Goal: Task Accomplishment & Management: Complete application form

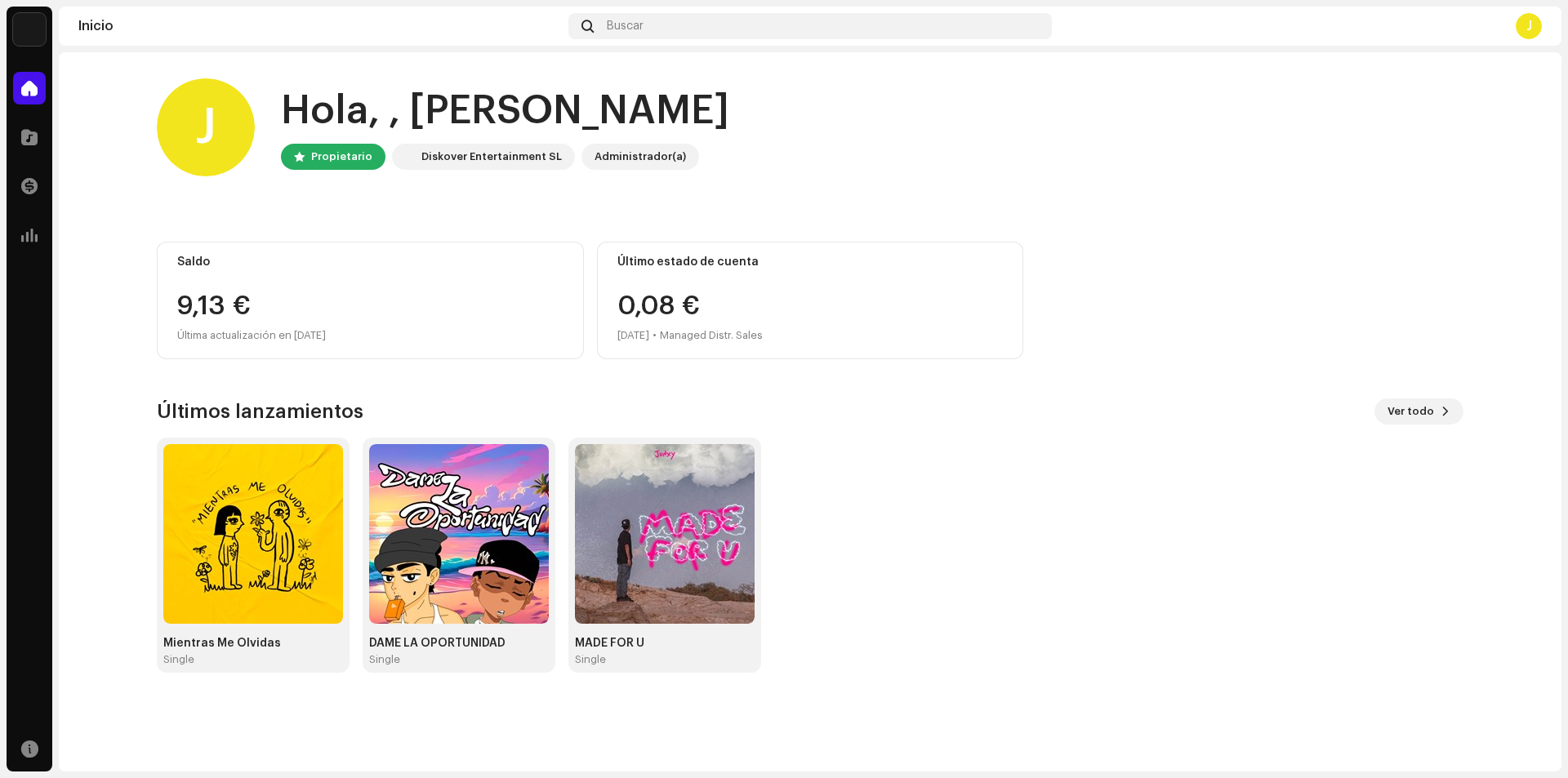
click at [15, 24] on img at bounding box center [29, 29] width 32 height 32
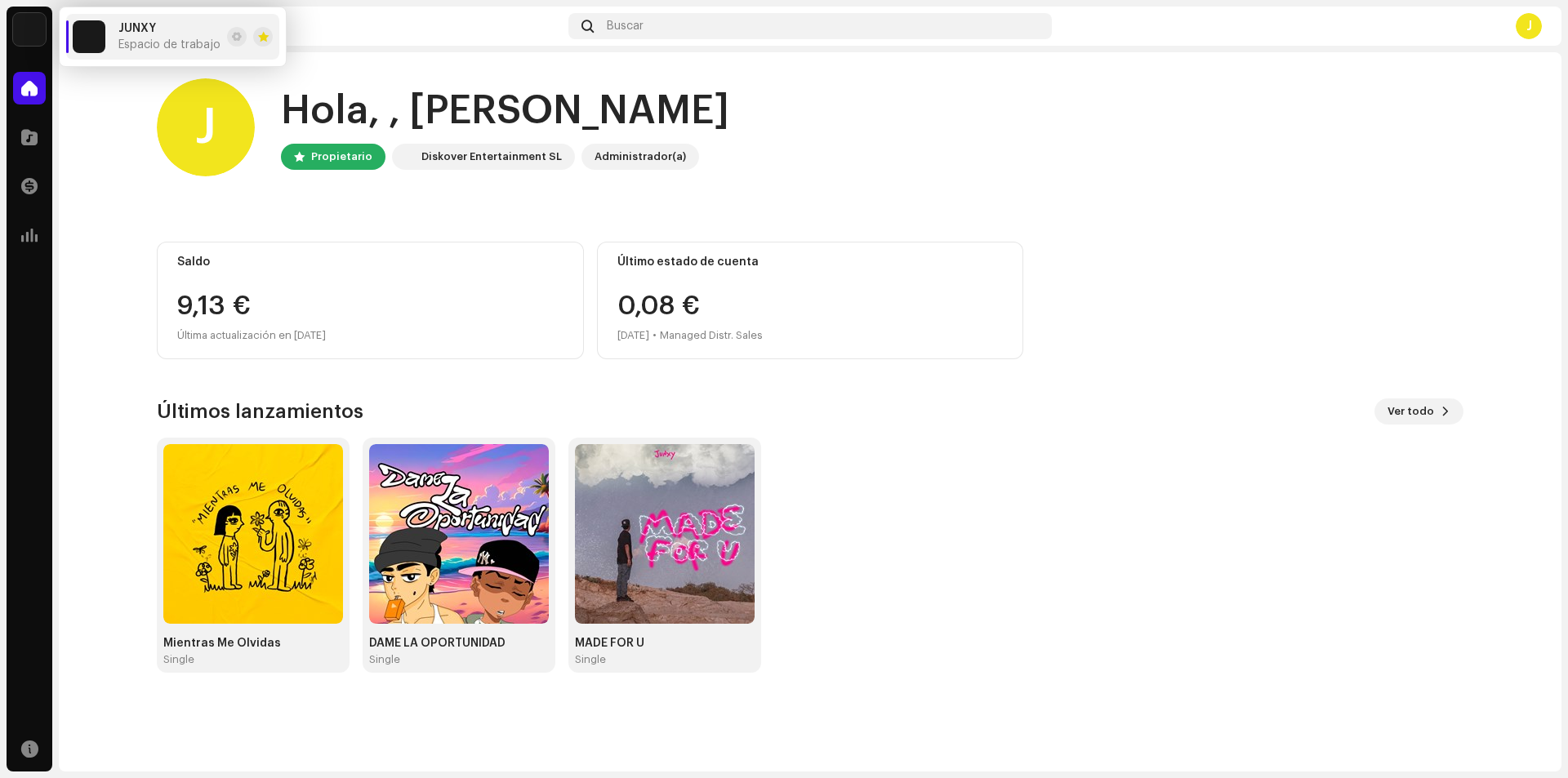
click at [133, 139] on div "[PERSON_NAME], , [PERSON_NAME] Diskover Entertainment SL Administrador(a) Saldo…" at bounding box center [809, 376] width 1359 height 647
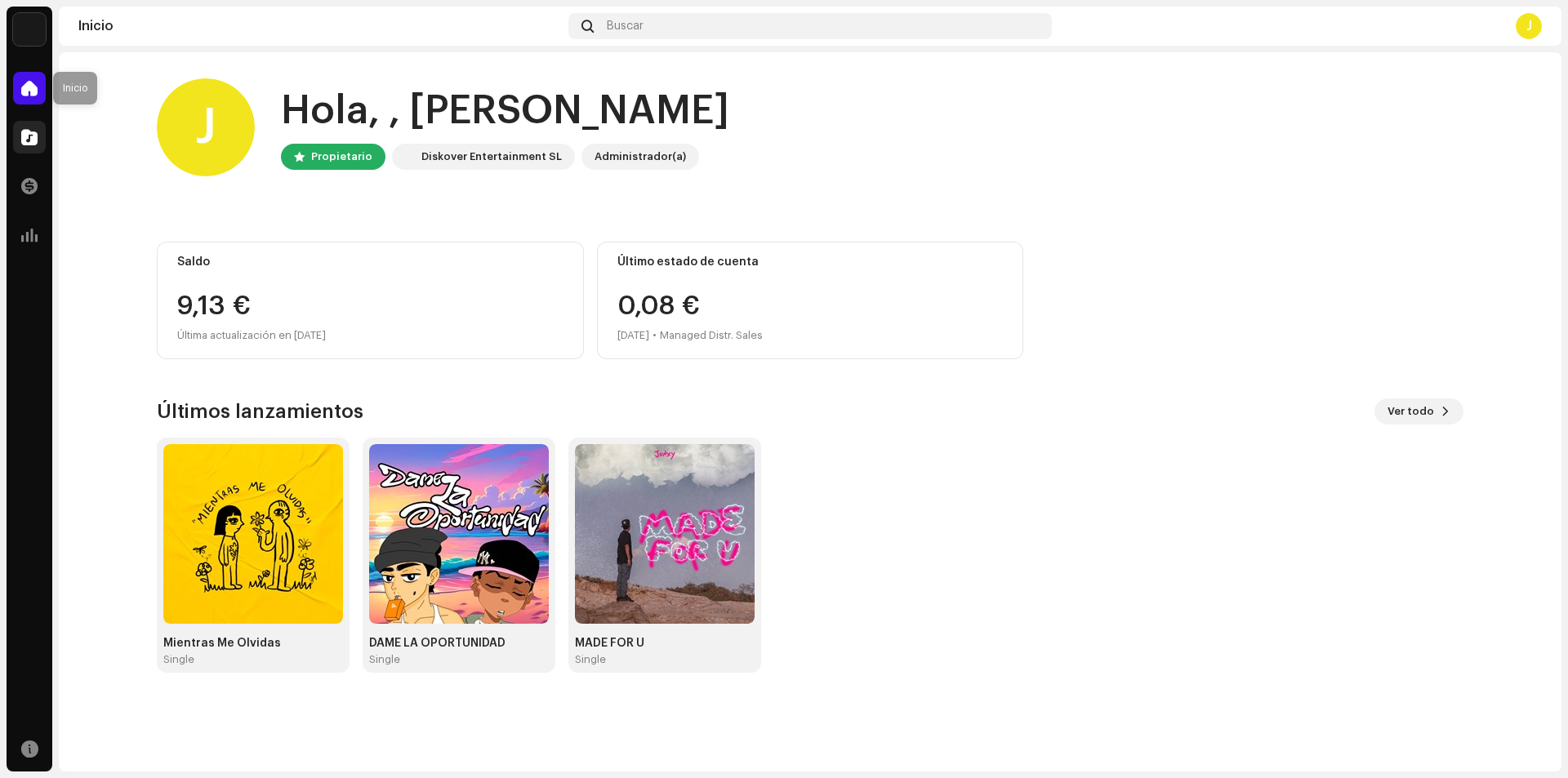
click at [17, 135] on div at bounding box center [29, 136] width 32 height 32
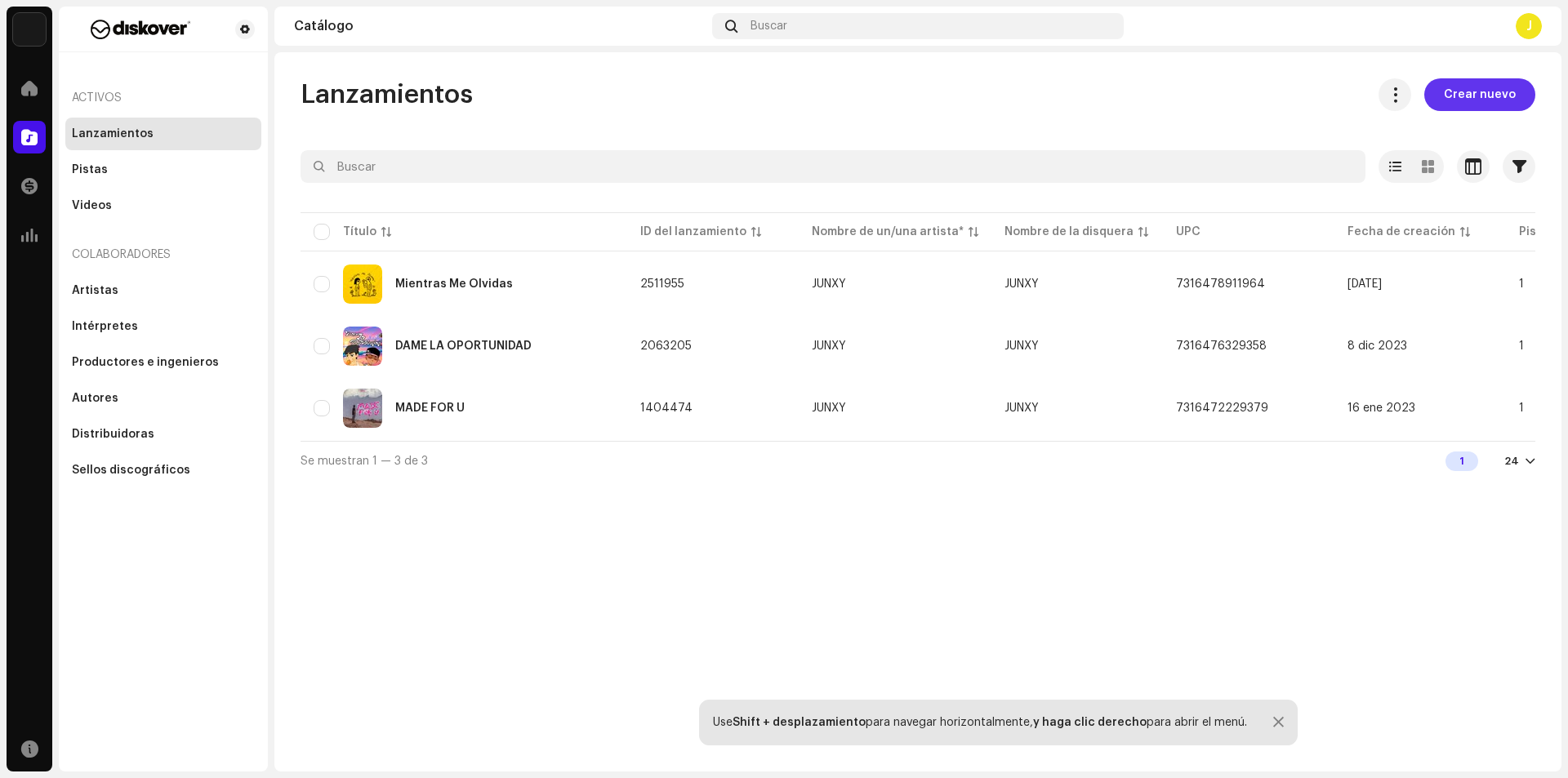
click at [1491, 101] on span "Crear nuevo" at bounding box center [1480, 94] width 72 height 32
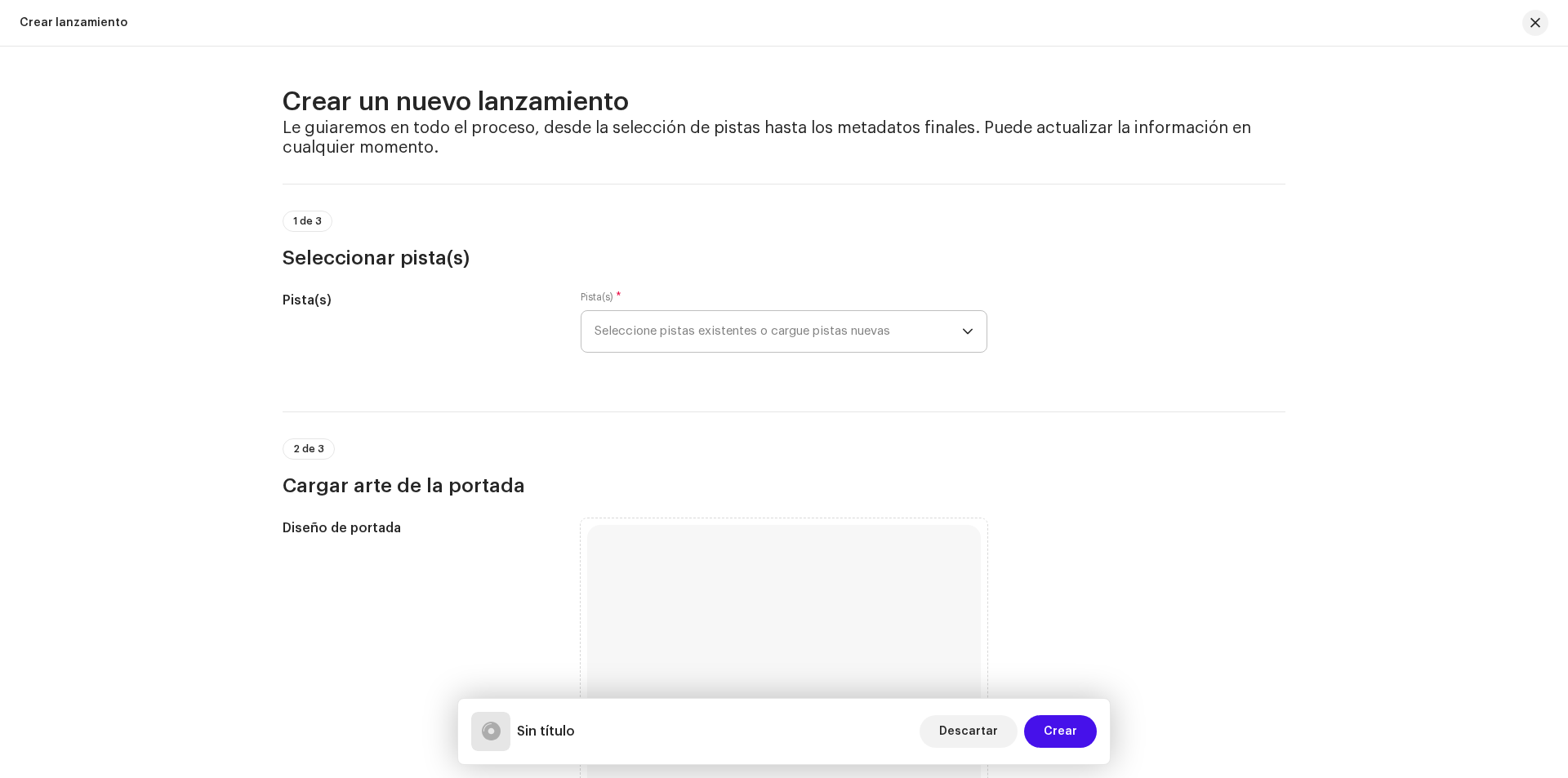
click at [640, 330] on span "Seleccione pistas existentes o cargue pistas nuevas" at bounding box center [778, 331] width 367 height 41
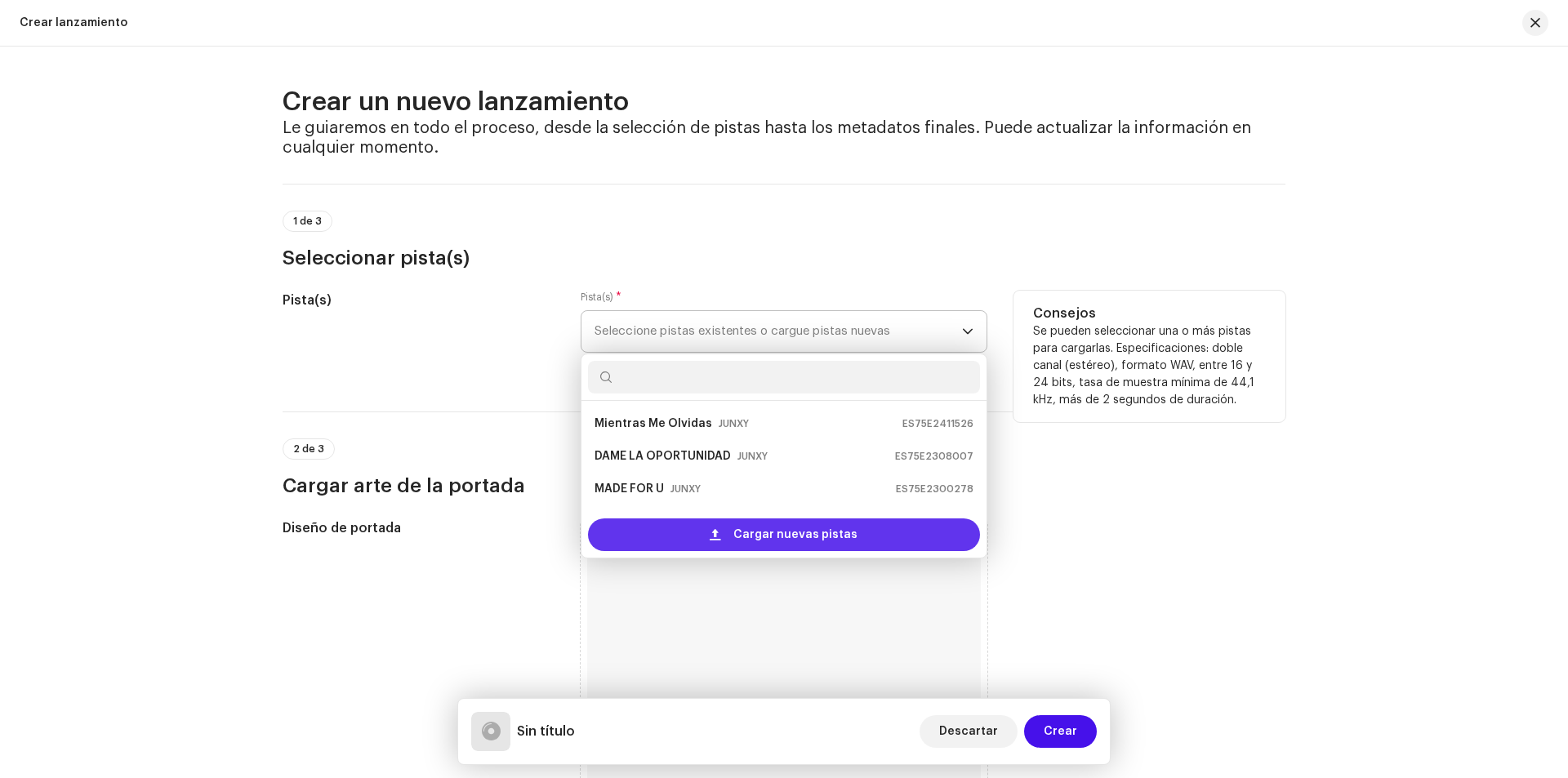
click at [798, 537] on span "Cargar nuevas pistas" at bounding box center [795, 534] width 124 height 32
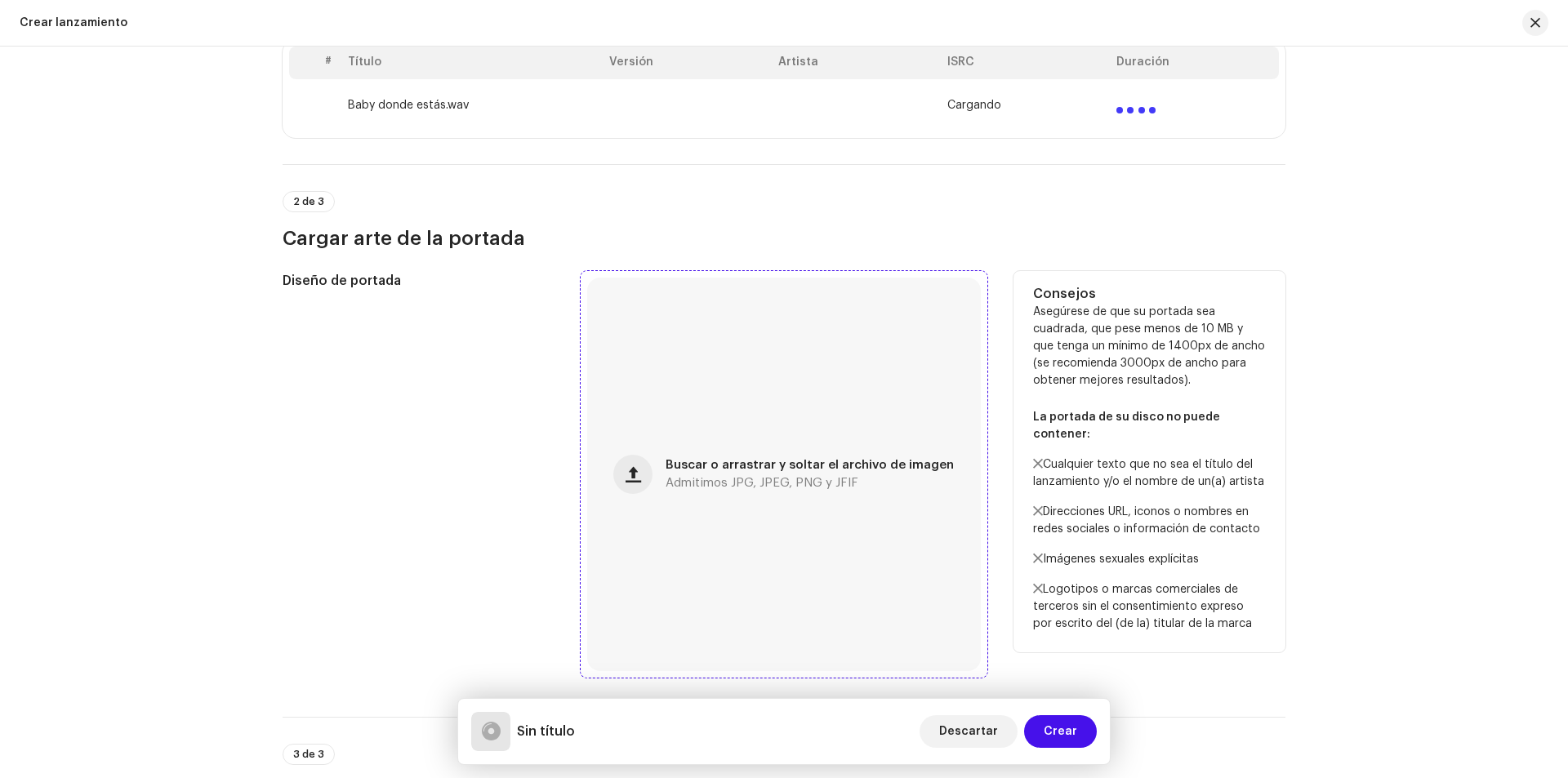
scroll to position [490, 0]
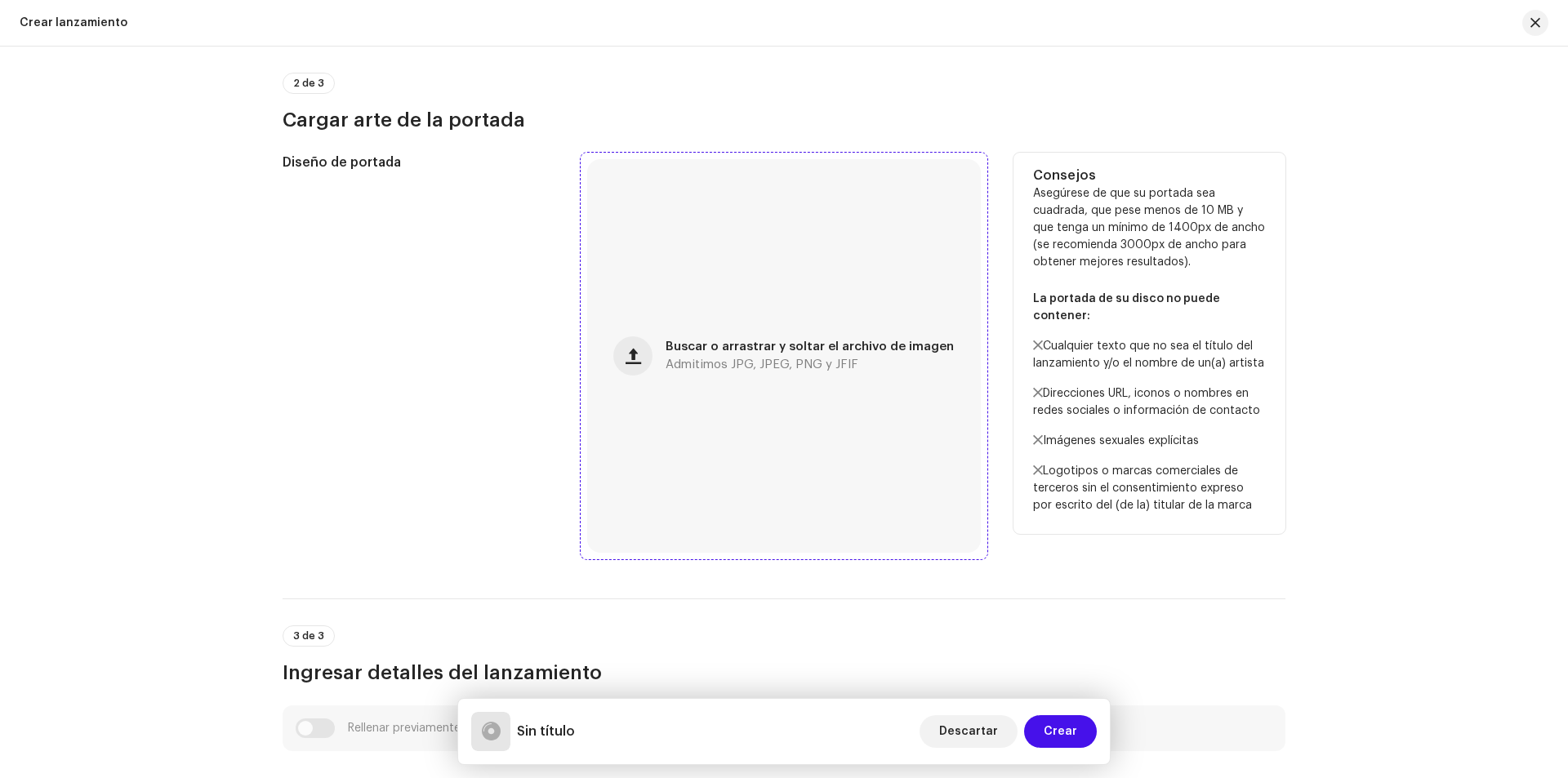
click at [782, 344] on span "Buscar o arrastrar y soltar el archivo de imagen" at bounding box center [809, 347] width 288 height 11
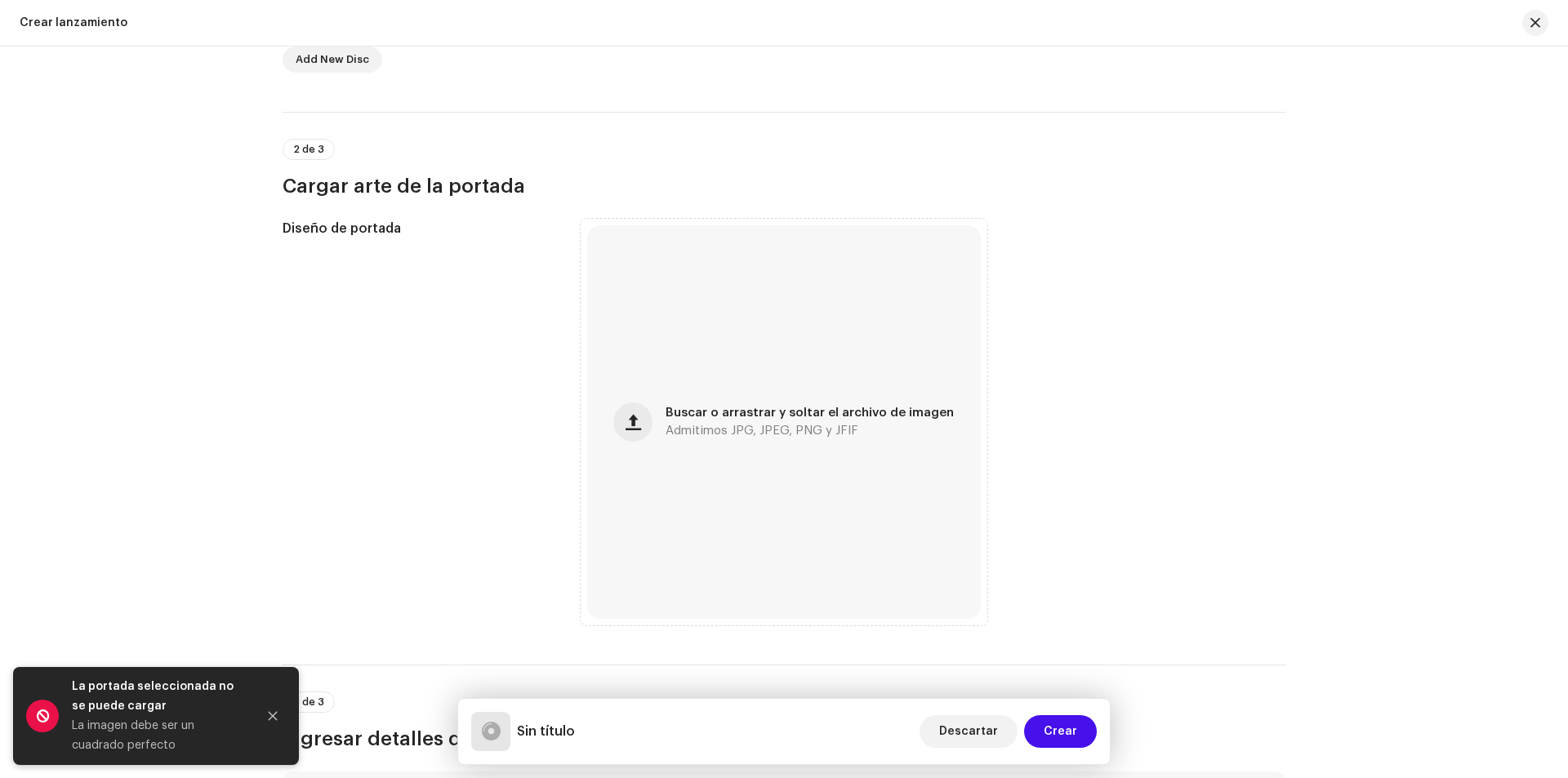
scroll to position [556, 0]
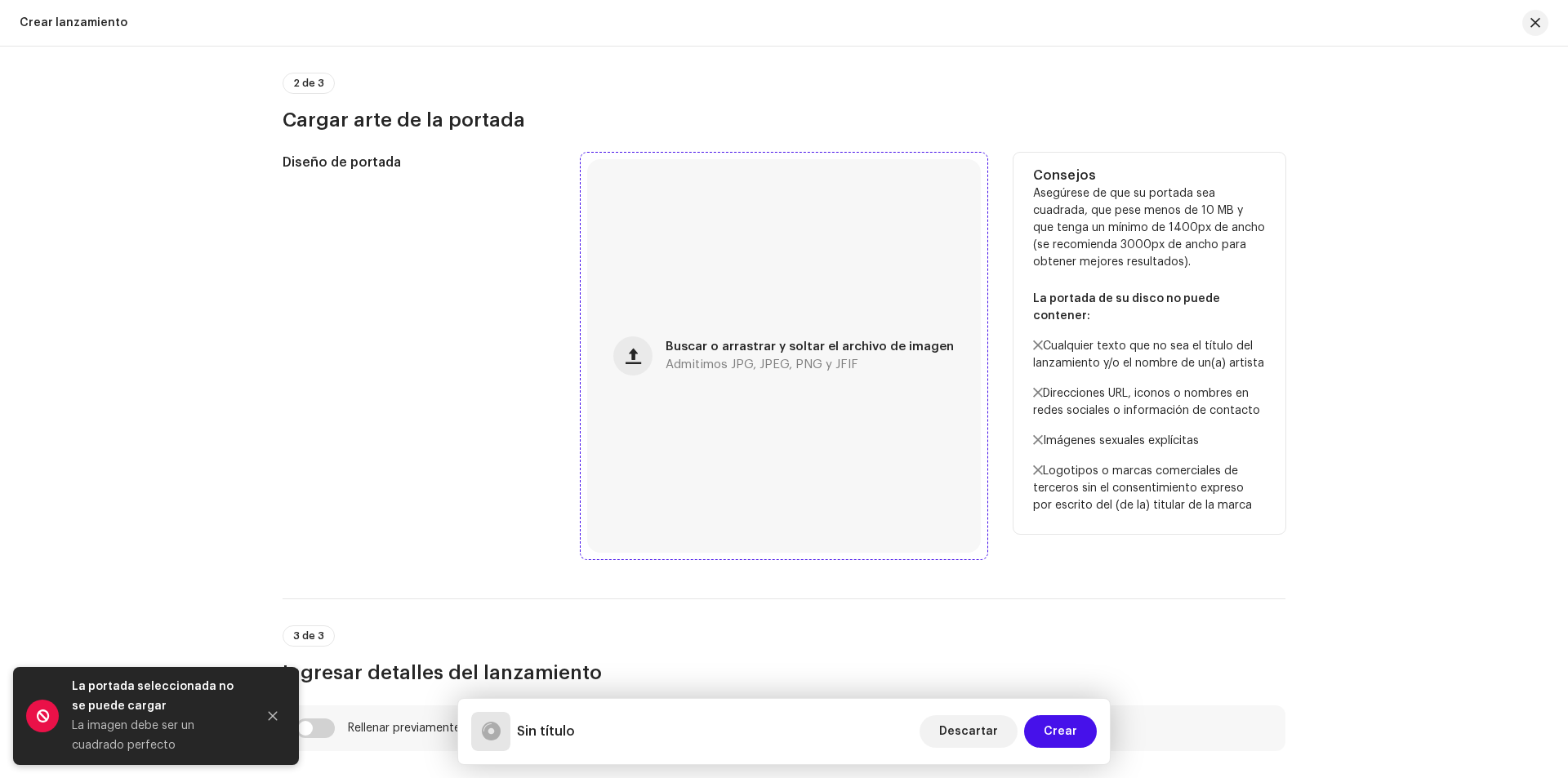
click at [587, 331] on div "Buscar o arrastrar y soltar el archivo de imagen Admitimos JPG, JPEG, PNG y JFIF" at bounding box center [784, 356] width 393 height 393
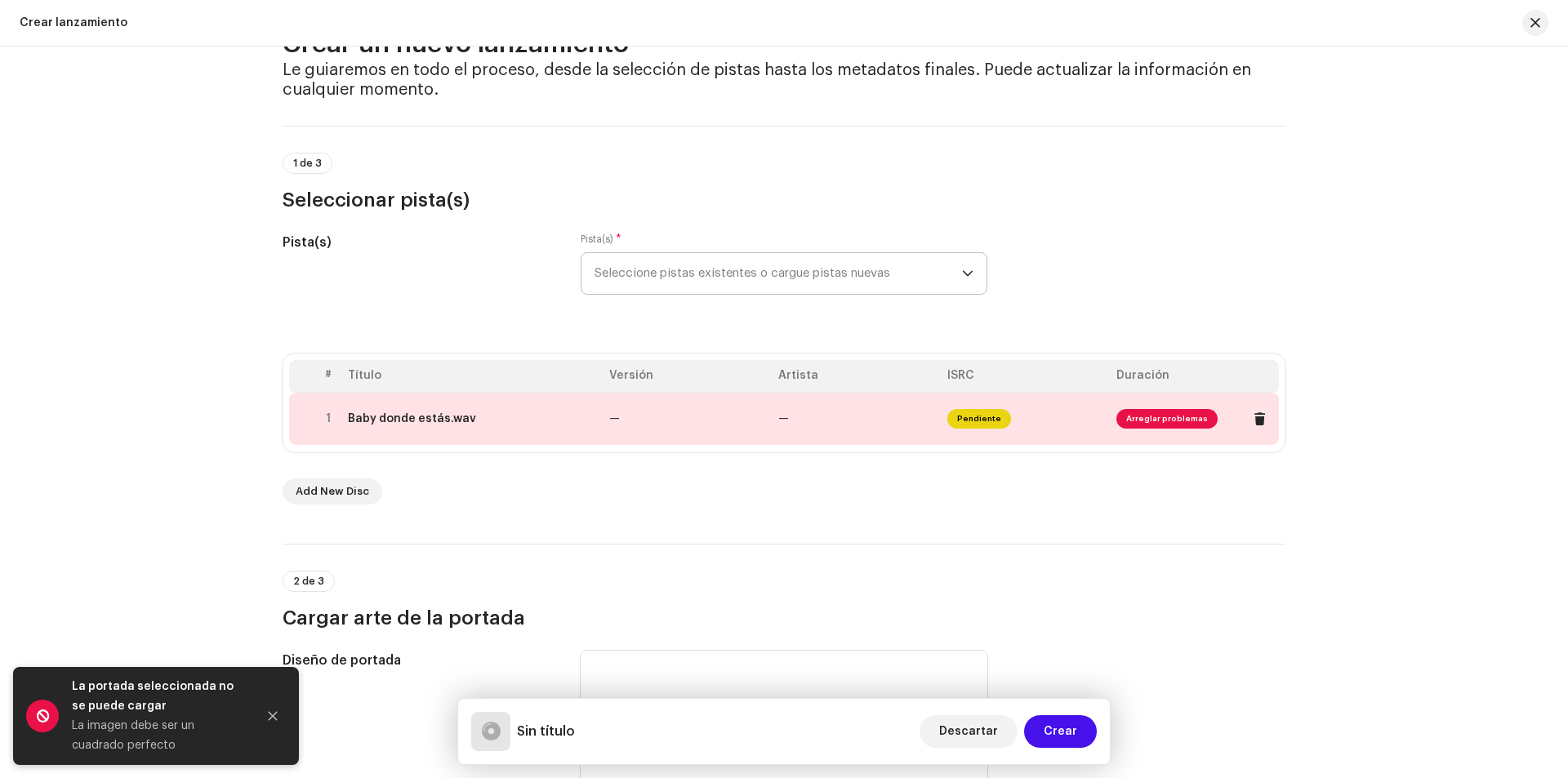
scroll to position [0, 0]
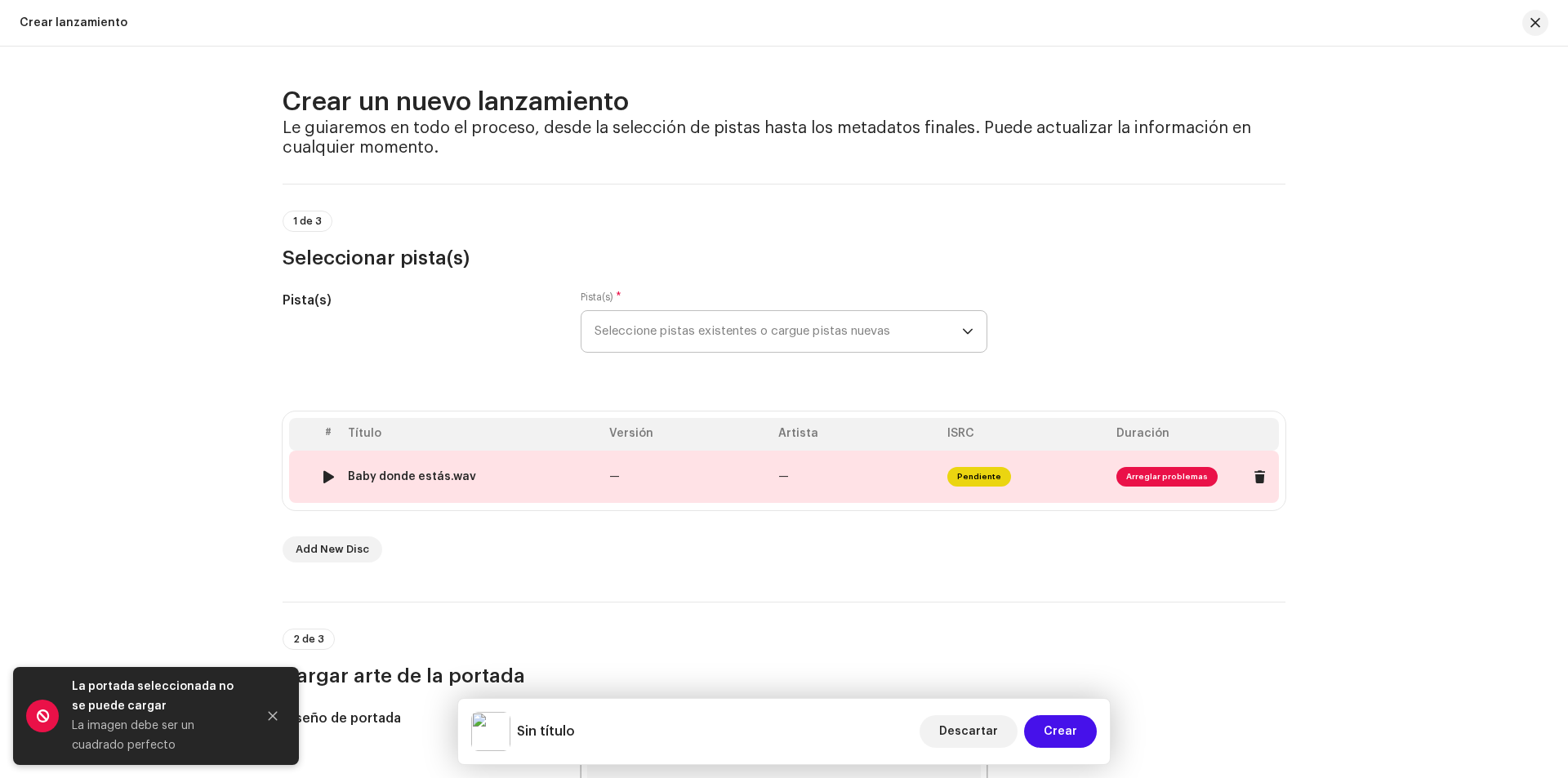
click at [1181, 475] on span "Arreglar problemas" at bounding box center [1167, 476] width 101 height 19
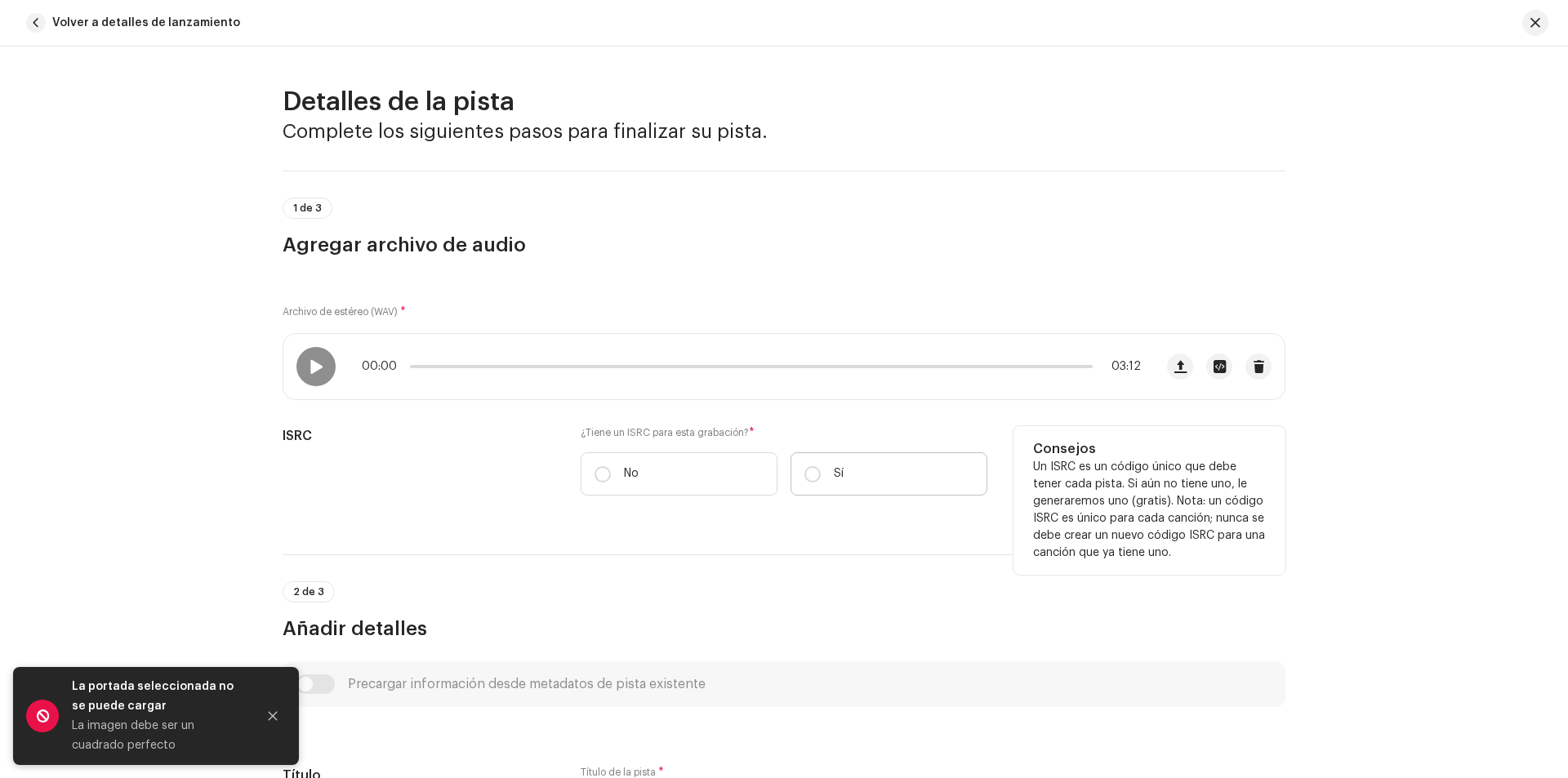
click at [834, 478] on p "Sí" at bounding box center [838, 475] width 10 height 17
click at [695, 479] on label "No" at bounding box center [678, 475] width 197 height 44
click at [611, 479] on input "No" at bounding box center [602, 474] width 17 height 17
radio input "true"
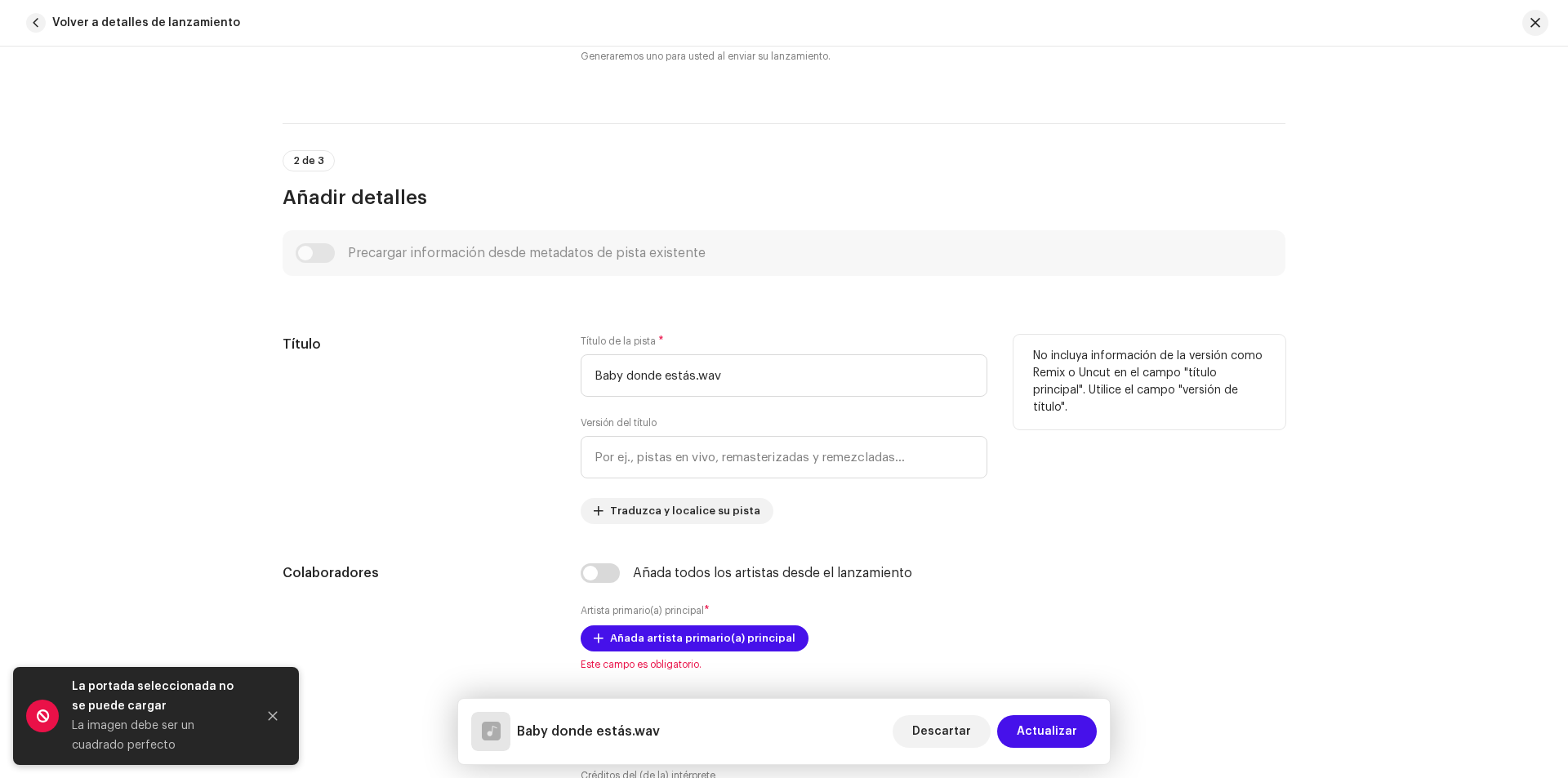
scroll to position [490, 0]
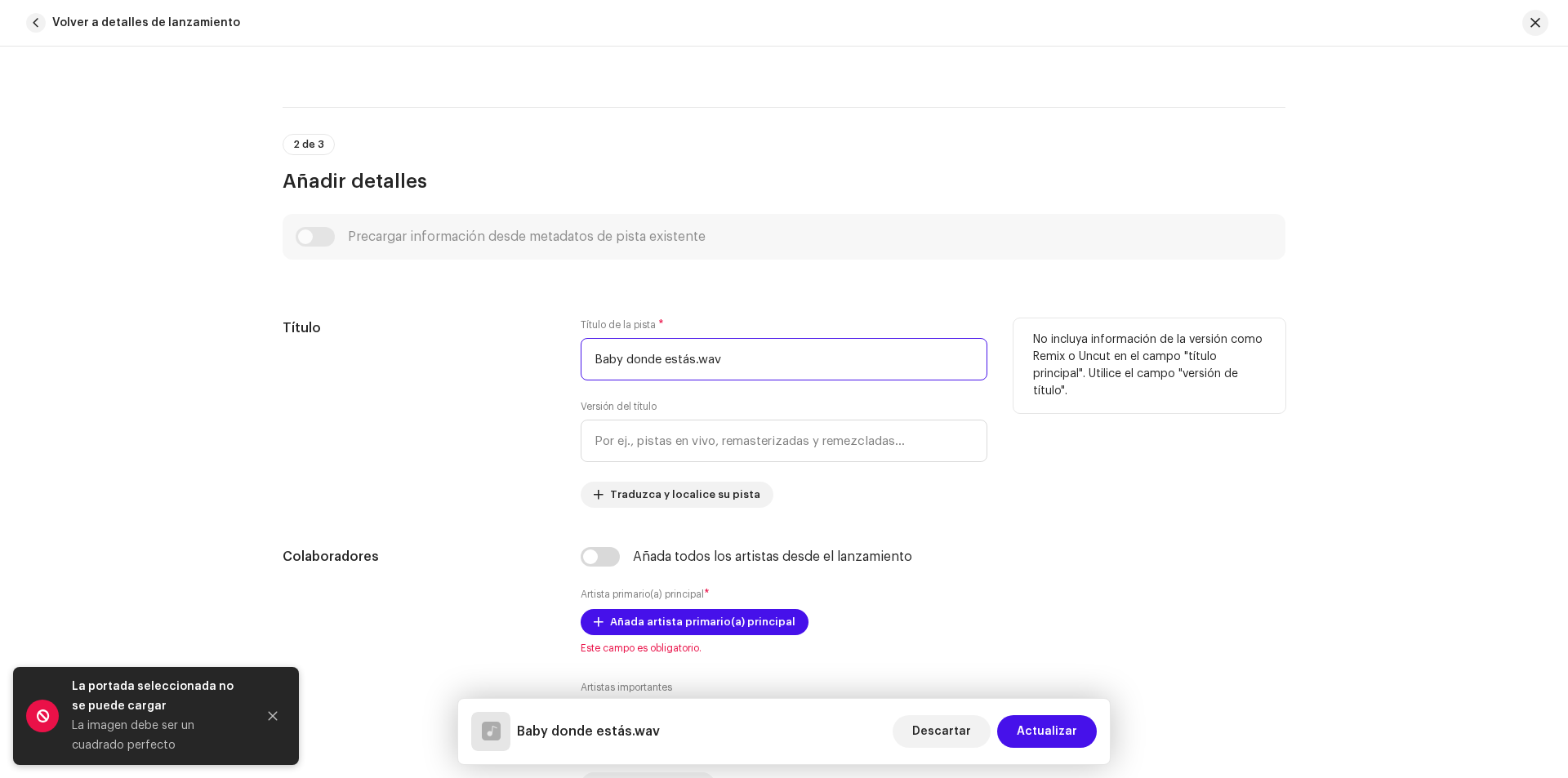
click at [726, 356] on input "Baby donde estás.wav" at bounding box center [783, 359] width 406 height 43
type input "b"
type input "Baby donde estás?"
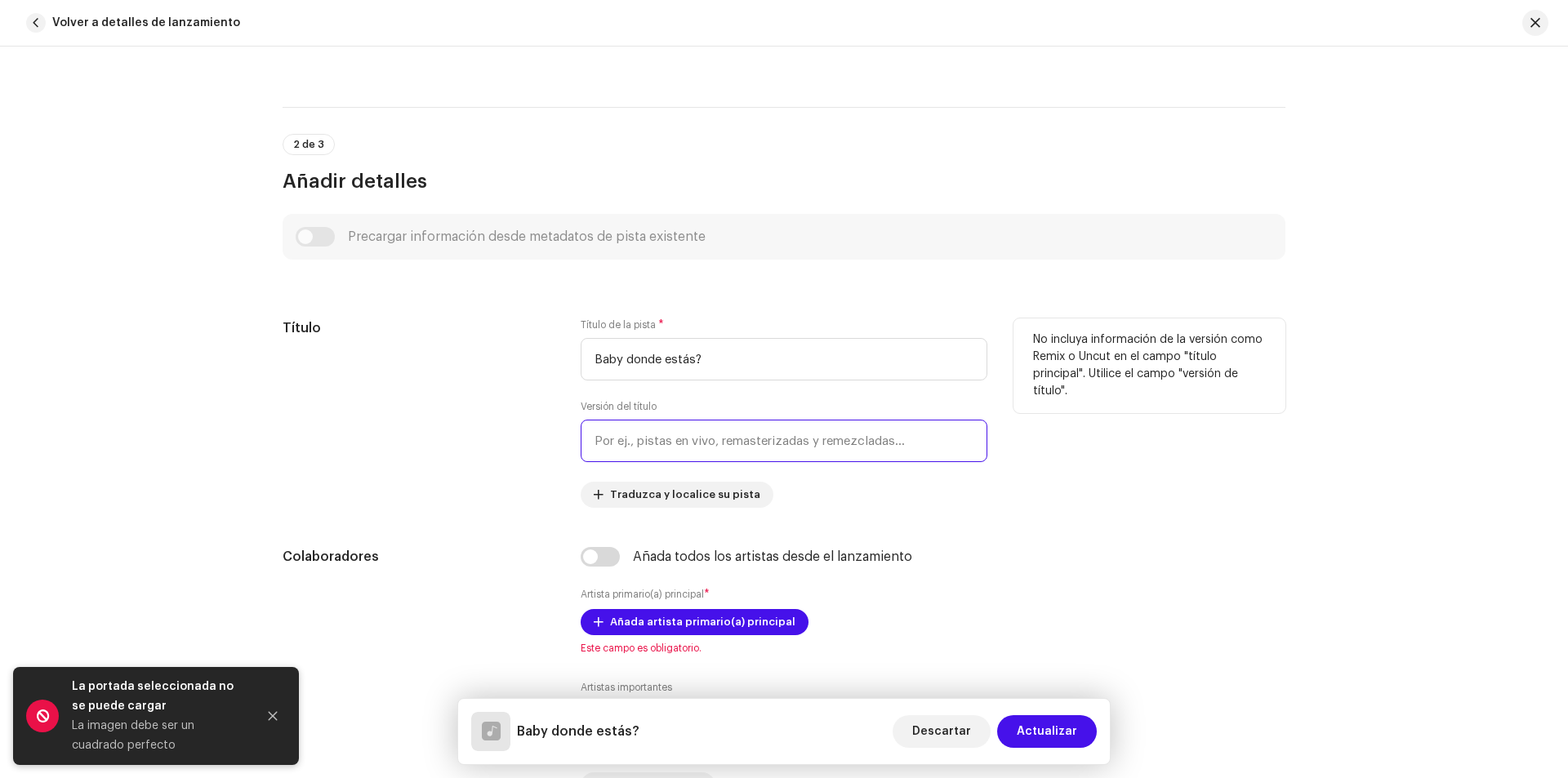
click at [738, 424] on input "text" at bounding box center [783, 441] width 406 height 43
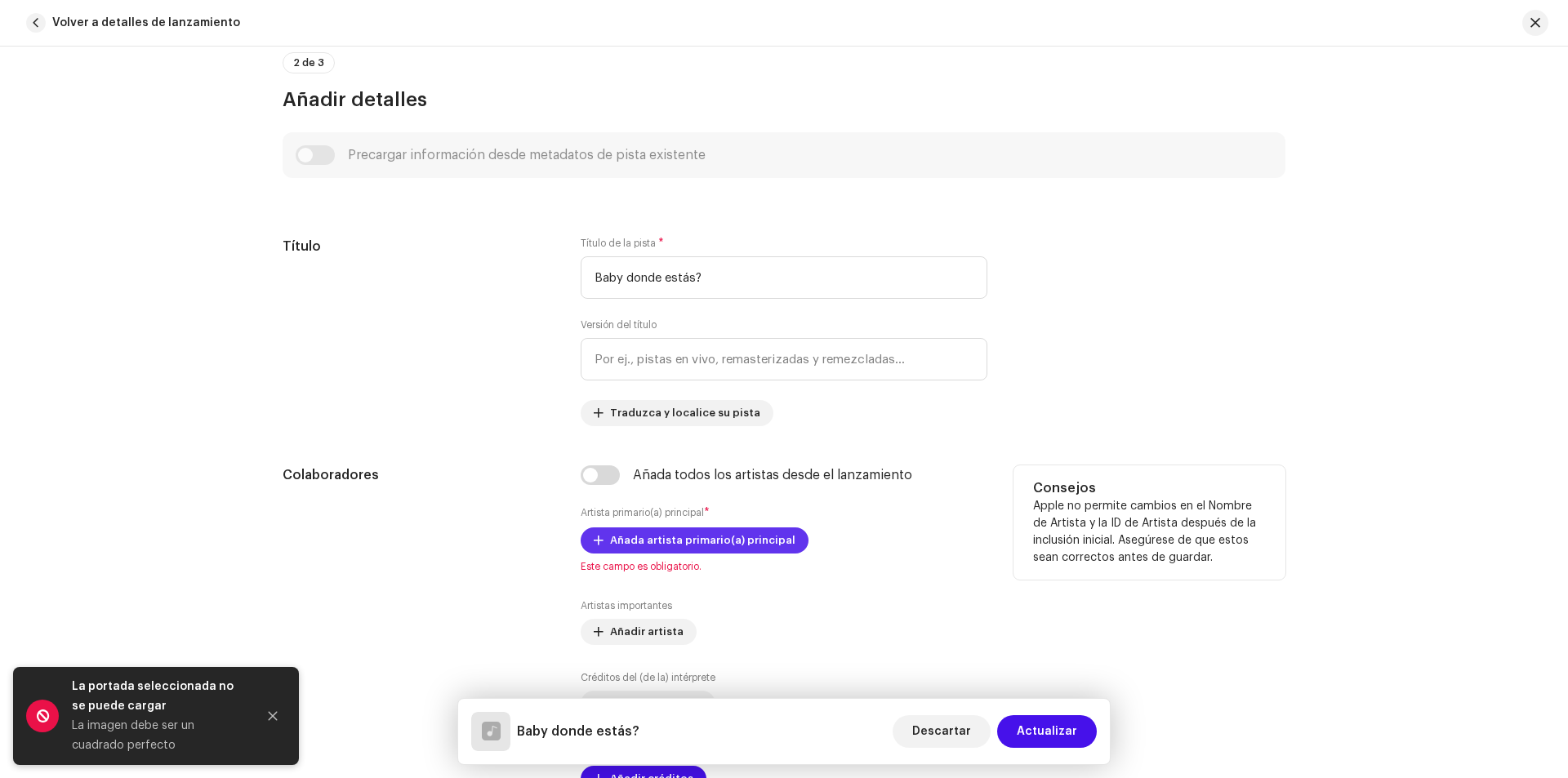
click at [654, 543] on span "Añada artista primario(a) principal" at bounding box center [703, 540] width 185 height 32
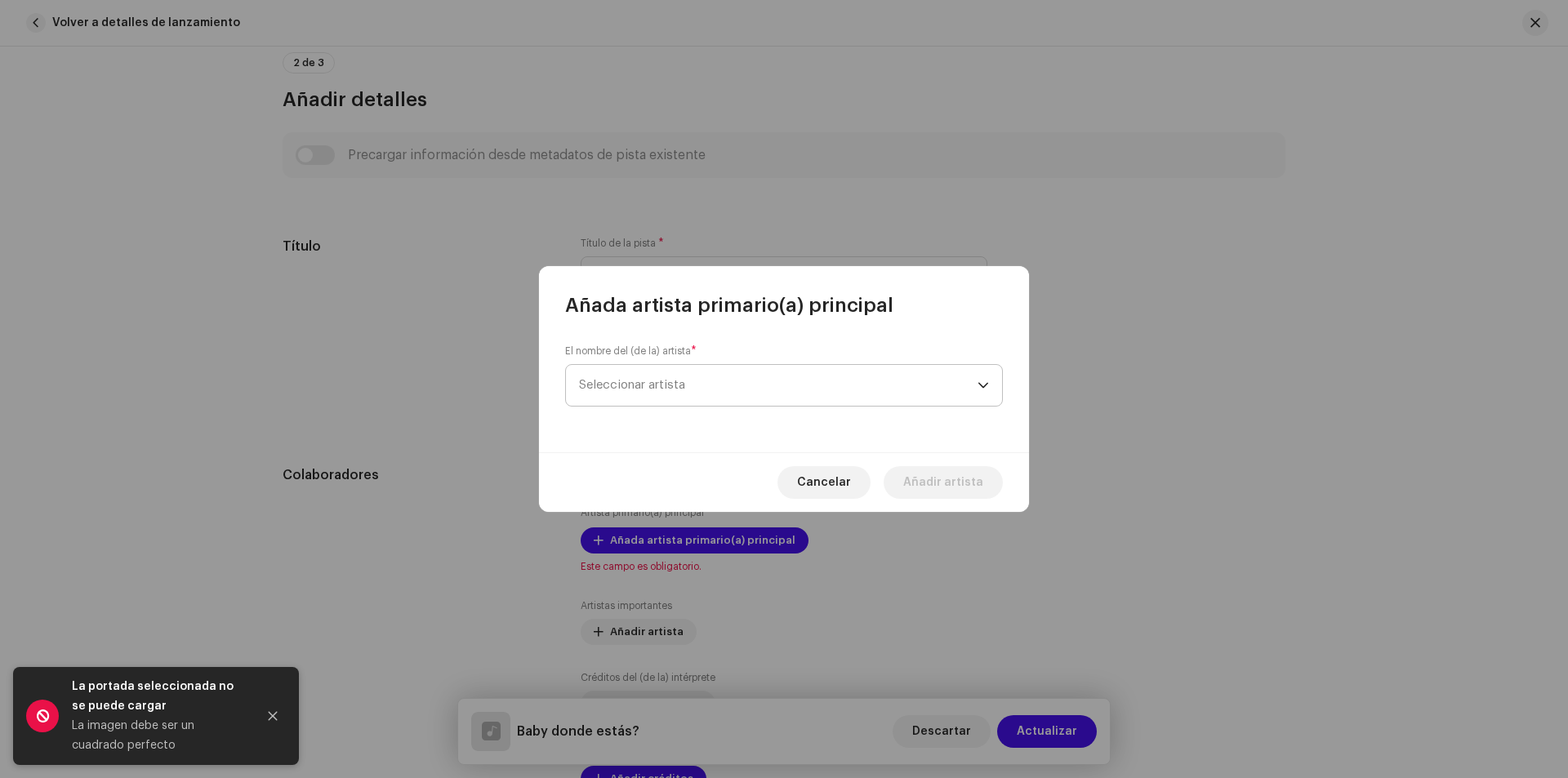
click at [676, 371] on span "Seleccionar artista" at bounding box center [778, 386] width 399 height 41
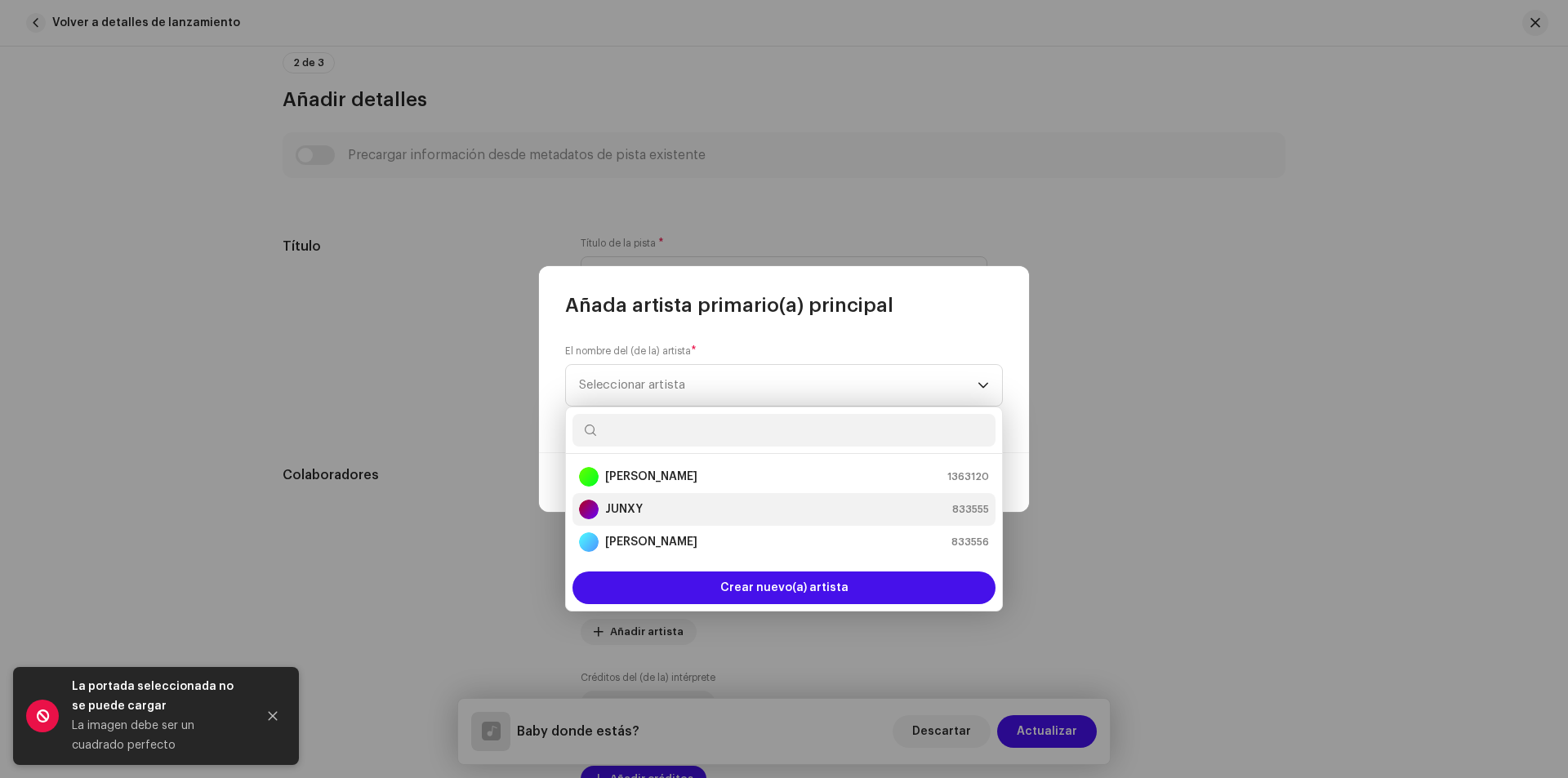
click at [636, 508] on strong "JUNXY" at bounding box center [623, 510] width 38 height 17
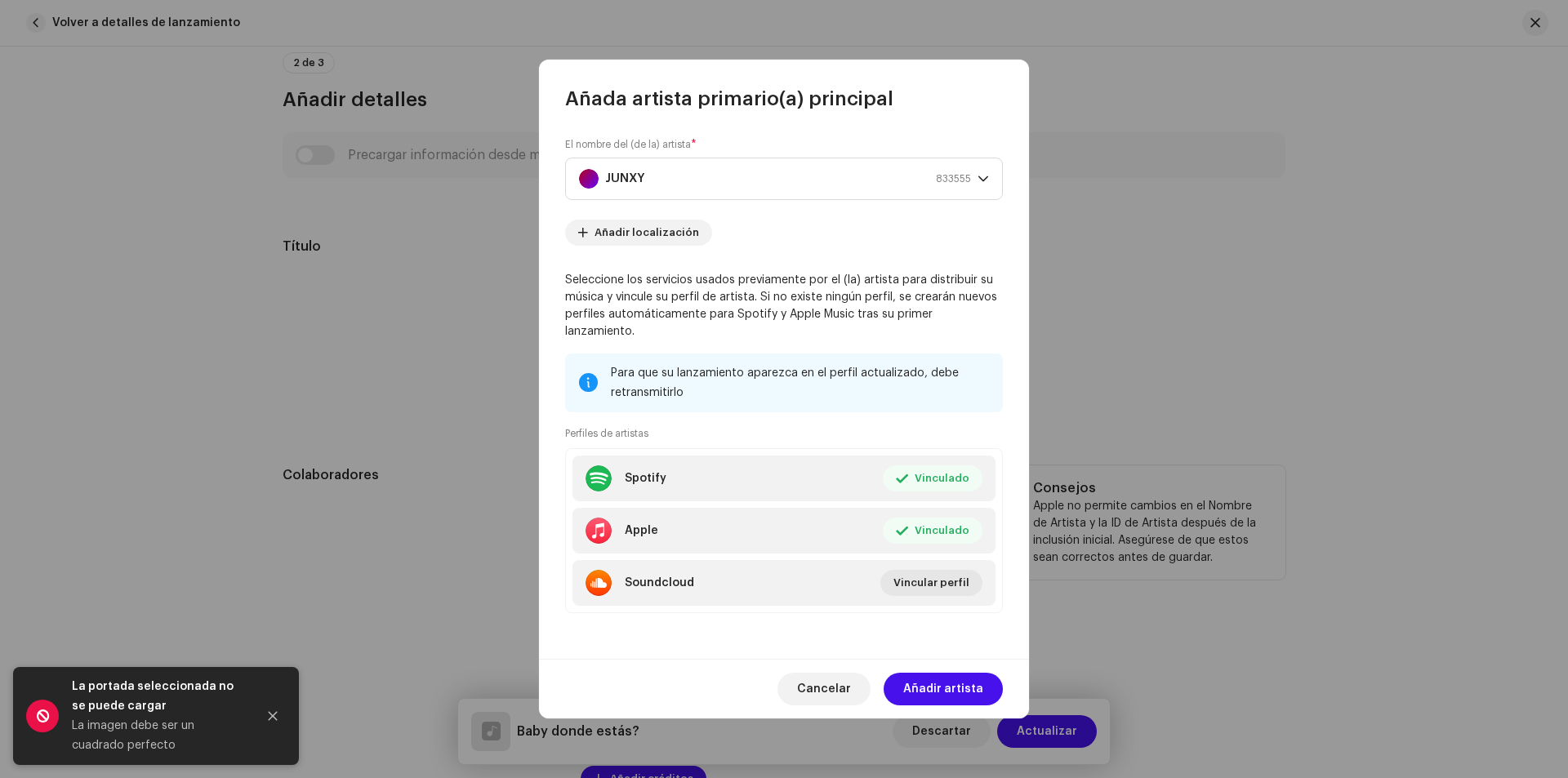
click at [958, 683] on span "Añadir artista" at bounding box center [943, 689] width 80 height 32
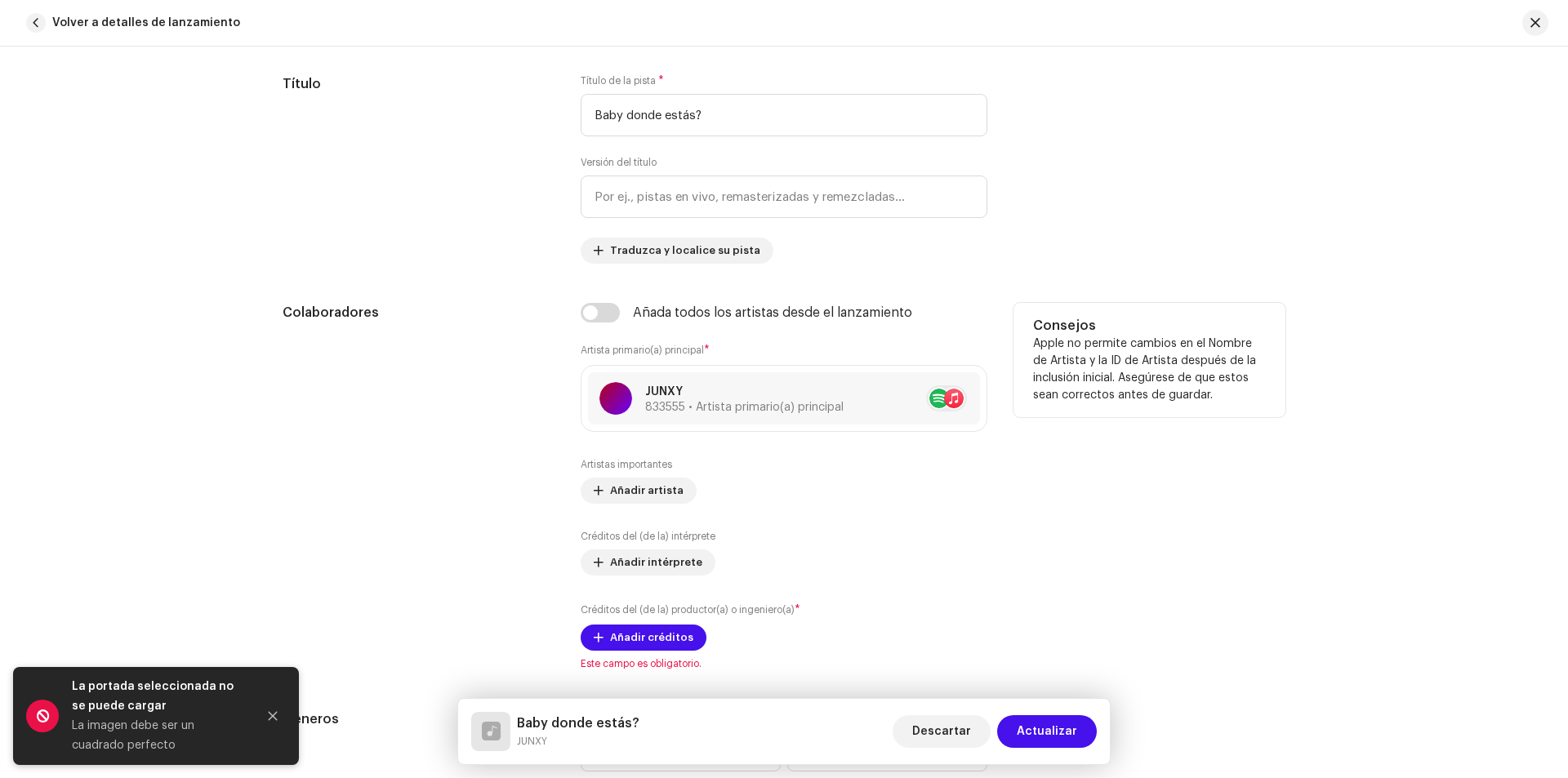
scroll to position [735, 0]
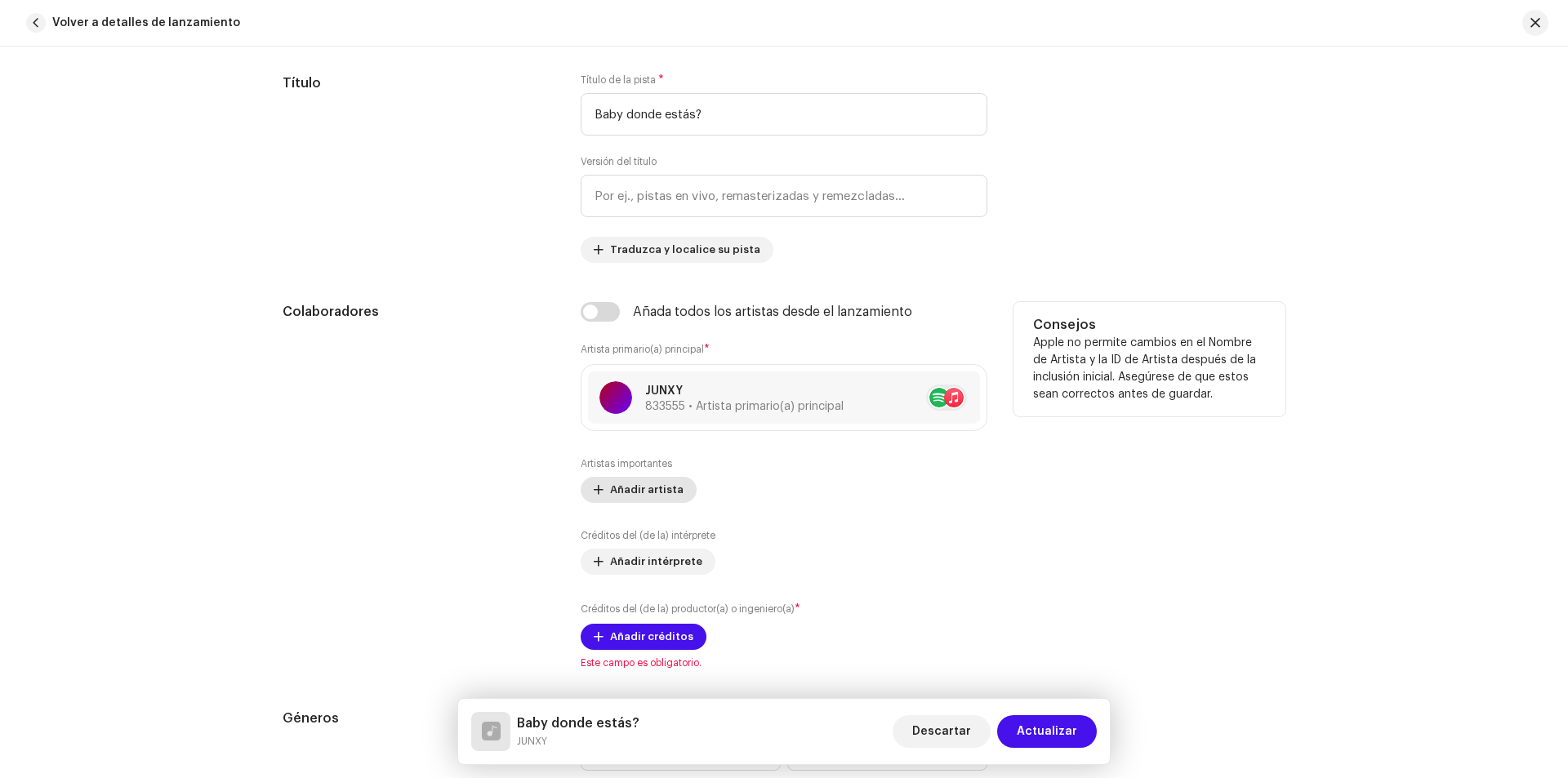
click at [647, 482] on span "Añadir artista" at bounding box center [647, 490] width 73 height 32
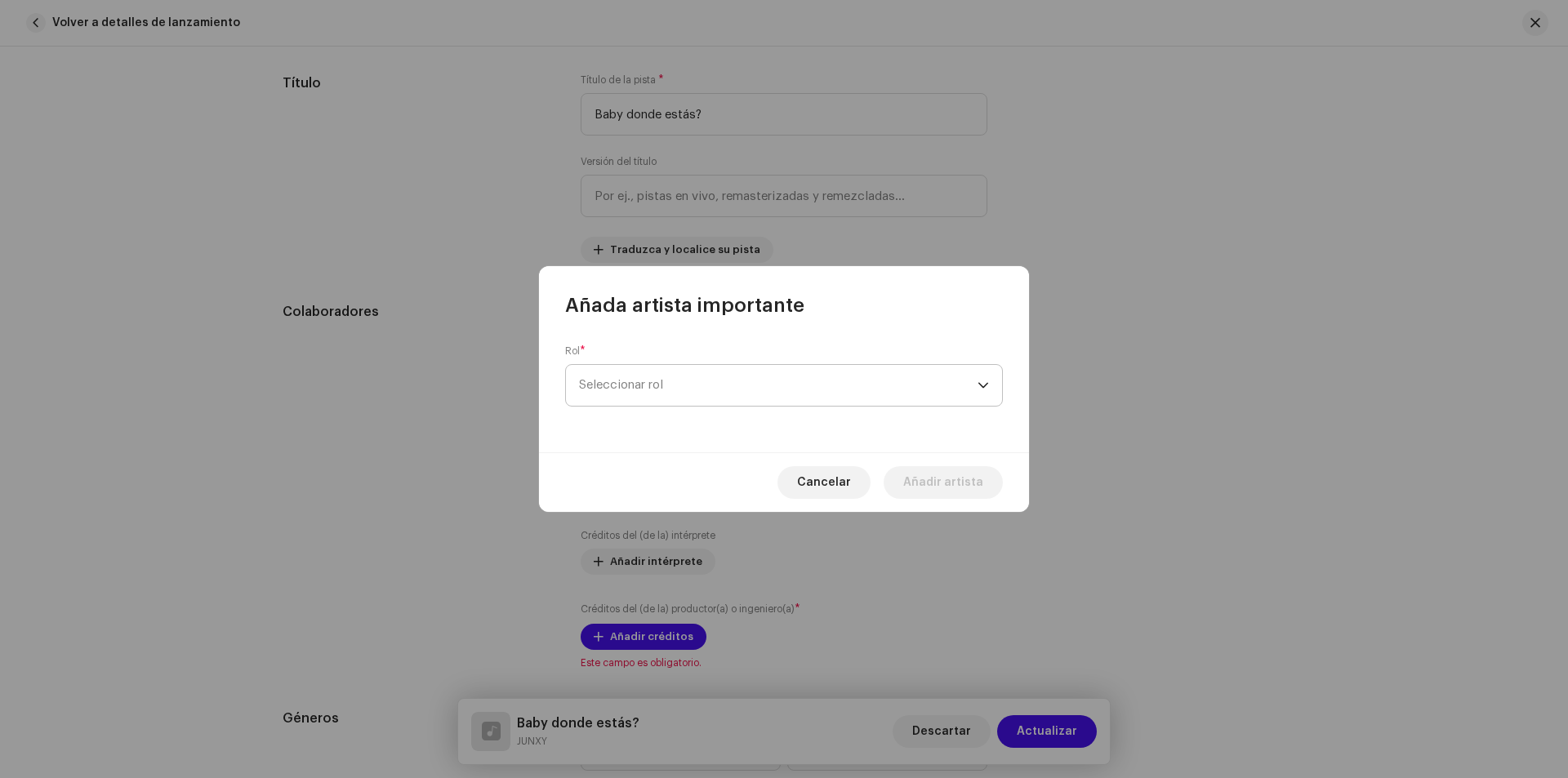
click at [644, 391] on span "Seleccionar rol" at bounding box center [778, 386] width 399 height 41
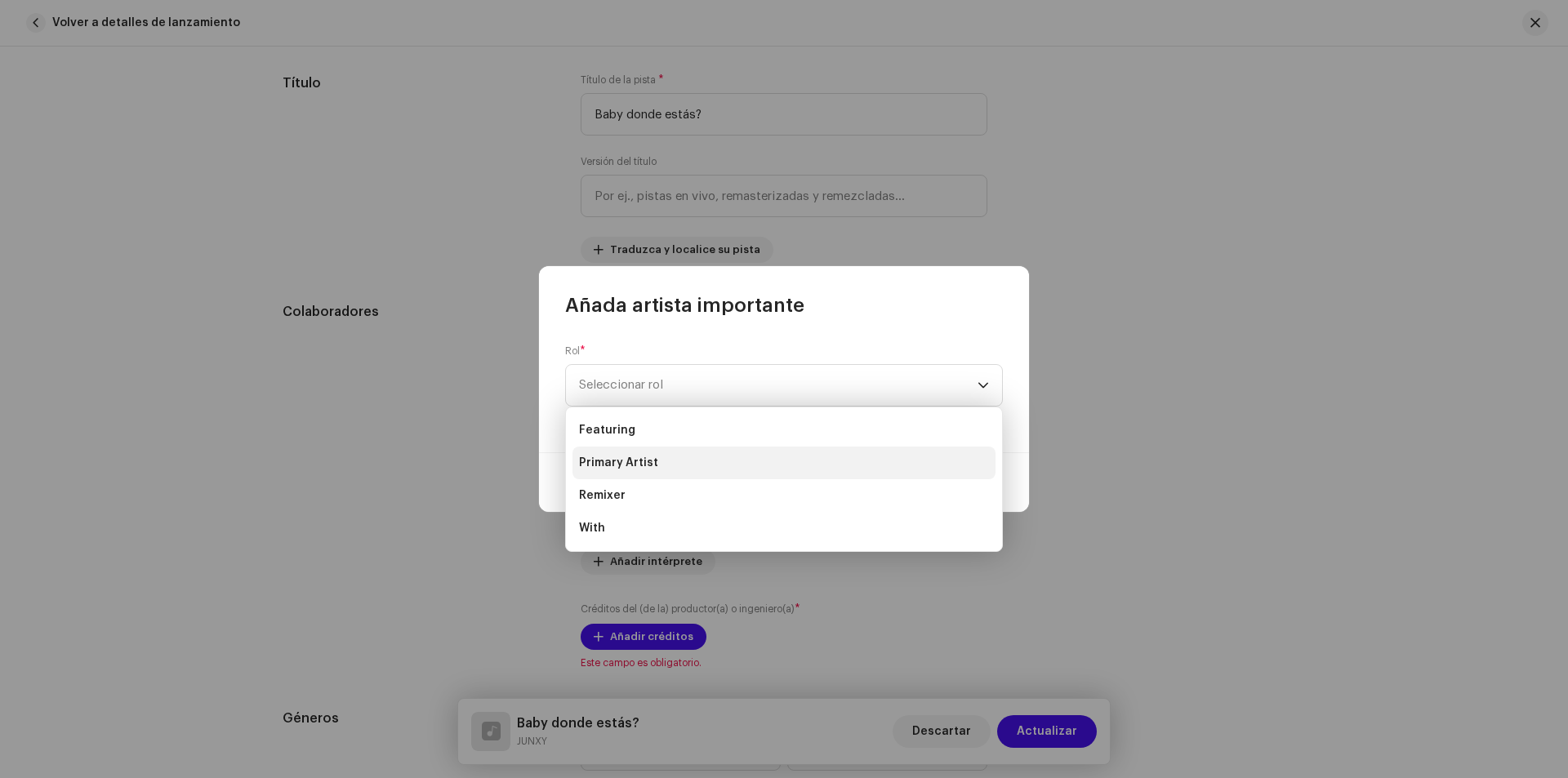
click at [642, 455] on span "Primary Artist" at bounding box center [618, 462] width 80 height 17
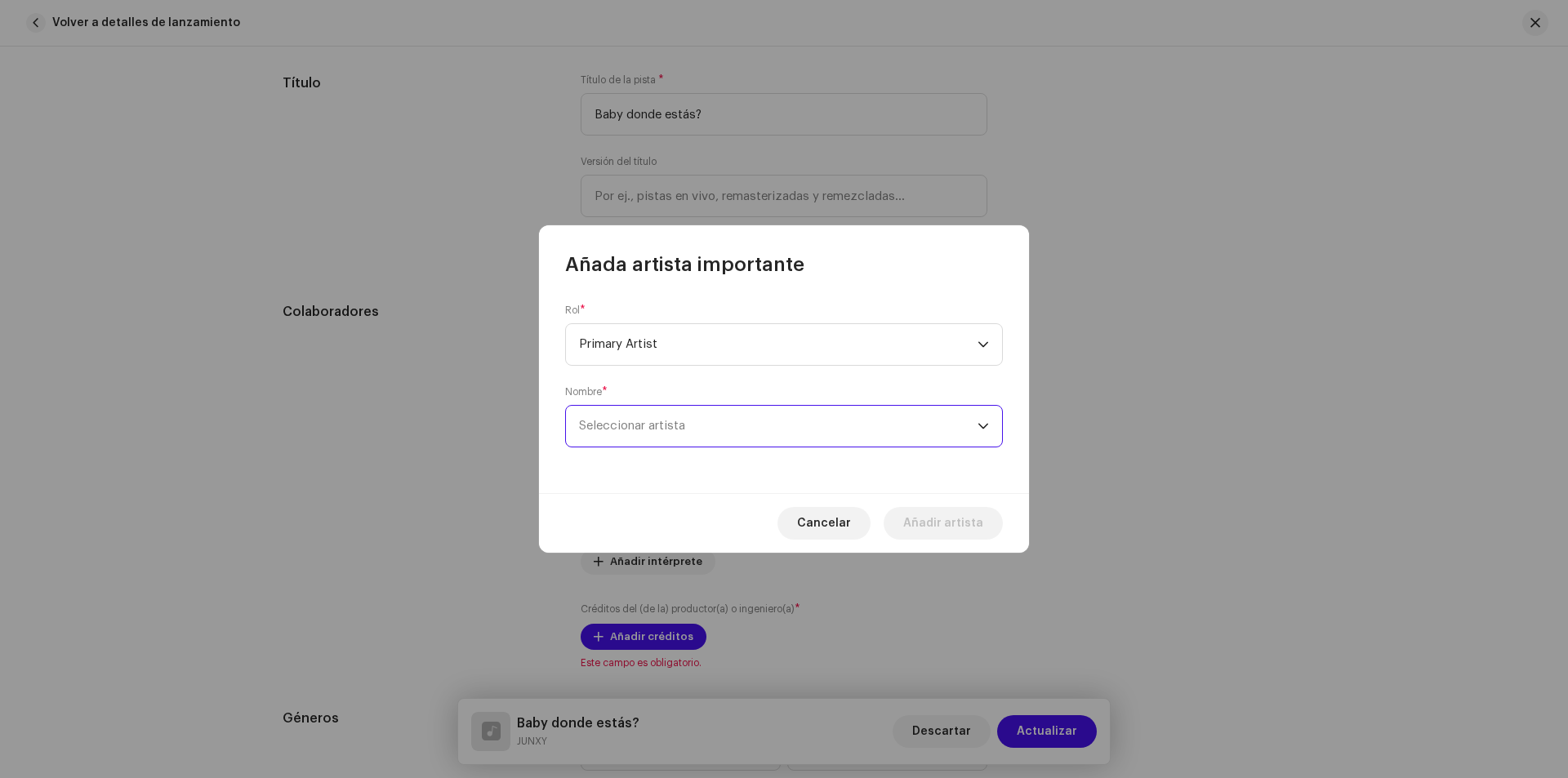
click at [725, 431] on span "Seleccionar artista" at bounding box center [778, 426] width 399 height 41
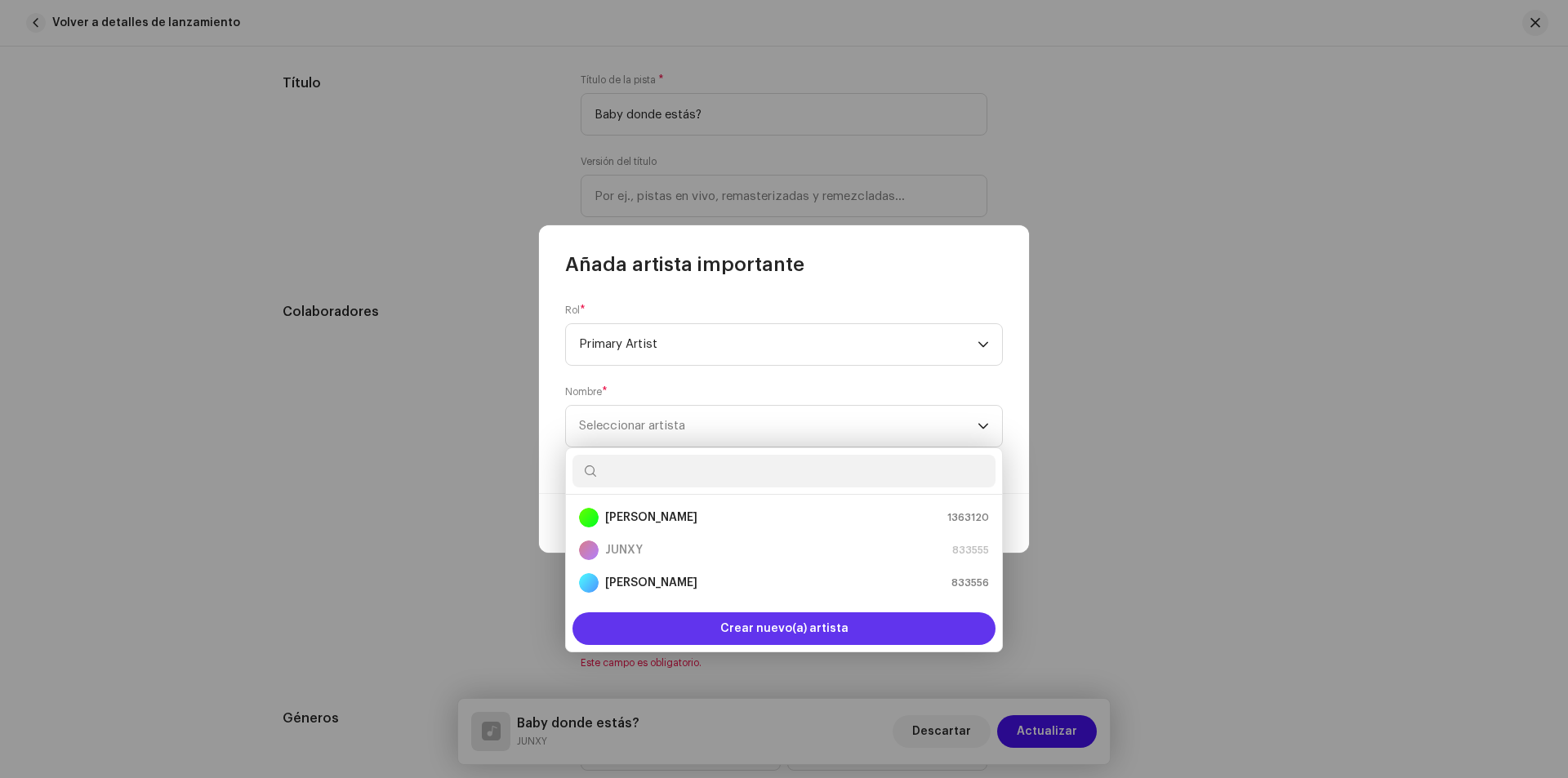
click at [761, 615] on span "Crear nuevo(a) artista" at bounding box center [784, 629] width 128 height 32
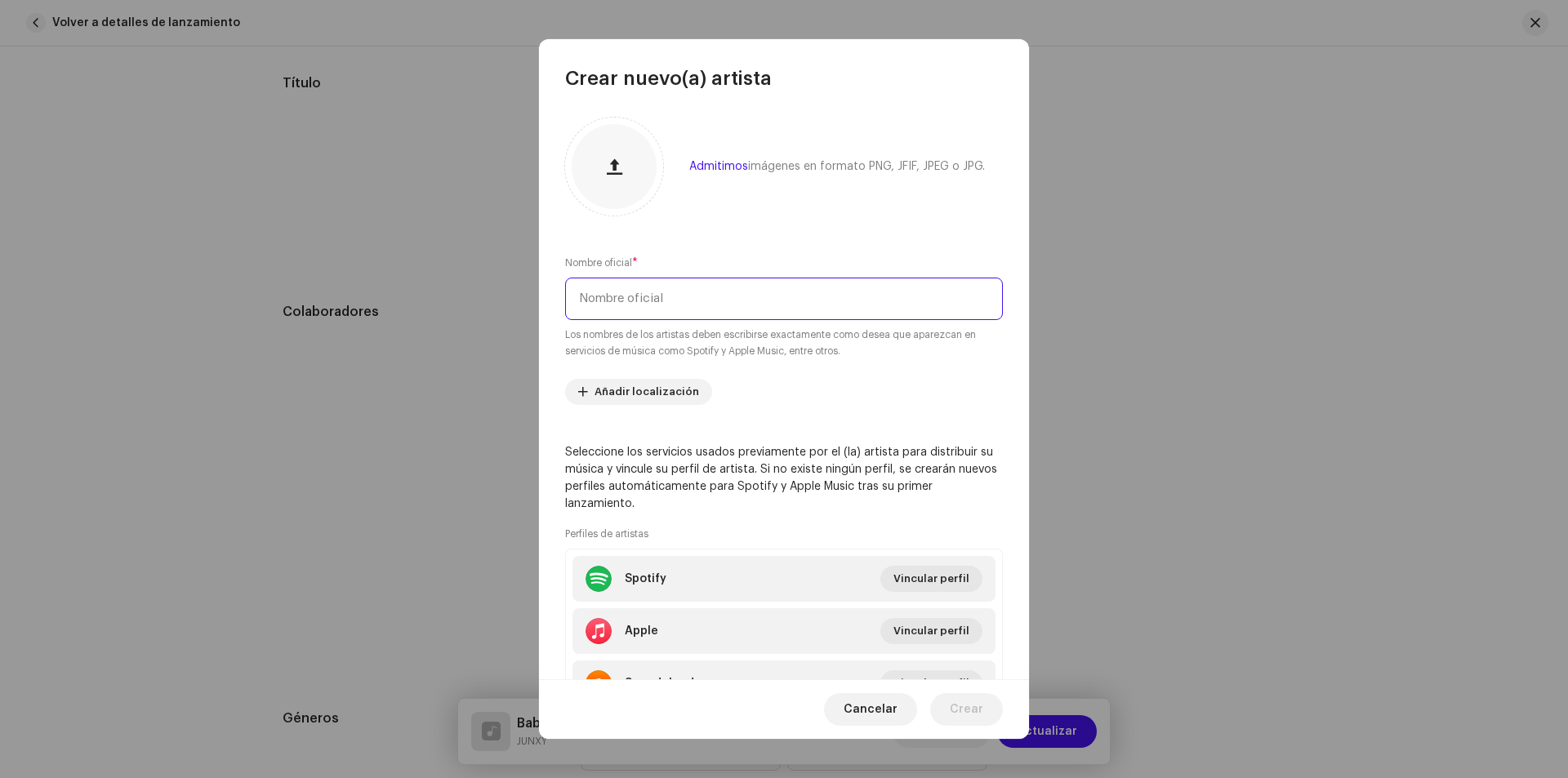
click at [652, 284] on input "text" at bounding box center [783, 299] width 438 height 43
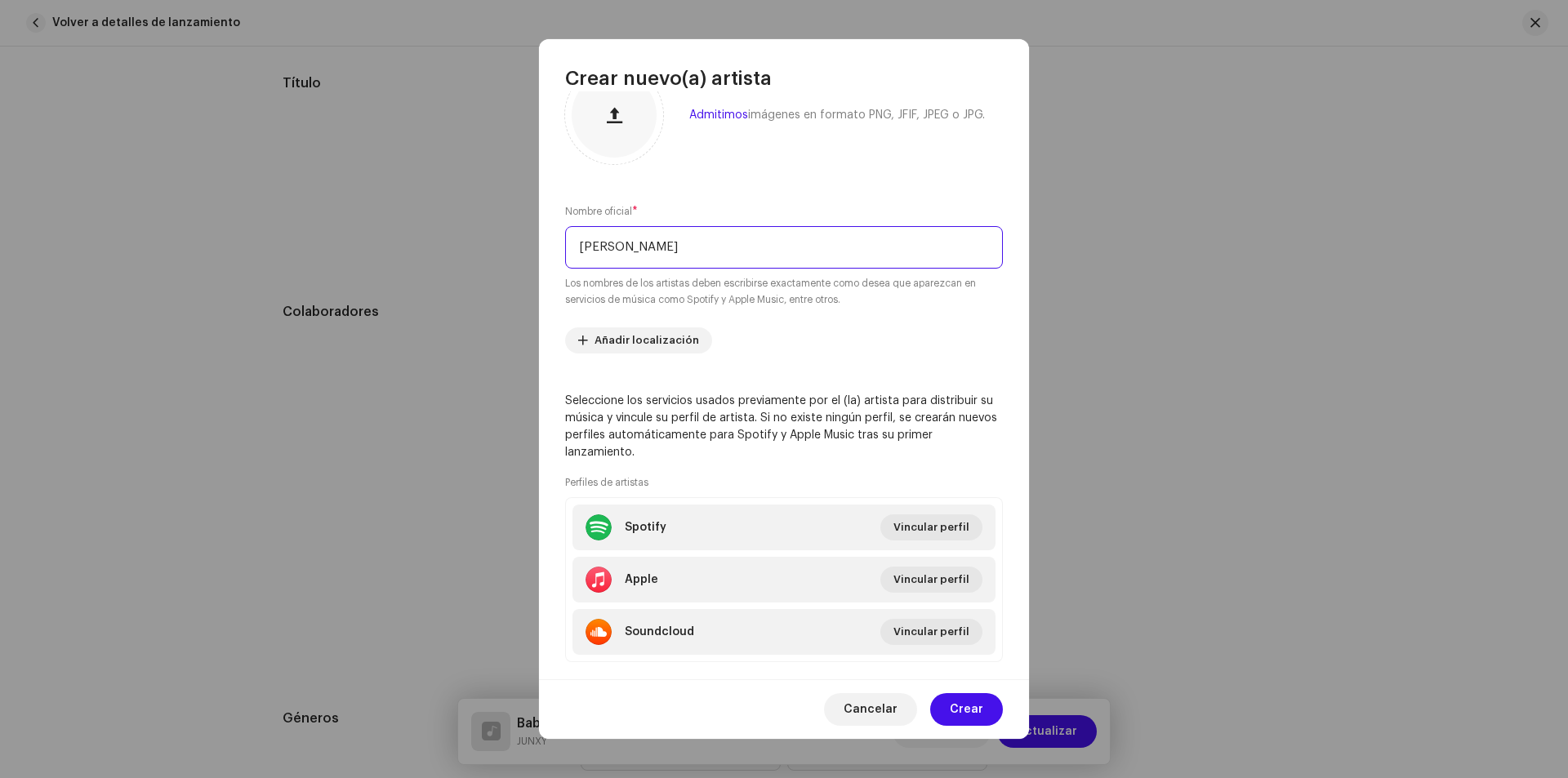
scroll to position [80, 0]
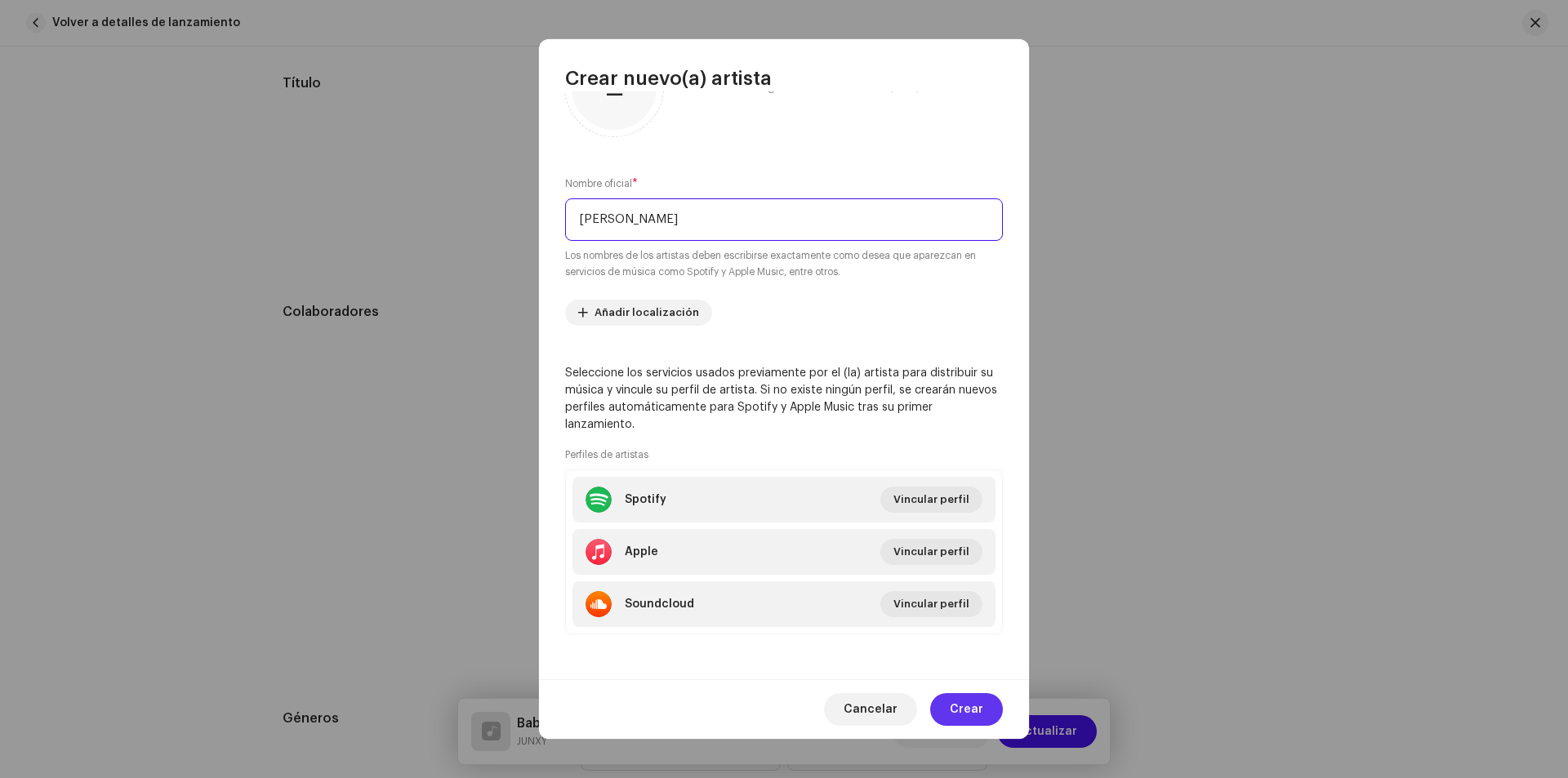
type input "[PERSON_NAME]"
click at [974, 716] on span "Crear" at bounding box center [967, 709] width 33 height 32
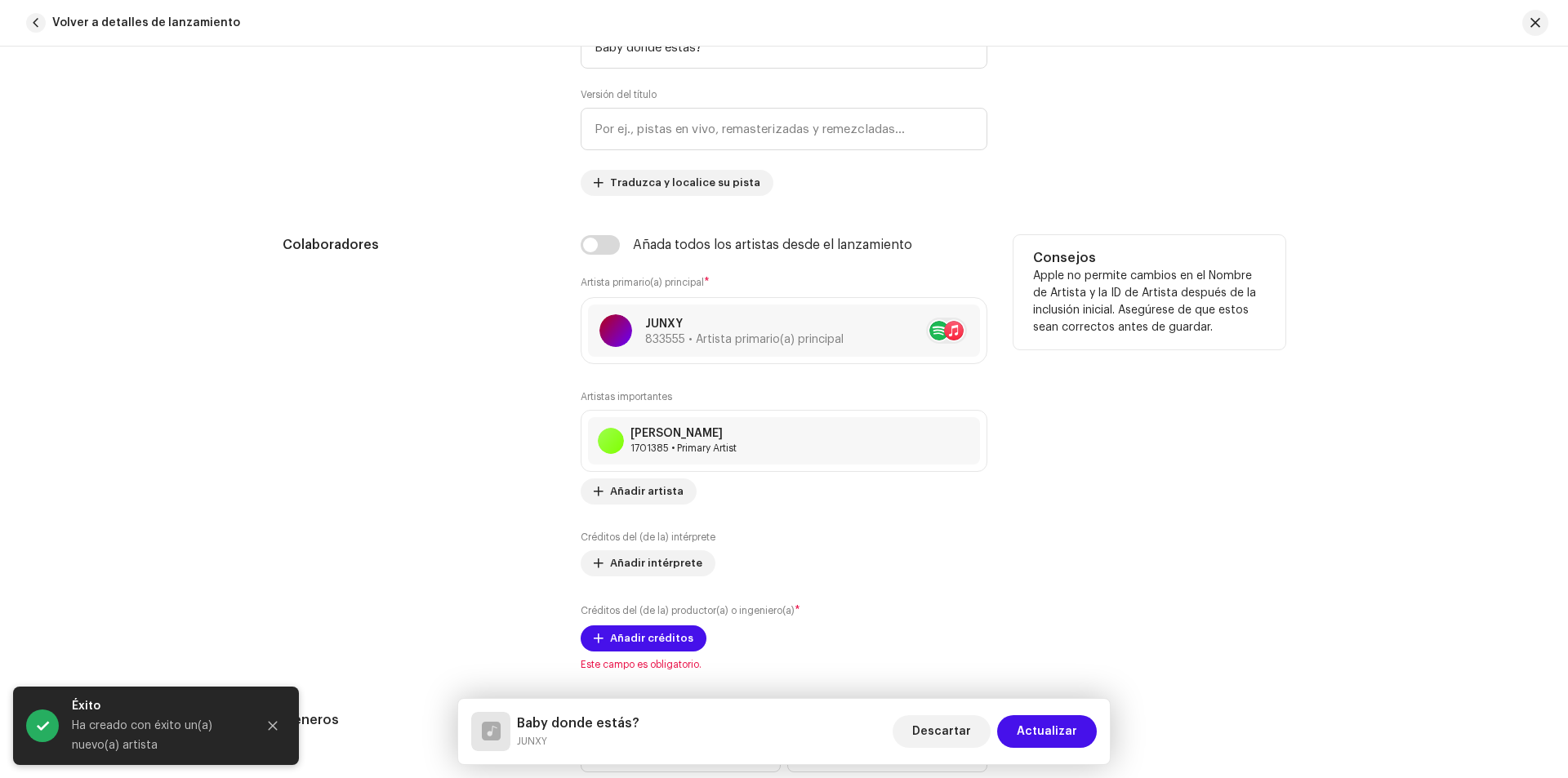
scroll to position [899, 0]
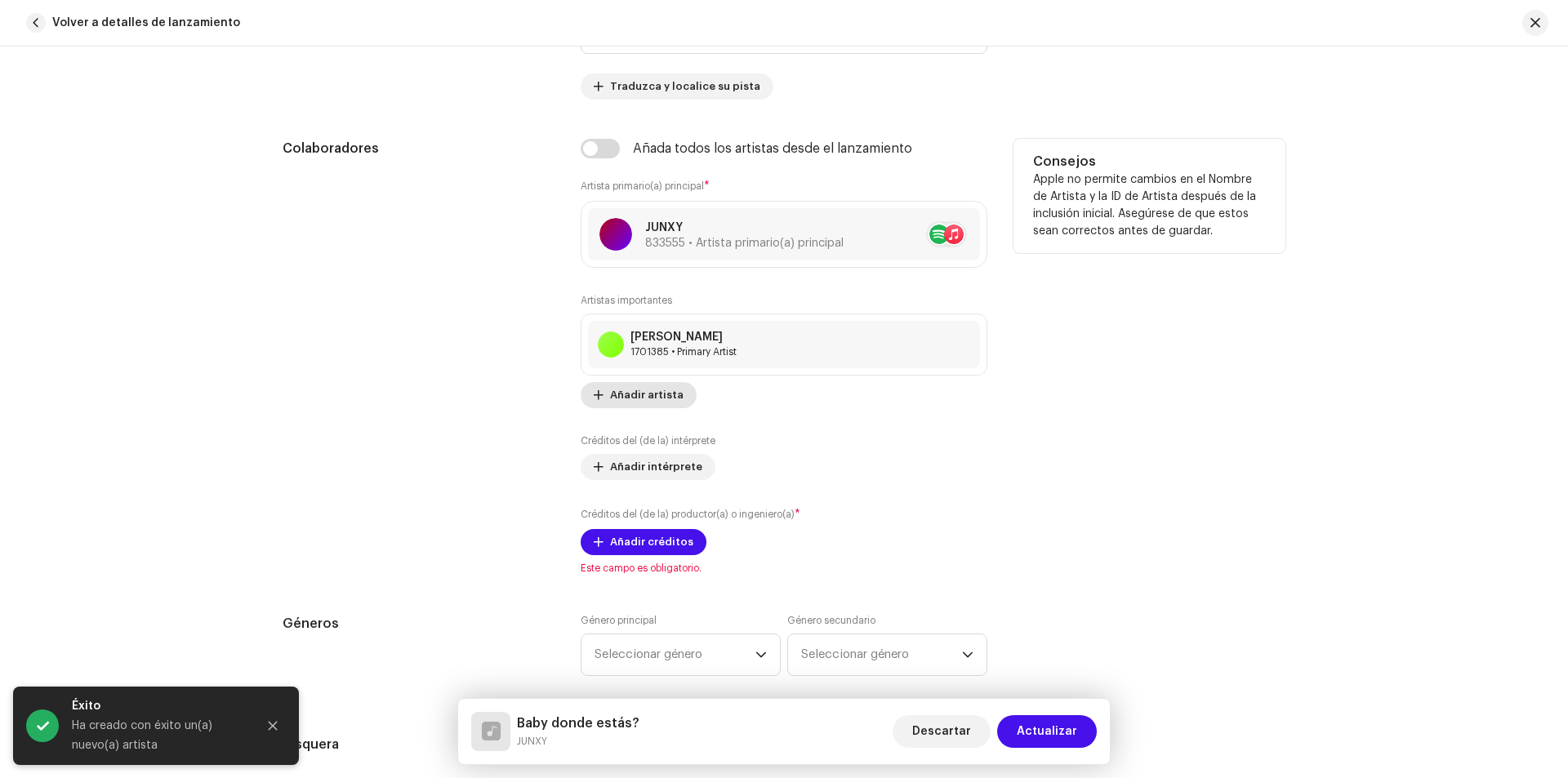
click at [651, 395] on span "Añadir artista" at bounding box center [647, 394] width 73 height 32
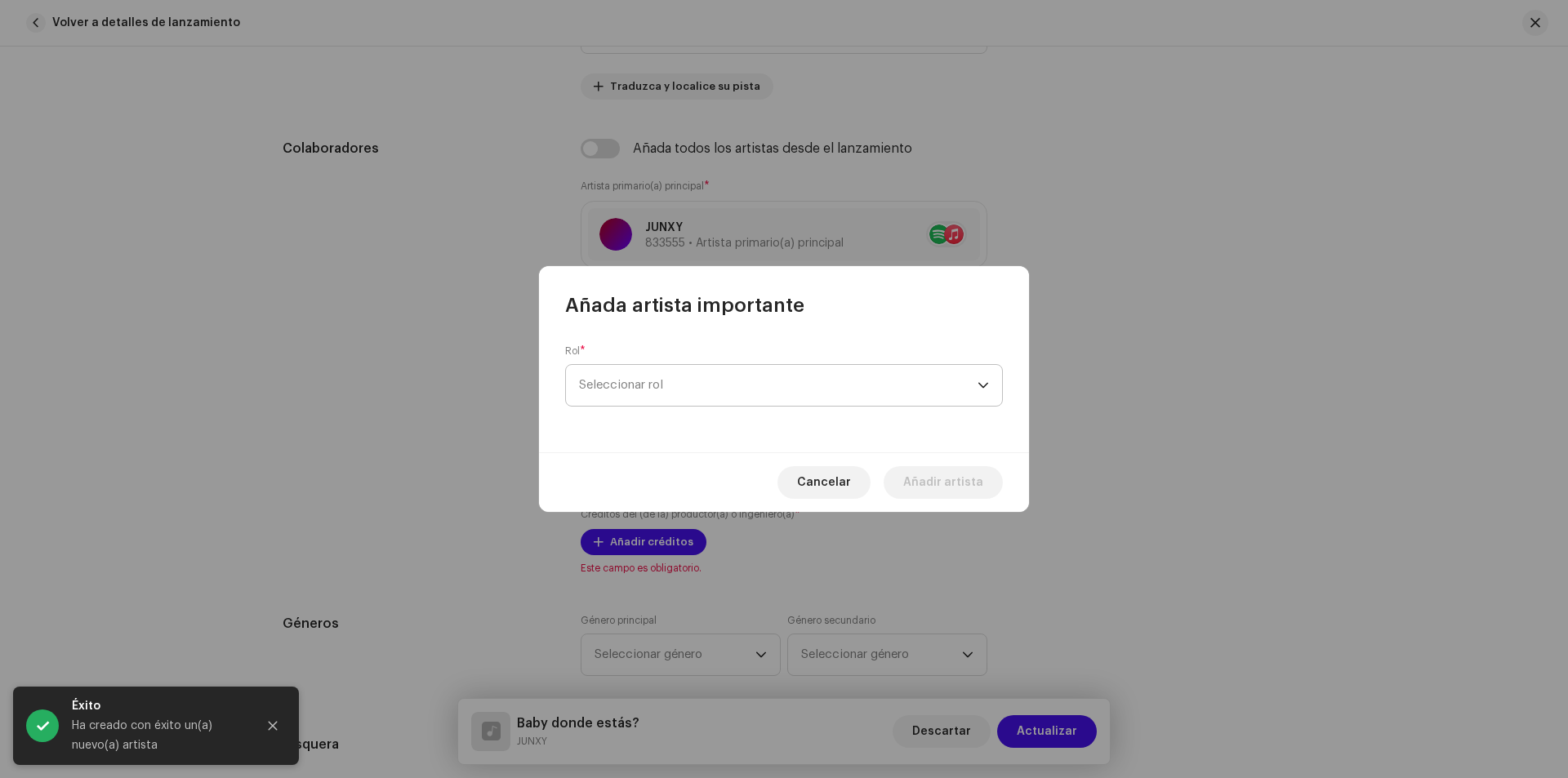
click at [663, 370] on span "Seleccionar rol" at bounding box center [778, 386] width 399 height 41
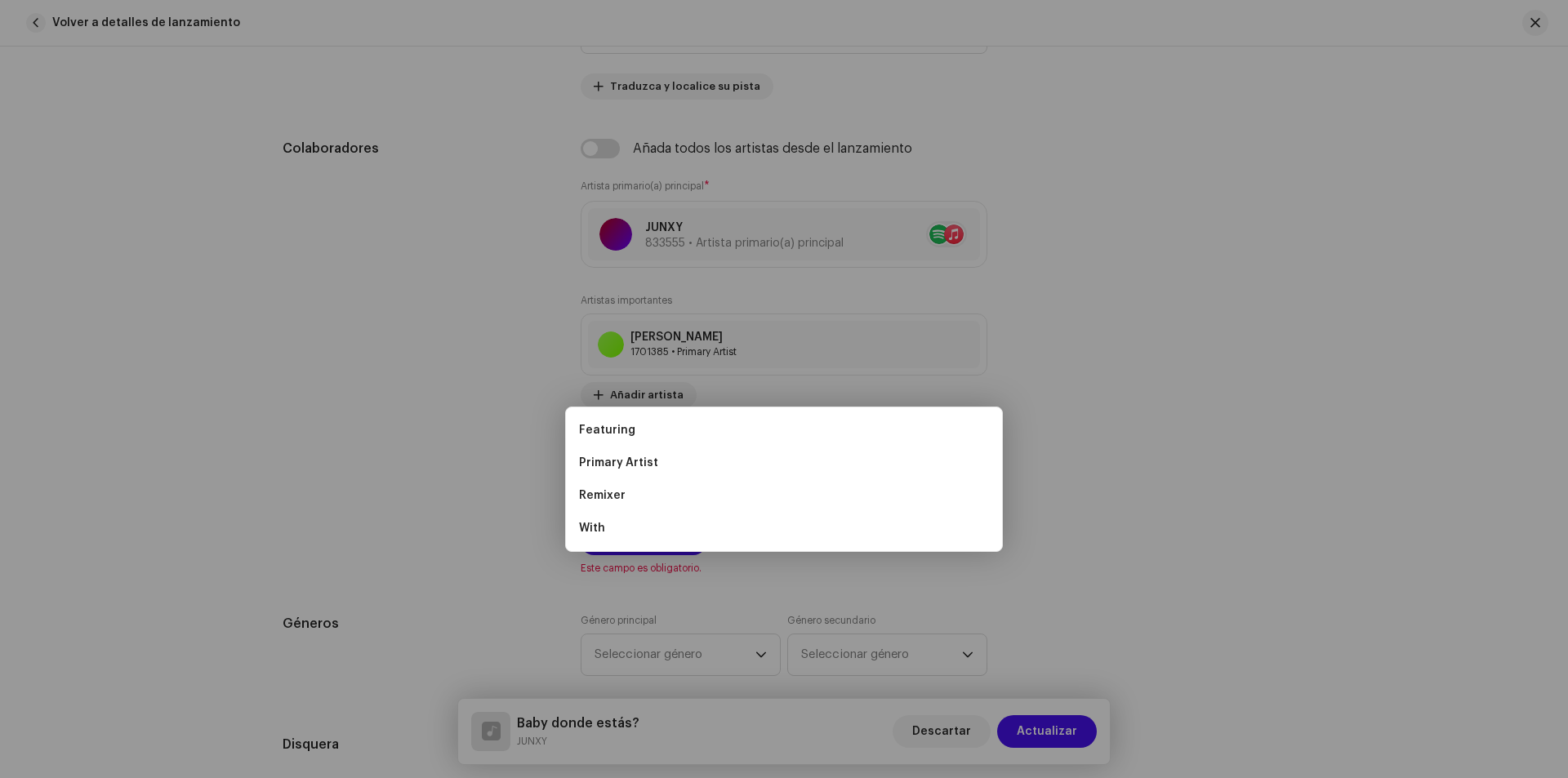
click at [435, 424] on div "Añada artista importante Rol * Seleccionar rol Cancelar Añadir artista" at bounding box center [784, 389] width 1568 height 778
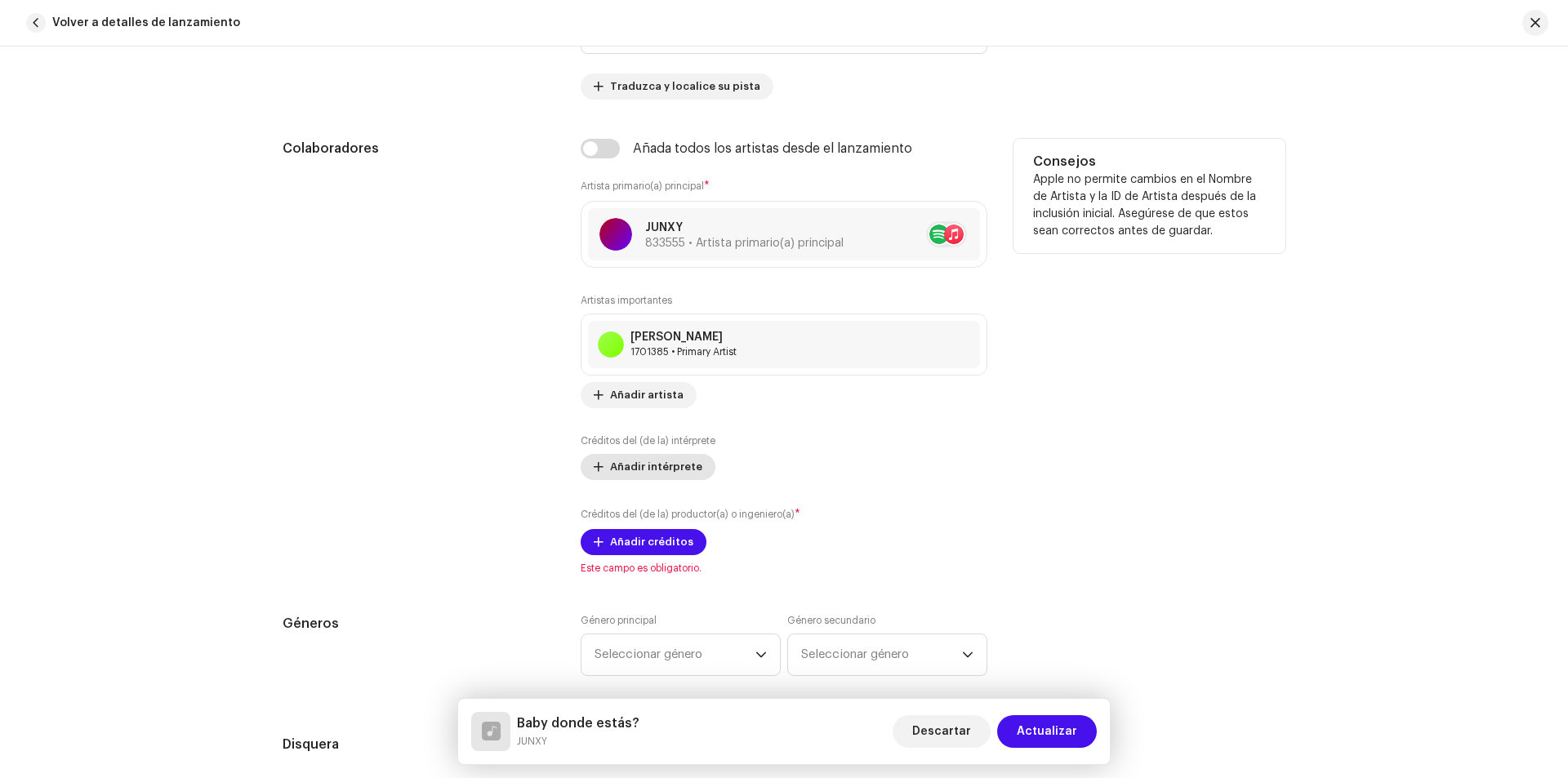
click at [640, 472] on span "Añadir intérprete" at bounding box center [656, 467] width 93 height 32
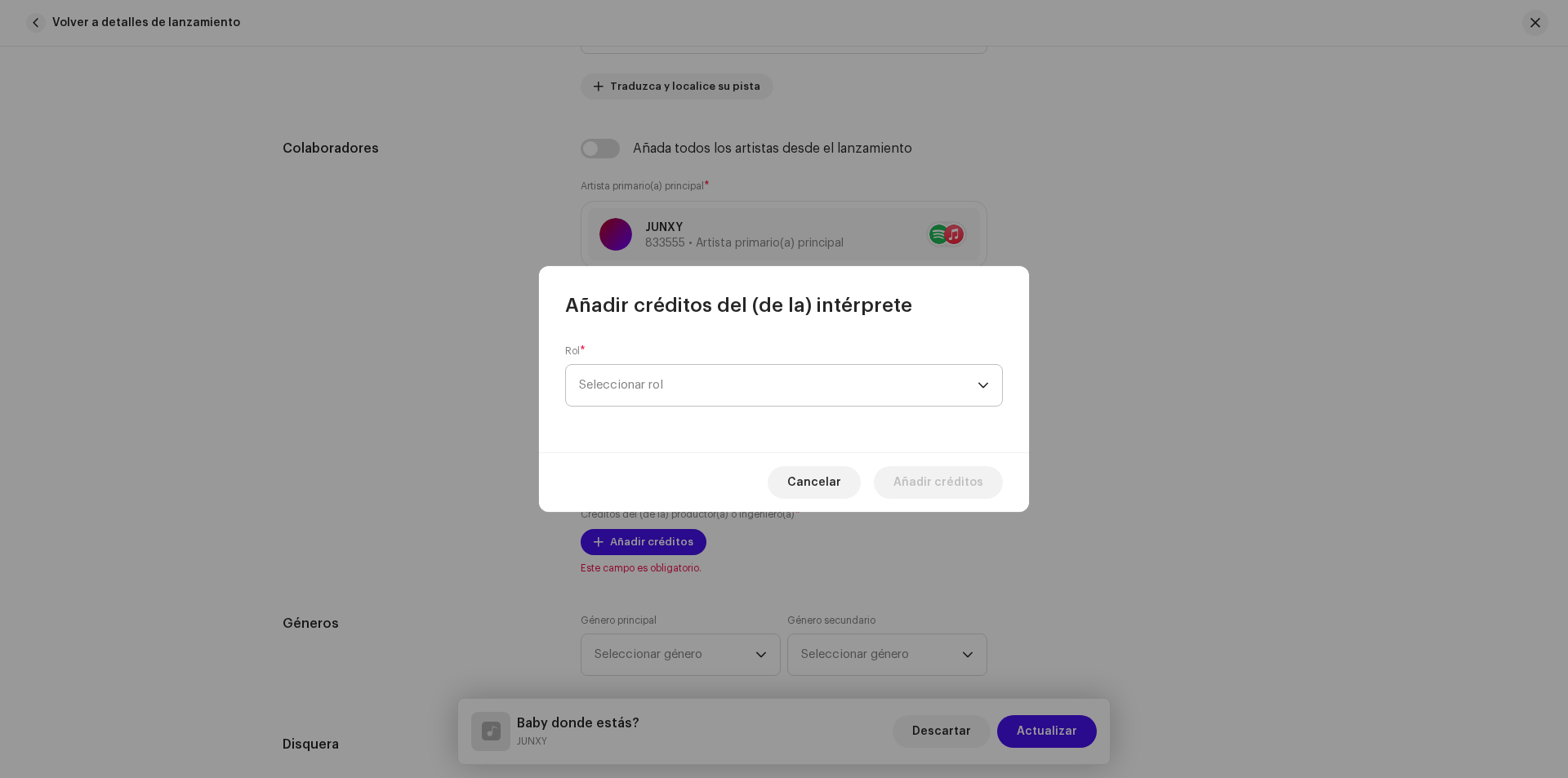
click at [688, 384] on span "Seleccionar rol" at bounding box center [778, 386] width 399 height 41
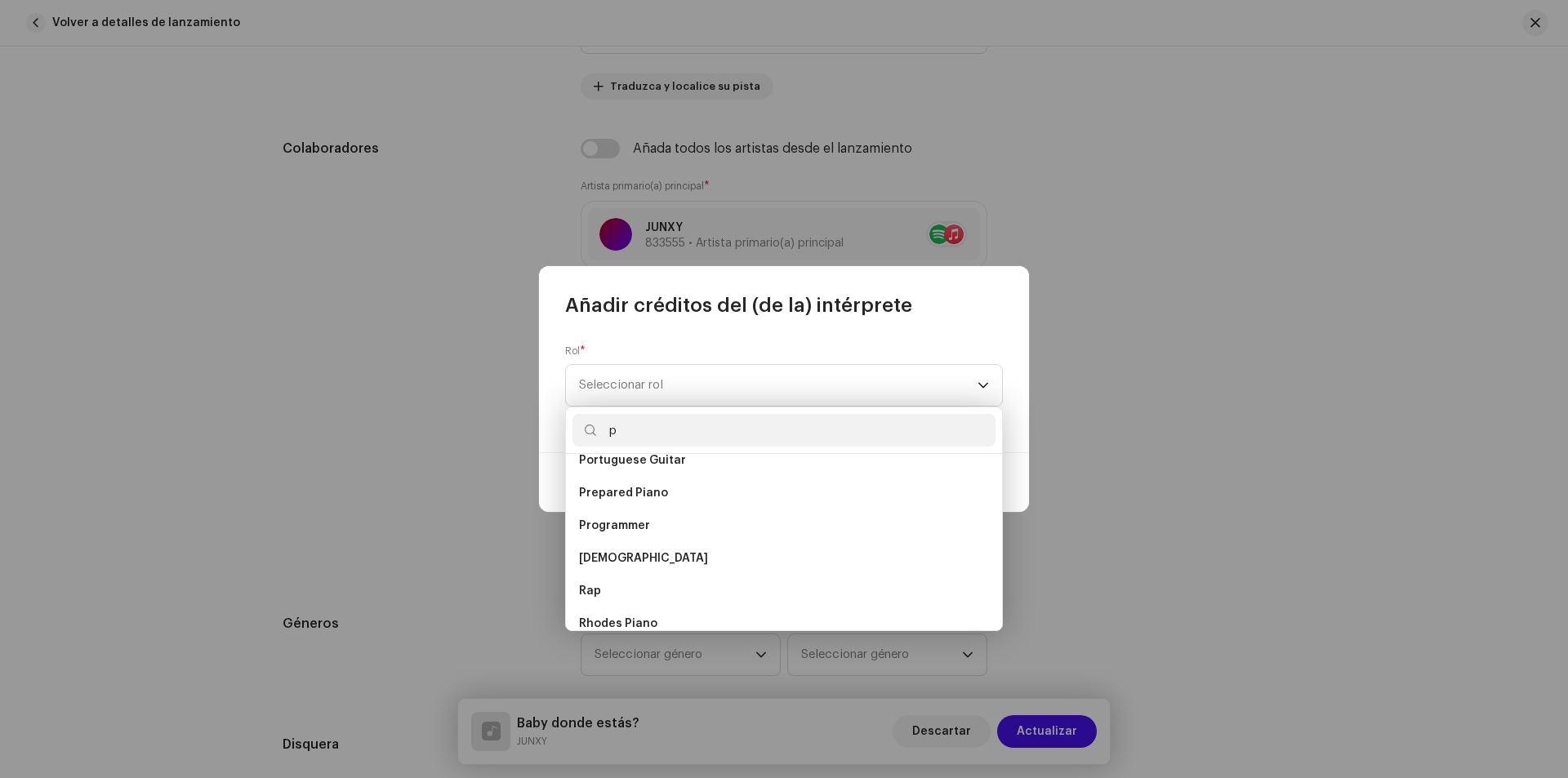
scroll to position [81, 0]
type input "pro"
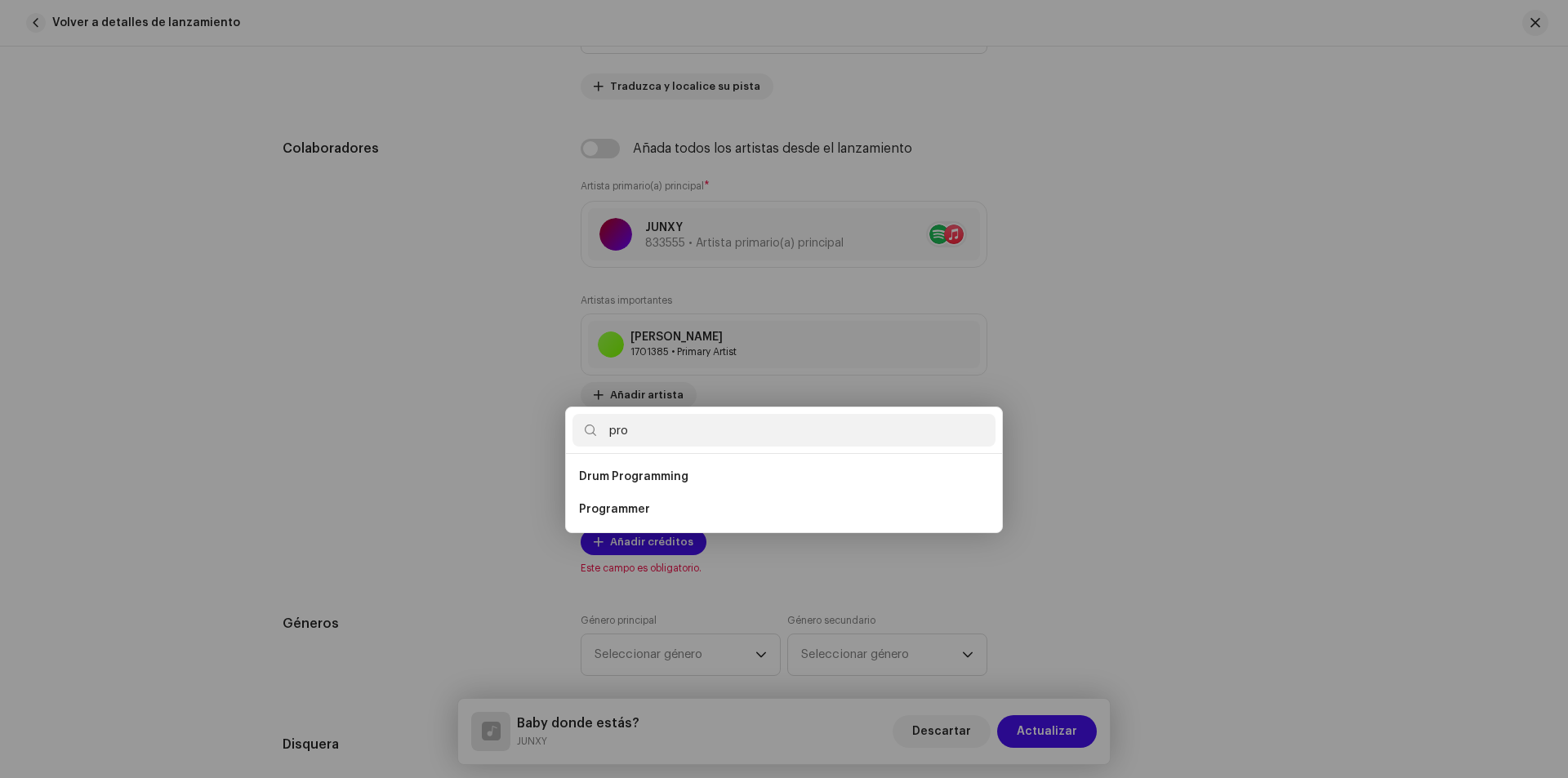
click at [324, 473] on div "Añadir créditos del (de la) intérprete Rol * Seleccionar rol Cancelar Añadir cr…" at bounding box center [784, 389] width 1568 height 778
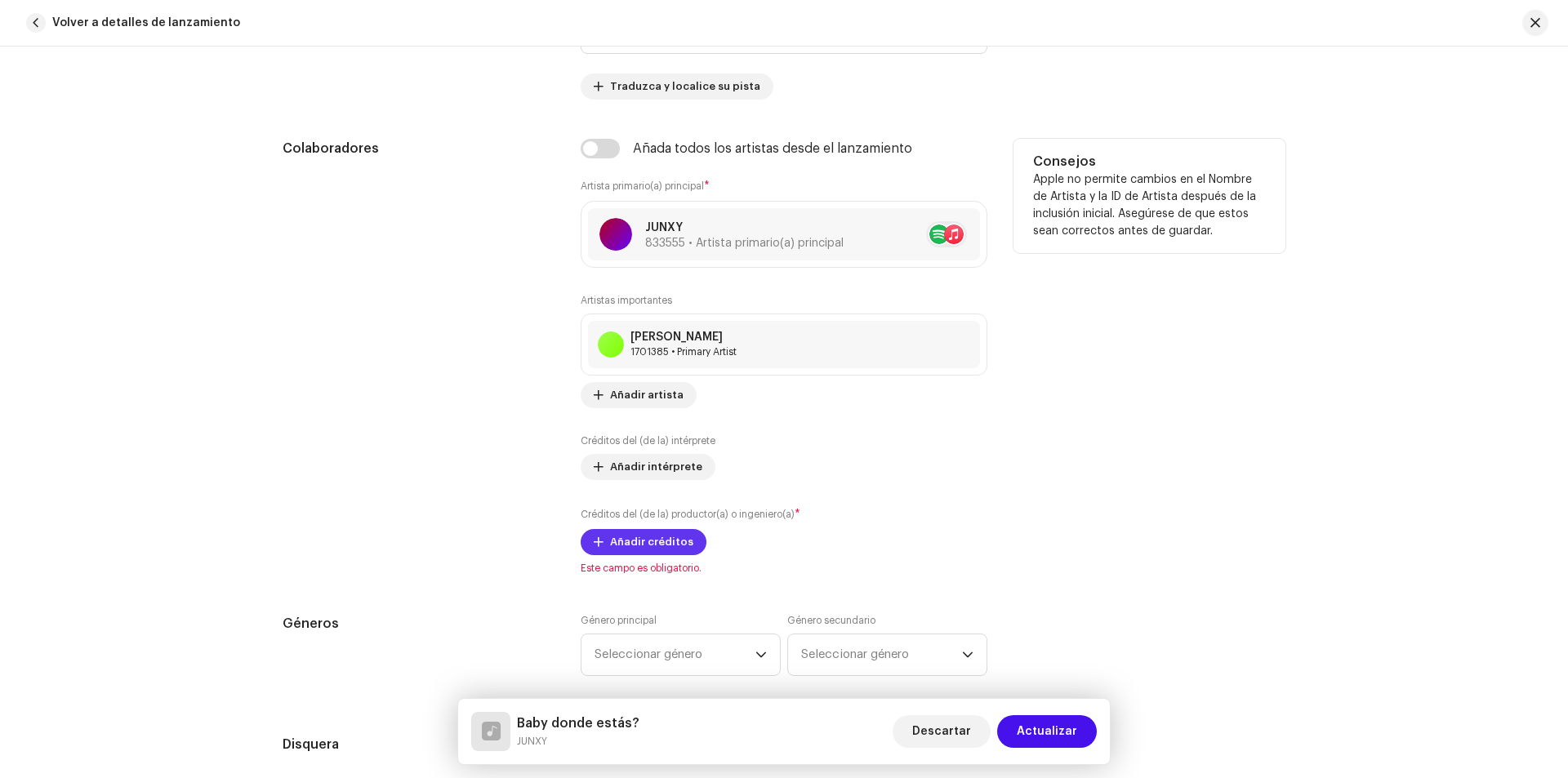
click at [670, 545] on span "Añadir créditos" at bounding box center [651, 542] width 83 height 32
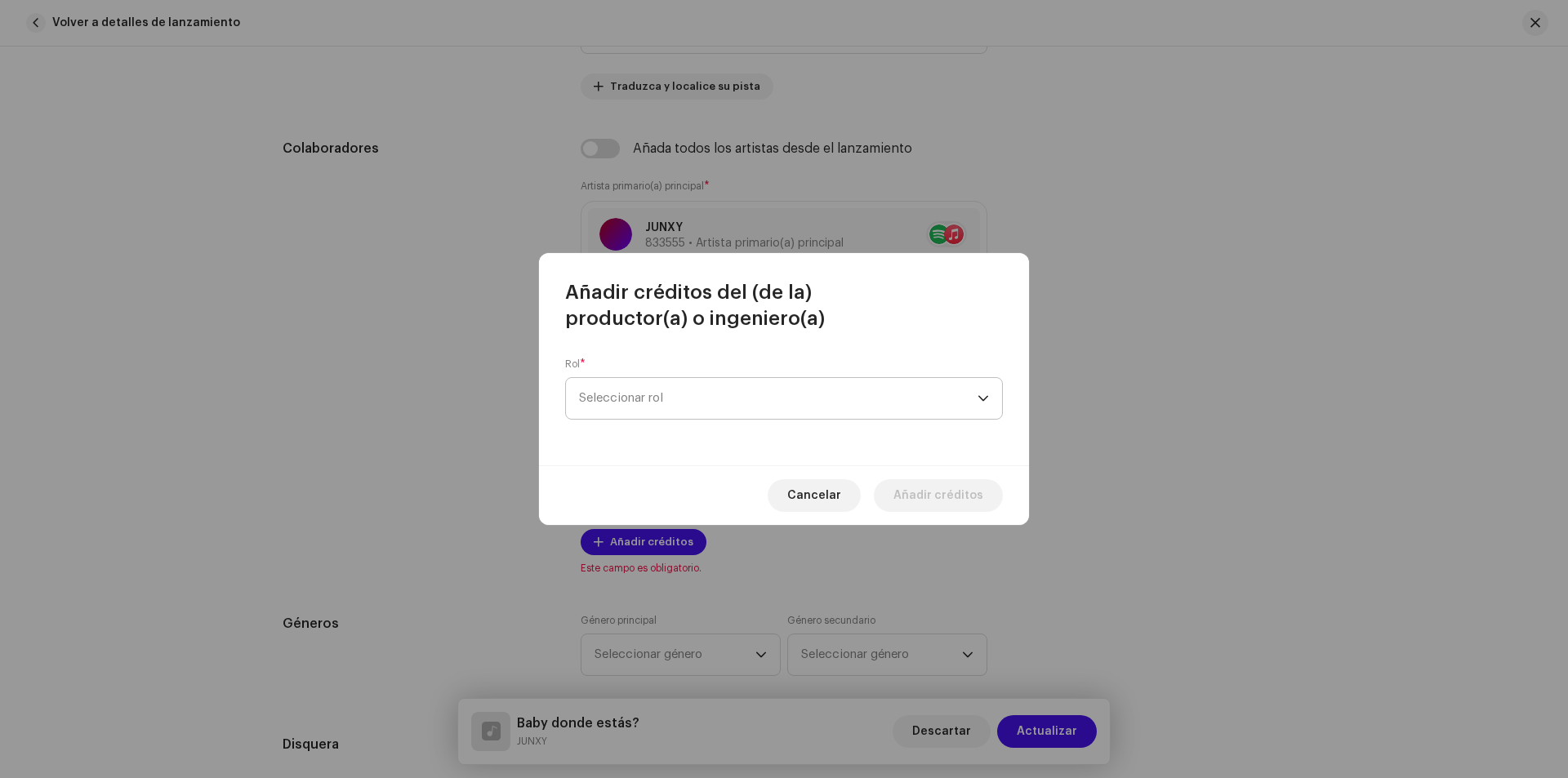
click at [726, 413] on span "Seleccionar rol" at bounding box center [778, 399] width 399 height 41
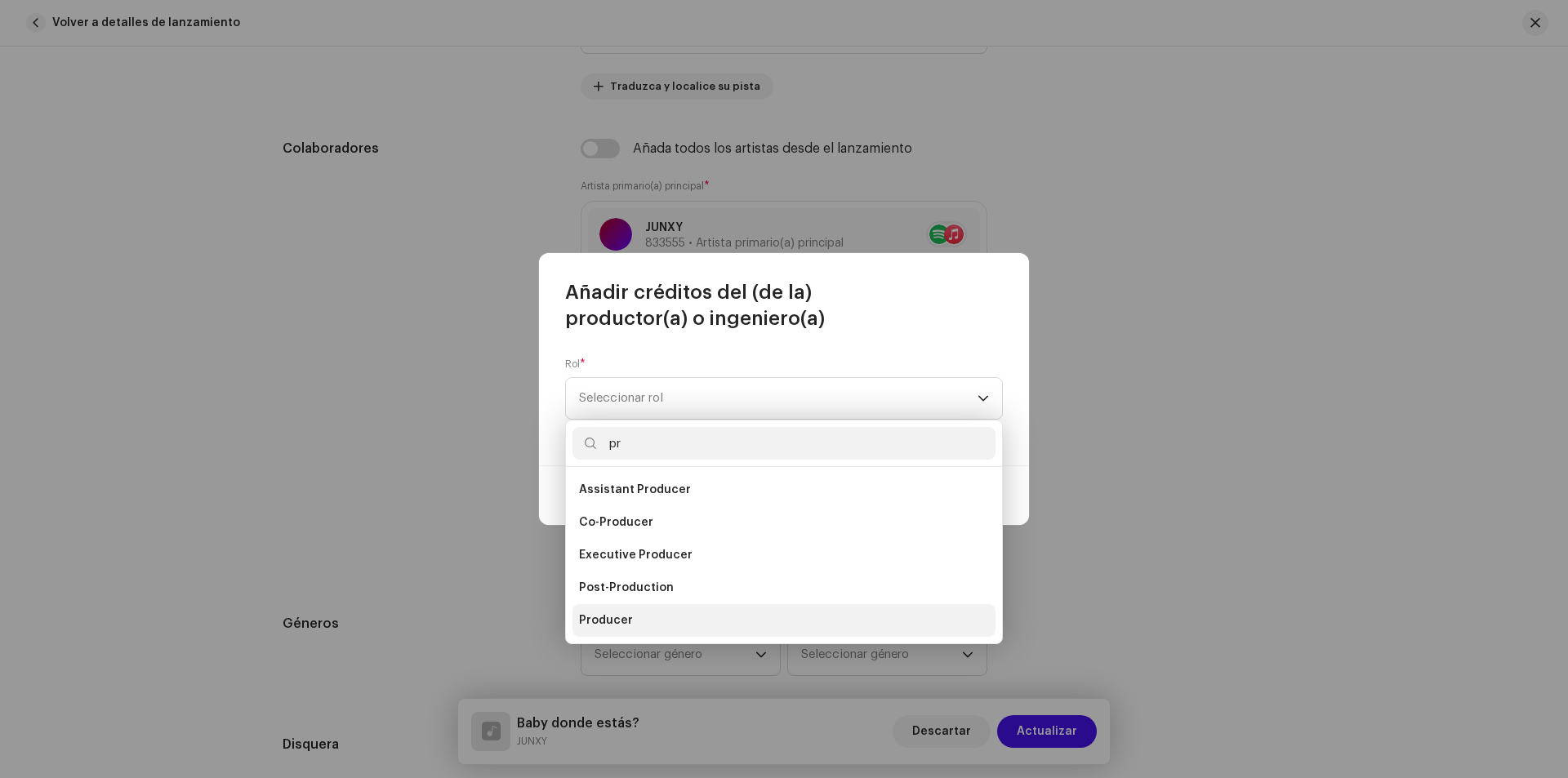
type input "pr"
click at [632, 617] on li "Producer" at bounding box center [784, 620] width 423 height 32
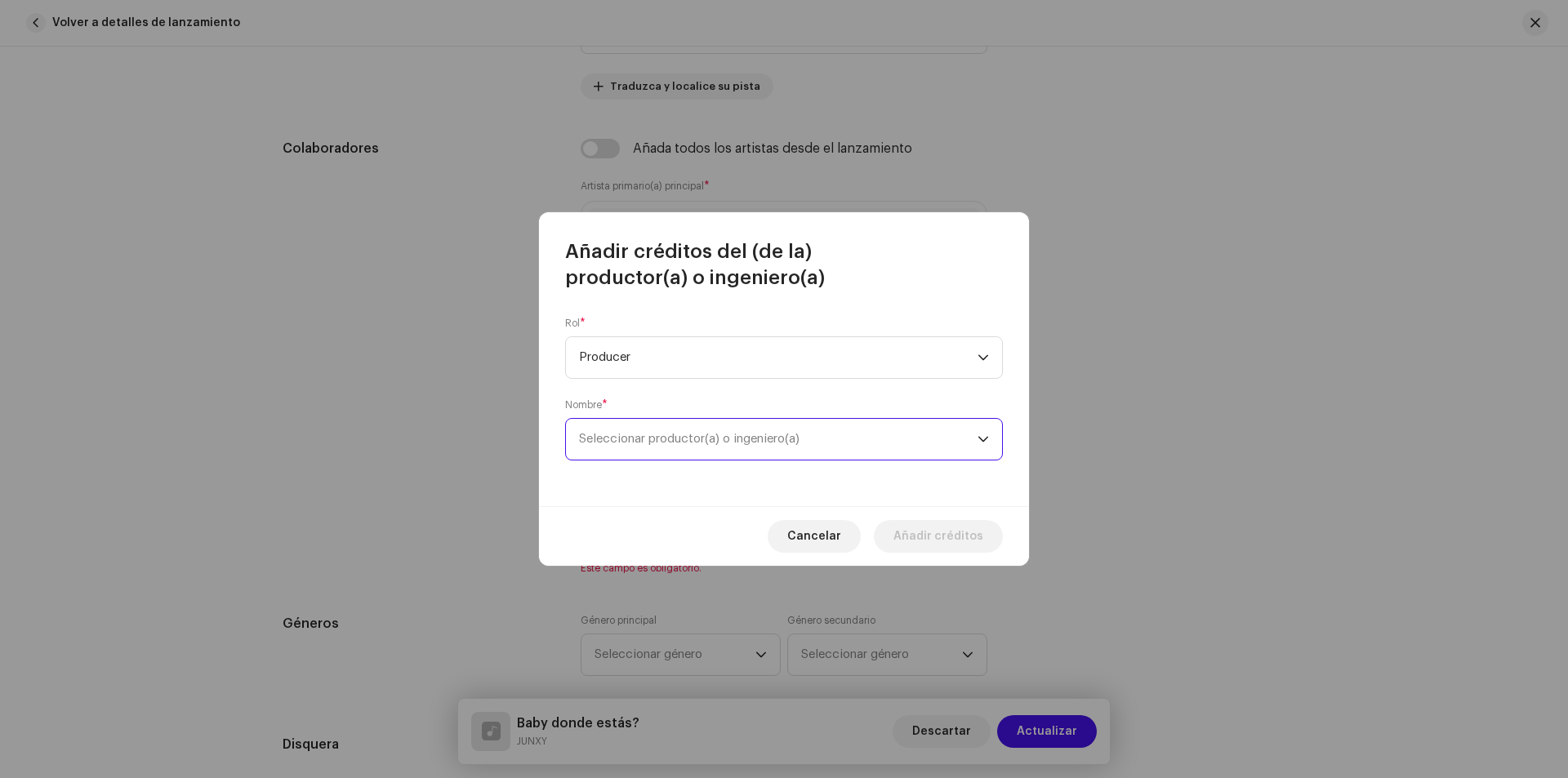
click at [732, 434] on span "Seleccionar productor(a) o ingeniero(a)" at bounding box center [689, 439] width 220 height 12
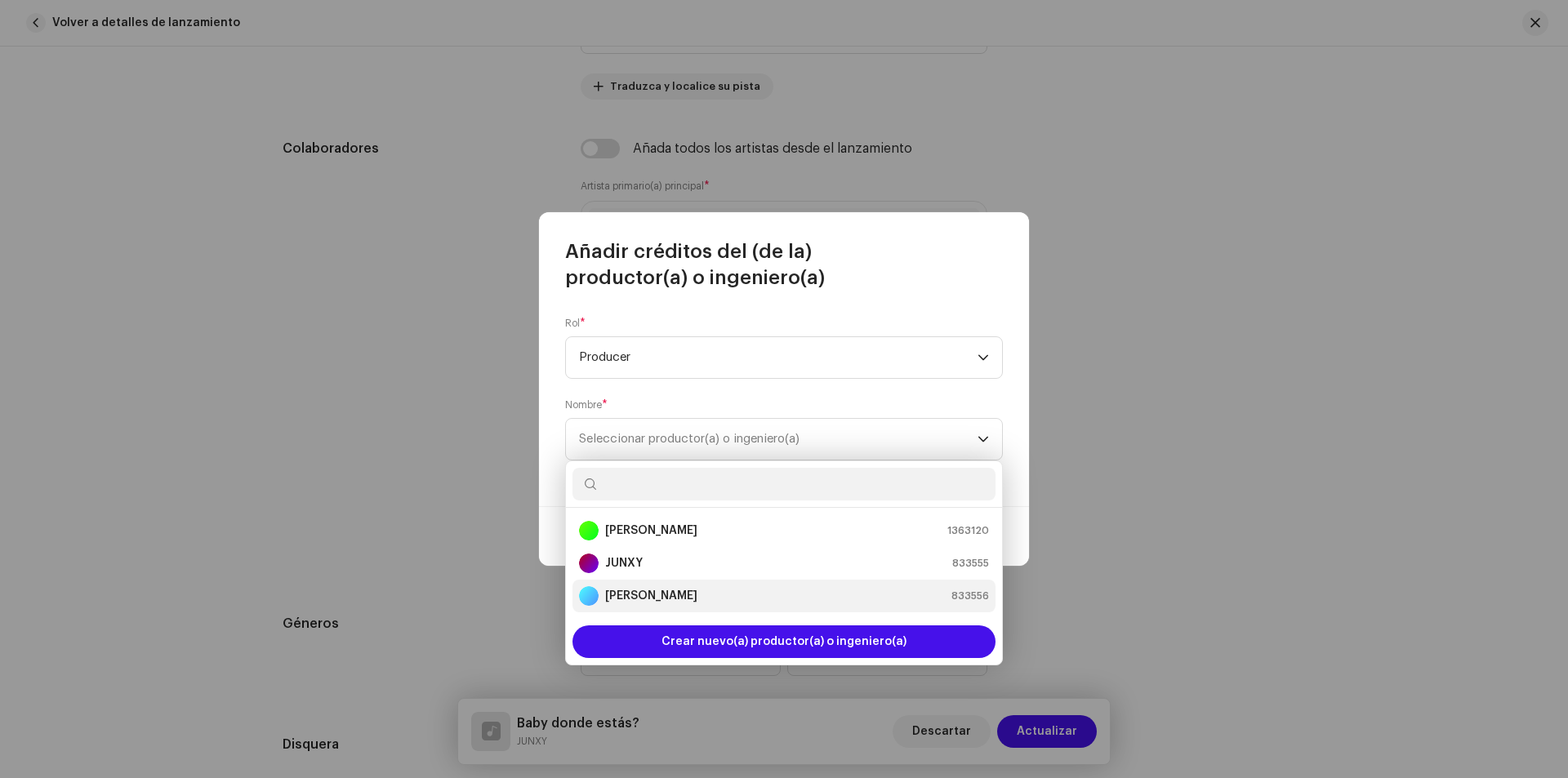
click at [666, 595] on div "[PERSON_NAME] 833556" at bounding box center [783, 596] width 410 height 19
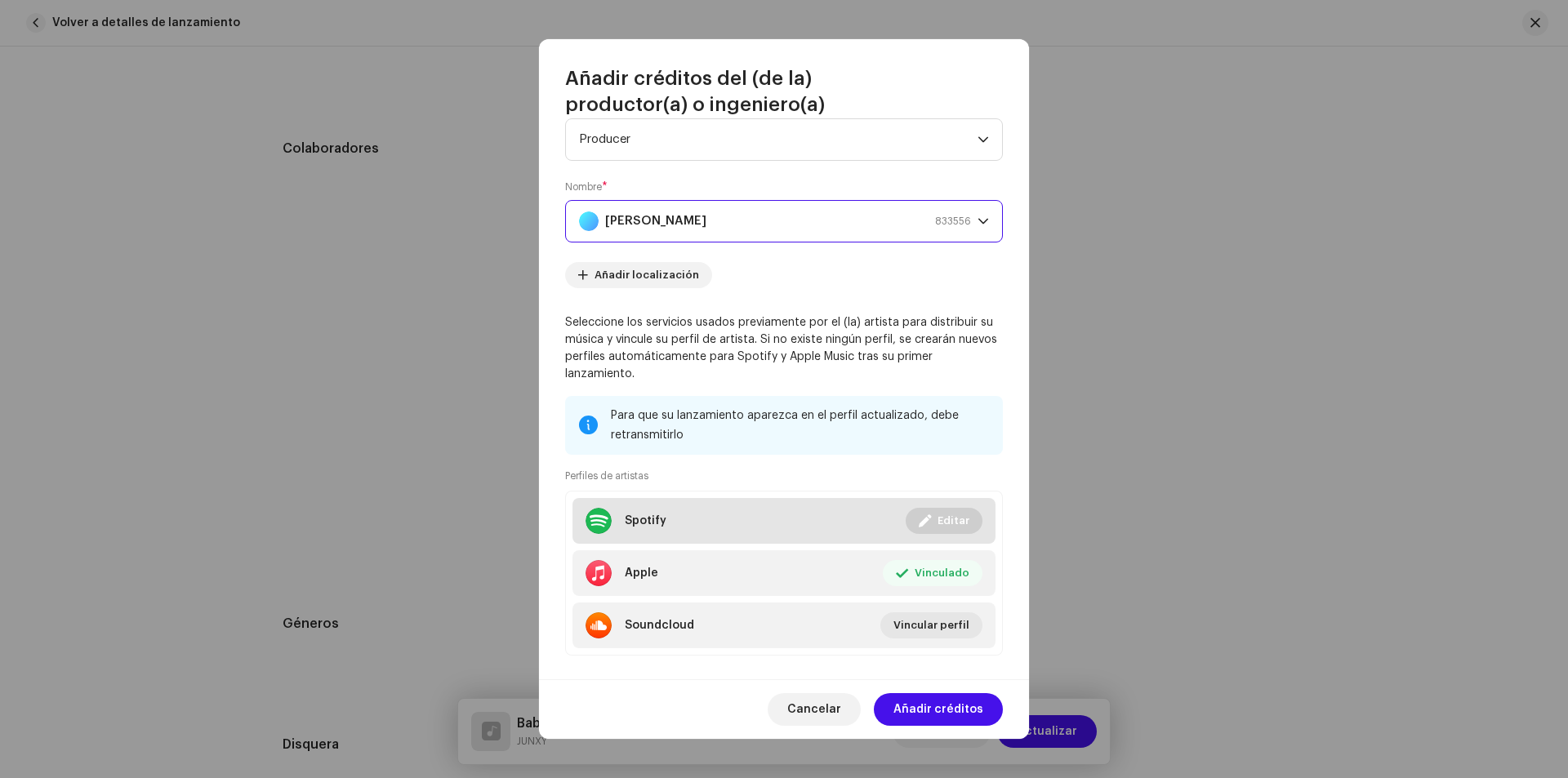
scroll to position [66, 0]
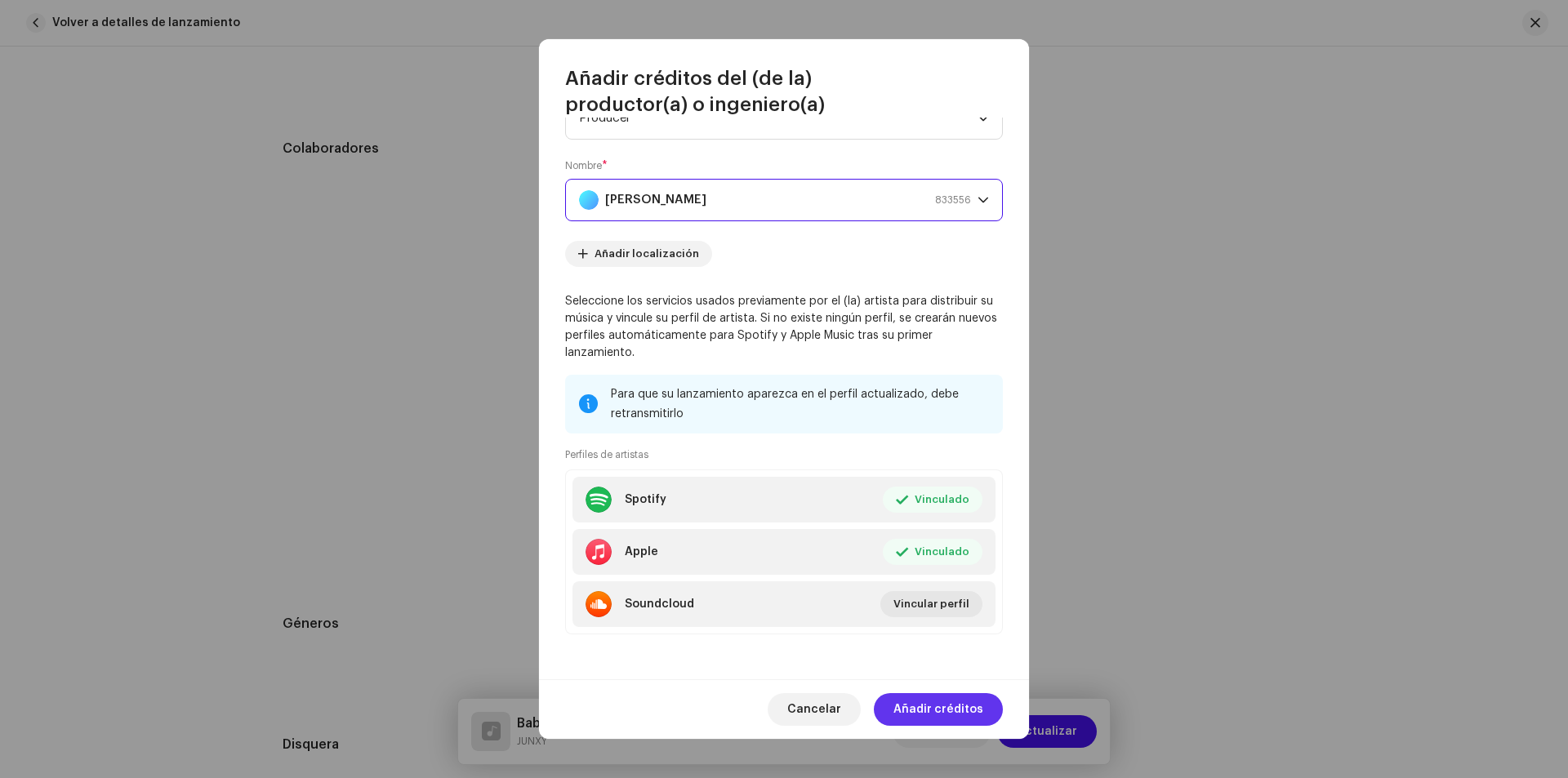
click at [956, 714] on span "Añadir créditos" at bounding box center [938, 709] width 90 height 32
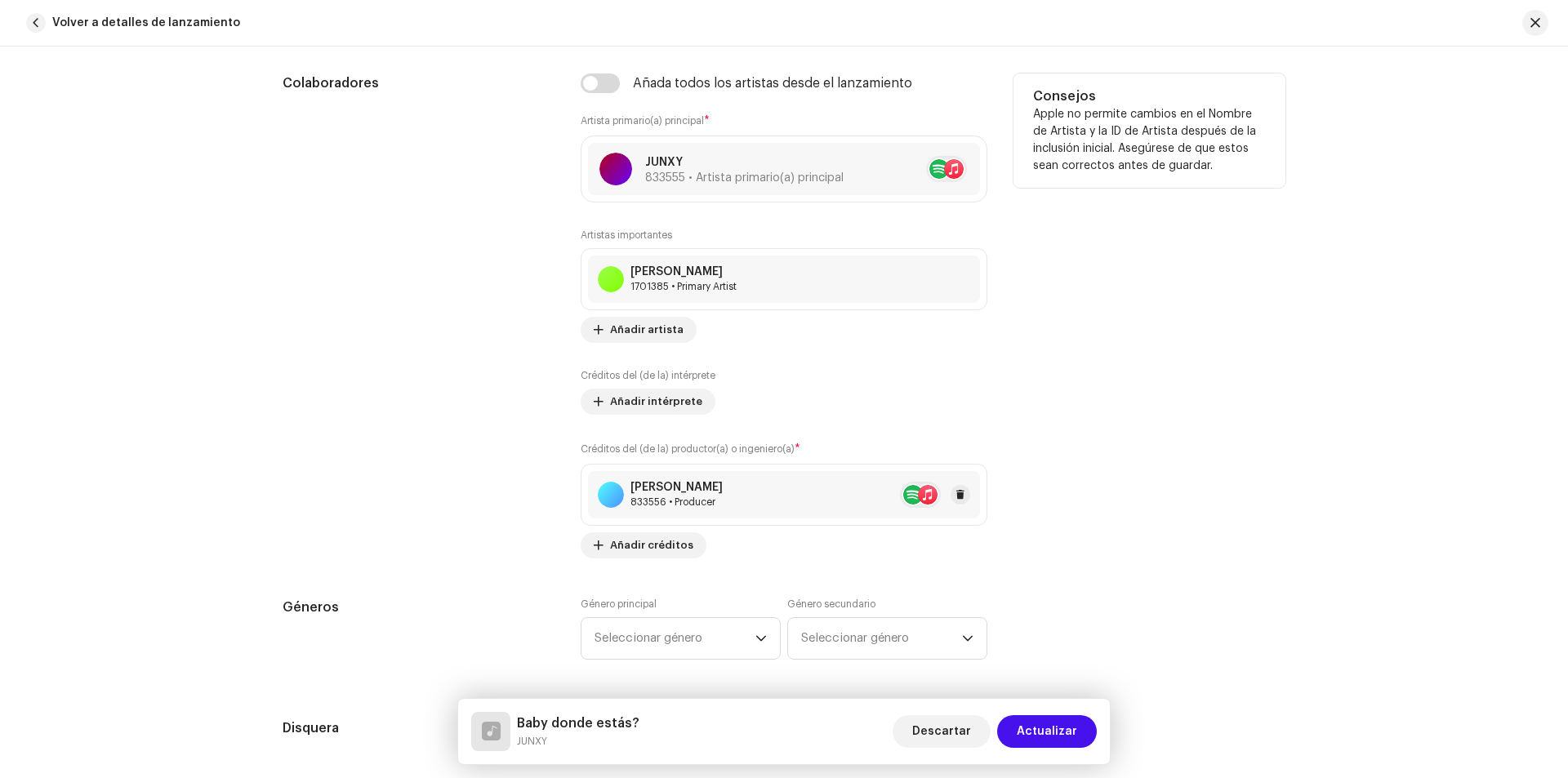
scroll to position [1062, 0]
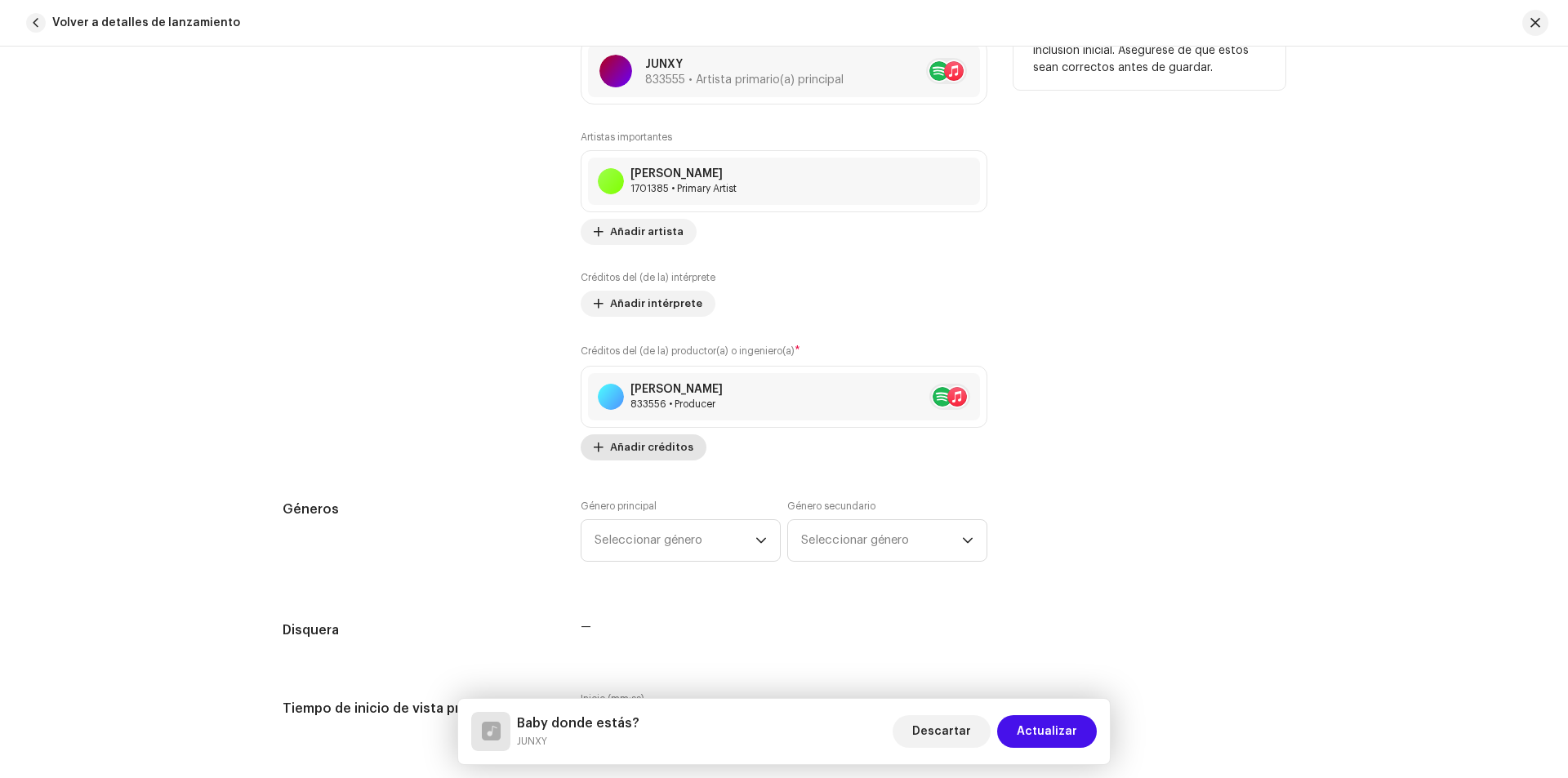
click at [652, 448] on span "Añadir créditos" at bounding box center [651, 447] width 83 height 32
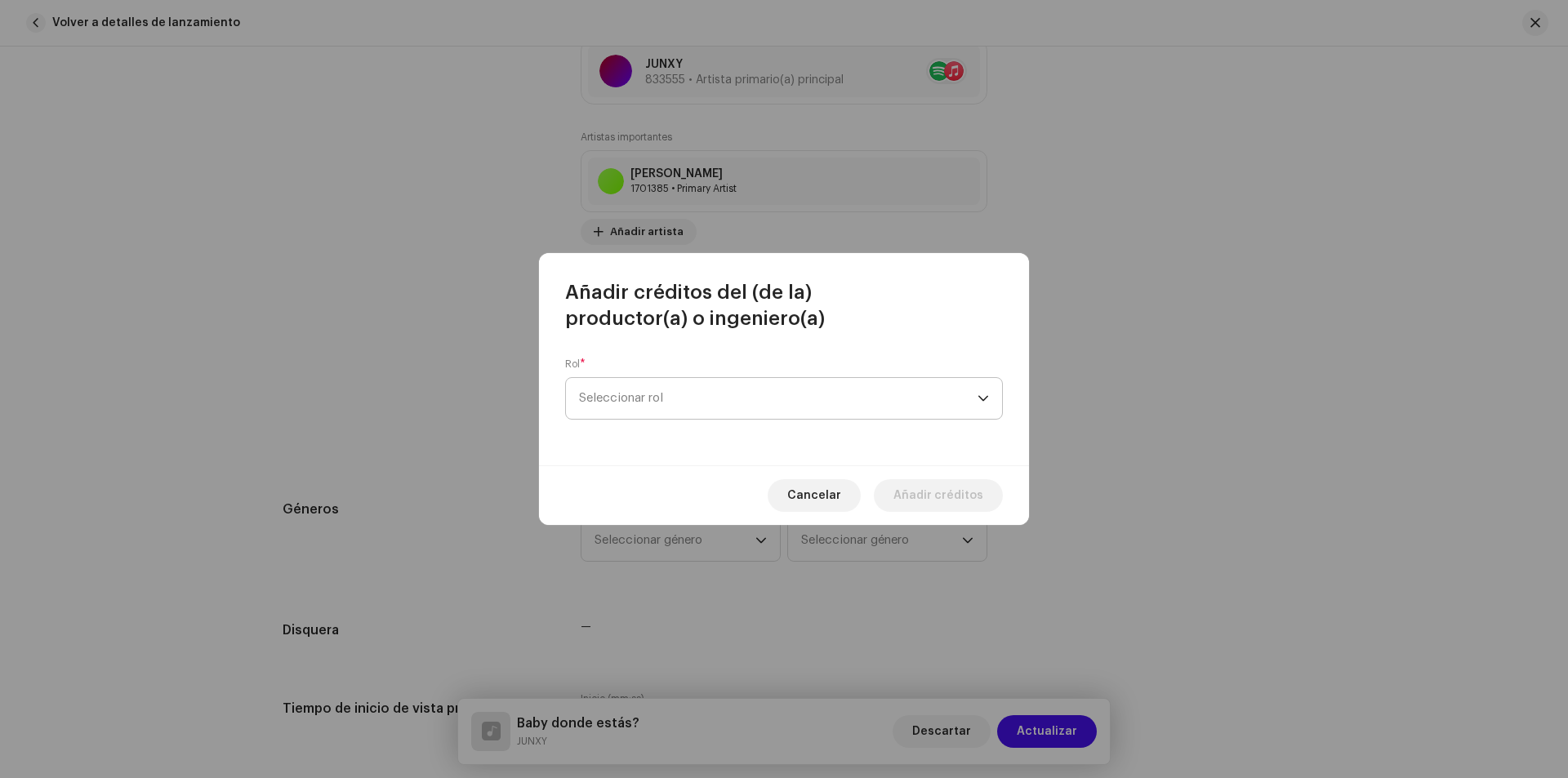
click at [717, 399] on span "Seleccionar rol" at bounding box center [778, 399] width 399 height 41
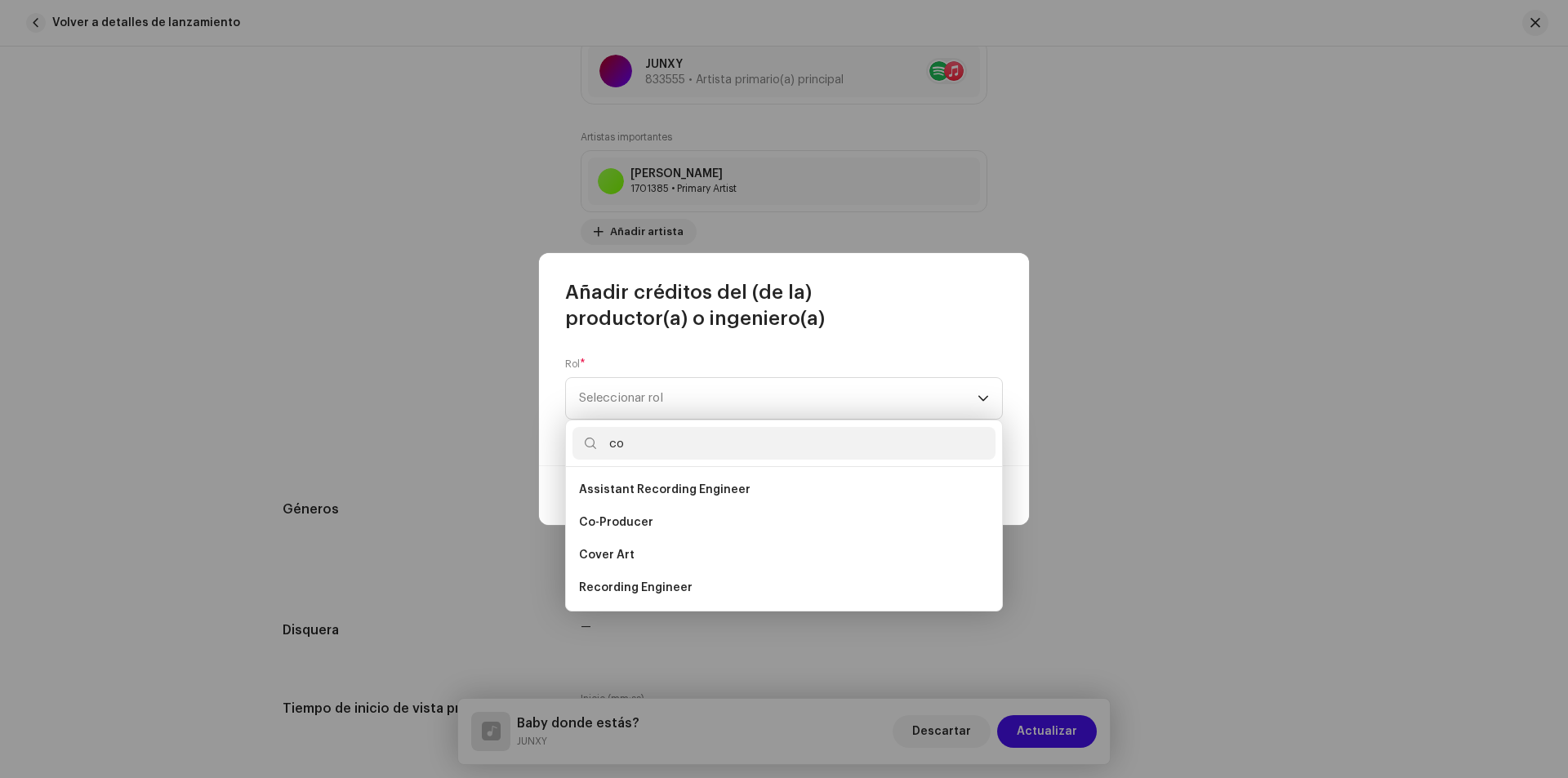
type input "c"
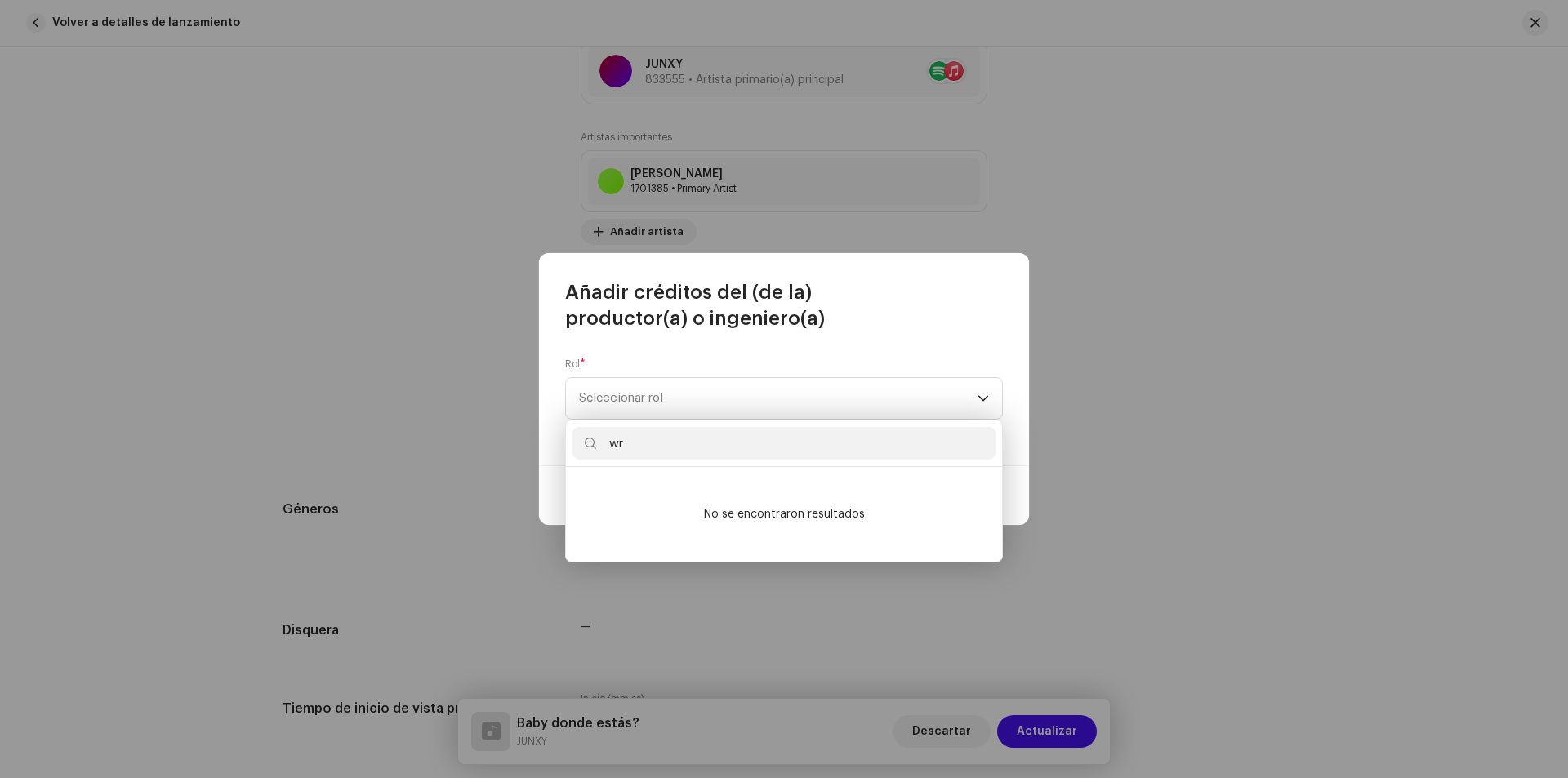
type input "wri"
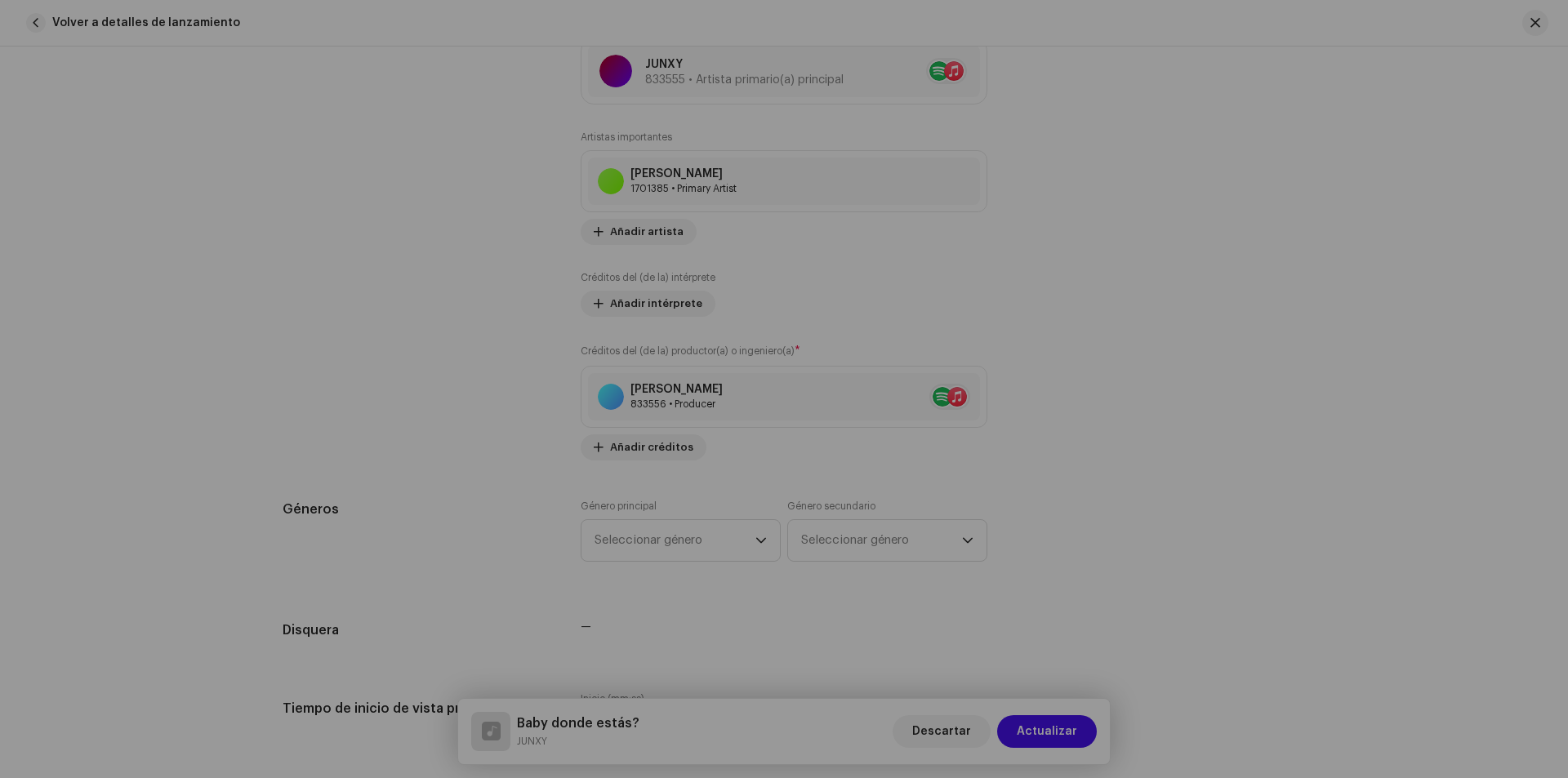
click at [392, 349] on div "Añadir créditos del (de la) productor(a) o ingeniero(a) Rol * Seleccionar rol E…" at bounding box center [784, 389] width 1568 height 778
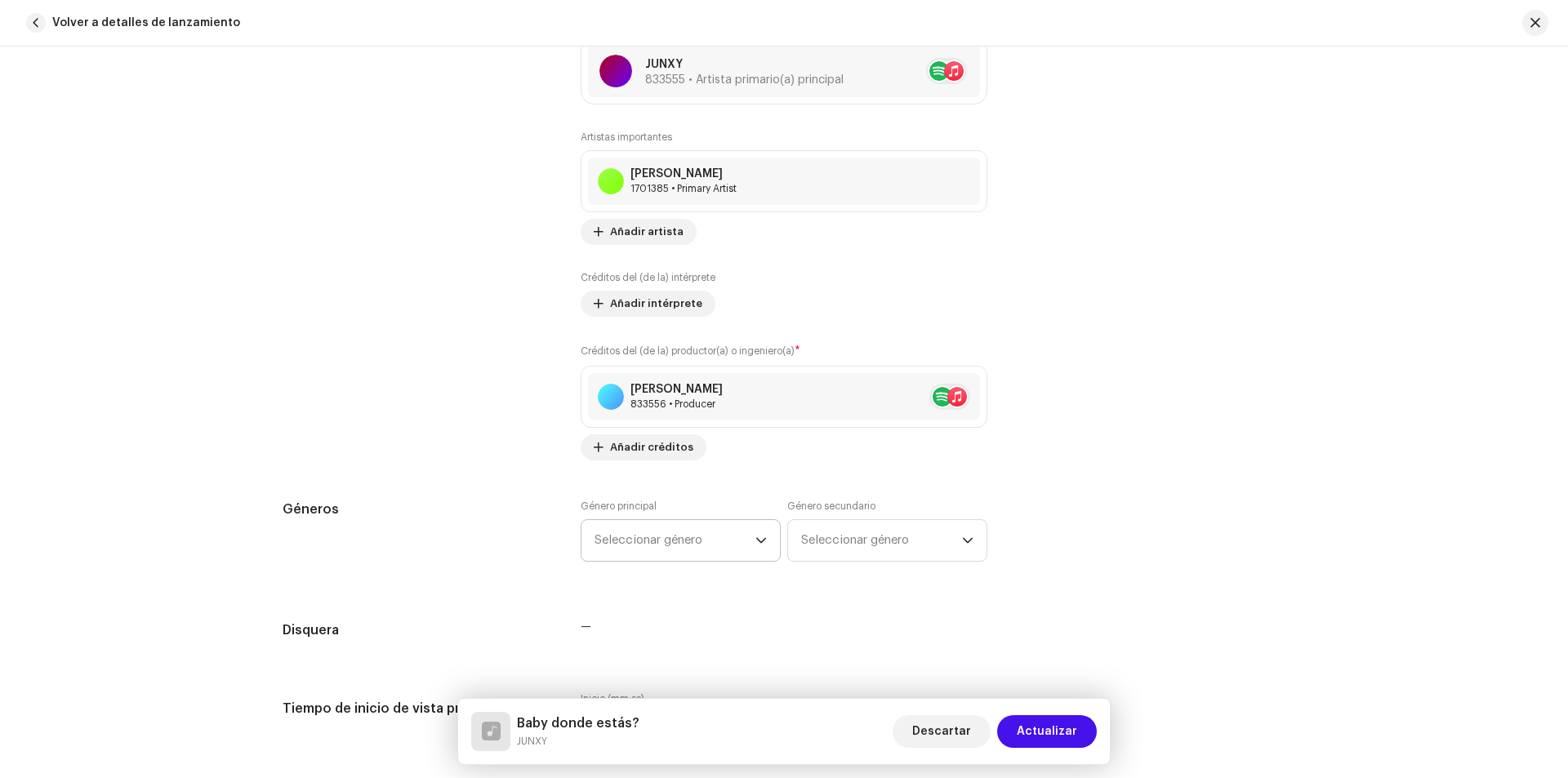
click at [692, 531] on span "Seleccionar género" at bounding box center [675, 540] width 161 height 41
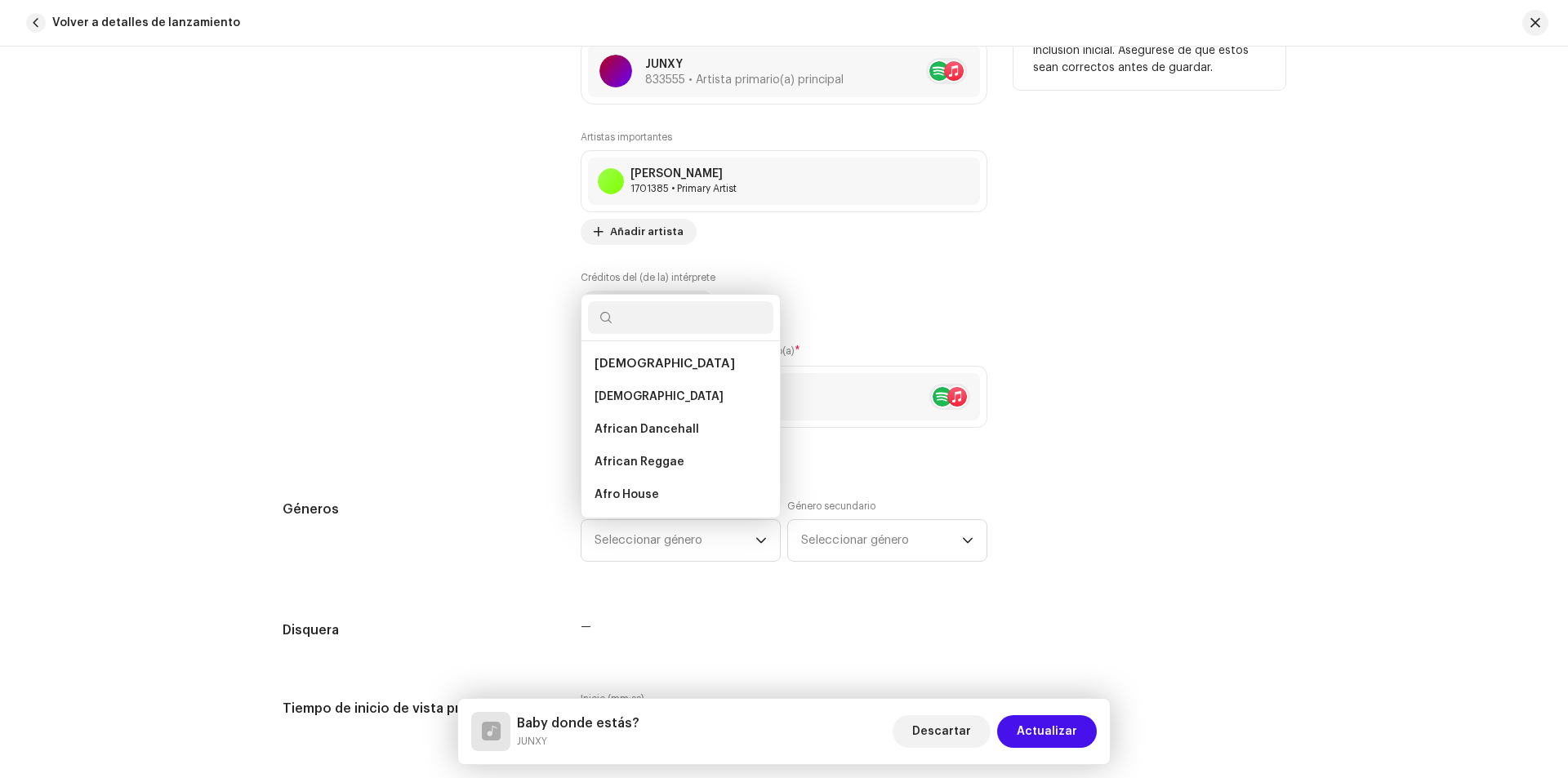
click at [1261, 445] on div "Consejos Apple no permite cambios en el Nombre de Artista y la ID de Artista de…" at bounding box center [1148, 218] width 272 height 485
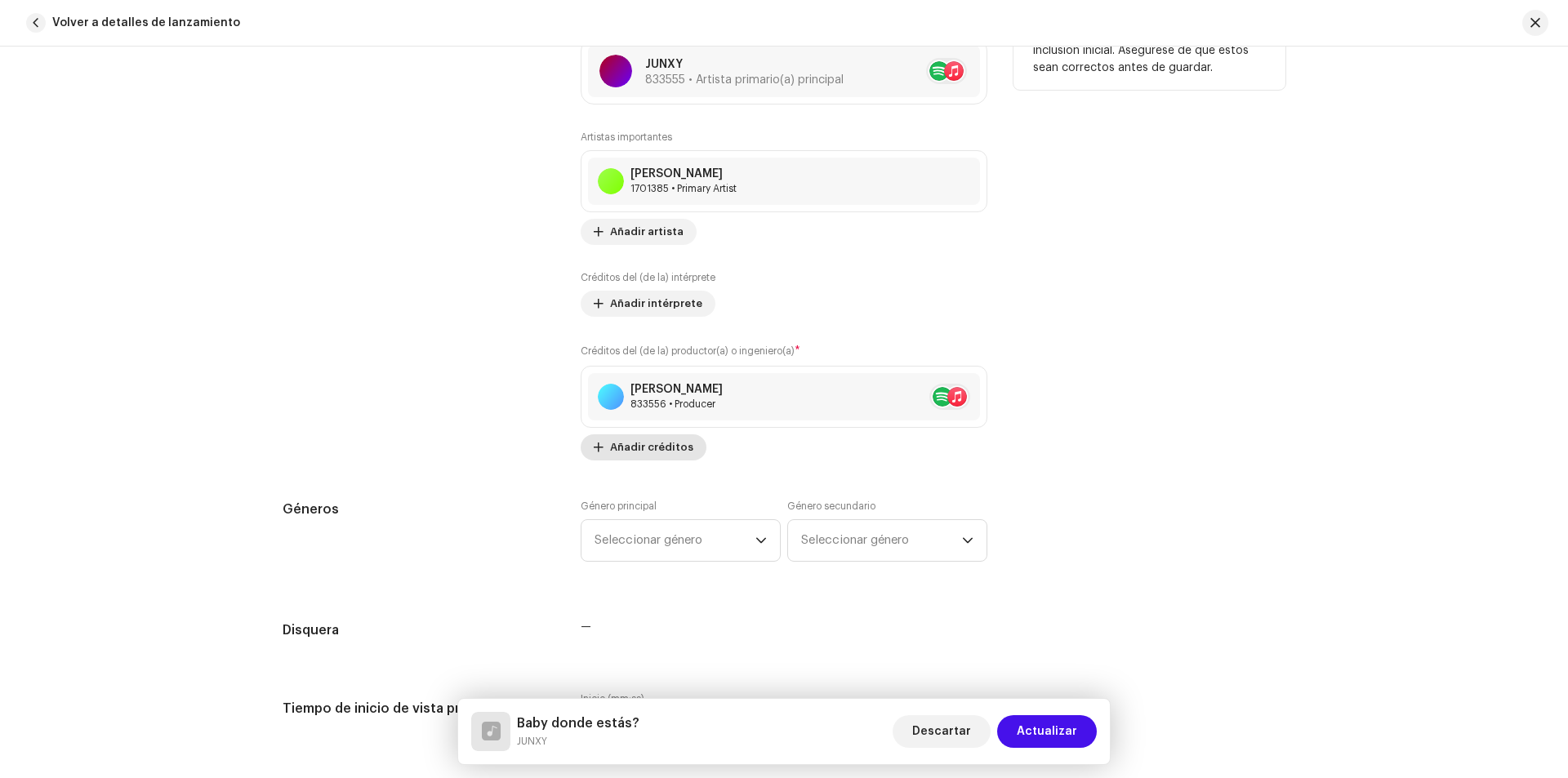
click at [677, 444] on span "Añadir créditos" at bounding box center [651, 447] width 83 height 32
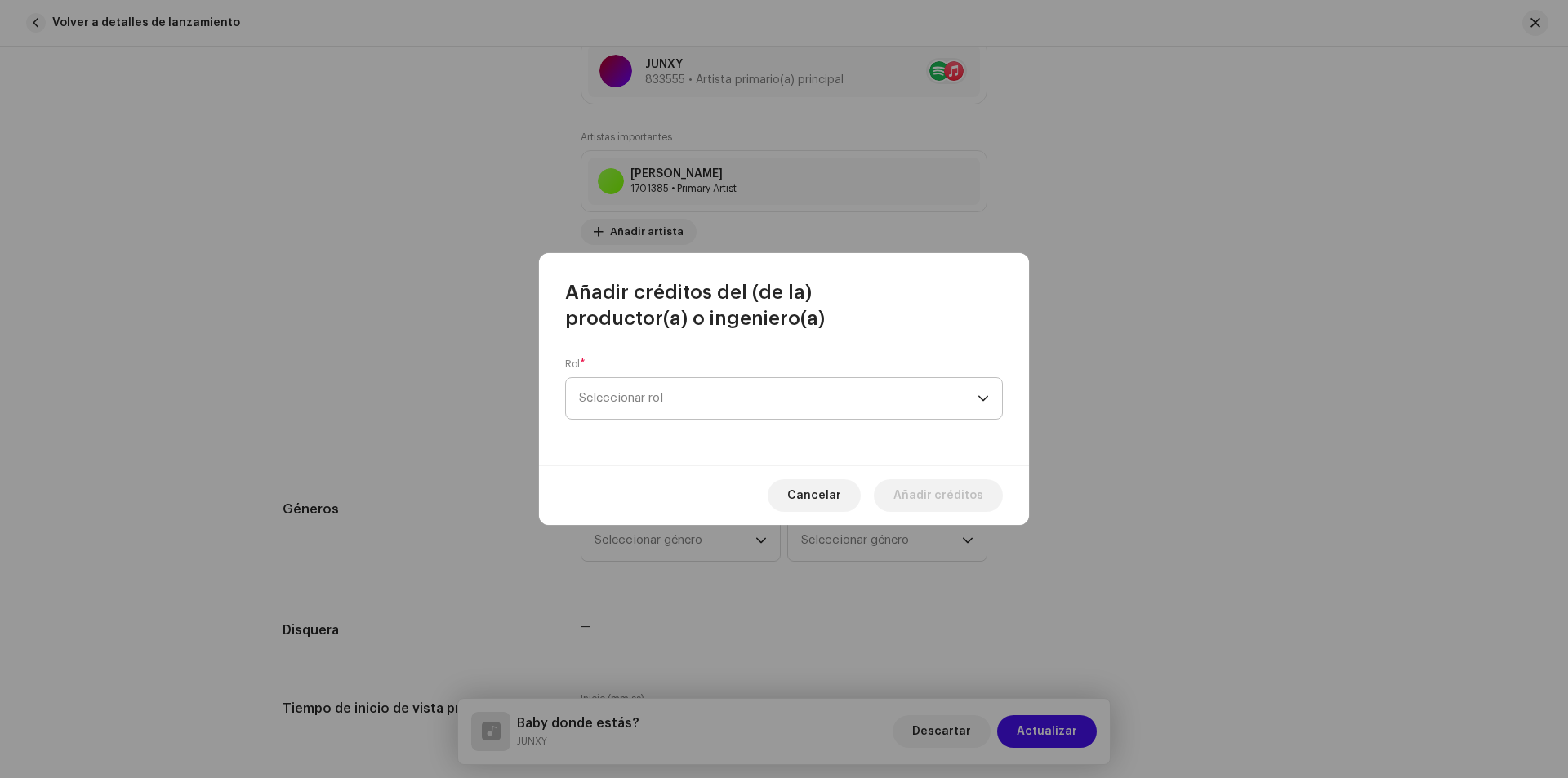
click at [693, 413] on span "Seleccionar rol" at bounding box center [778, 399] width 399 height 41
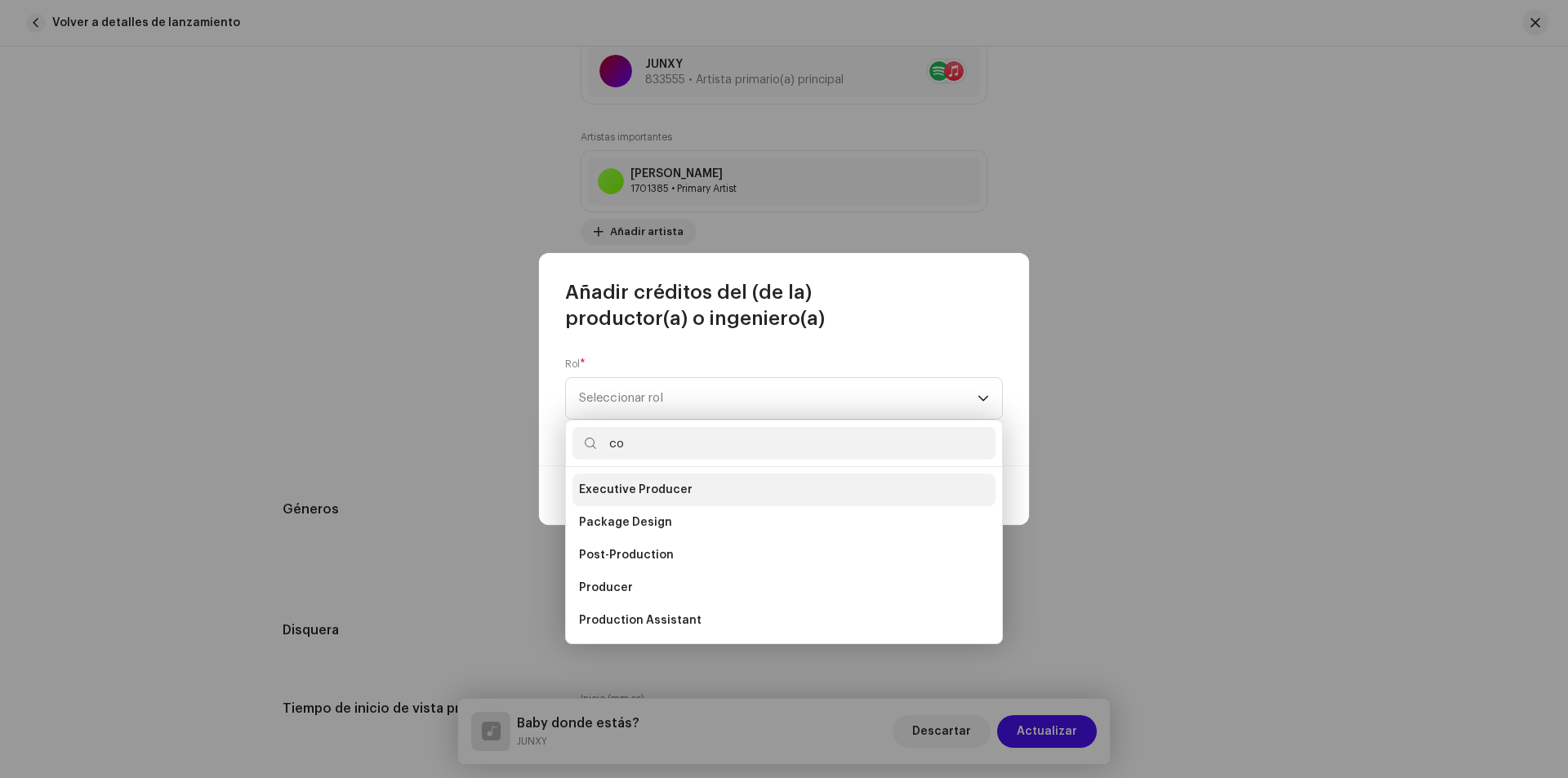
scroll to position [0, 0]
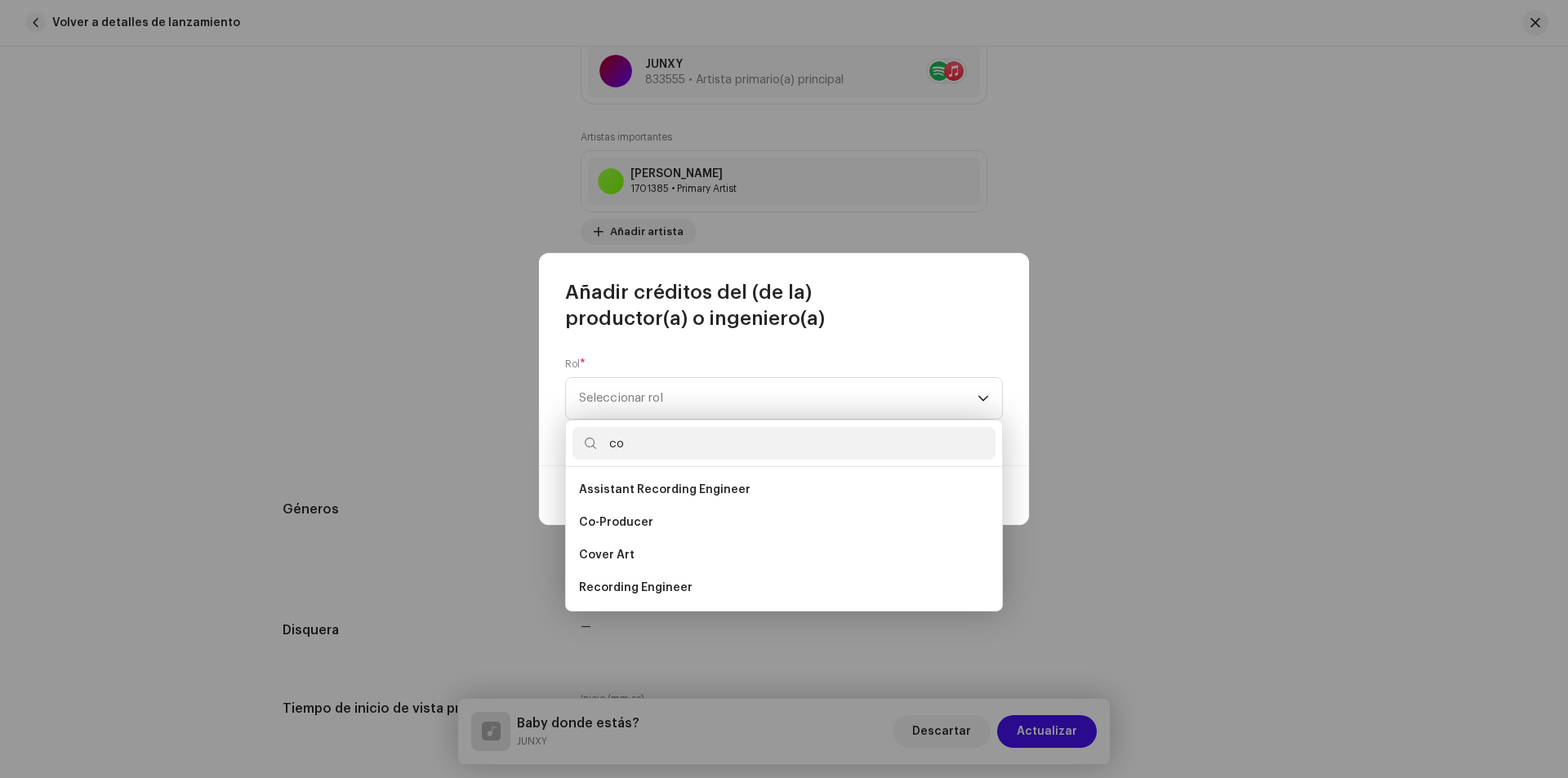
type input "c"
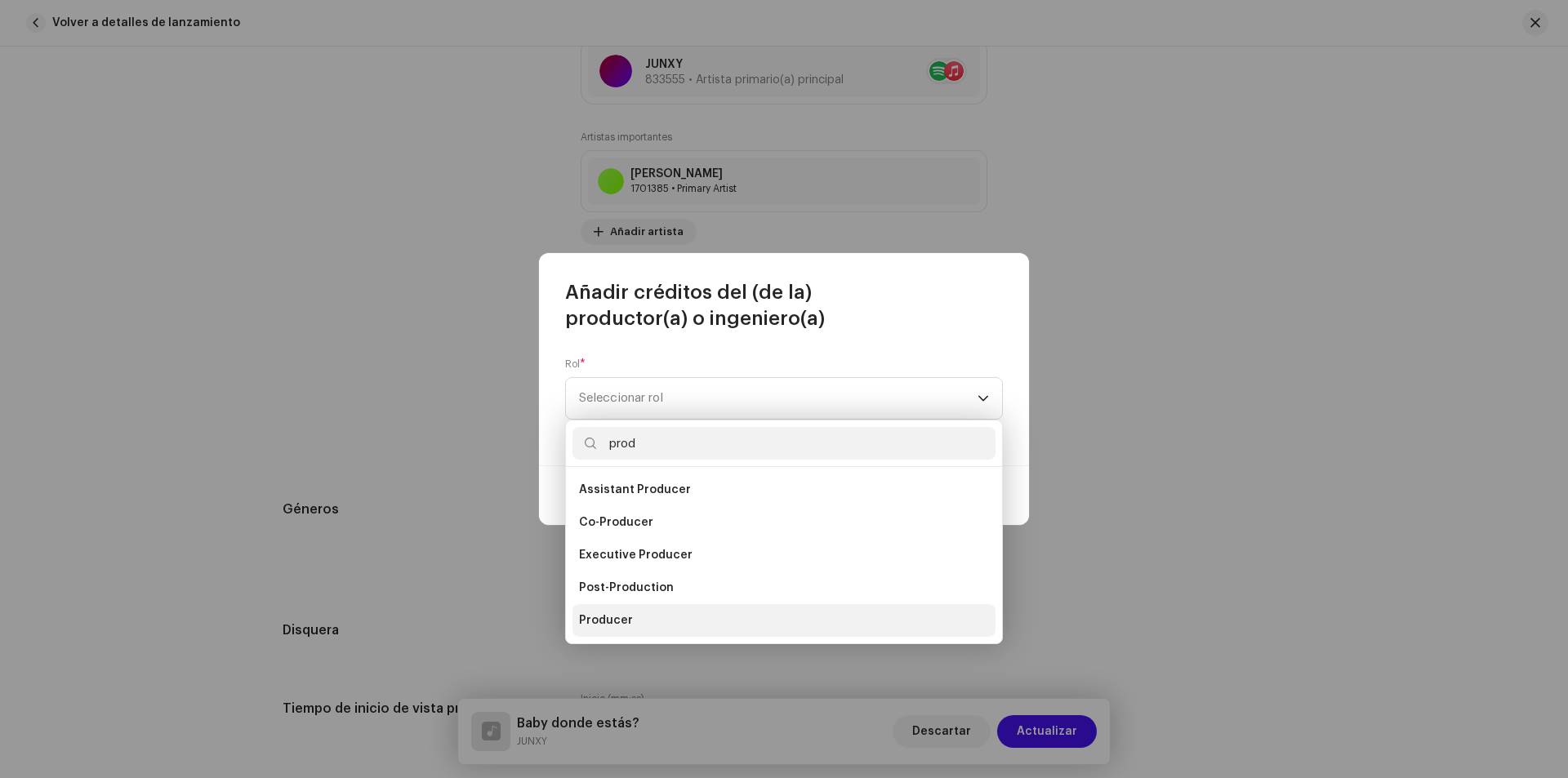
type input "prod"
click at [634, 624] on li "Producer" at bounding box center [784, 620] width 423 height 32
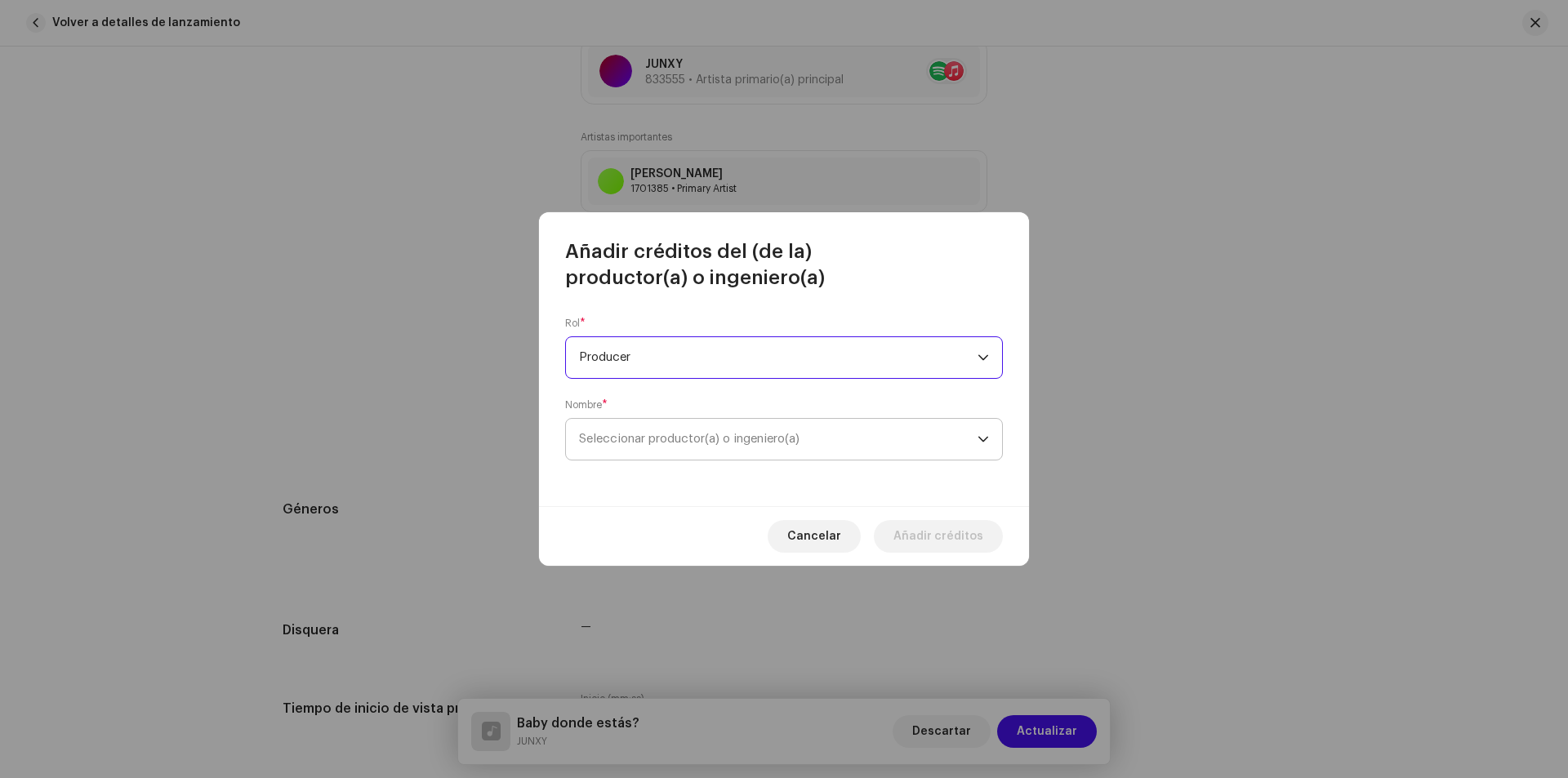
click at [702, 441] on span "Seleccionar productor(a) o ingeniero(a)" at bounding box center [689, 439] width 220 height 12
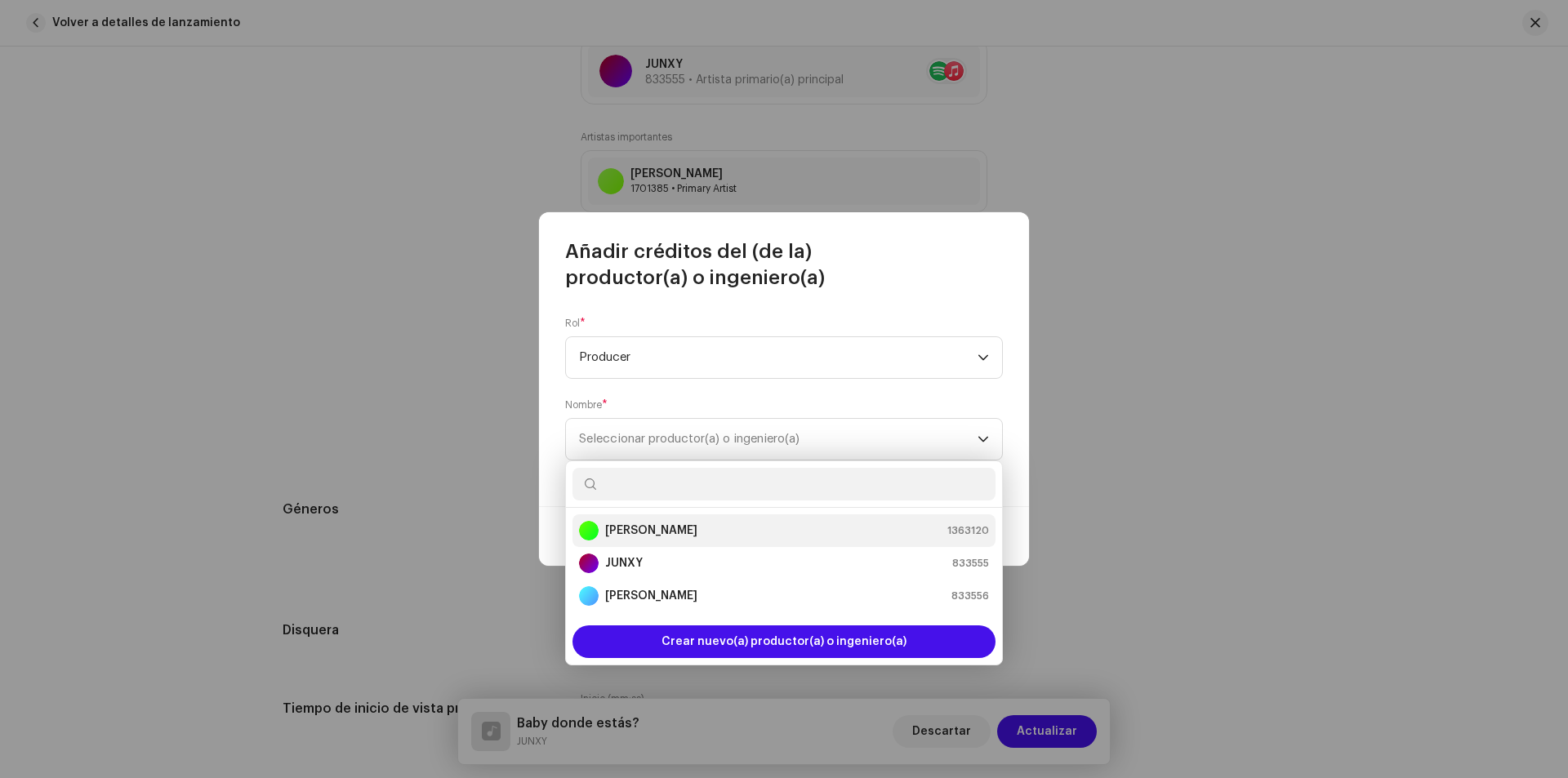
click at [667, 528] on strong "[PERSON_NAME]" at bounding box center [651, 531] width 93 height 17
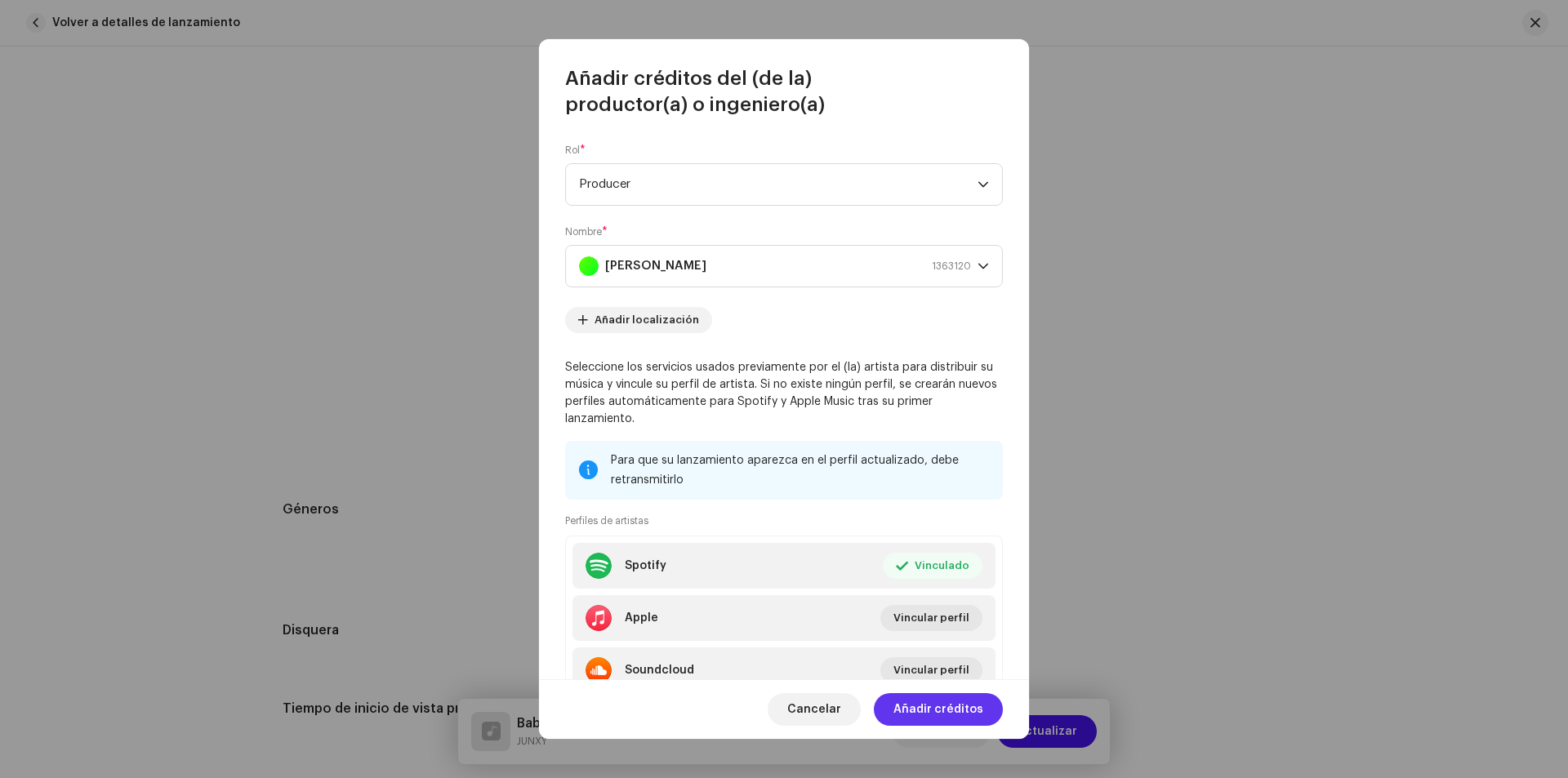
click at [930, 708] on span "Añadir créditos" at bounding box center [938, 709] width 90 height 32
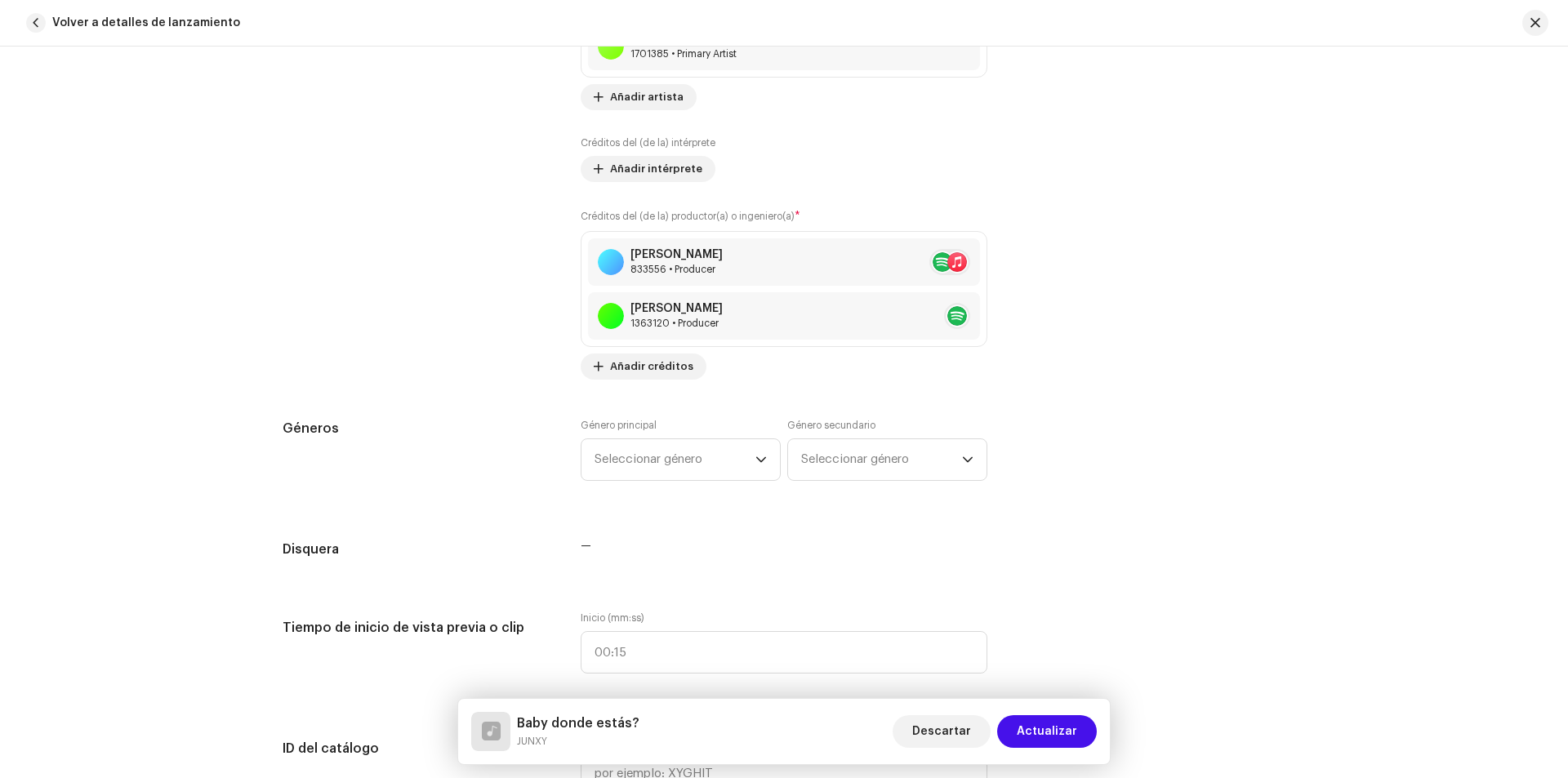
scroll to position [1225, 0]
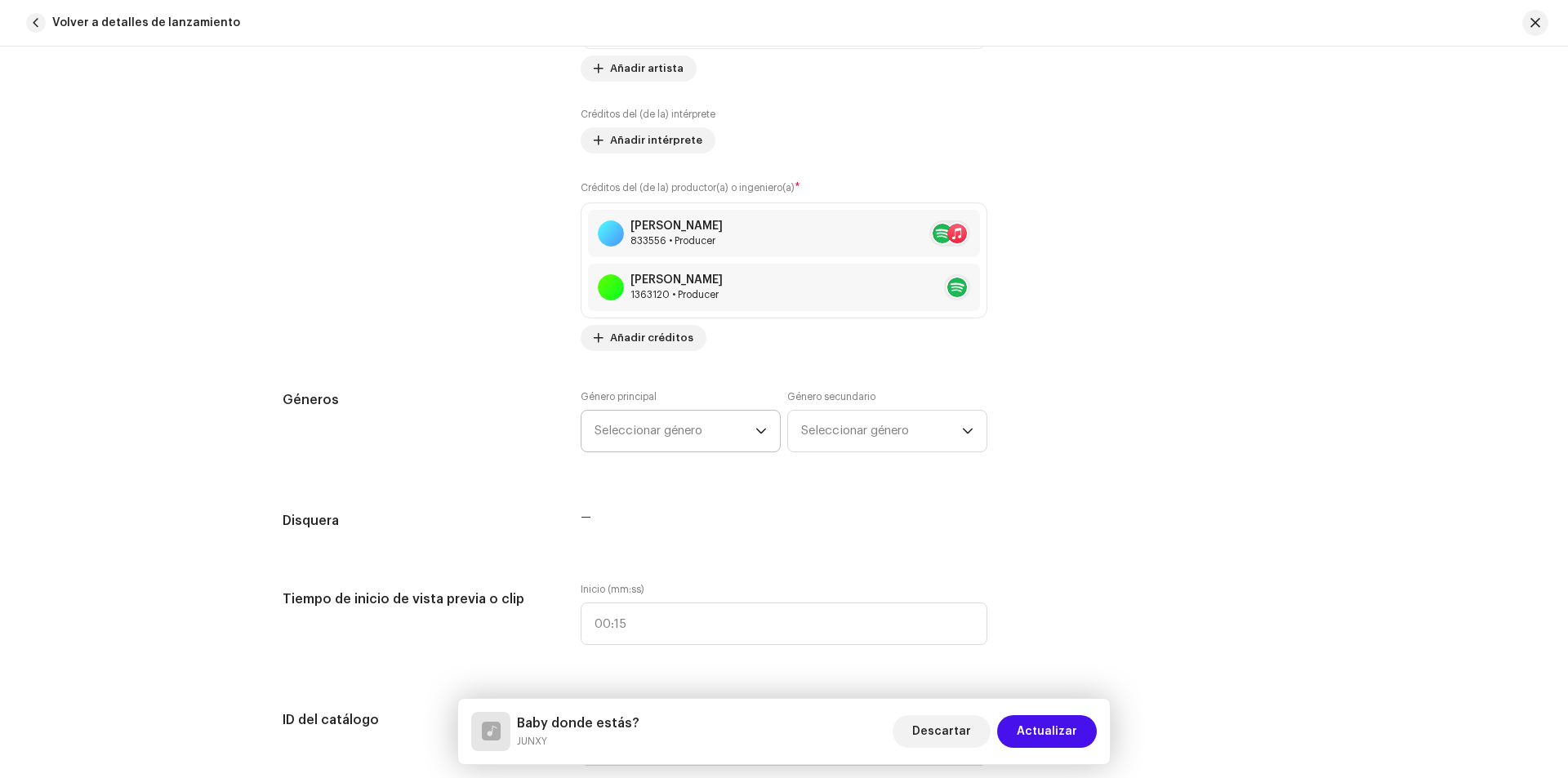
click at [721, 428] on span "Seleccionar género" at bounding box center [675, 431] width 161 height 41
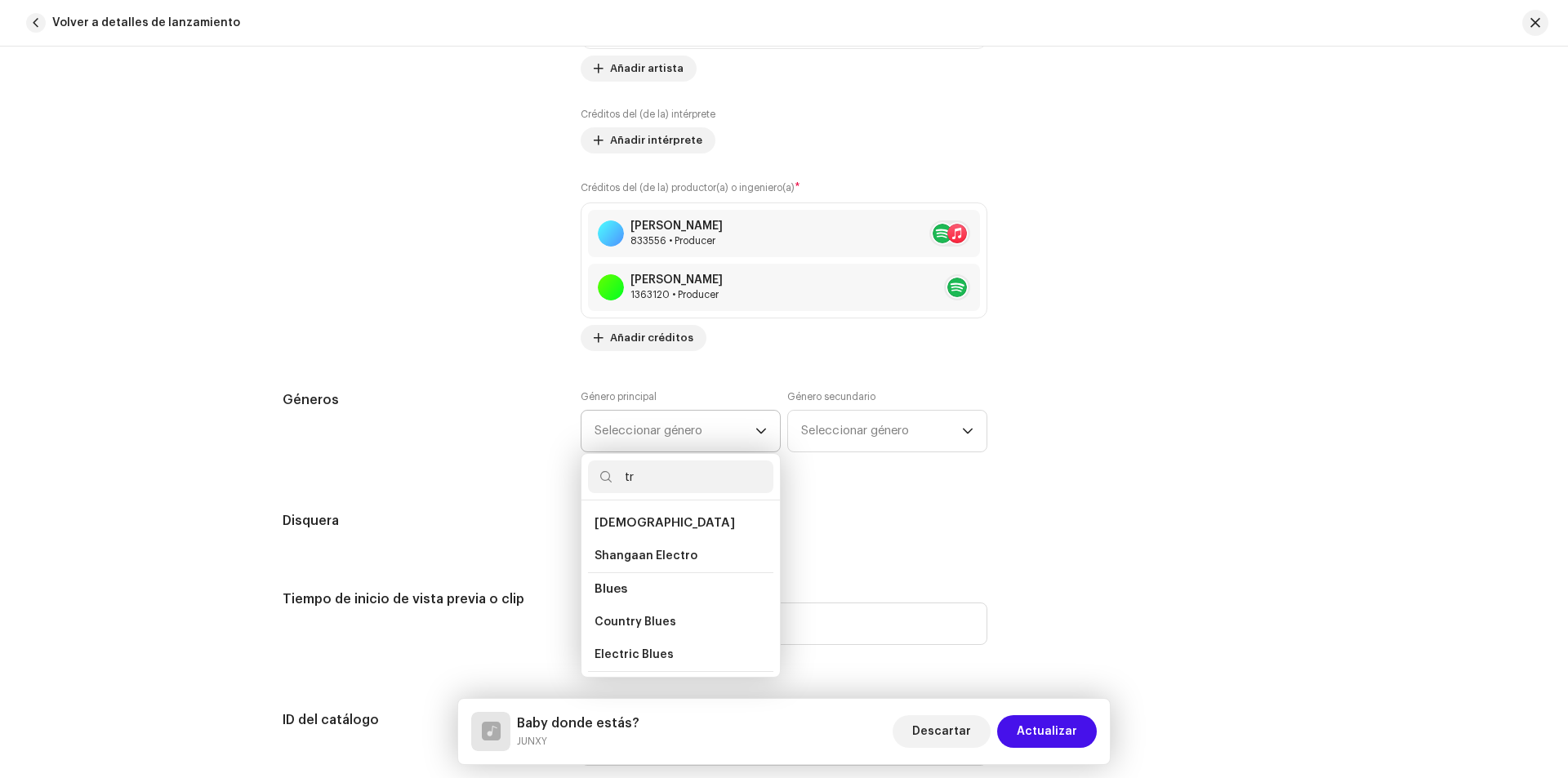
type input "t"
click at [663, 652] on li "Hip Hop/Rap" at bounding box center [681, 669] width 185 height 33
click at [640, 663] on span "Hip Hop/Rap" at bounding box center [632, 669] width 75 height 12
click at [645, 471] on input "hip" at bounding box center [681, 476] width 185 height 32
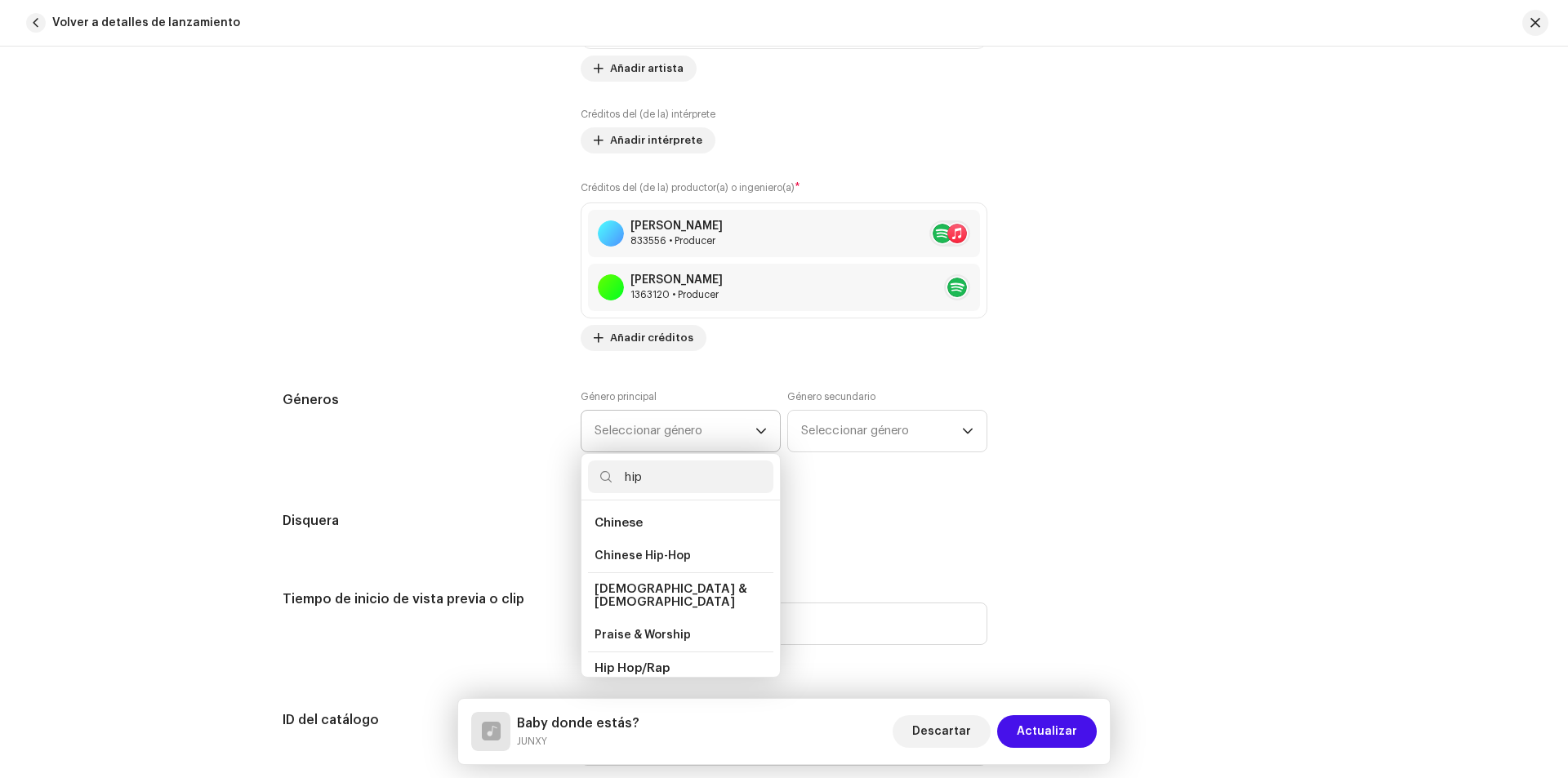
click at [645, 472] on input "hip" at bounding box center [681, 476] width 185 height 32
type input "R&"
click at [629, 621] on span "R&B/Soul" at bounding box center [621, 622] width 53 height 17
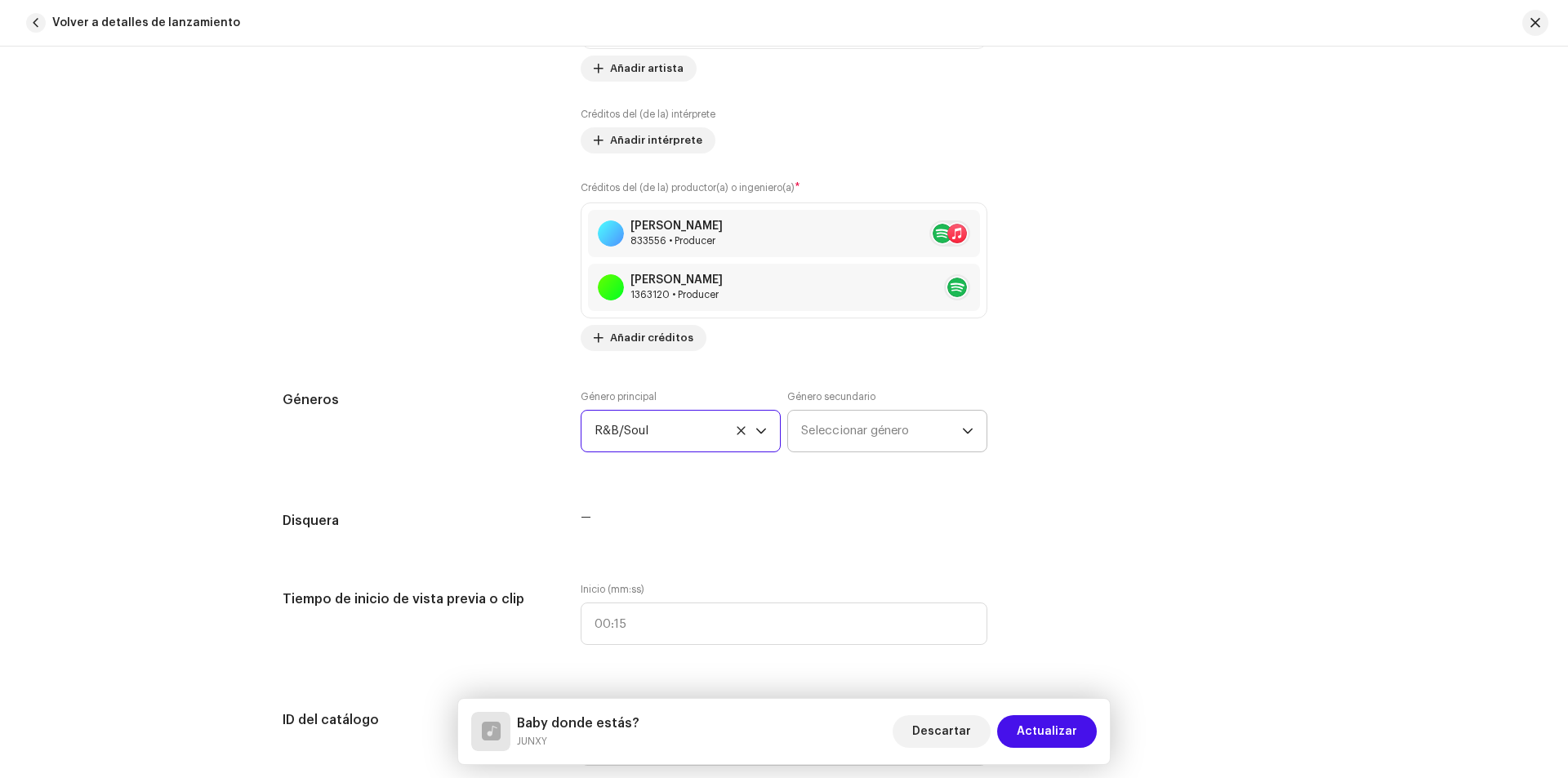
click at [832, 413] on span "Seleccionar género" at bounding box center [881, 431] width 161 height 41
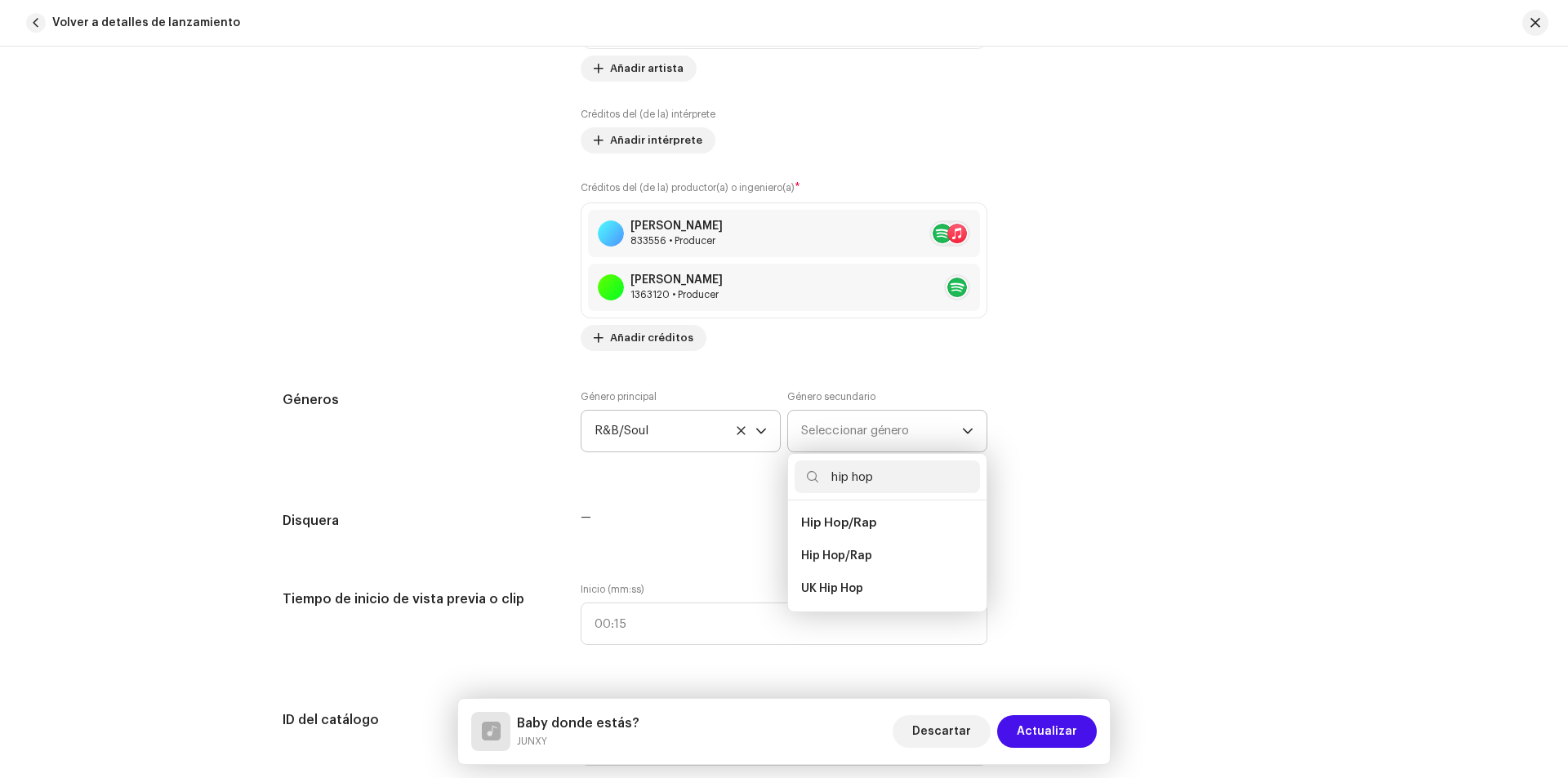
type input "hip hop"
click at [837, 528] on span "Hip Hop/Rap" at bounding box center [838, 523] width 75 height 12
click at [848, 524] on span "Hip Hop/Rap" at bounding box center [838, 523] width 75 height 12
click at [854, 545] on li "Hip Hop/Rap" at bounding box center [887, 556] width 185 height 32
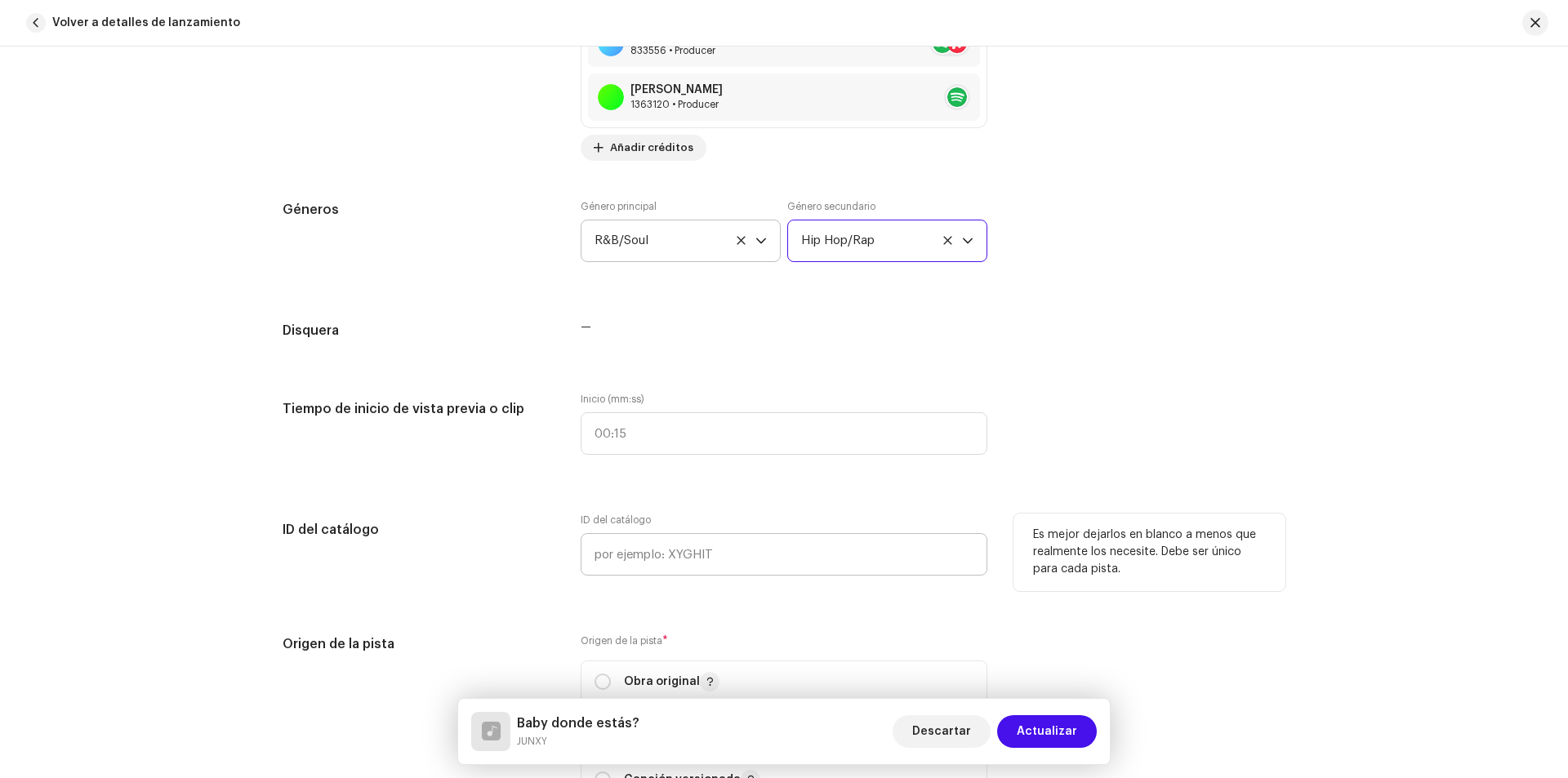
scroll to position [1470, 0]
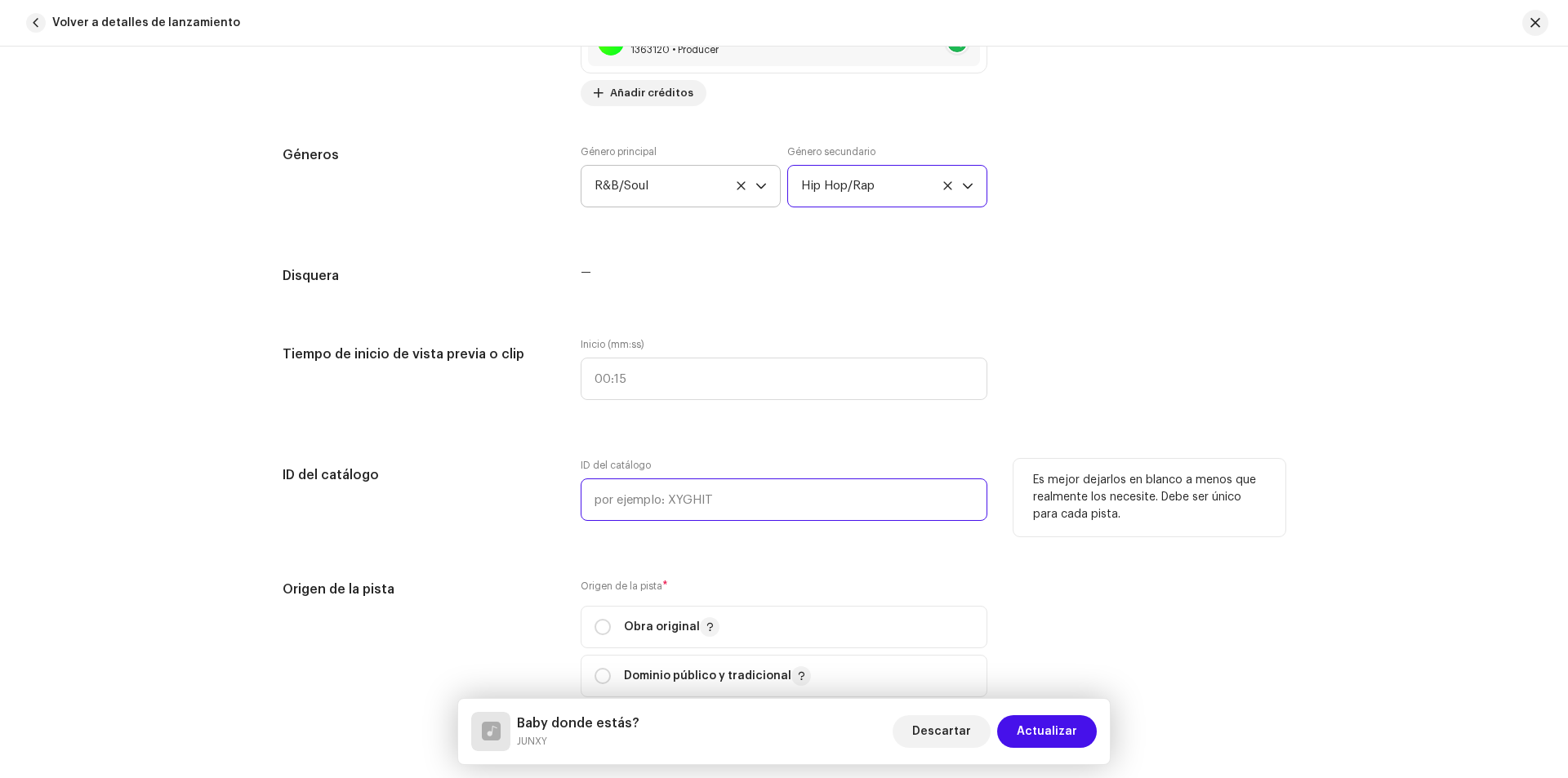
click at [675, 499] on input "text" at bounding box center [783, 499] width 406 height 43
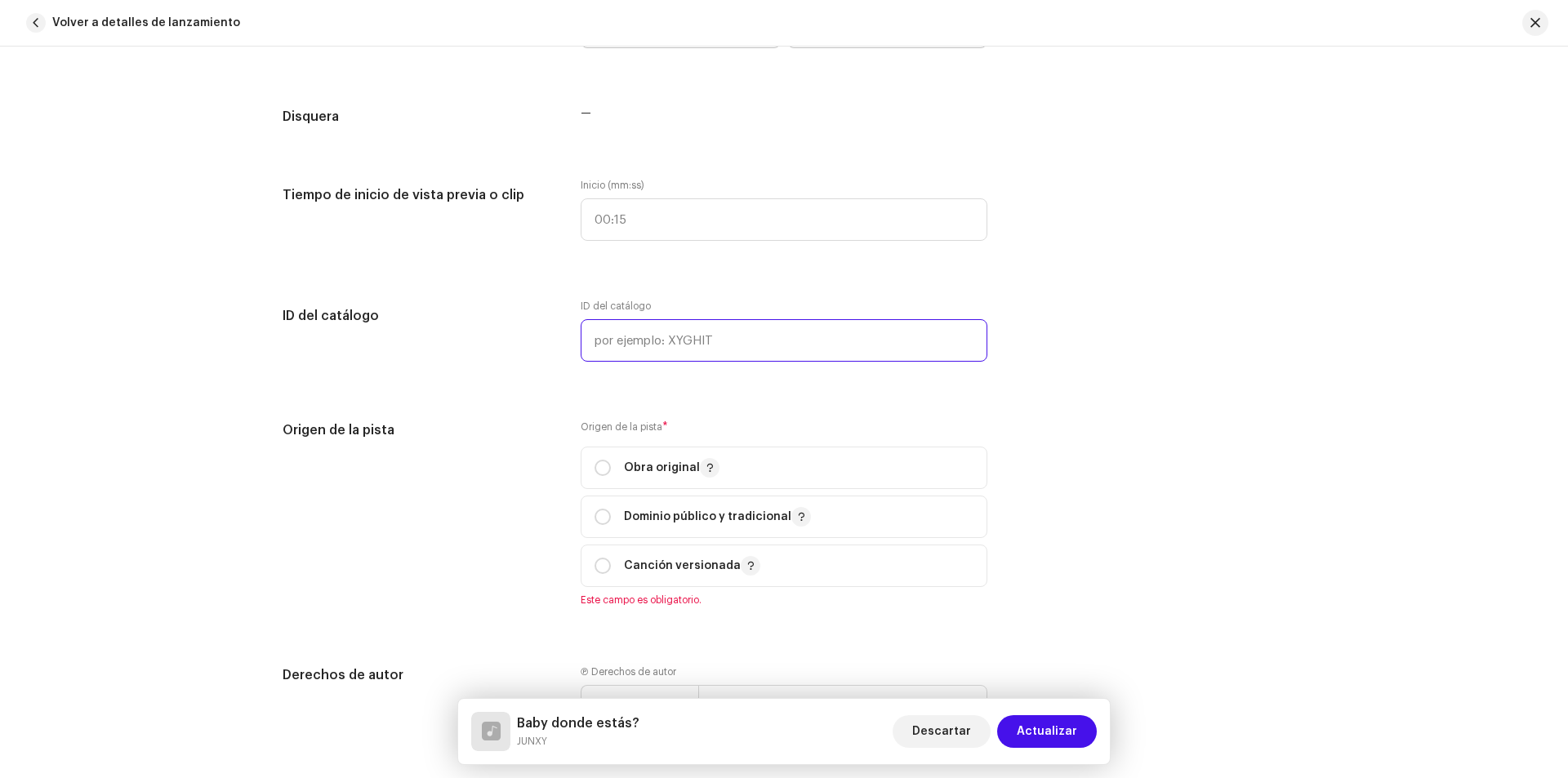
scroll to position [1633, 0]
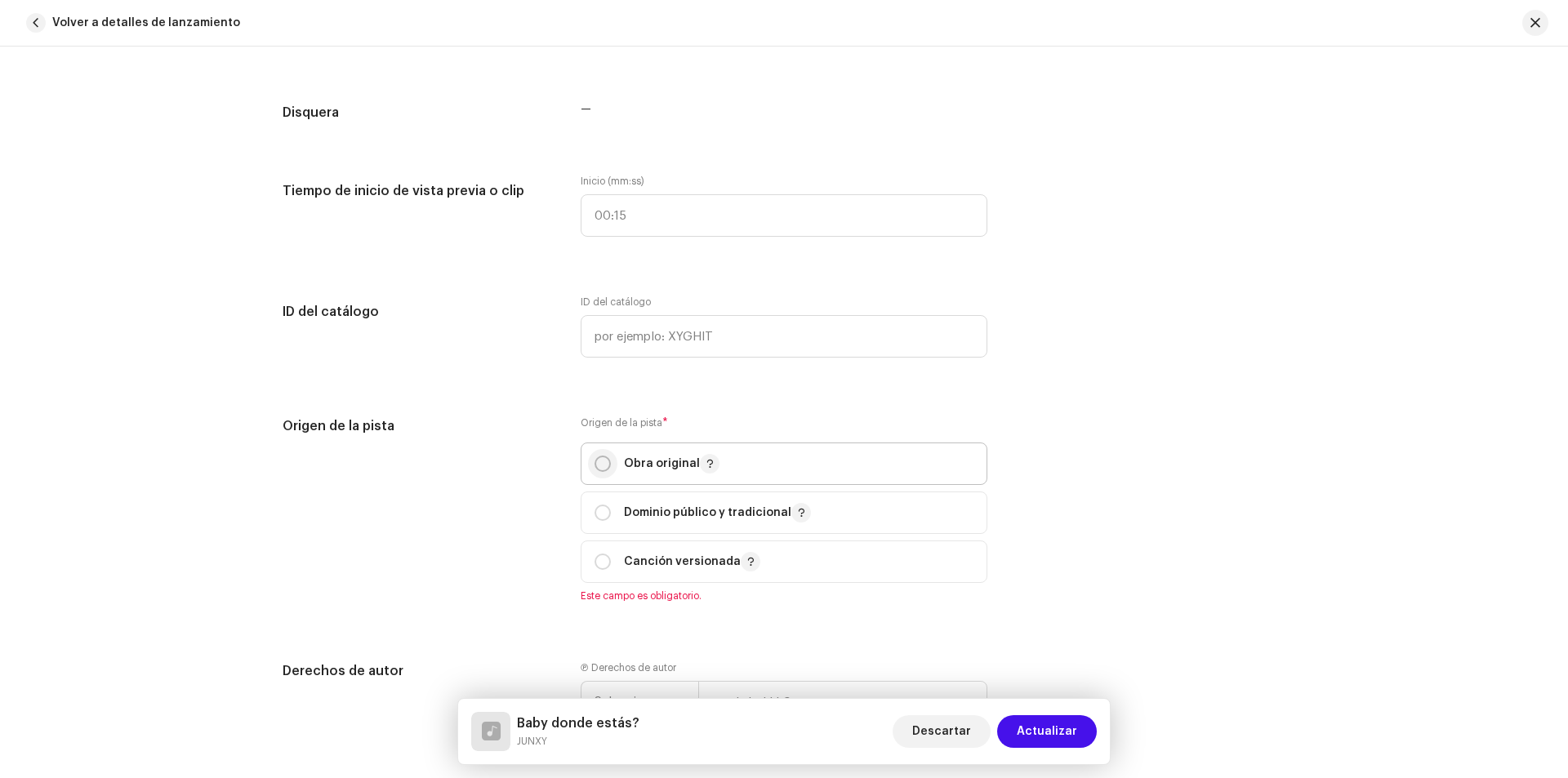
click at [599, 455] on input "radio" at bounding box center [602, 463] width 17 height 17
radio input "true"
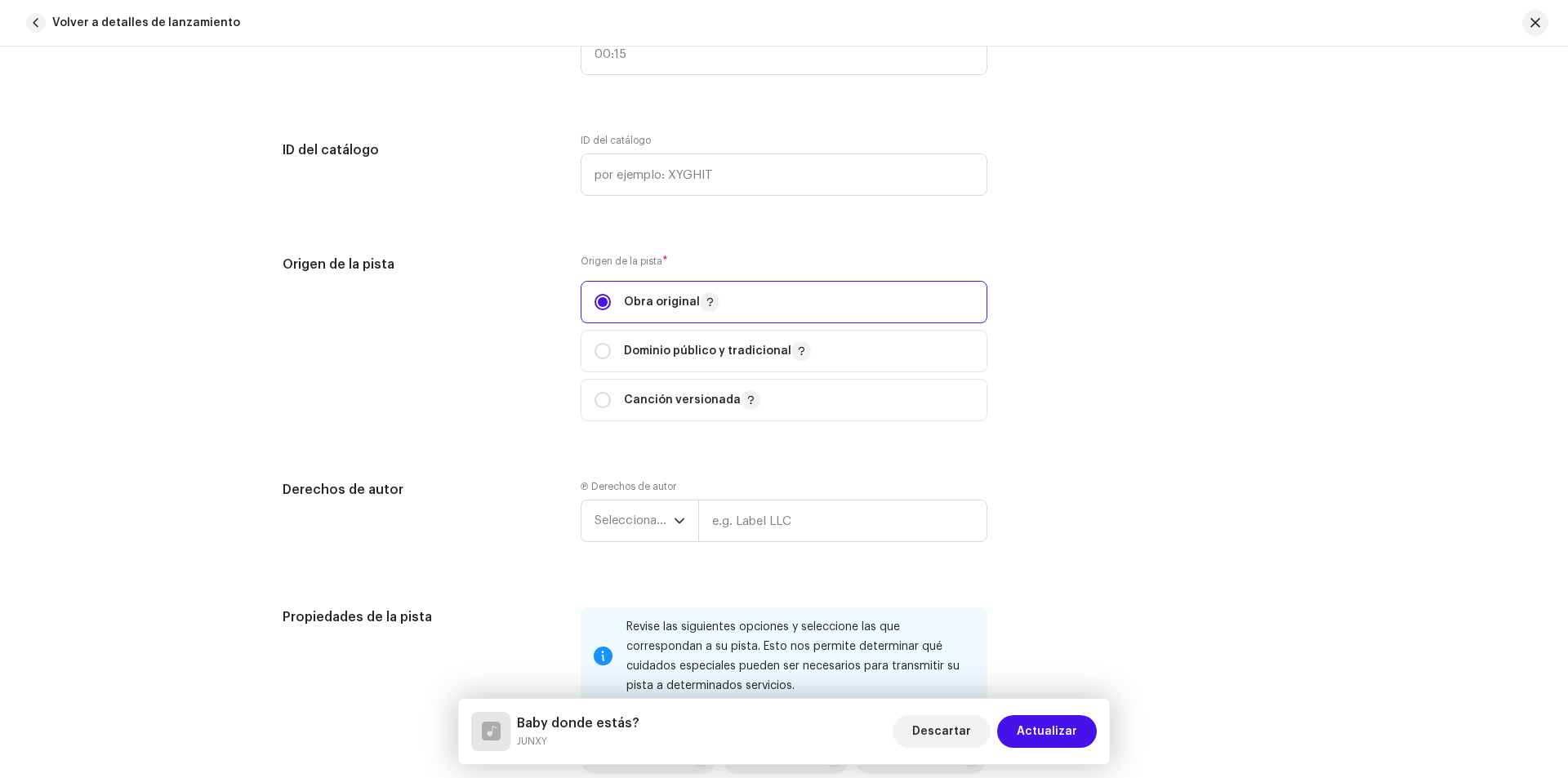
scroll to position [1796, 0]
click at [676, 516] on icon "dropdown trigger" at bounding box center [679, 519] width 11 height 11
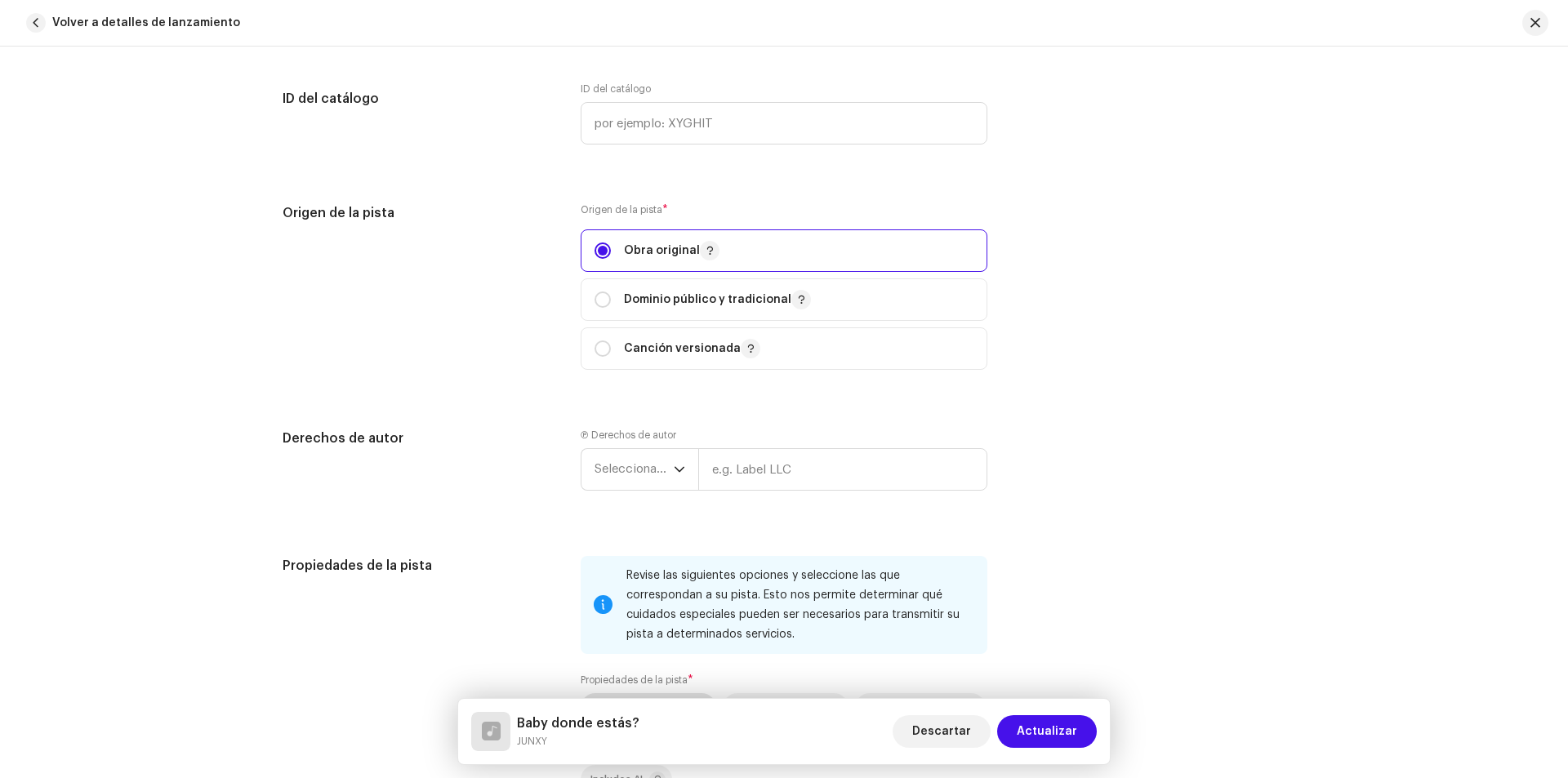
scroll to position [2042, 0]
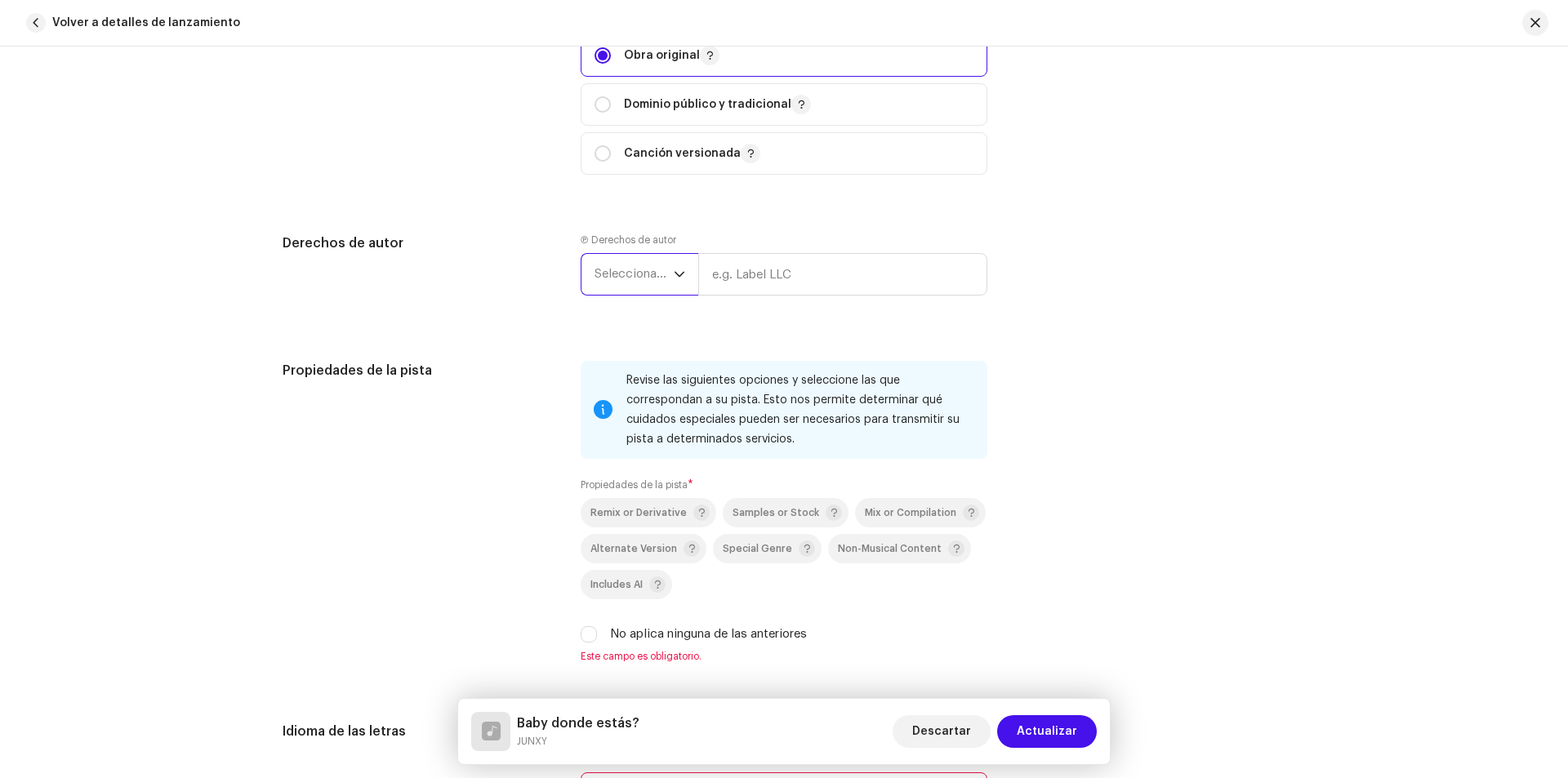
click at [634, 268] on span "Seleccionar año" at bounding box center [634, 274] width 80 height 41
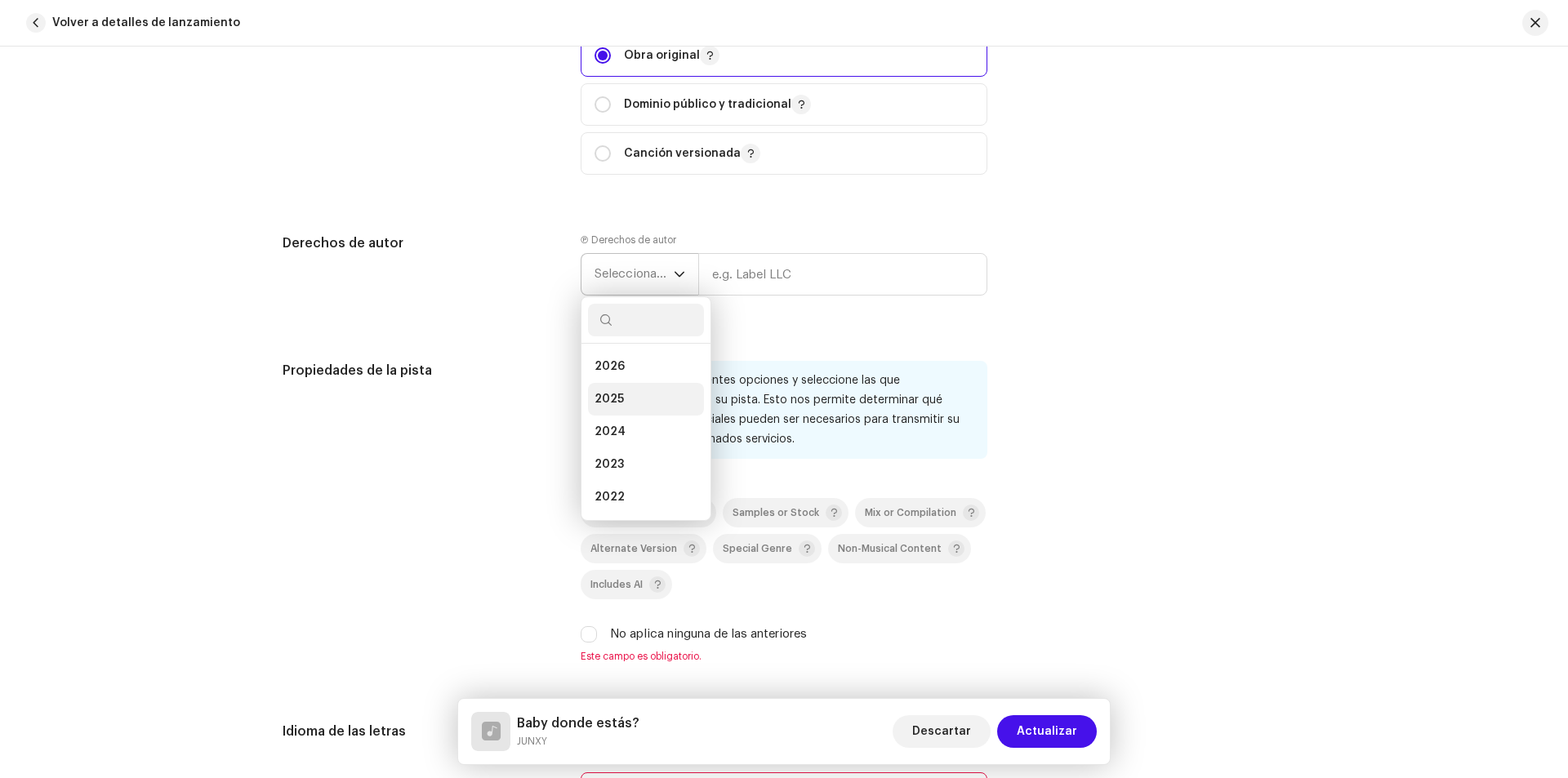
click at [608, 399] on span "2025" at bounding box center [609, 399] width 30 height 17
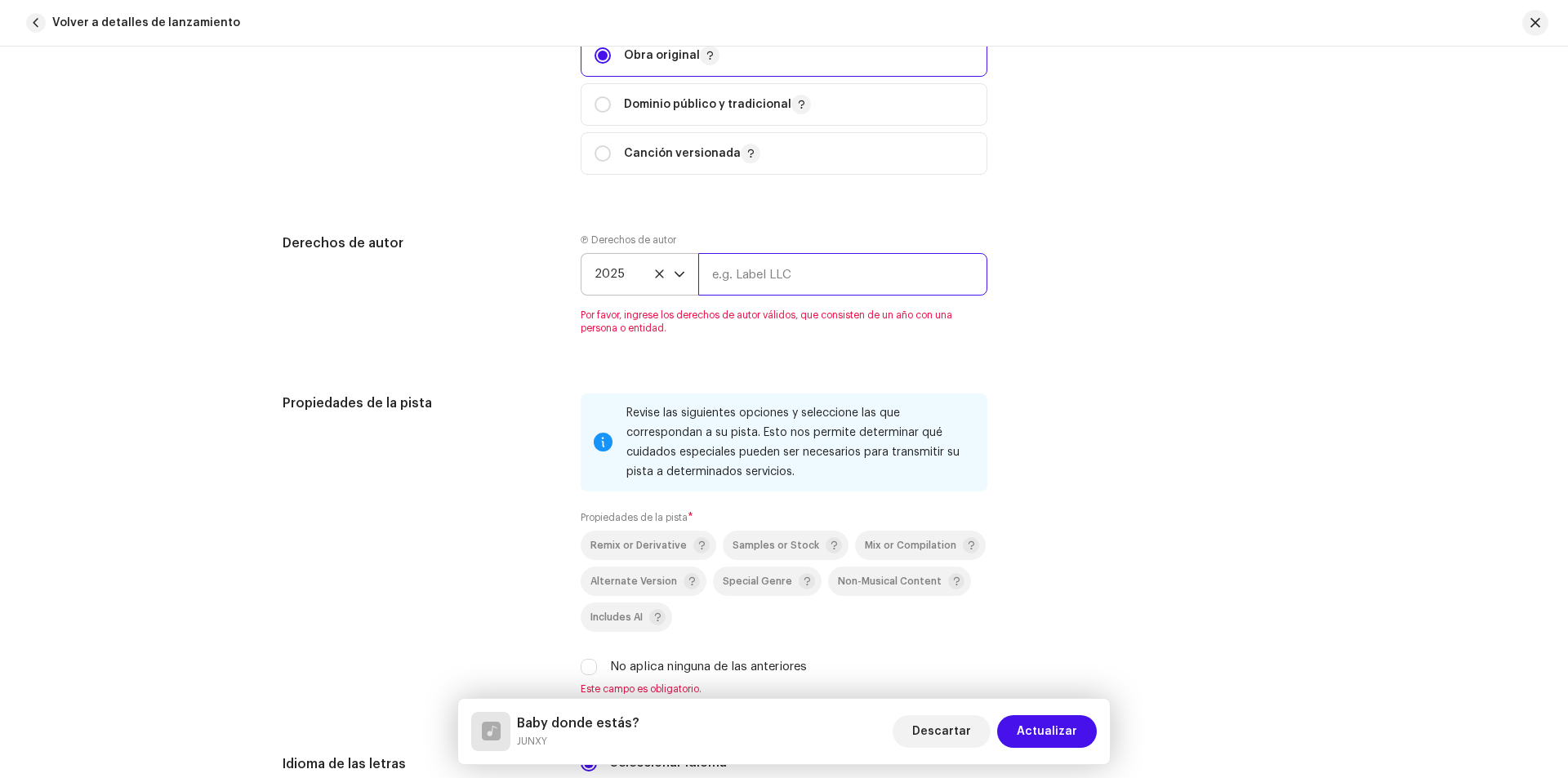
click at [776, 280] on input "text" at bounding box center [843, 274] width 289 height 43
click at [786, 271] on input "text" at bounding box center [843, 274] width 289 height 43
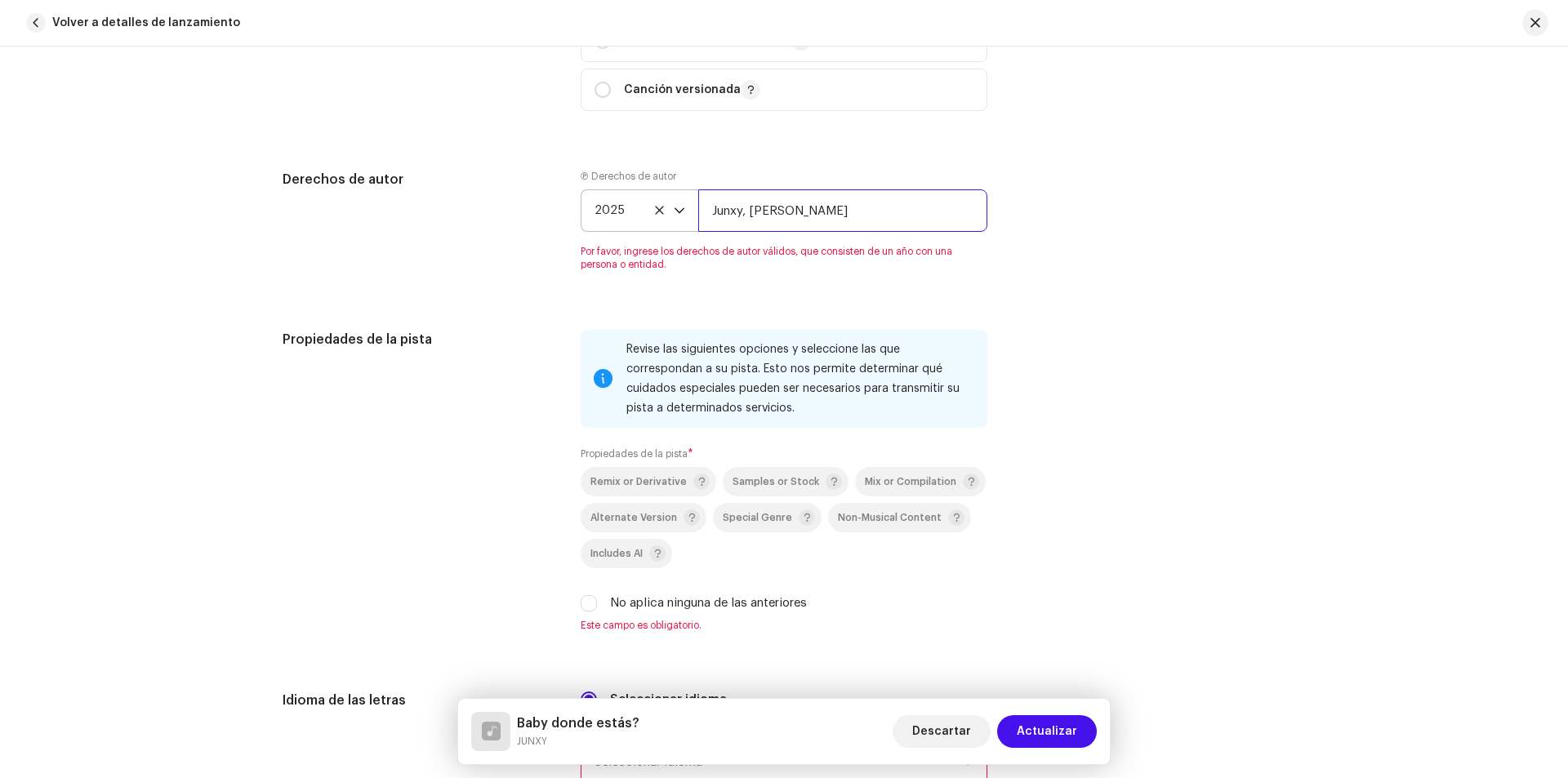
scroll to position [2205, 0]
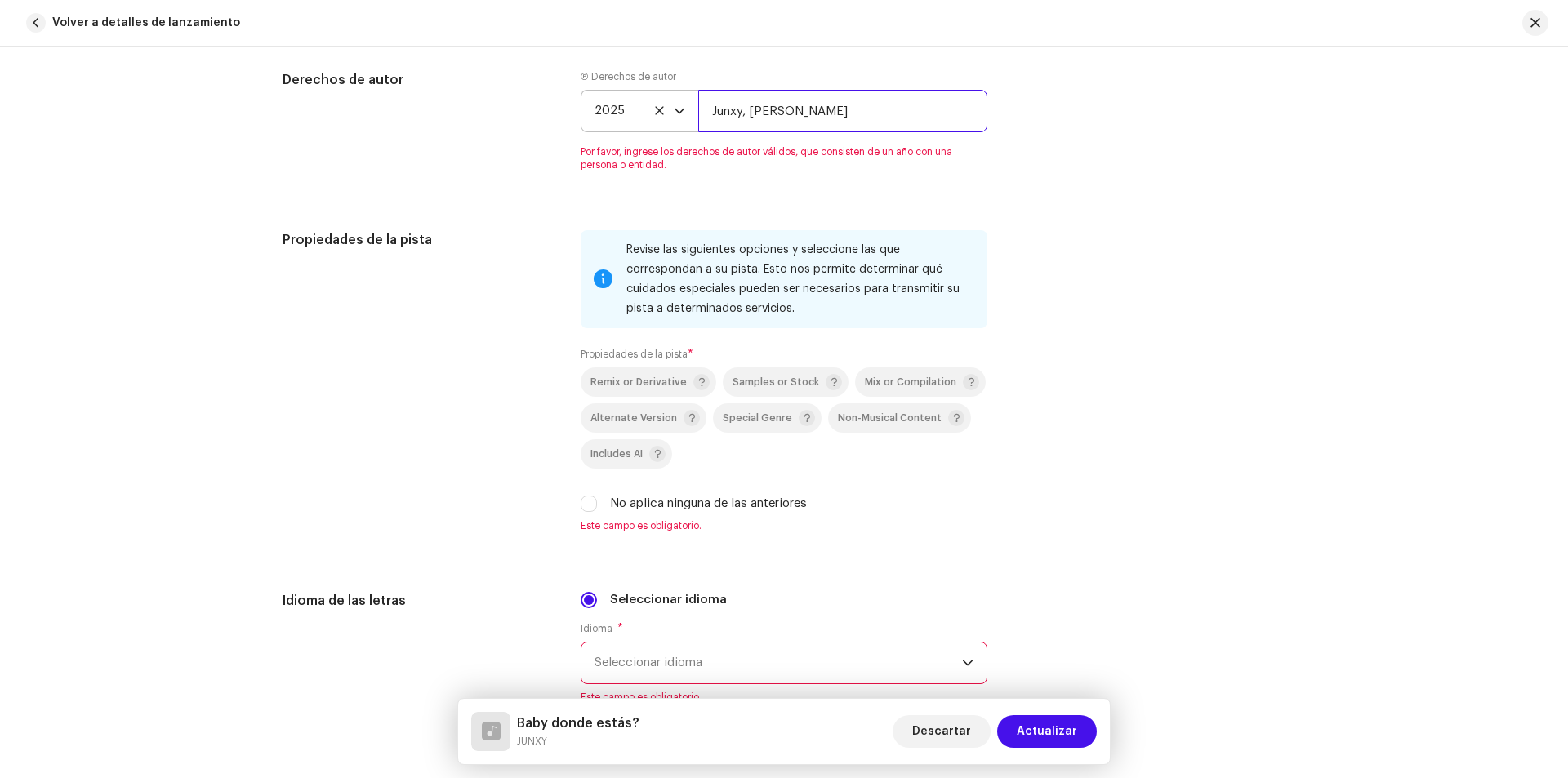
type input "Junxy, [PERSON_NAME]"
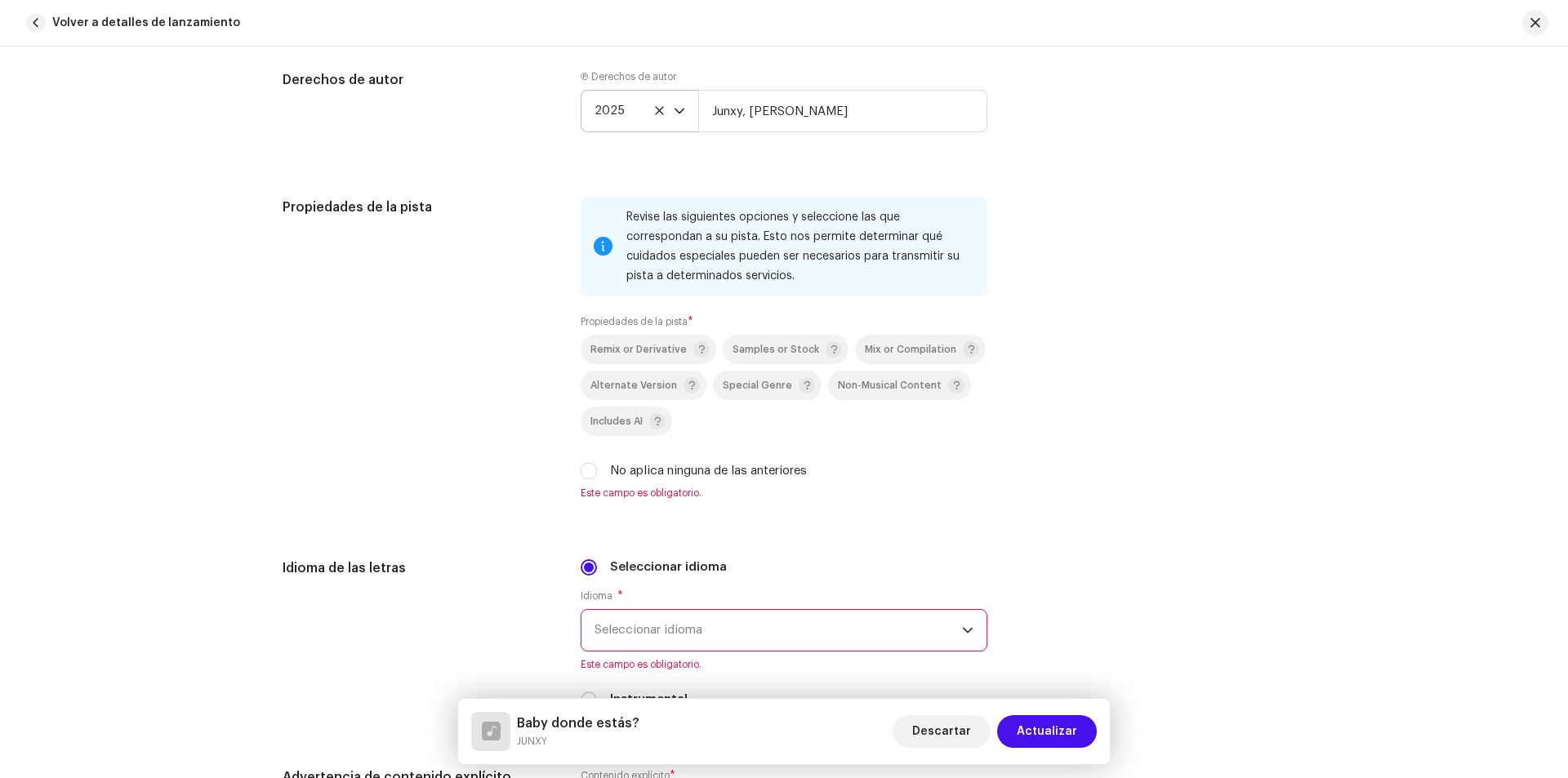
click at [593, 505] on div "Revise las siguientes opciones y seleccione las que correspondan a su pista. Es…" at bounding box center [783, 358] width 406 height 322
click at [593, 478] on input "No aplica ninguna de las anteriores" at bounding box center [588, 471] width 17 height 17
checkbox input "true"
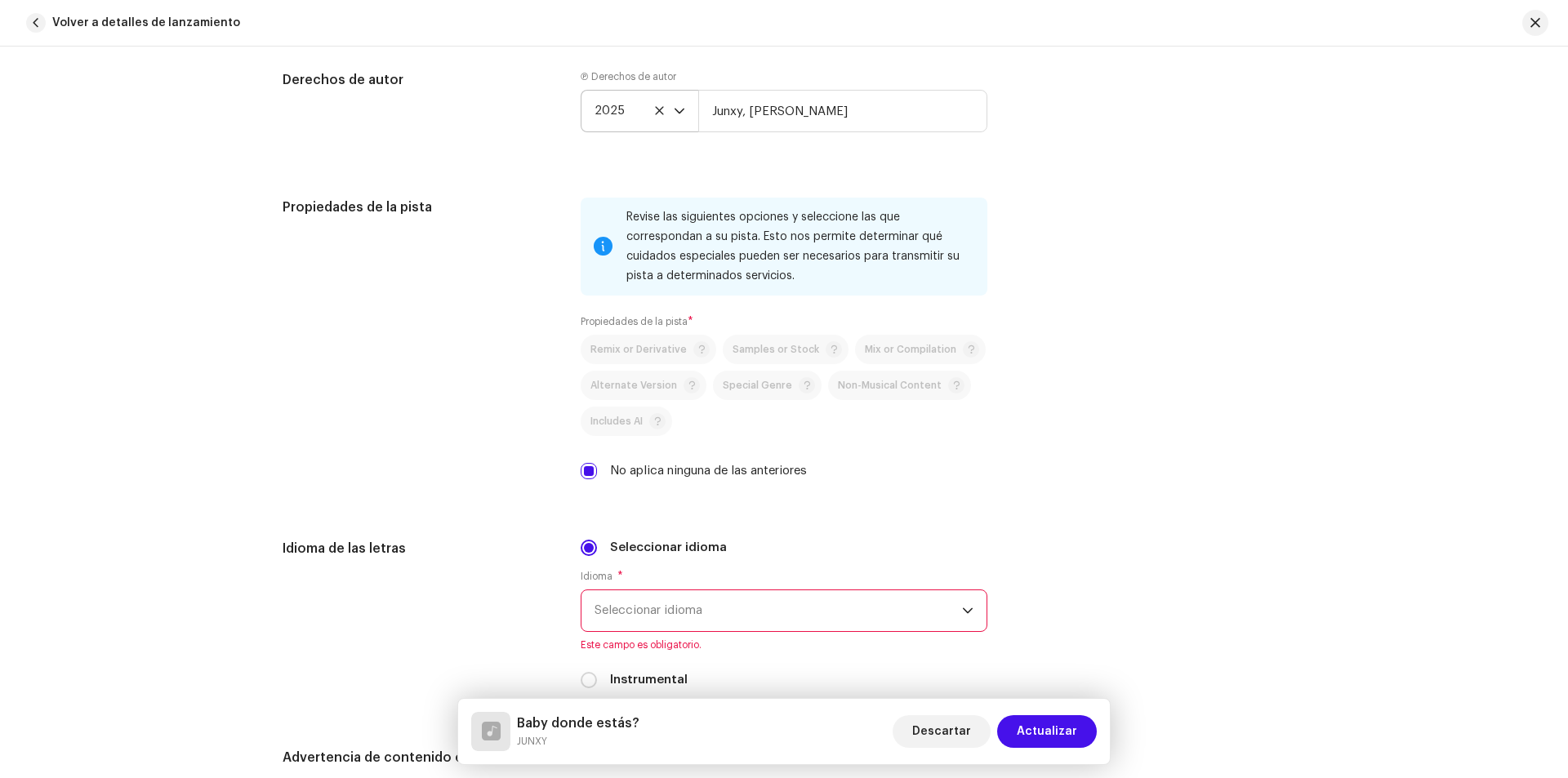
click at [787, 598] on span "Seleccionar idioma" at bounding box center [778, 610] width 367 height 41
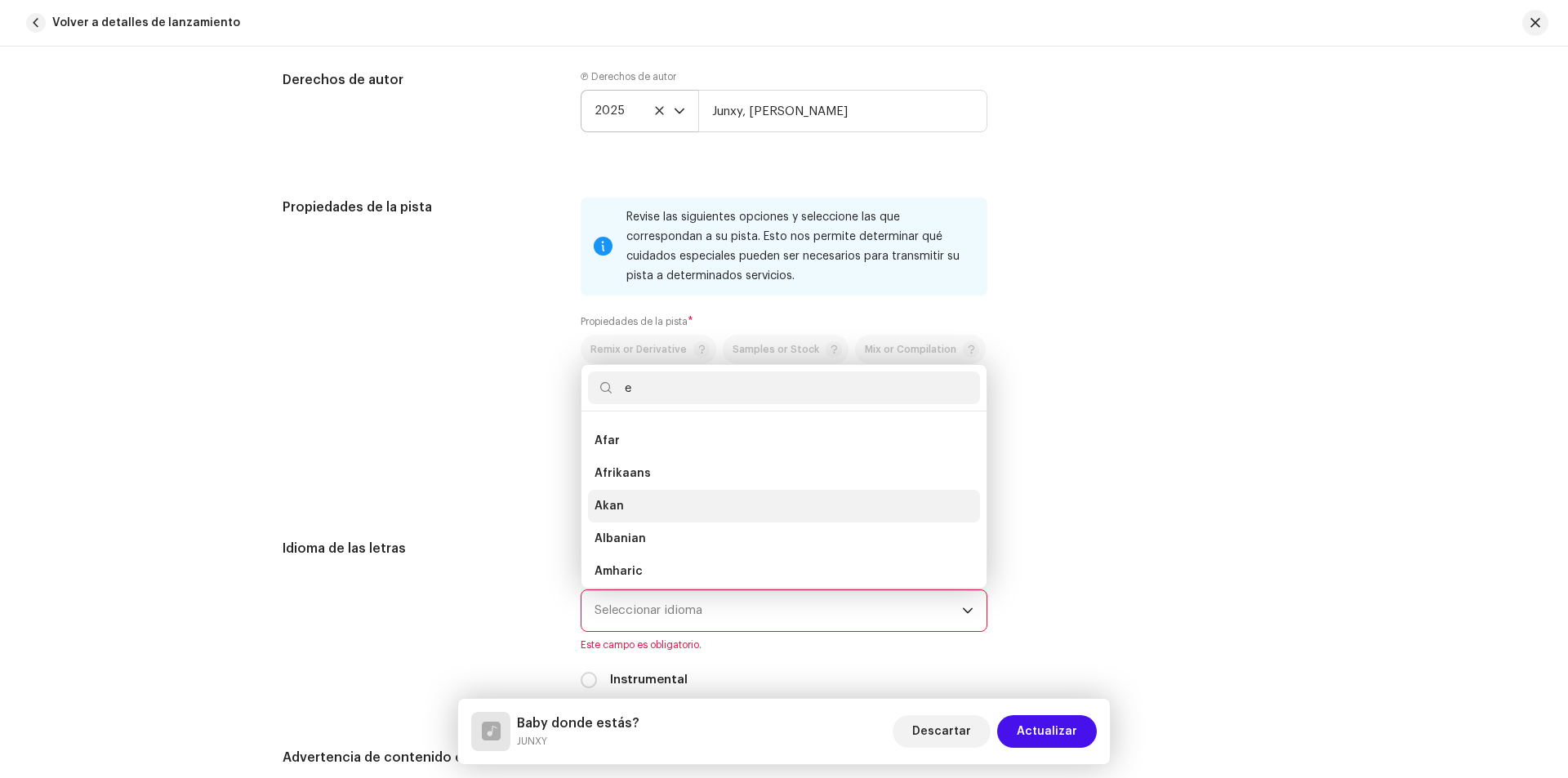
scroll to position [6, 0]
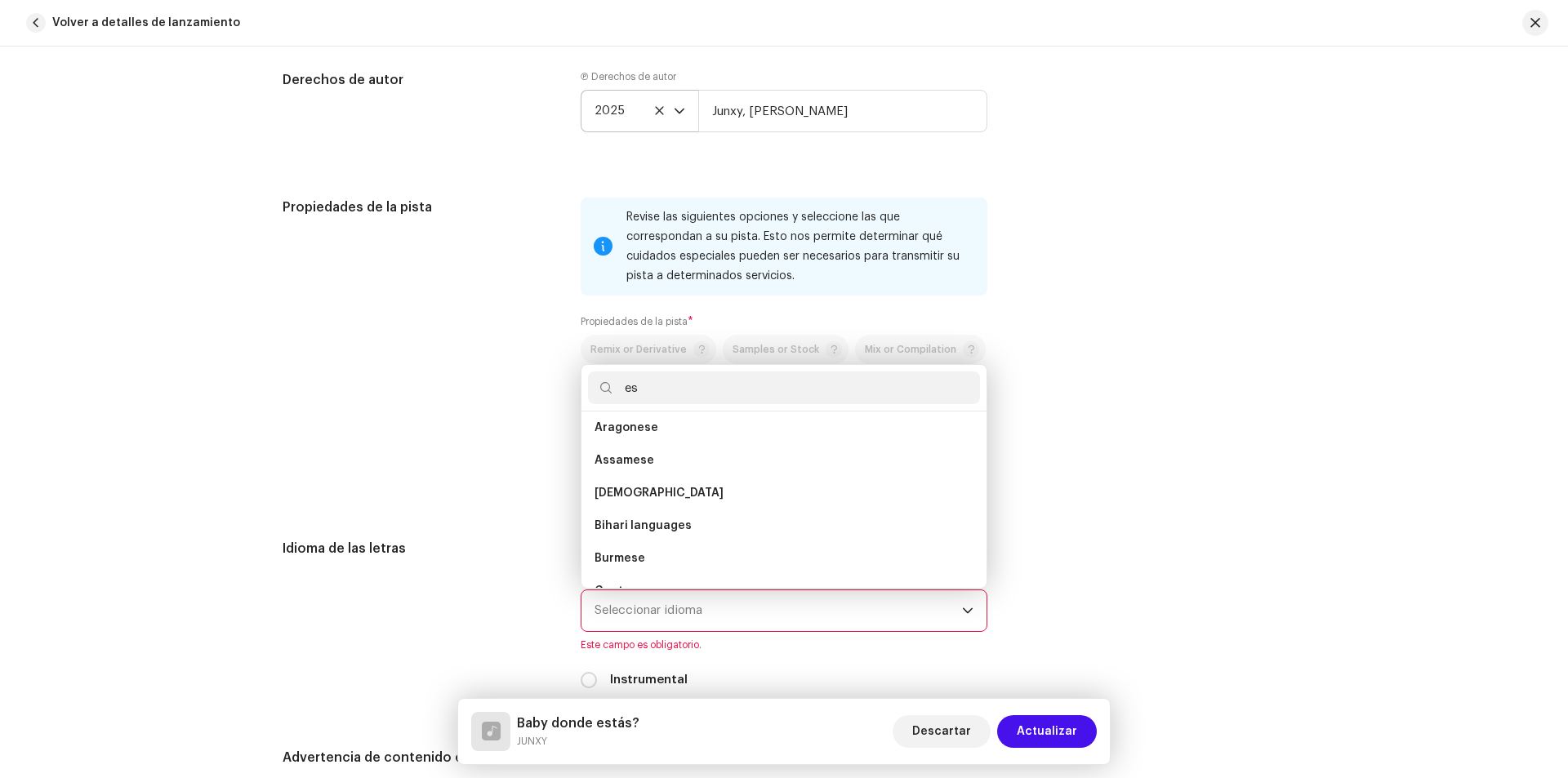
type input "e"
type input "spa"
click at [671, 466] on span "Spanish ([GEOGRAPHIC_DATA])" at bounding box center [683, 467] width 177 height 17
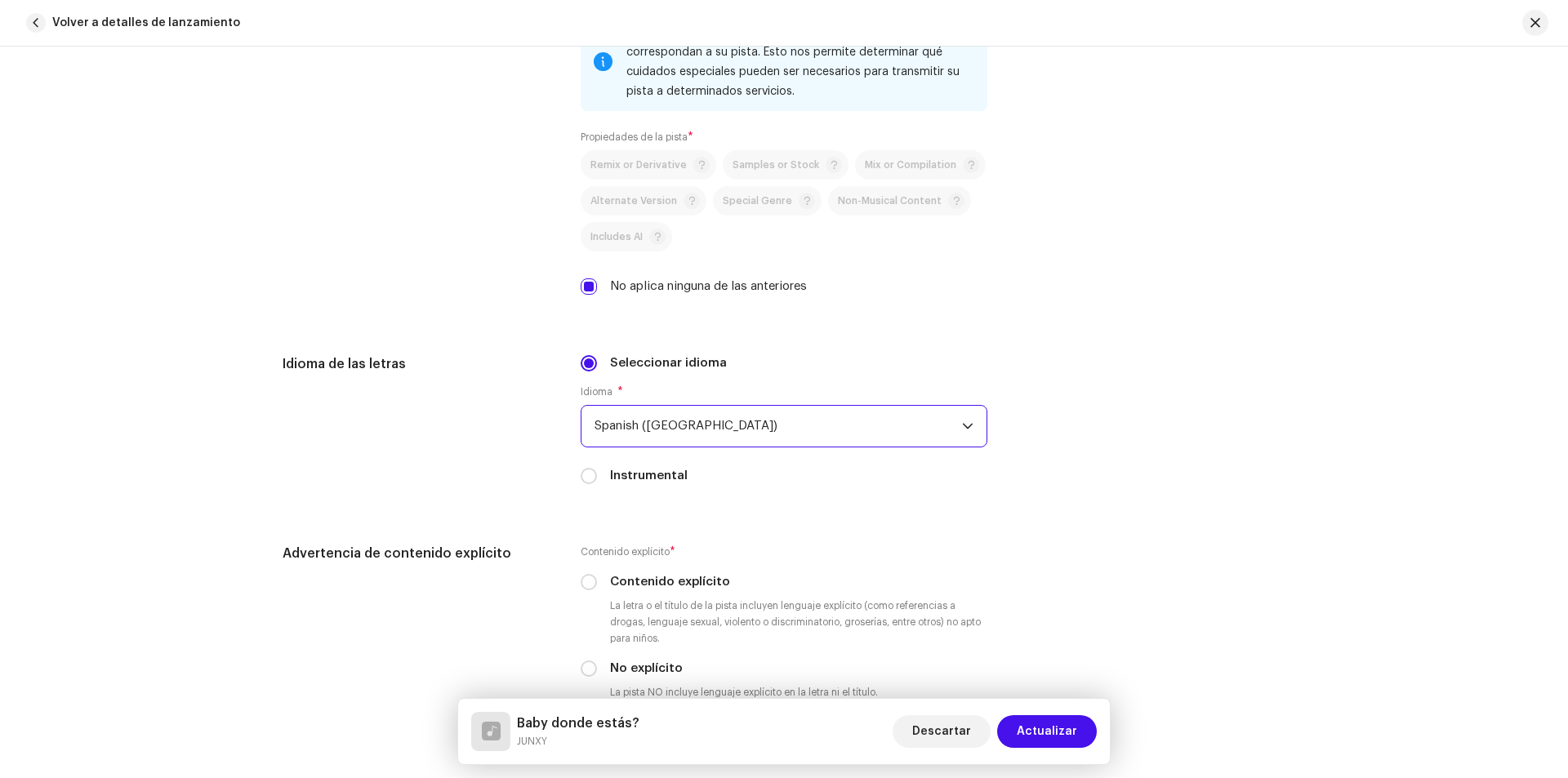
scroll to position [2450, 0]
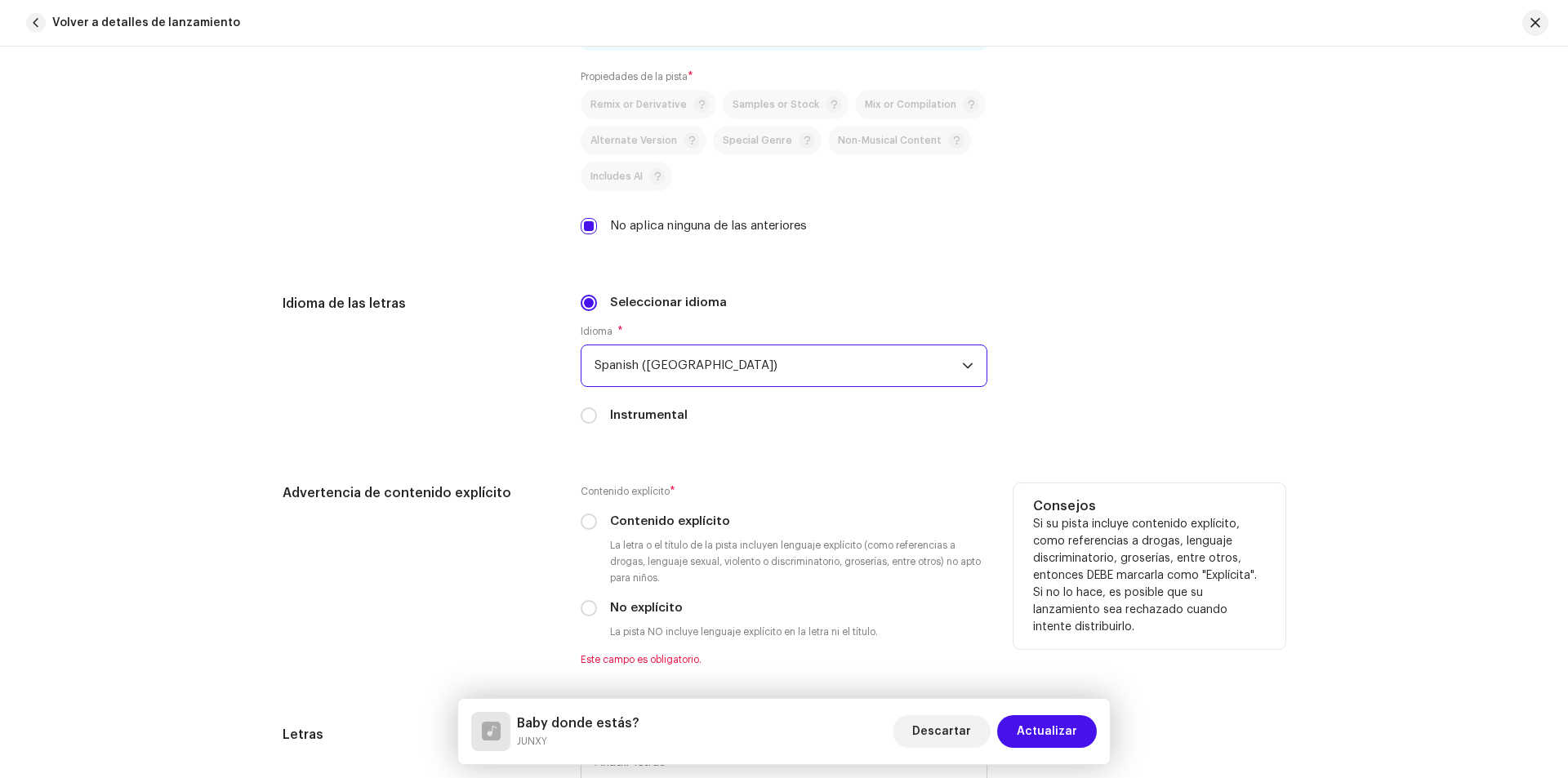
click at [635, 527] on label "Contenido explícito" at bounding box center [670, 522] width 120 height 18
click at [597, 527] on input "Contenido explícito" at bounding box center [588, 522] width 17 height 17
radio input "true"
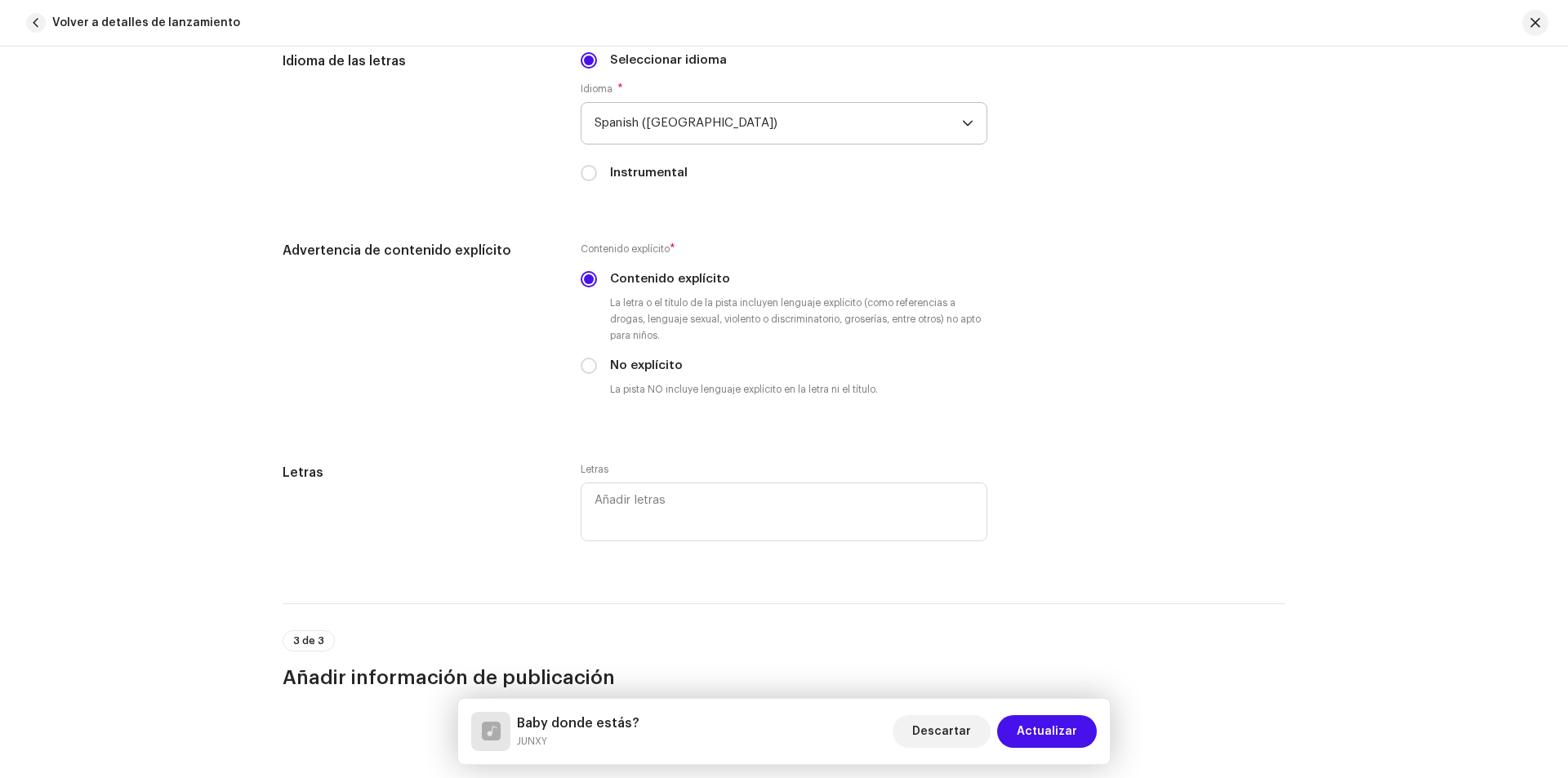
scroll to position [2695, 0]
click at [658, 502] on textarea at bounding box center [783, 509] width 406 height 59
click at [480, 764] on div "Baby donde estás? JUNXY Descartar Actualizar" at bounding box center [784, 732] width 652 height 66
click at [193, 446] on div "Detalles de la pista Complete los siguientes pasos para finalizar su pista. 1 d…" at bounding box center [784, 412] width 1568 height 732
click at [656, 503] on textarea at bounding box center [783, 509] width 406 height 59
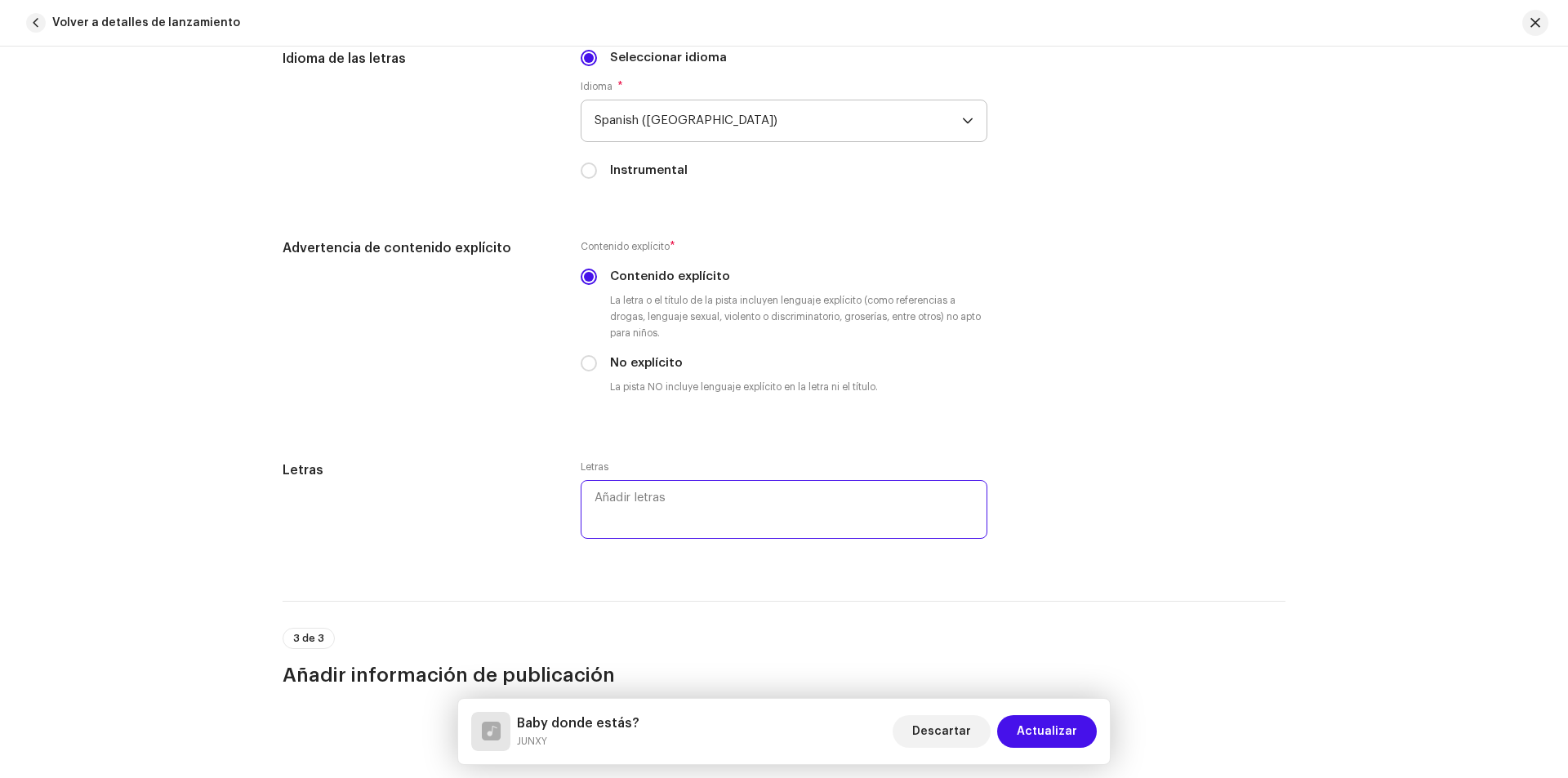
paste textarea "Lo ips d sitam conse Adi elit se 8 doeius Tem incidi utlab etdo Mag aliquae ad …"
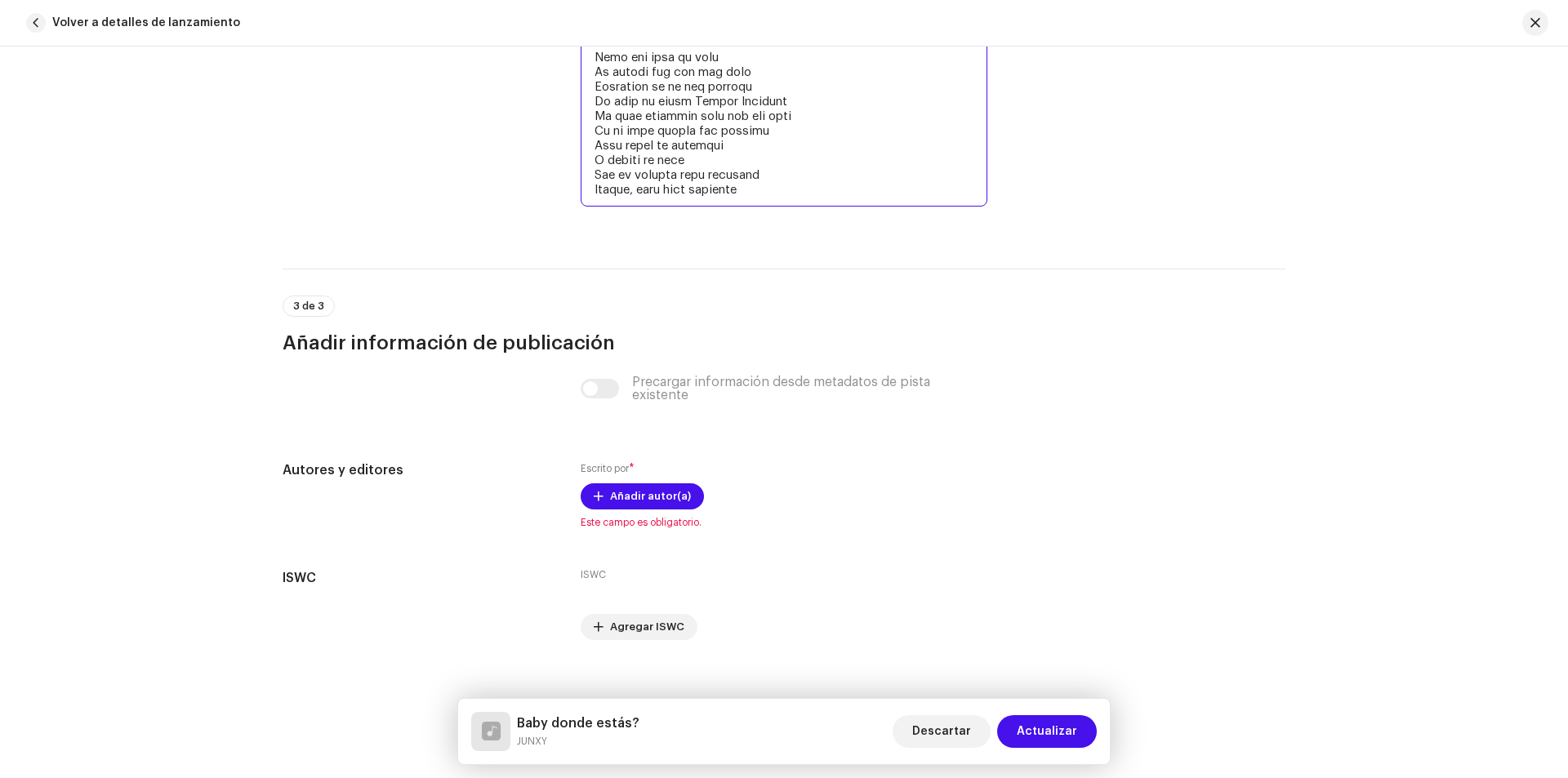
scroll to position [3933, 0]
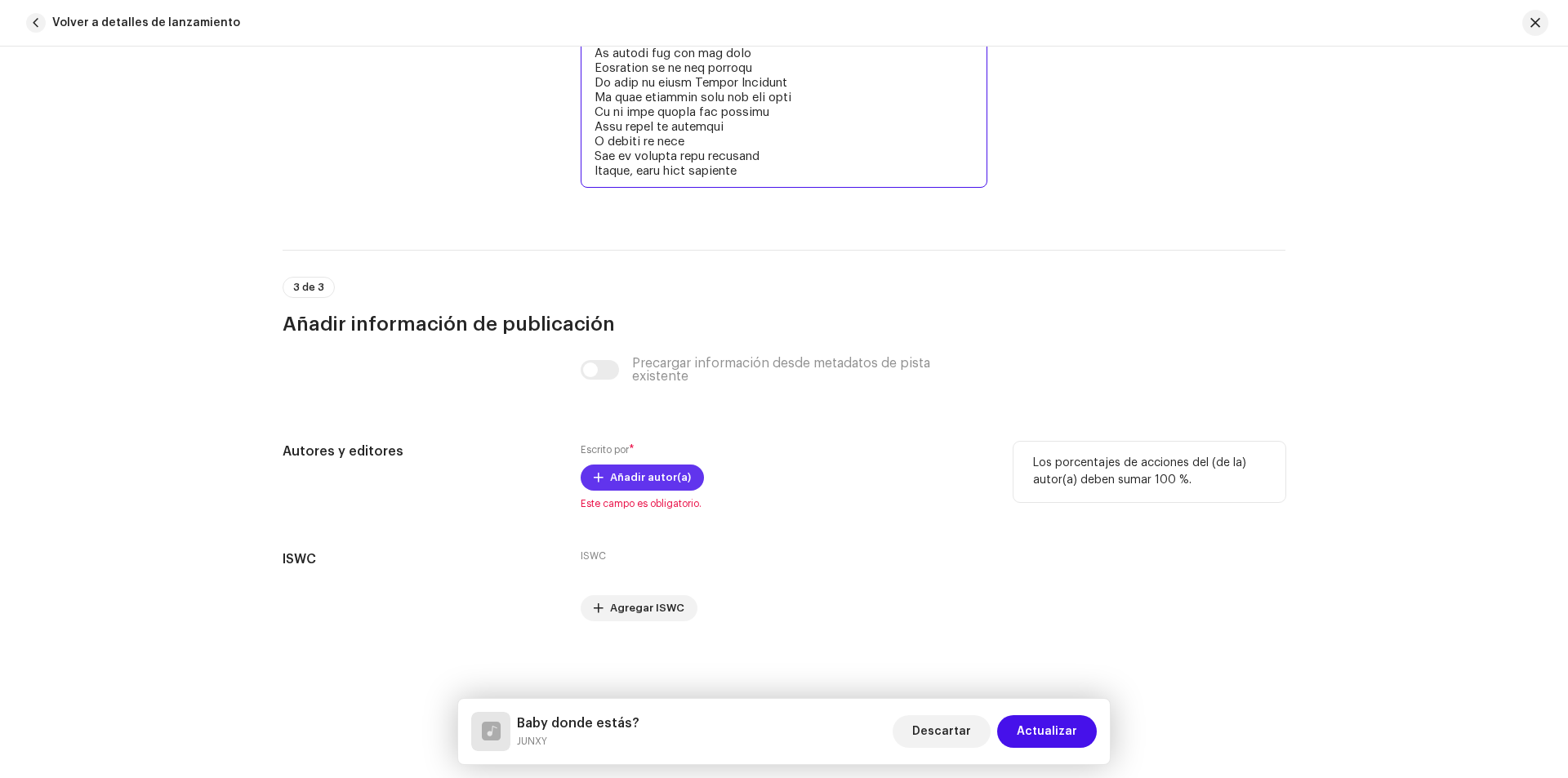
type textarea "Lo ips d sitam conse Adi elit se 8 doeius Tem incidi utlab etdo Mag aliquae ad …"
click at [639, 472] on span "Añadir autor(a)" at bounding box center [650, 477] width 80 height 32
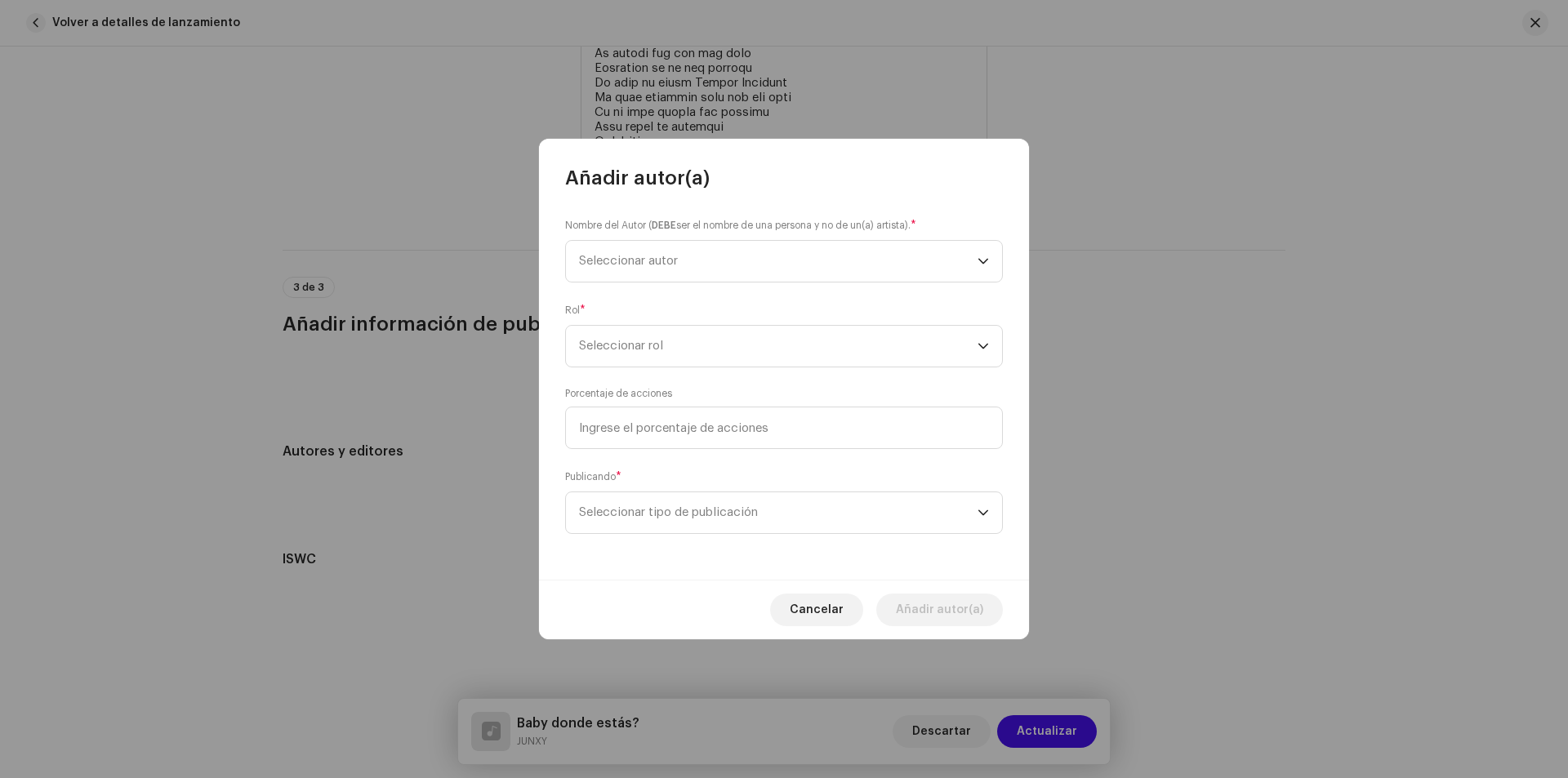
click at [705, 312] on div "Rol * Seleccionar rol" at bounding box center [783, 335] width 438 height 66
click at [698, 260] on span "Seleccionar autor" at bounding box center [778, 261] width 399 height 41
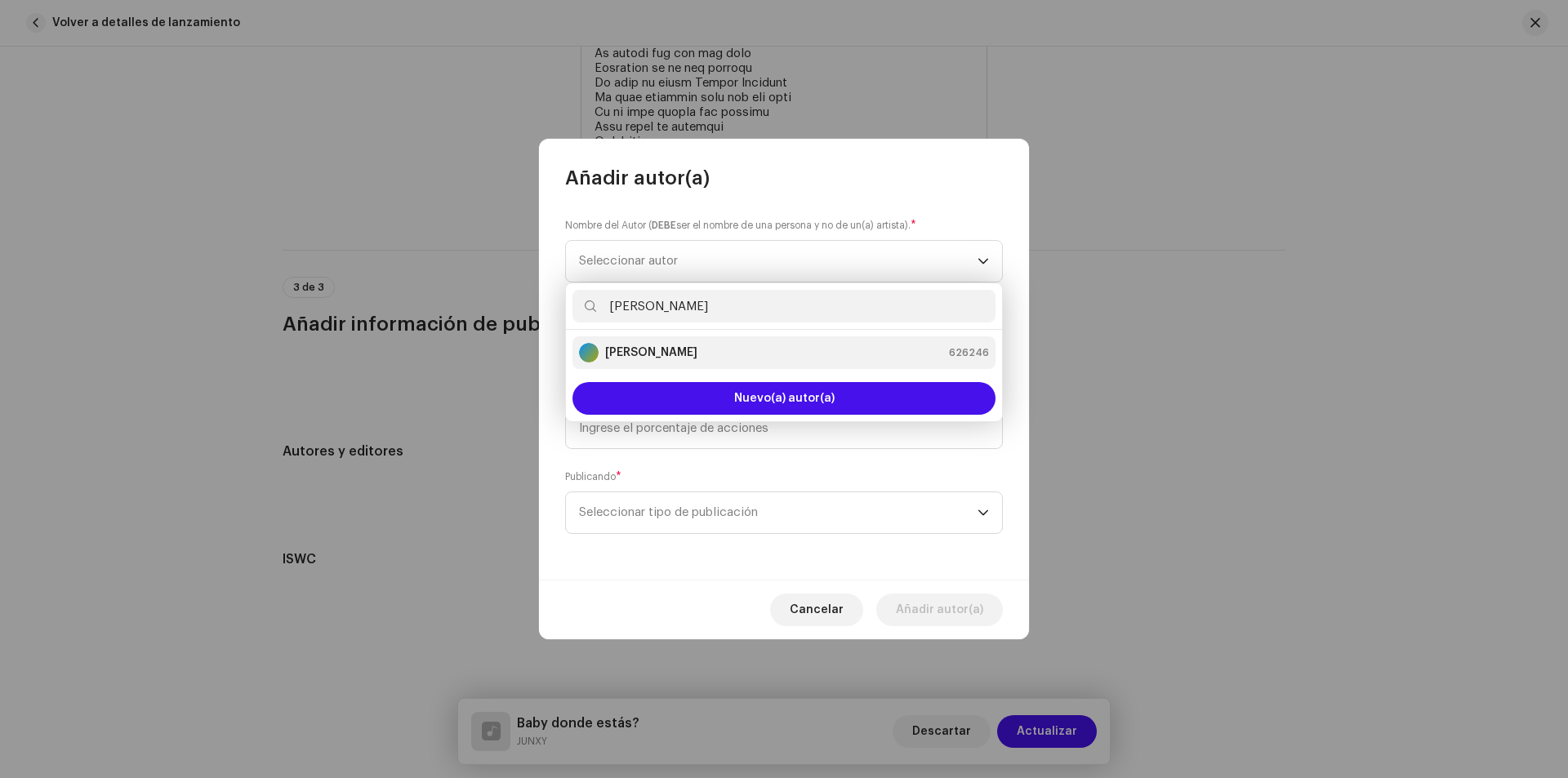
type input "[PERSON_NAME]"
click at [760, 347] on div "[PERSON_NAME] 626246" at bounding box center [783, 352] width 410 height 19
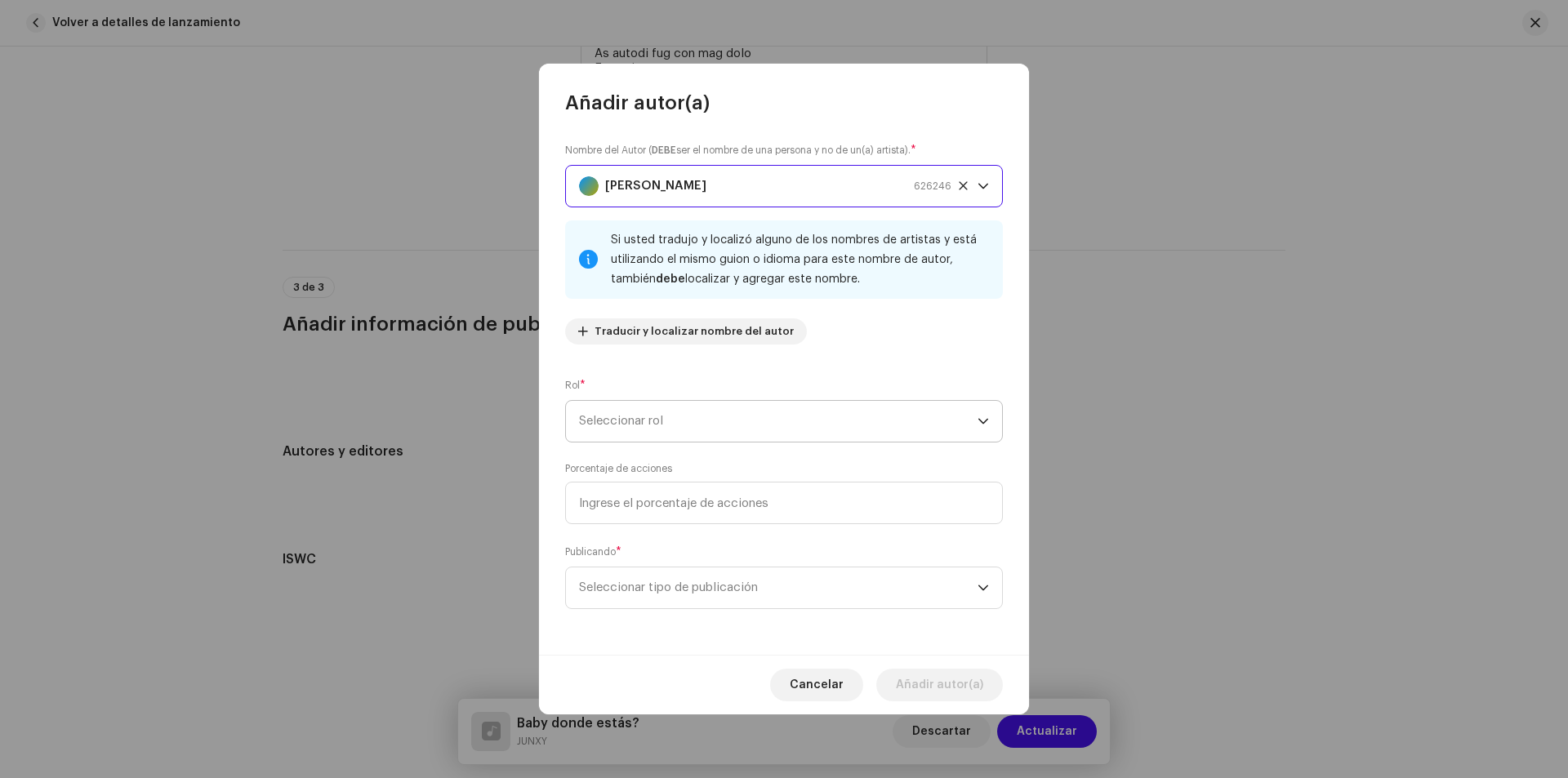
click at [734, 412] on span "Seleccionar rol" at bounding box center [778, 421] width 399 height 41
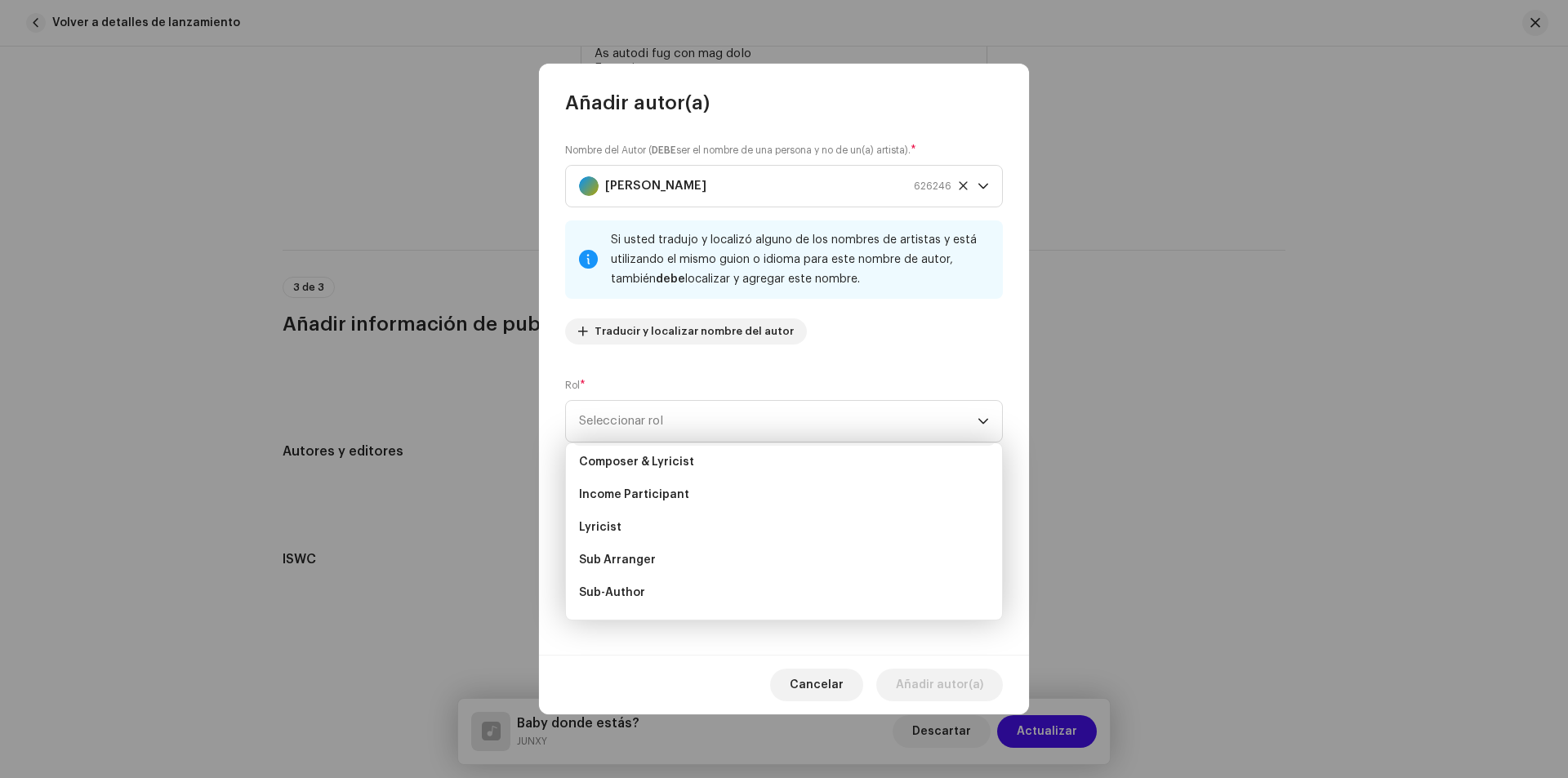
scroll to position [0, 0]
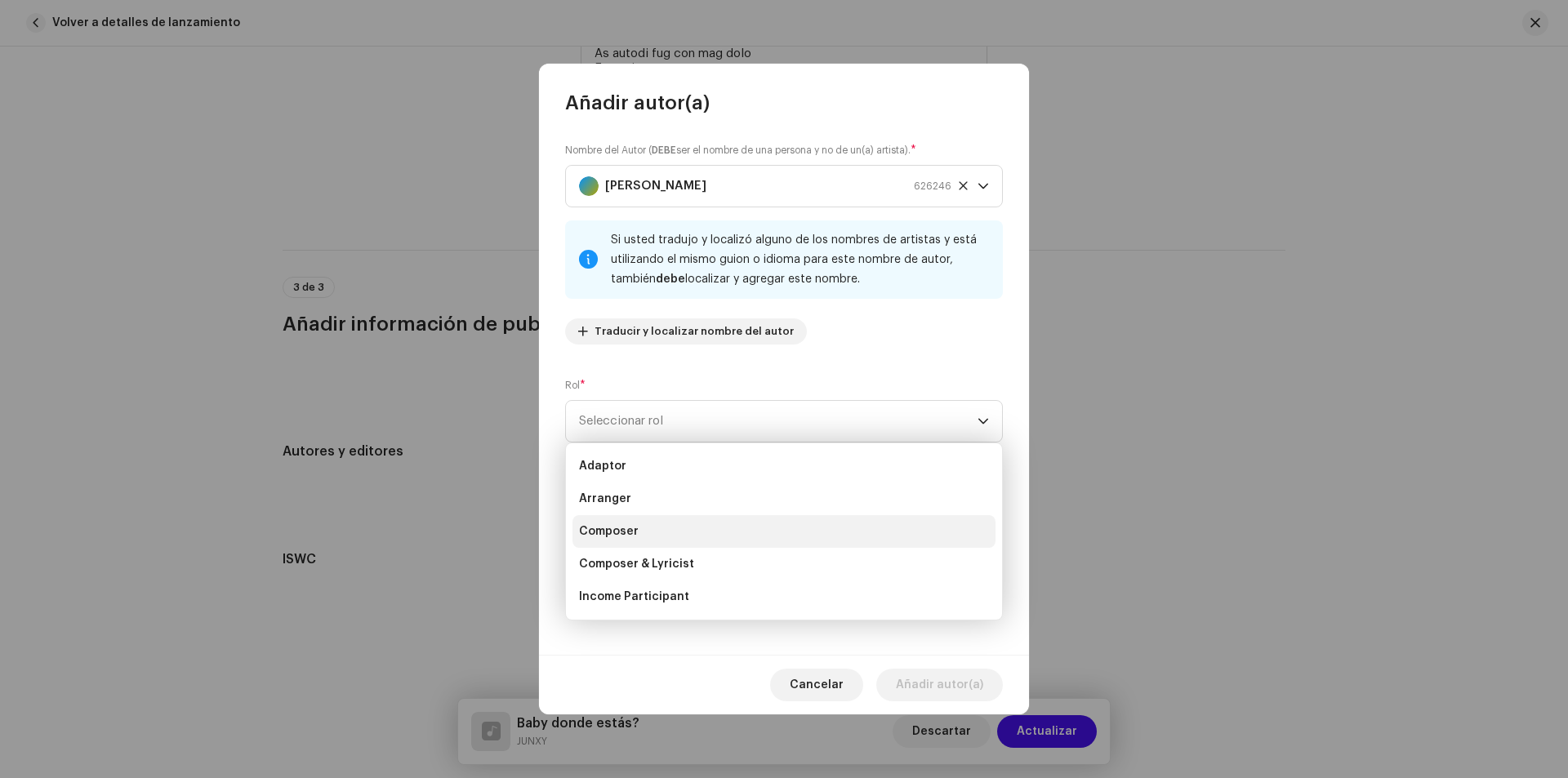
click at [649, 529] on li "Composer" at bounding box center [784, 531] width 423 height 32
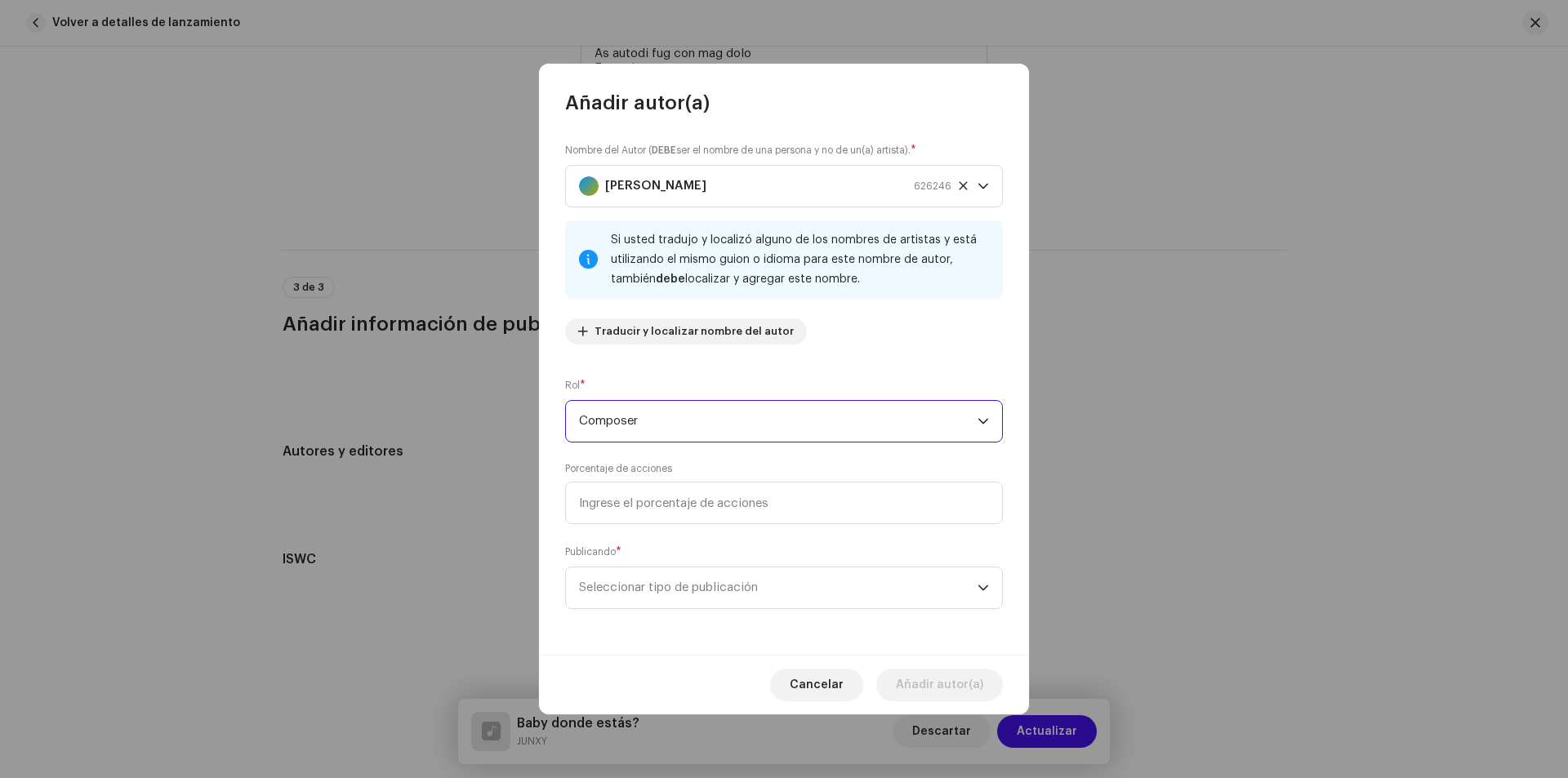
click at [692, 425] on span "Composer" at bounding box center [778, 421] width 399 height 41
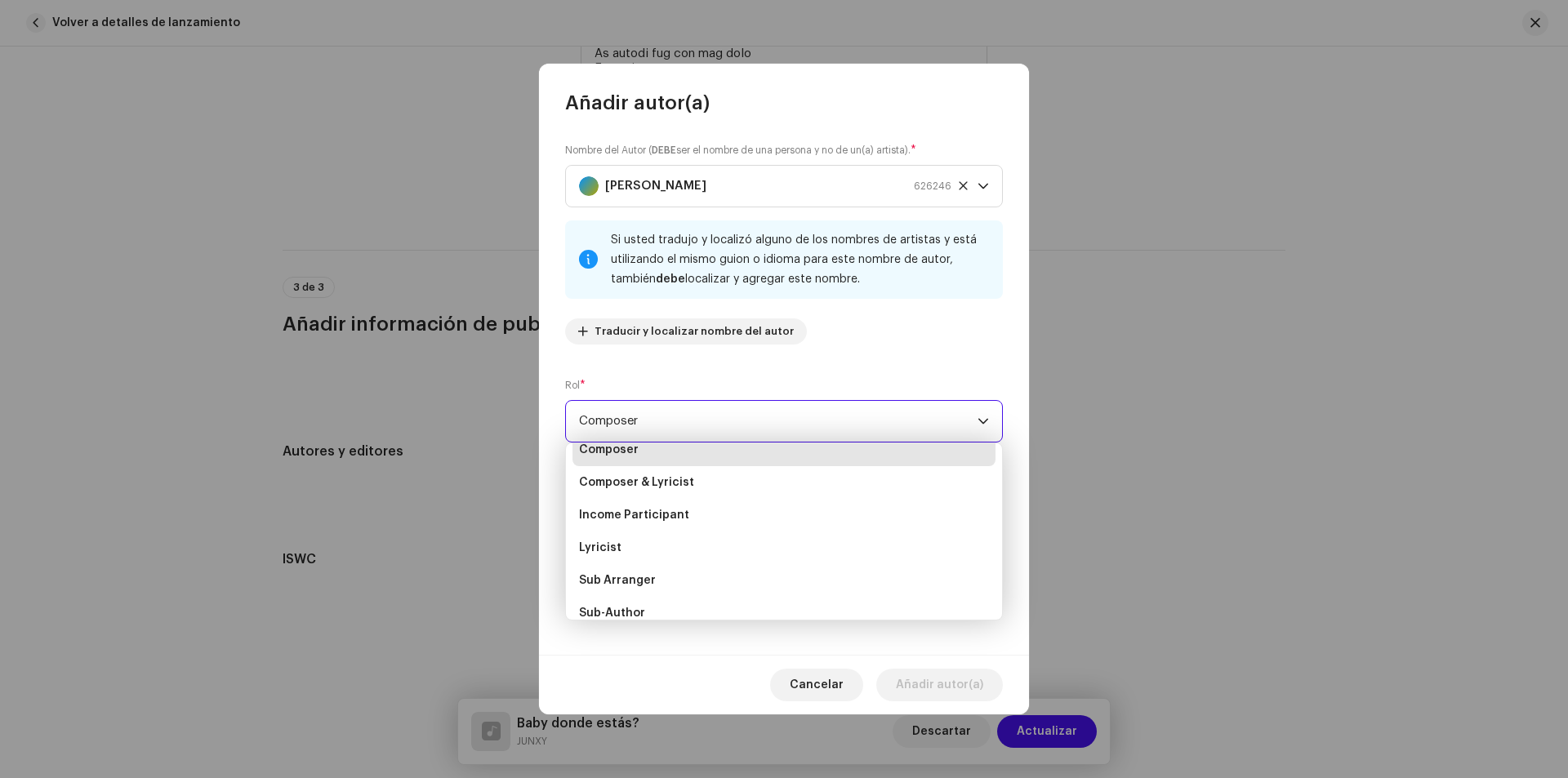
scroll to position [163, 0]
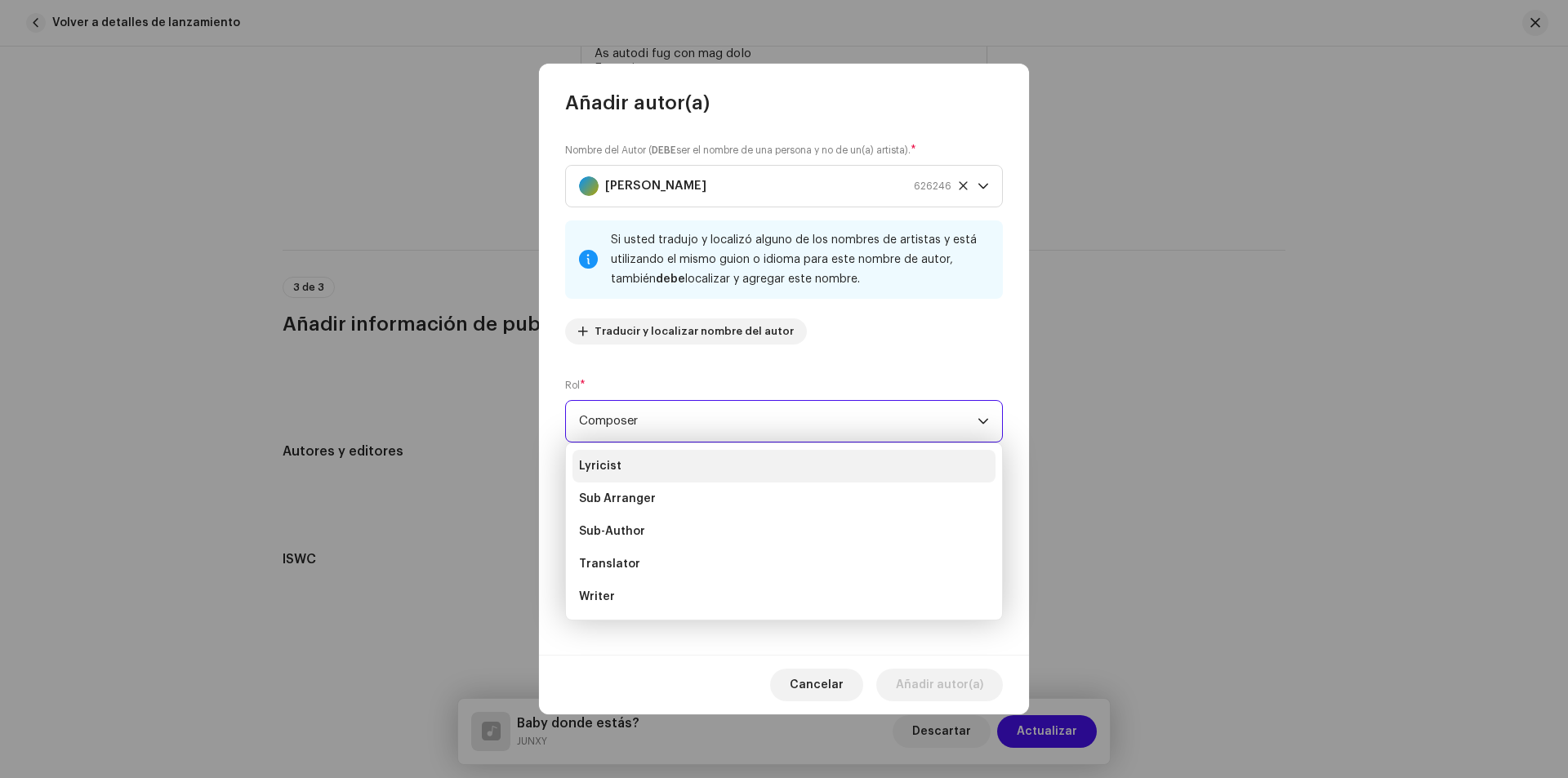
click at [621, 467] on li "Lyricist" at bounding box center [784, 466] width 423 height 32
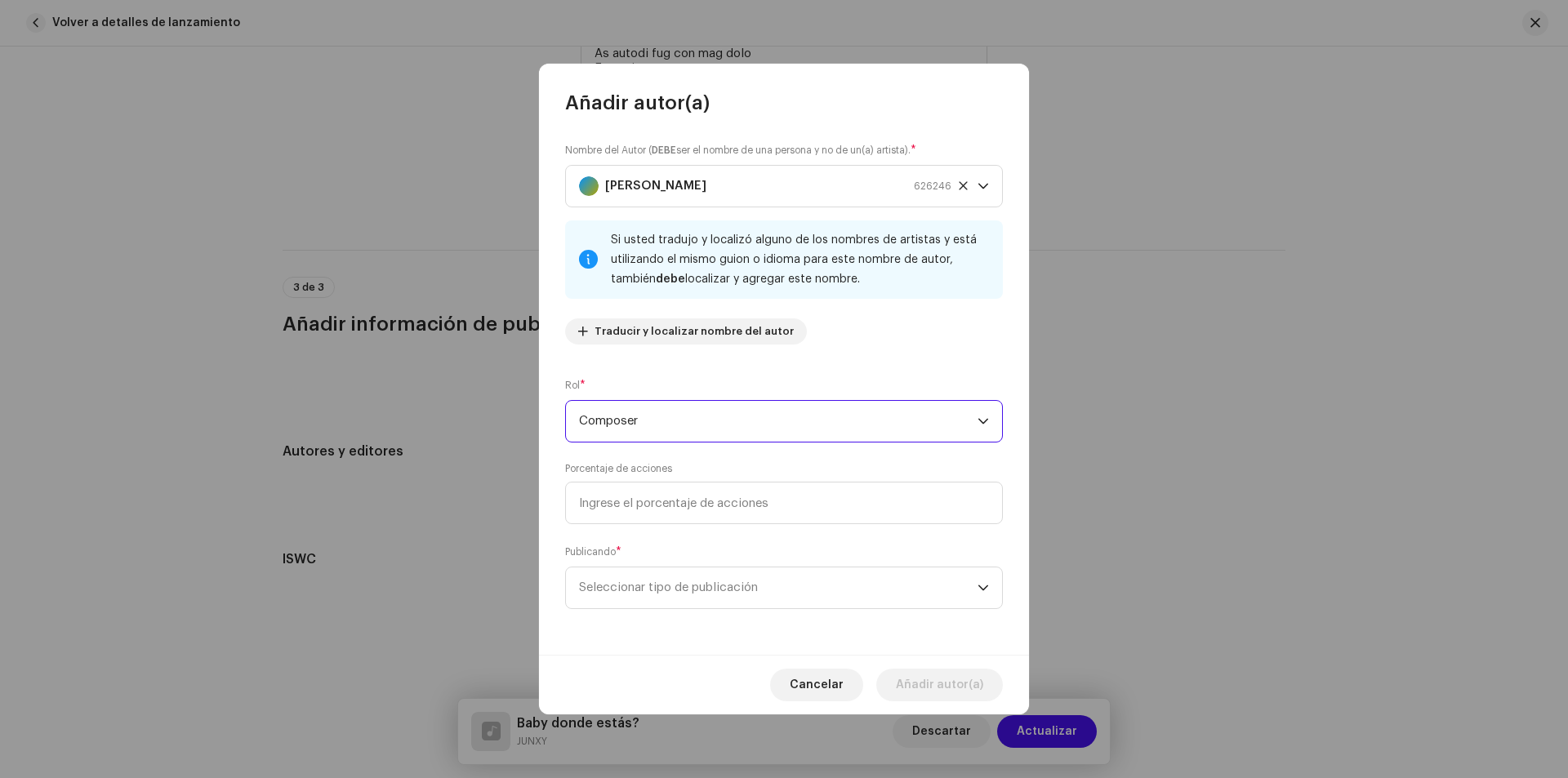
scroll to position [72, 0]
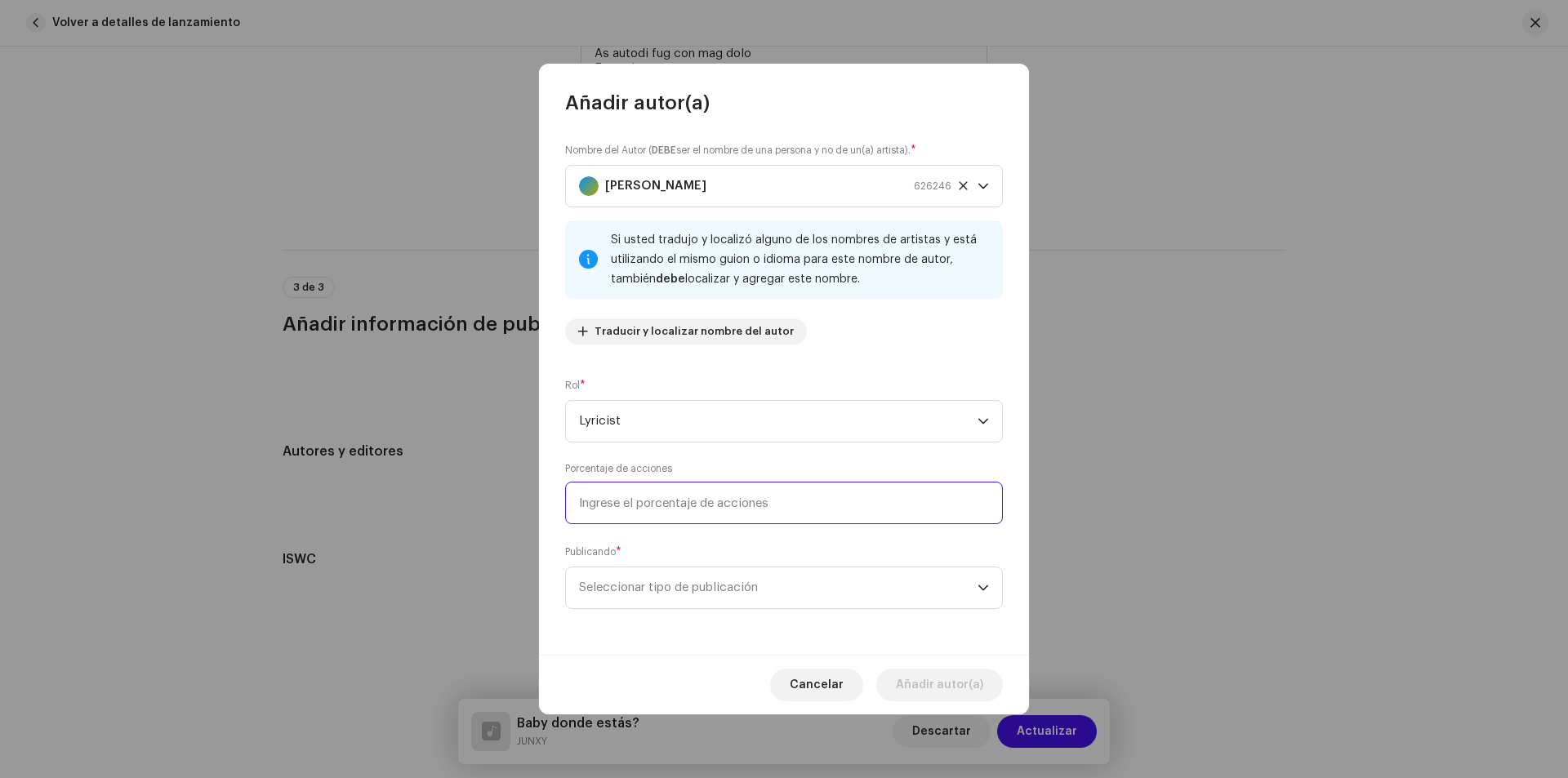
click at [709, 502] on input at bounding box center [783, 503] width 438 height 43
click at [677, 497] on input at bounding box center [783, 503] width 438 height 43
type input "33,33"
click at [698, 587] on span "Seleccionar tipo de publicación" at bounding box center [778, 587] width 399 height 41
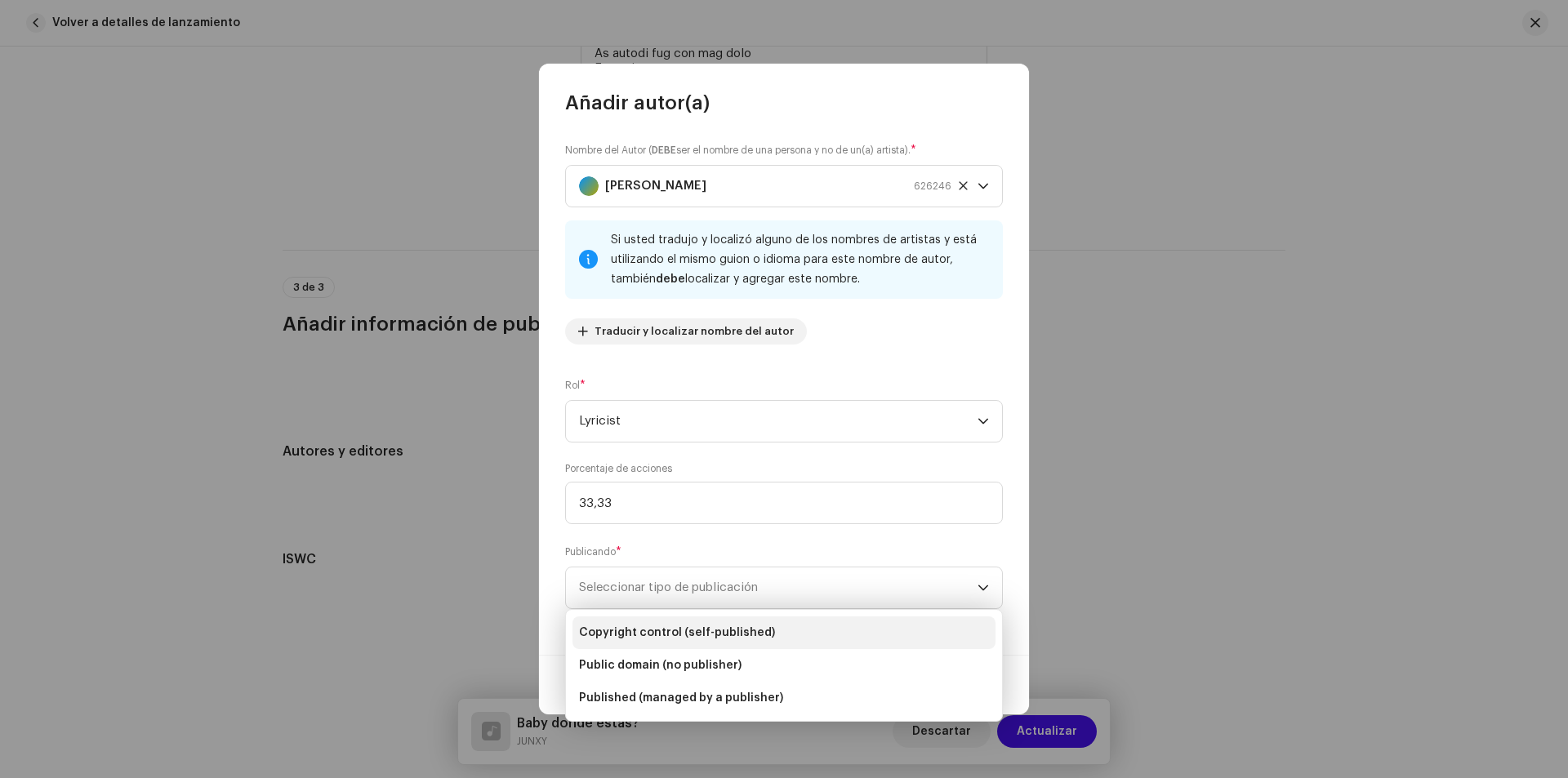
click at [690, 636] on span "Copyright control (self-published)" at bounding box center [676, 633] width 196 height 17
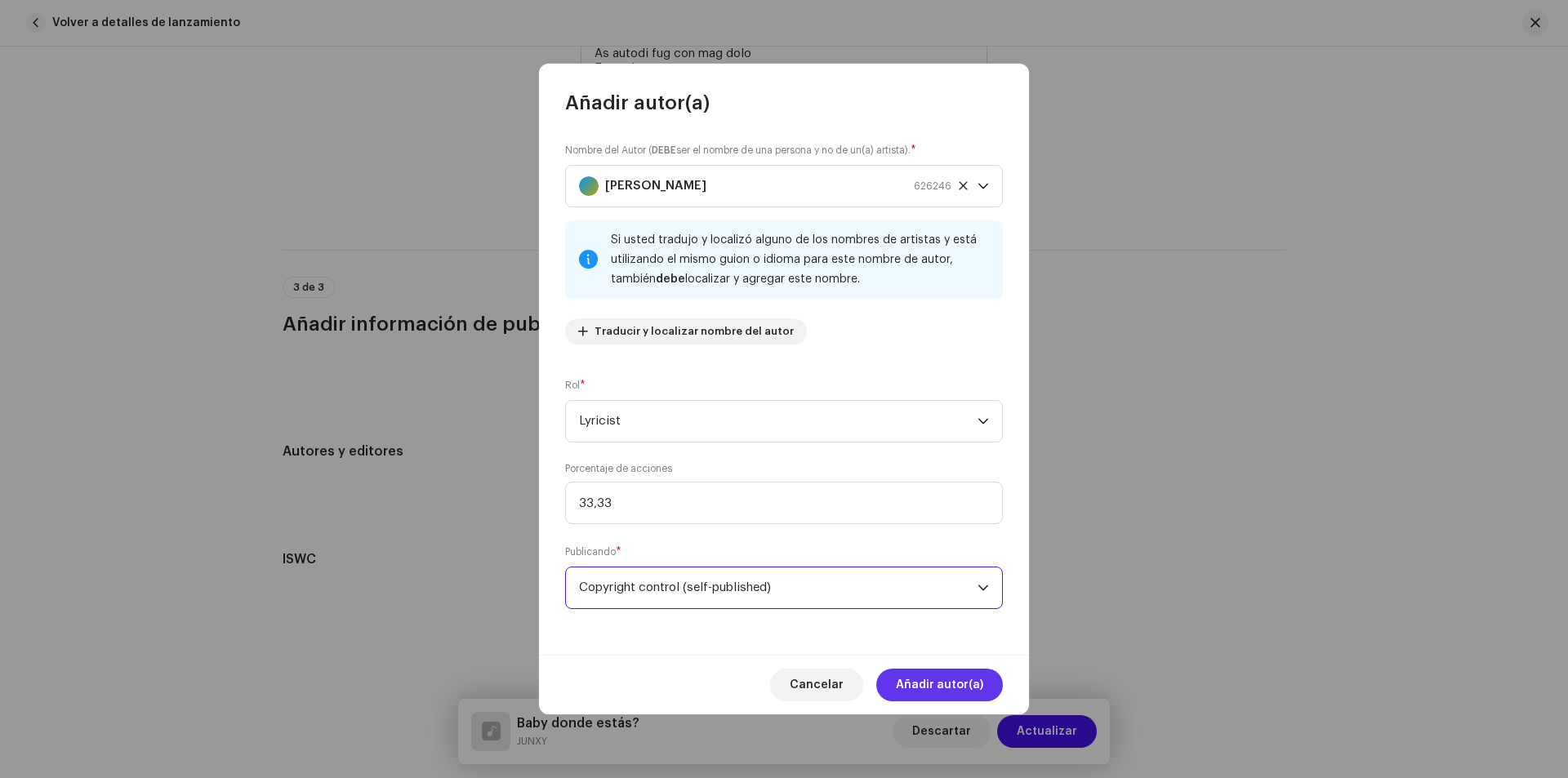
click at [955, 688] on span "Añadir autor(a)" at bounding box center [940, 684] width 87 height 32
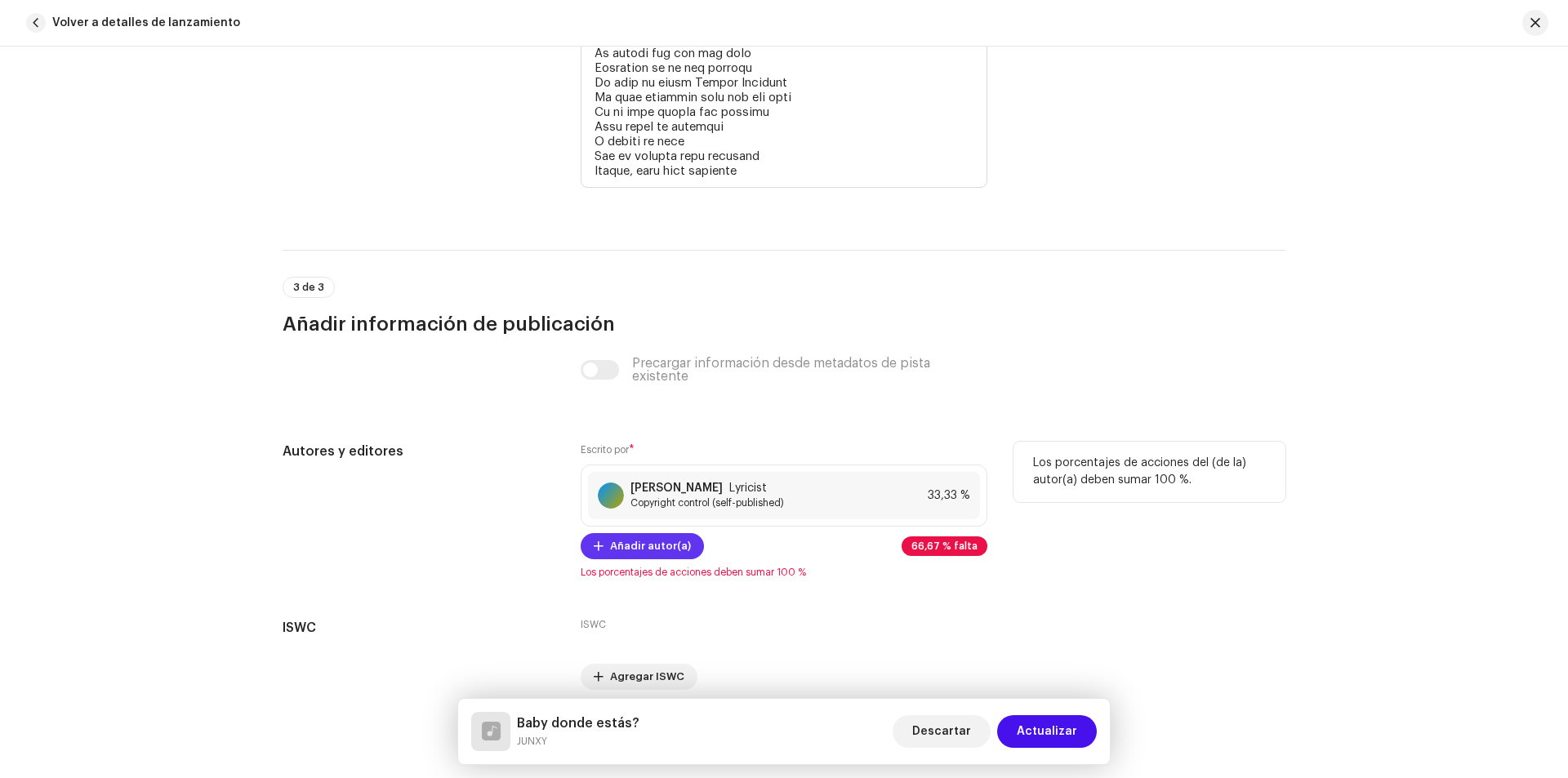
click at [673, 555] on span "Añadir autor(a)" at bounding box center [650, 545] width 80 height 32
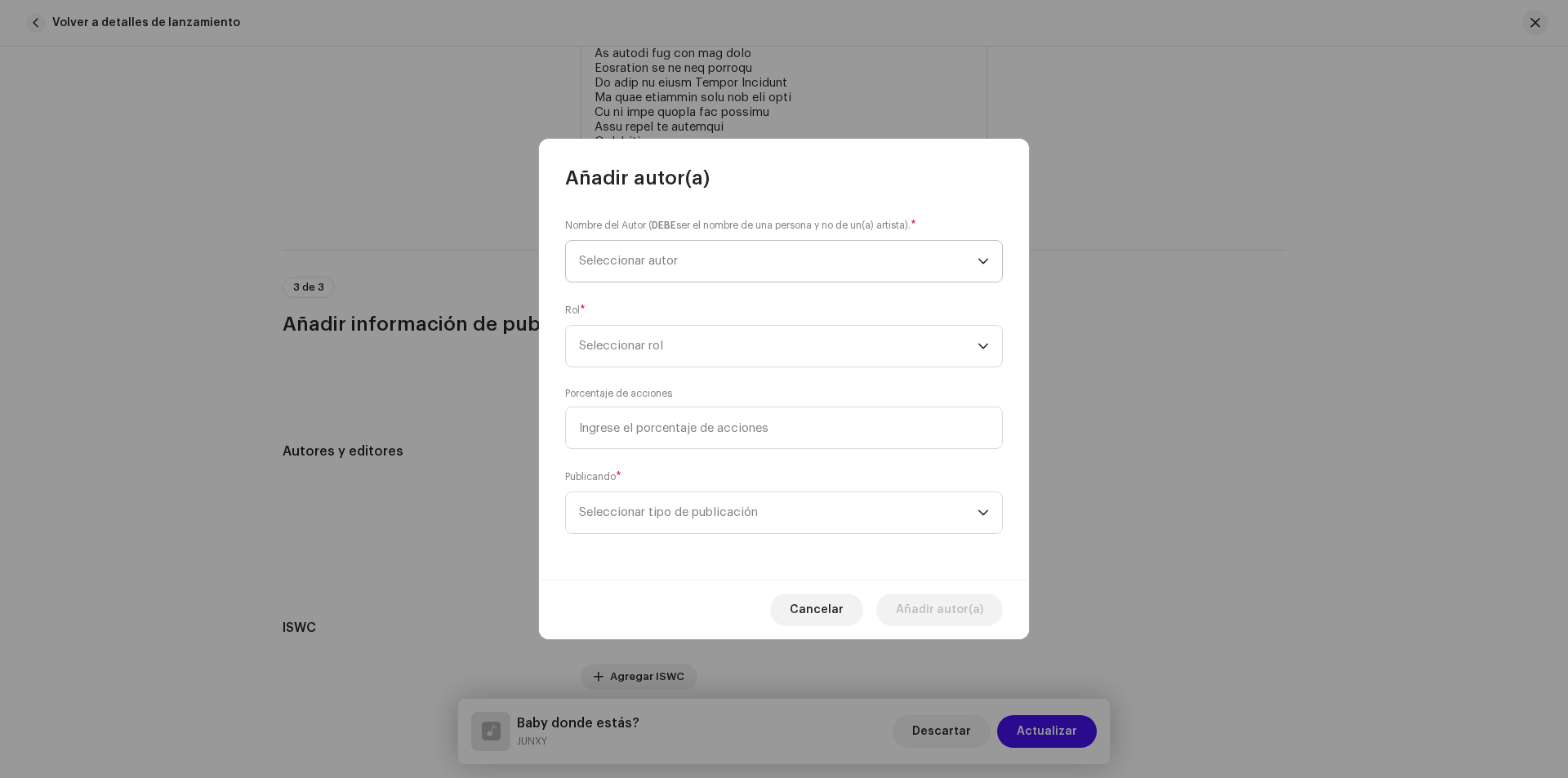
click at [741, 272] on span "Seleccionar autor" at bounding box center [778, 261] width 399 height 41
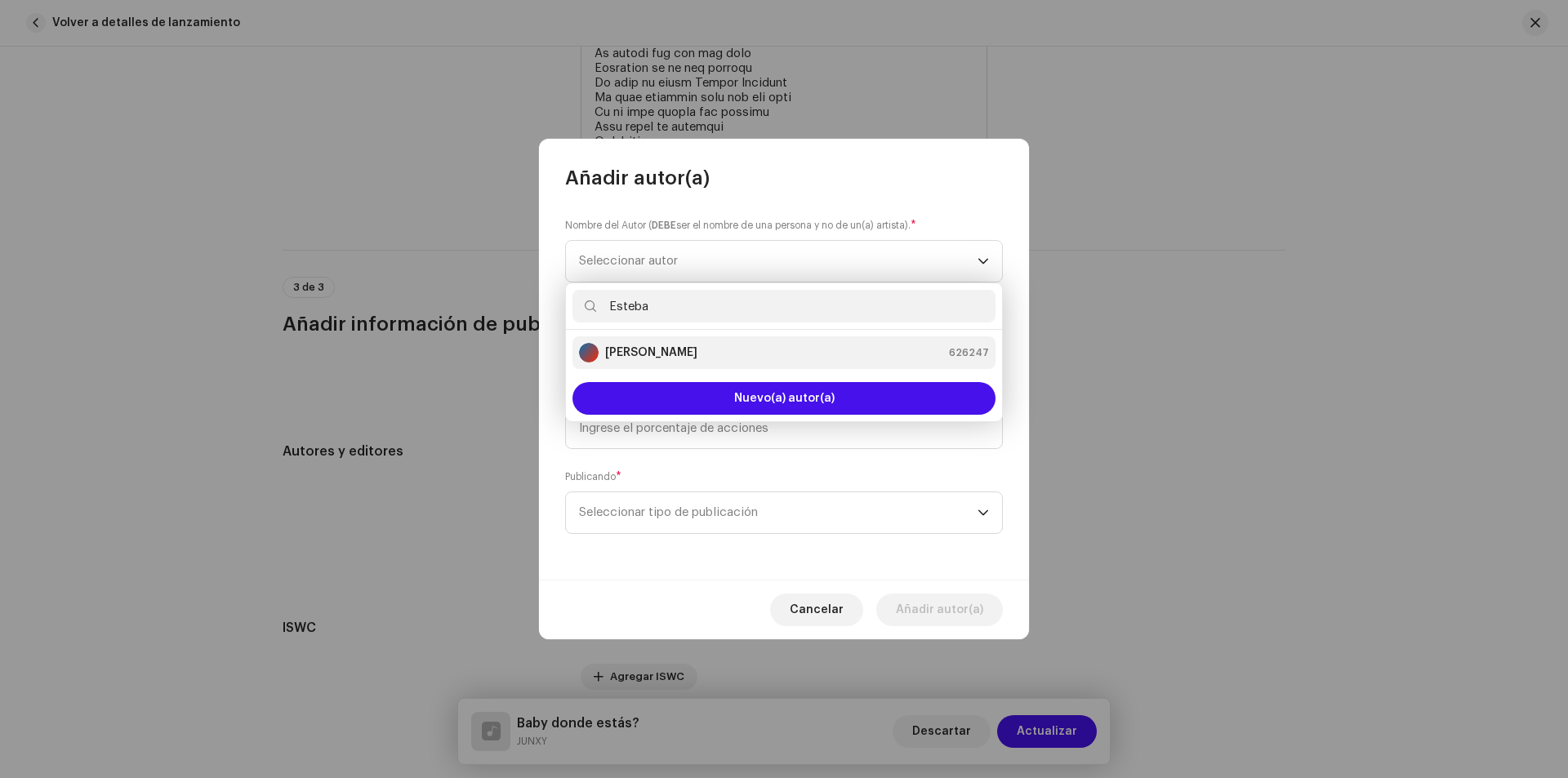
type input "Esteba"
click at [691, 354] on strong "[PERSON_NAME]" at bounding box center [651, 352] width 93 height 17
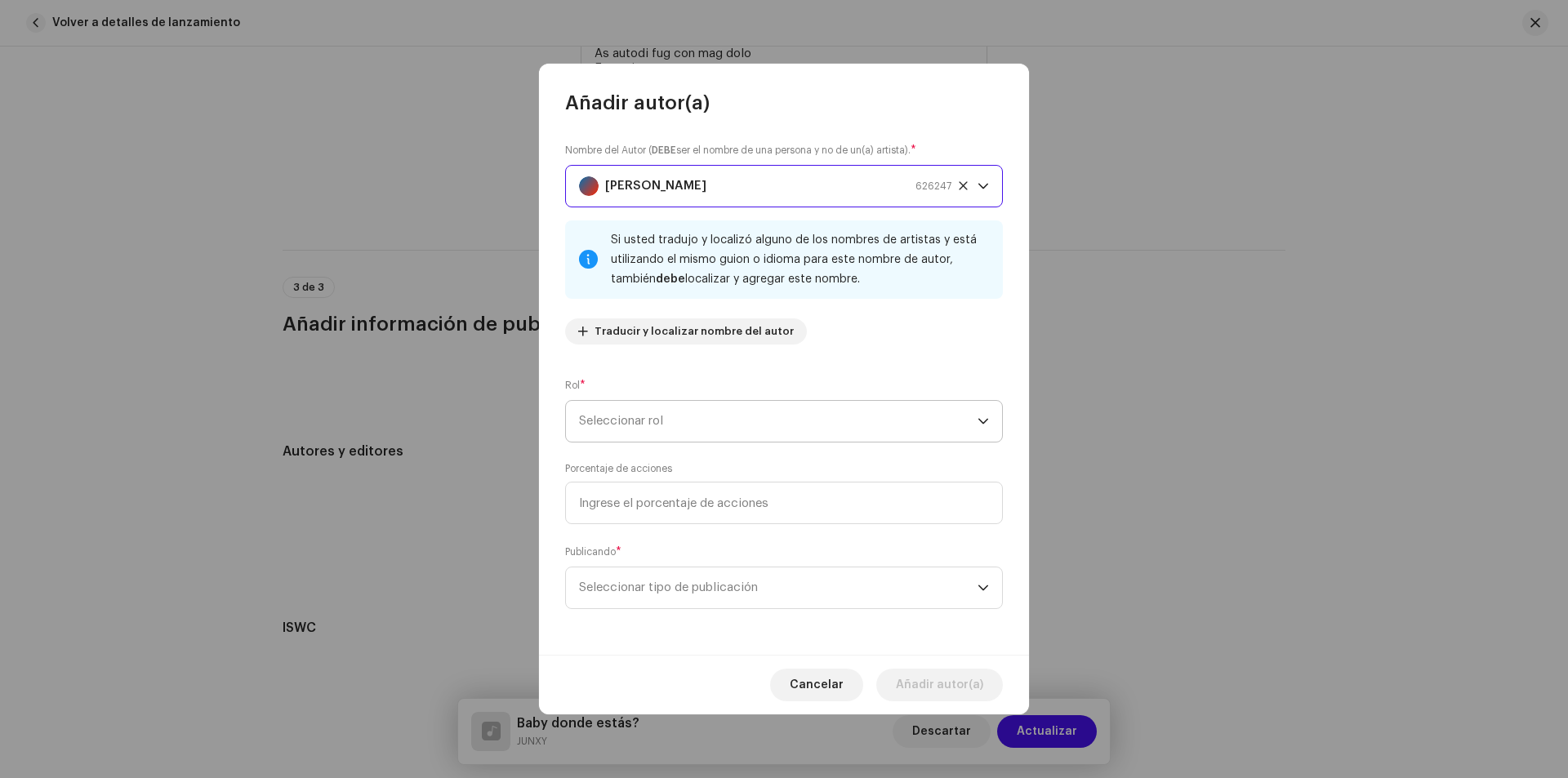
click at [720, 420] on span "Seleccionar rol" at bounding box center [778, 421] width 399 height 41
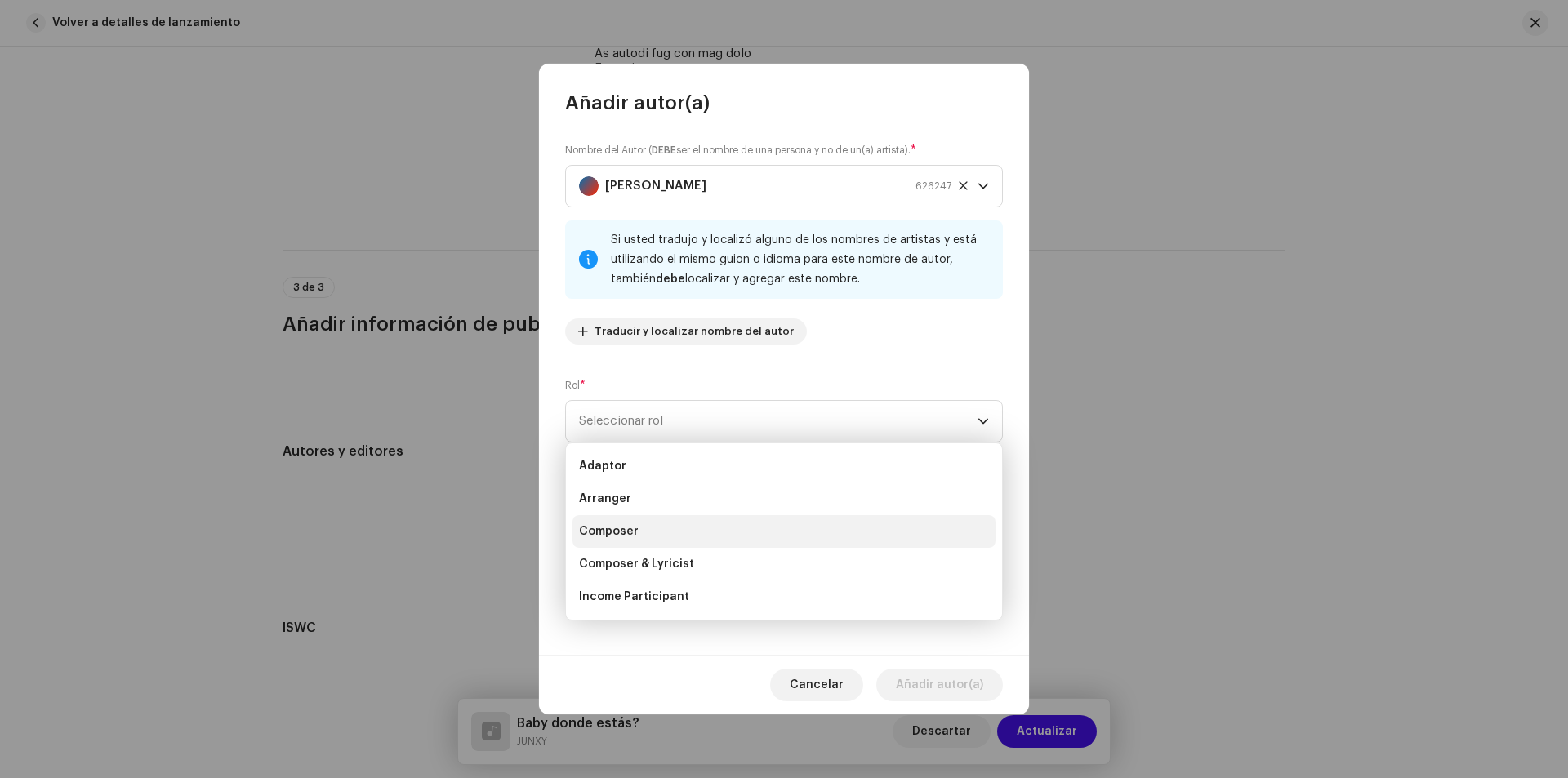
click at [640, 531] on li "Composer" at bounding box center [784, 531] width 423 height 32
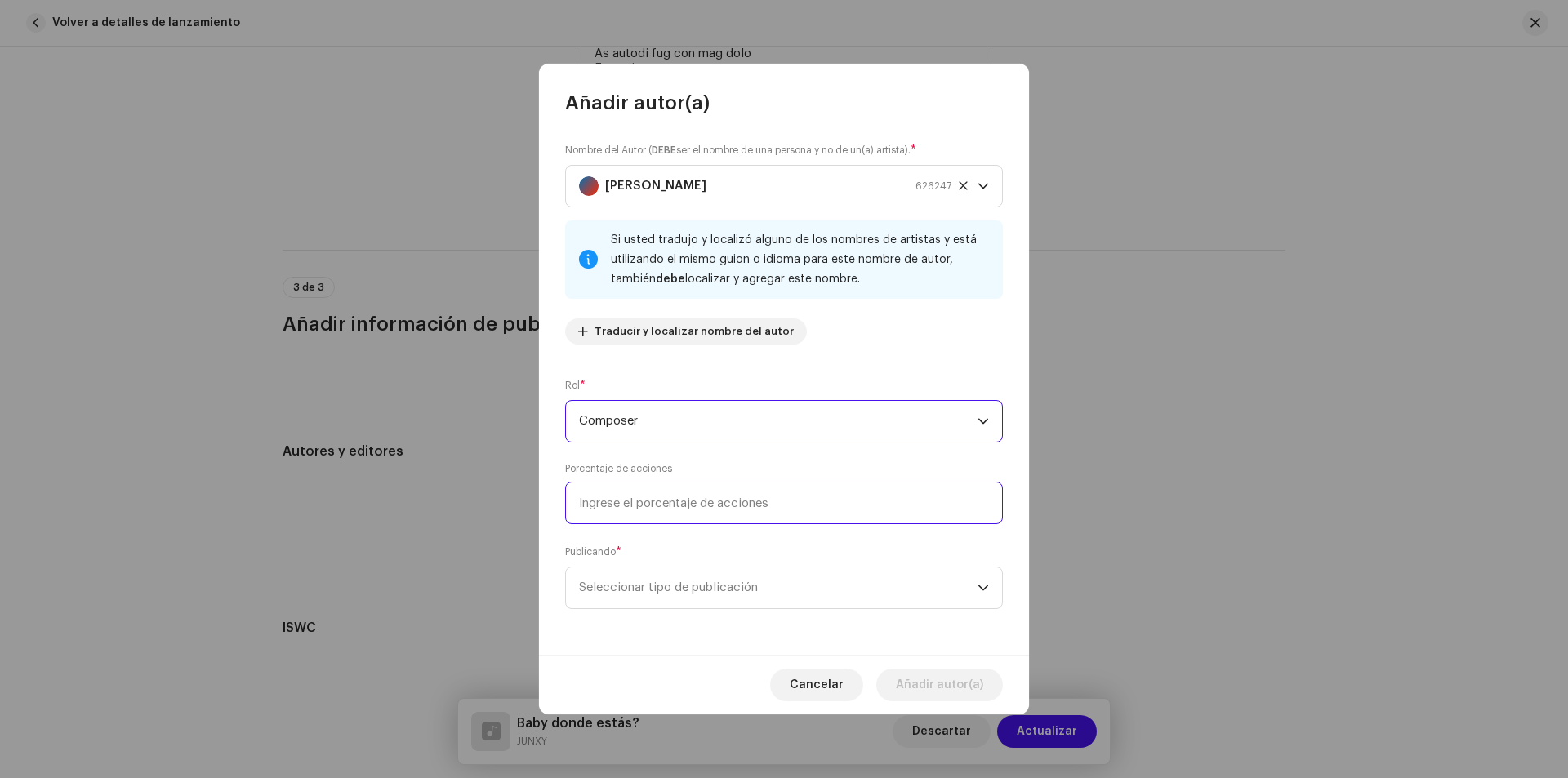
click at [691, 497] on input at bounding box center [783, 503] width 438 height 43
type input "33,33"
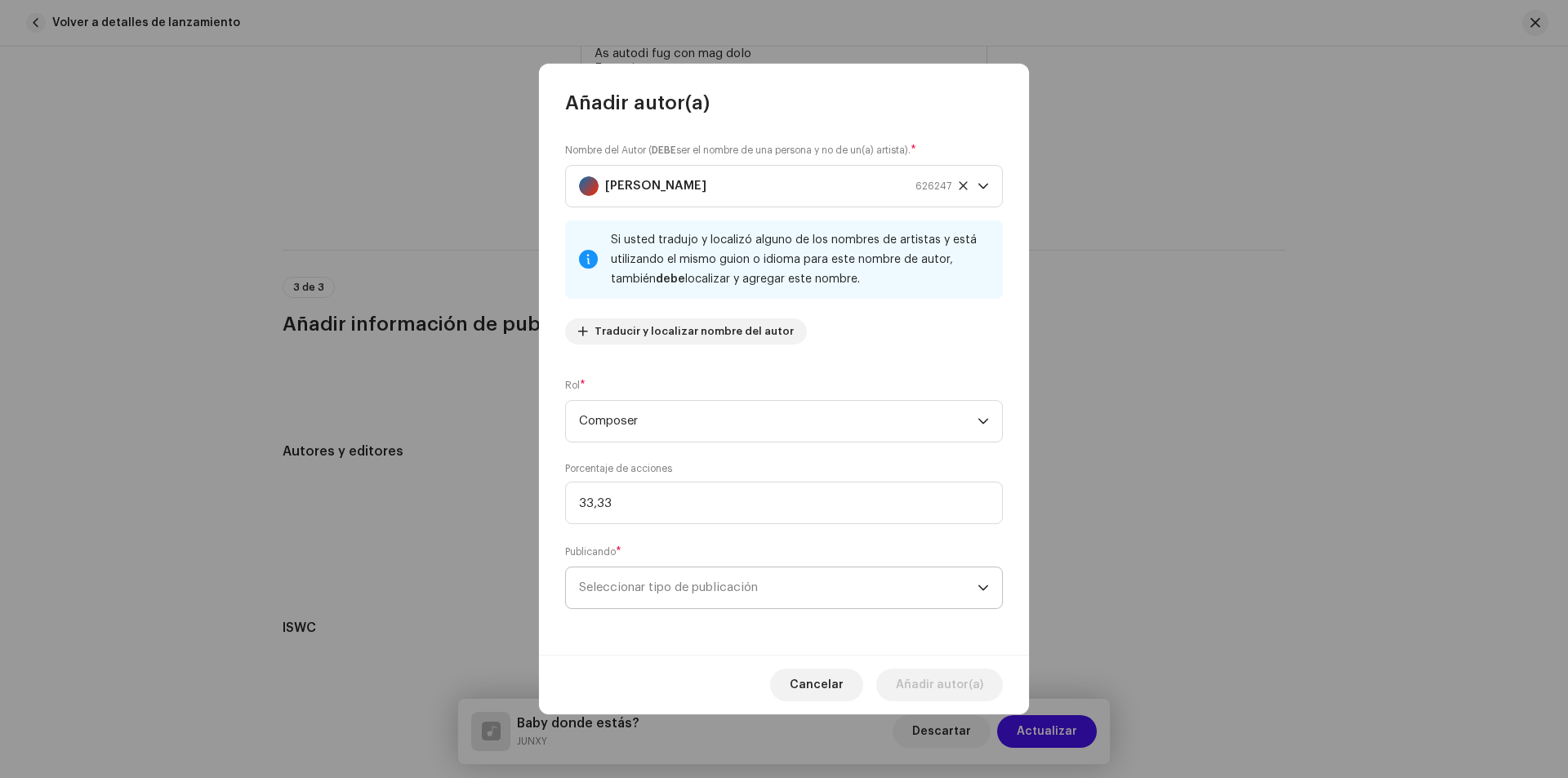
click at [693, 595] on span "Seleccionar tipo de publicación" at bounding box center [778, 587] width 399 height 41
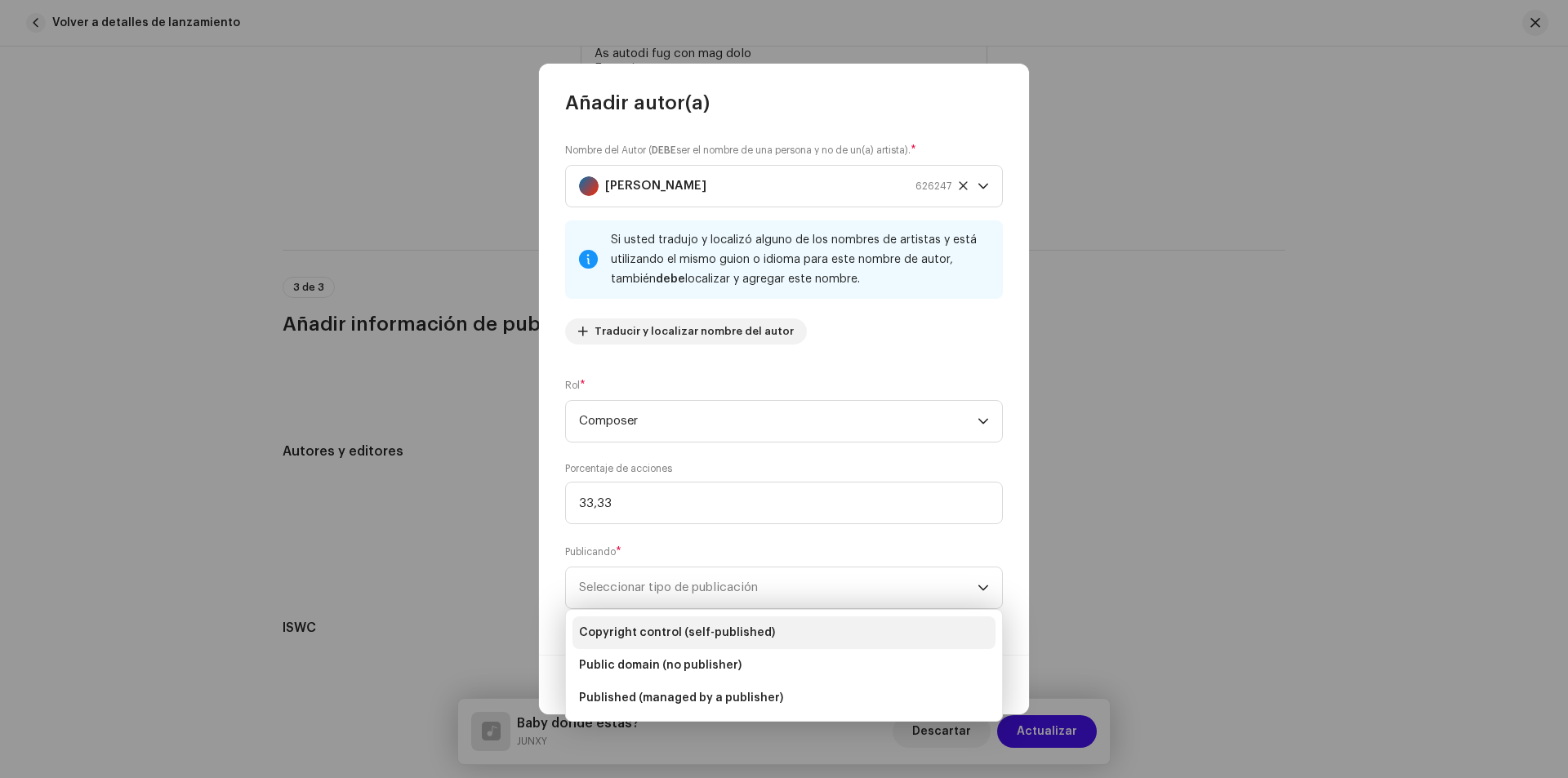
click at [697, 626] on span "Copyright control (self-published)" at bounding box center [676, 633] width 196 height 17
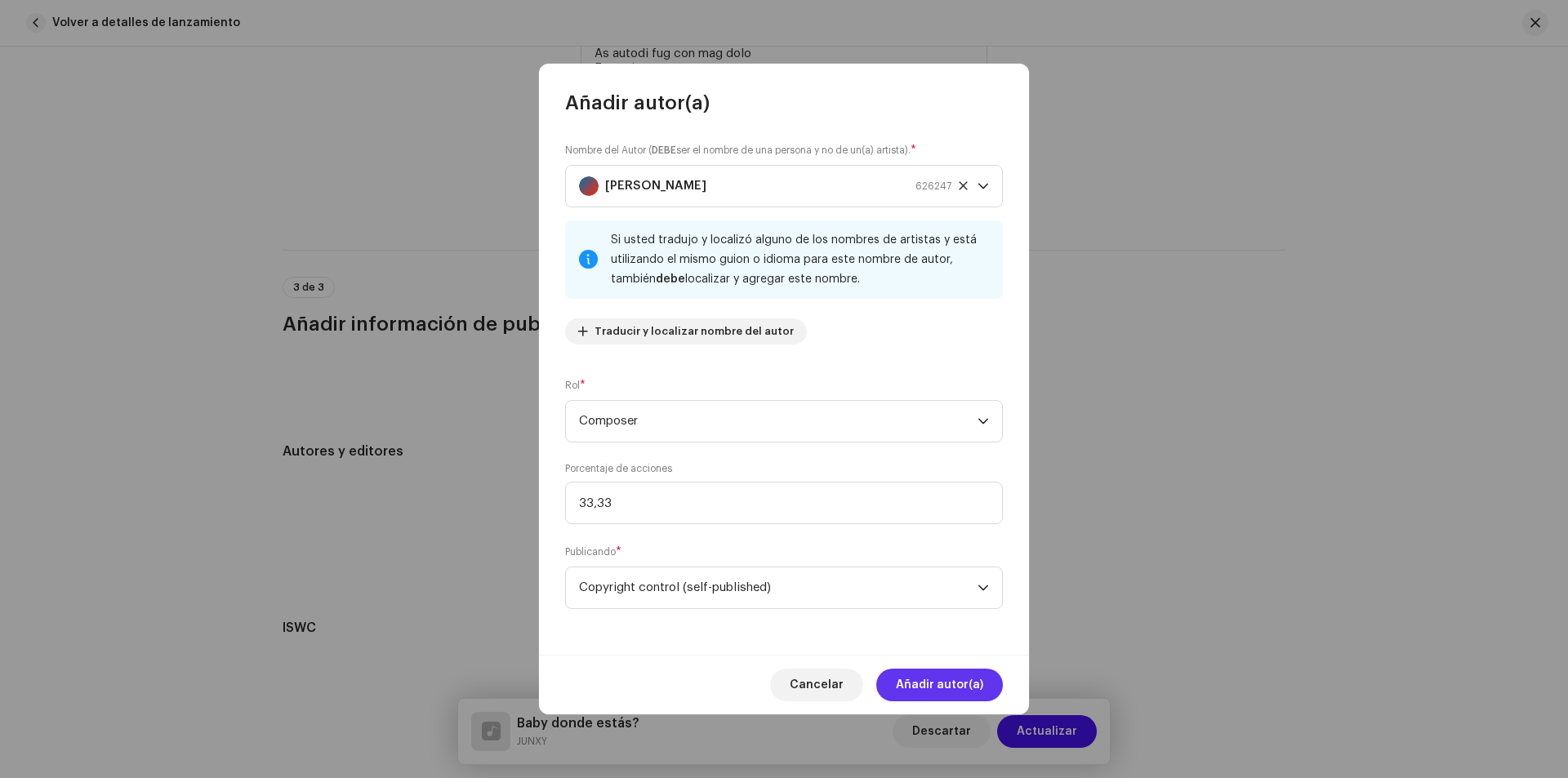
click at [939, 683] on span "Añadir autor(a)" at bounding box center [940, 684] width 87 height 32
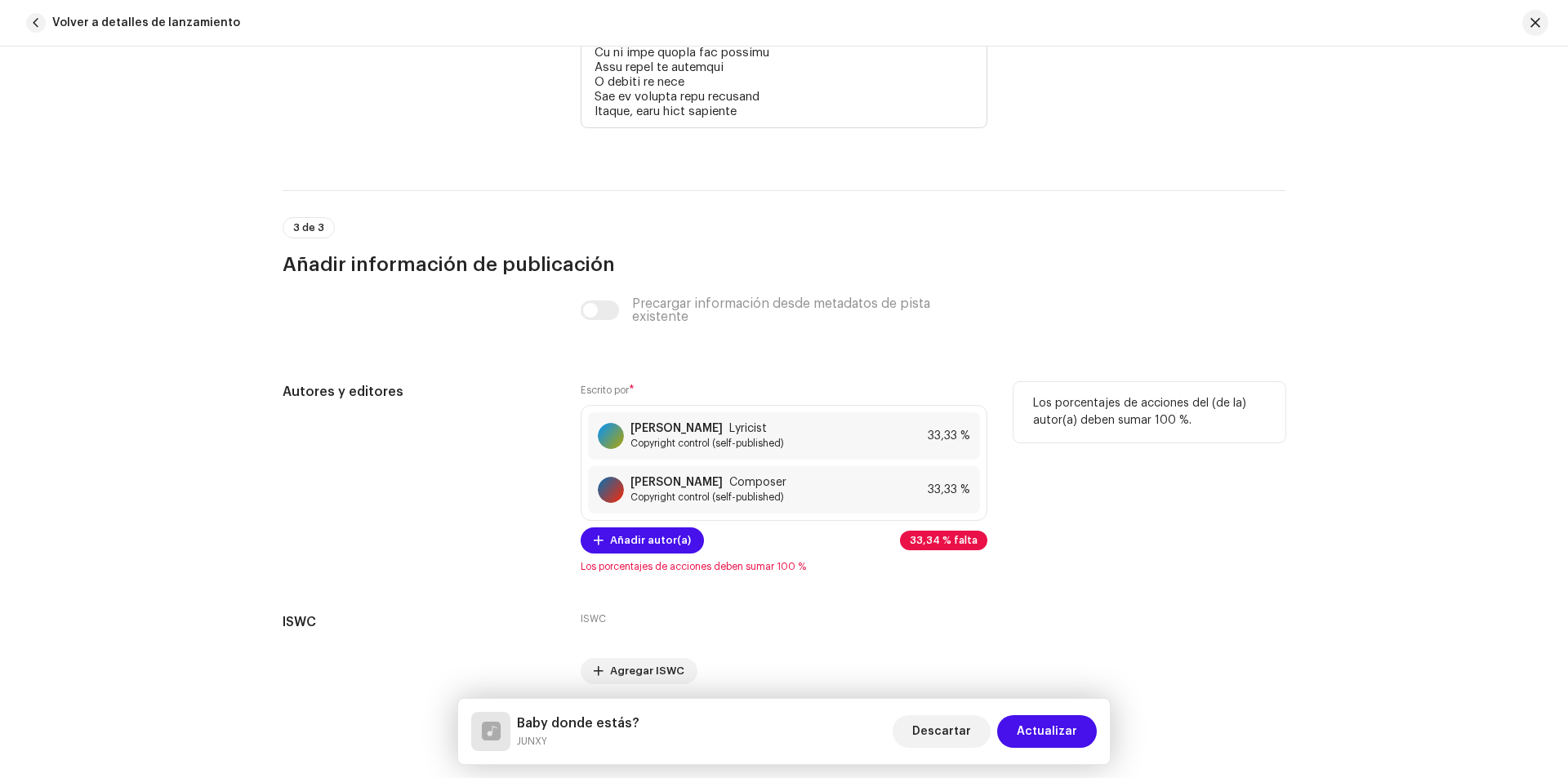
scroll to position [4055, 0]
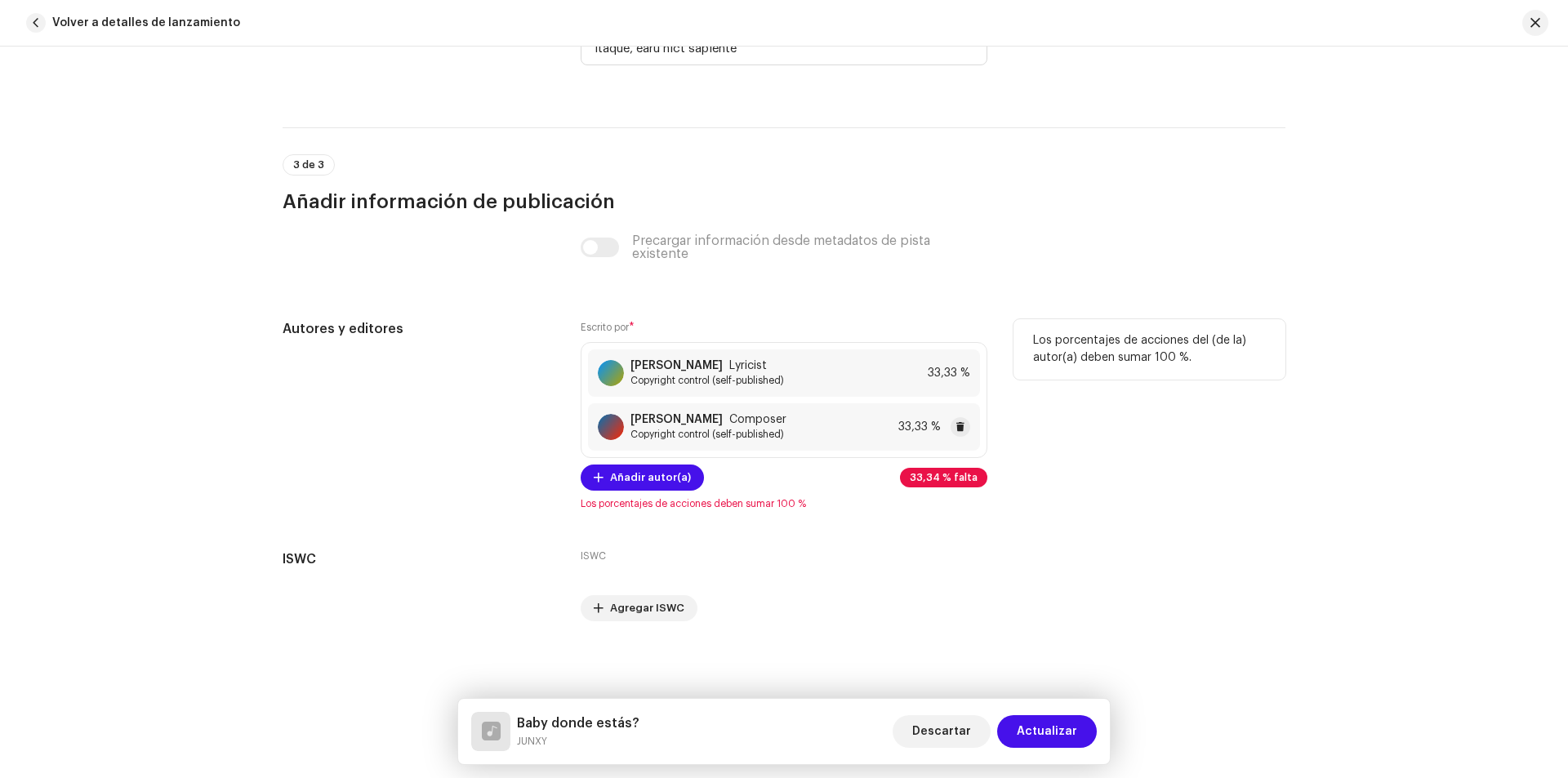
click at [802, 417] on div "[PERSON_NAME] Composer Copyright control (self-published) 33,33 %" at bounding box center [784, 427] width 392 height 47
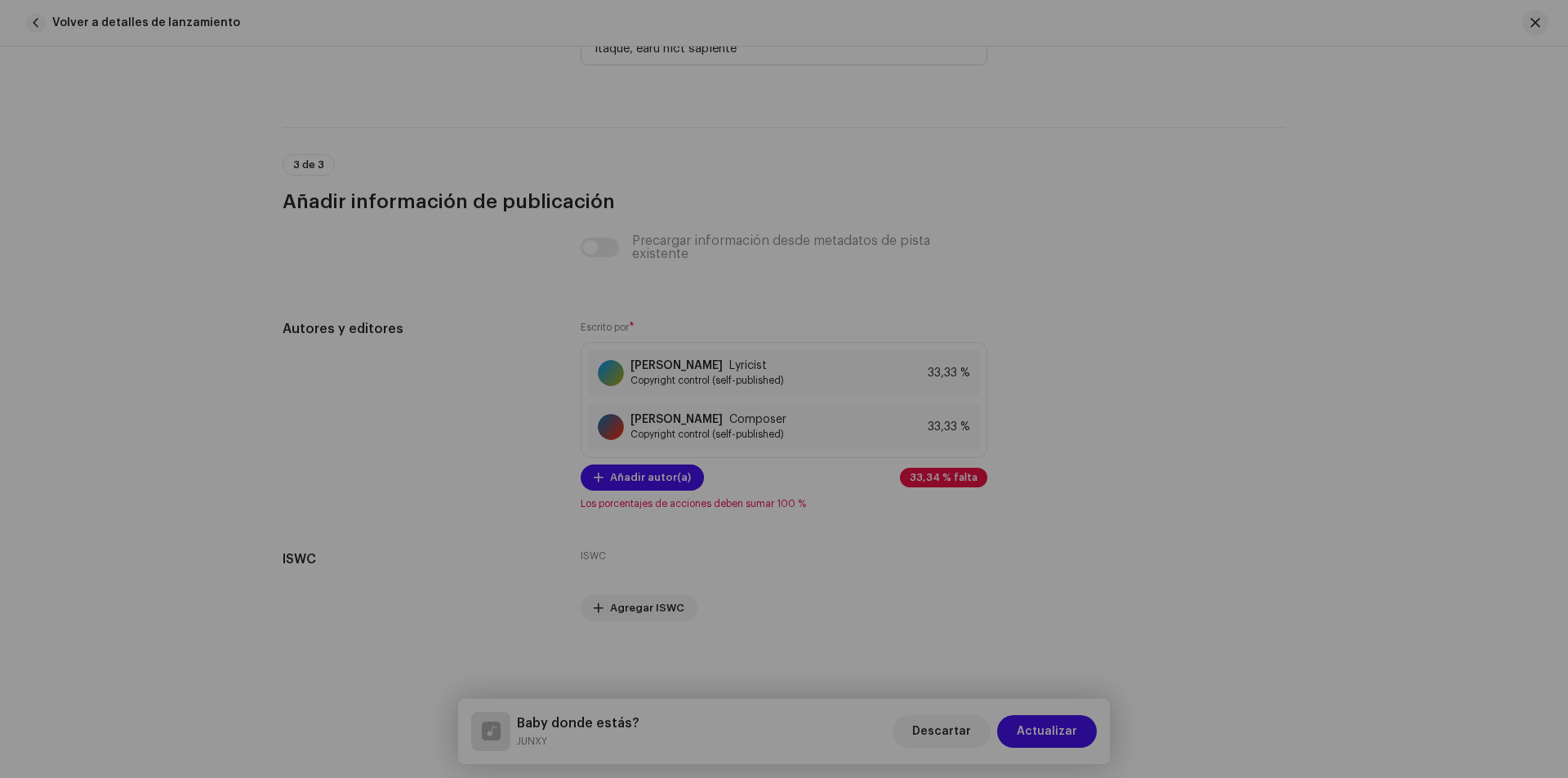
click at [1238, 413] on div "Añadir autor(a) Nombre del Autor ( DEBE ser el nombre de una persona y no de un…" at bounding box center [784, 389] width 1568 height 778
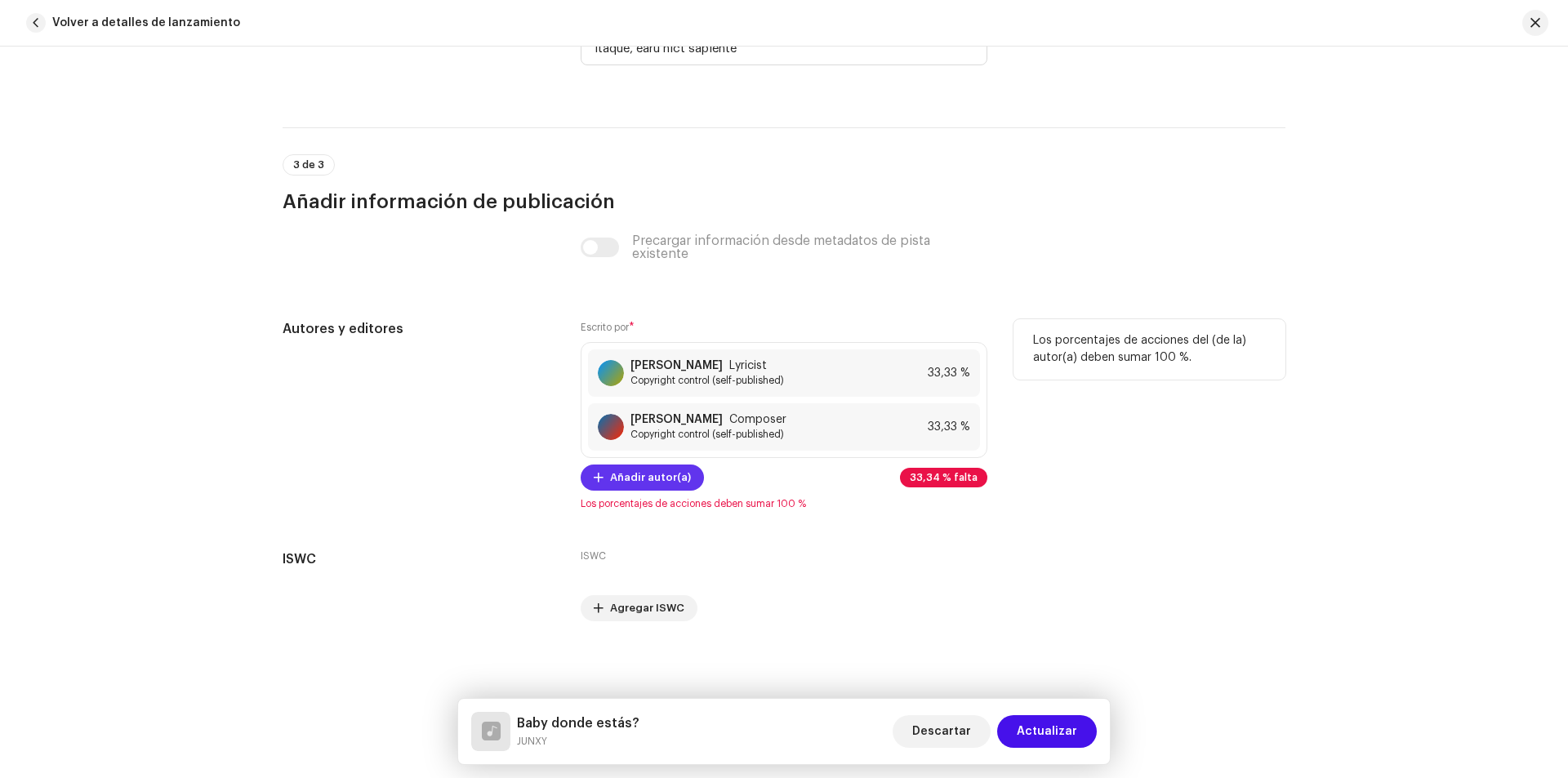
click at [654, 482] on span "Añadir autor(a)" at bounding box center [650, 477] width 80 height 32
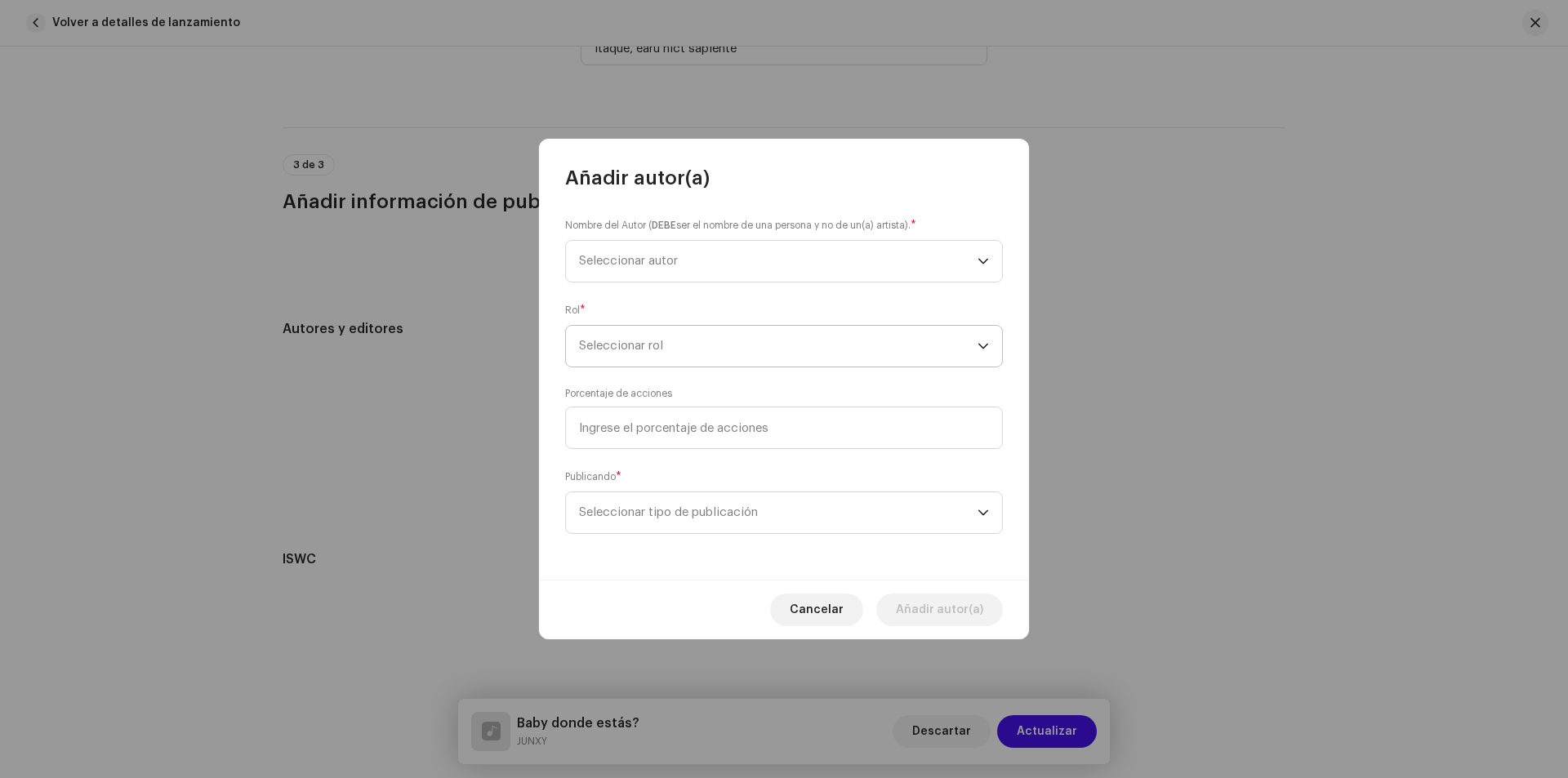
click at [690, 351] on span "Seleccionar rol" at bounding box center [778, 346] width 399 height 41
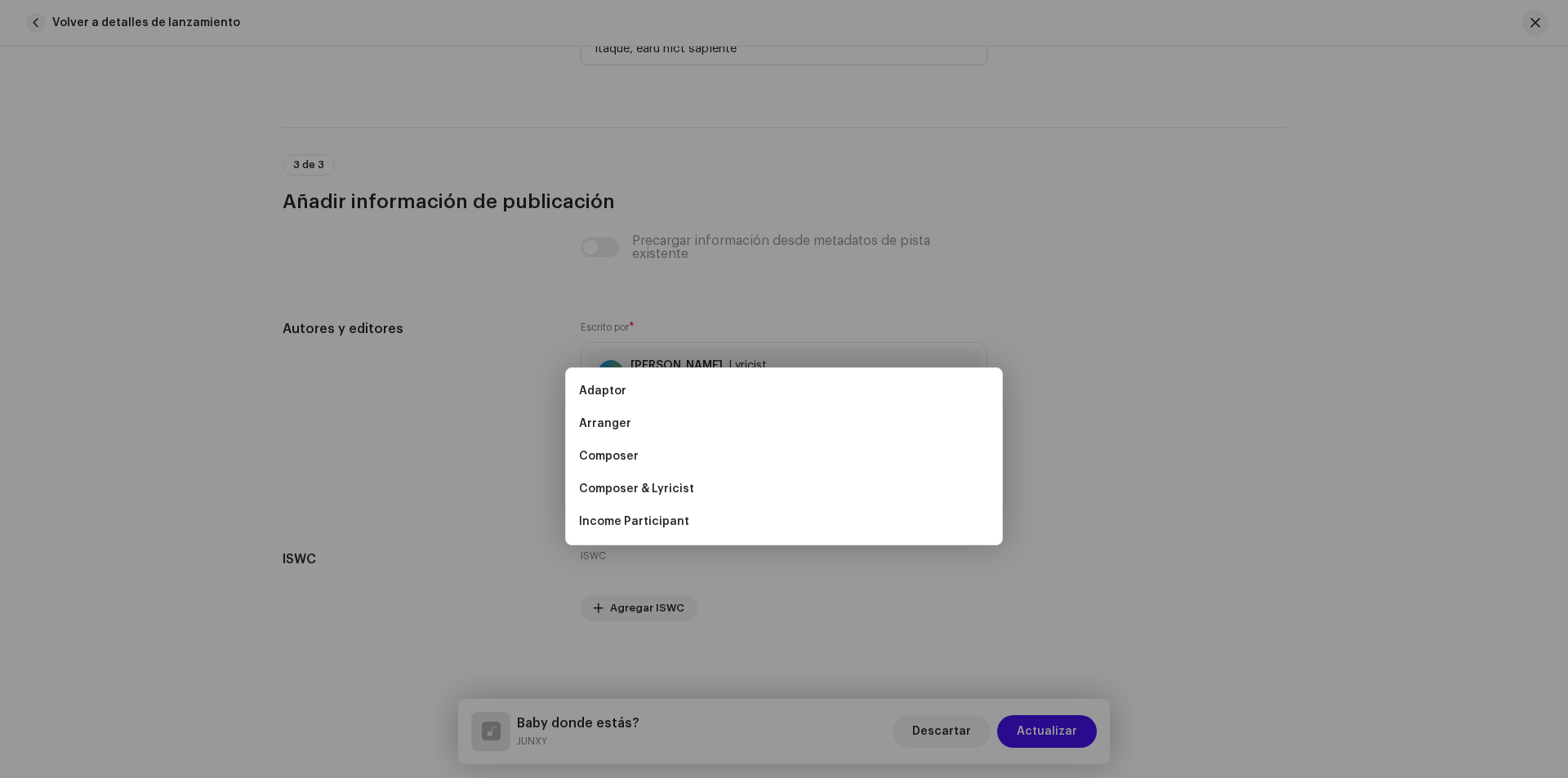
click at [1174, 230] on div "Añadir autor(a) Nombre del Autor ( DEBE ser el nombre de una persona y no de un…" at bounding box center [784, 389] width 1568 height 778
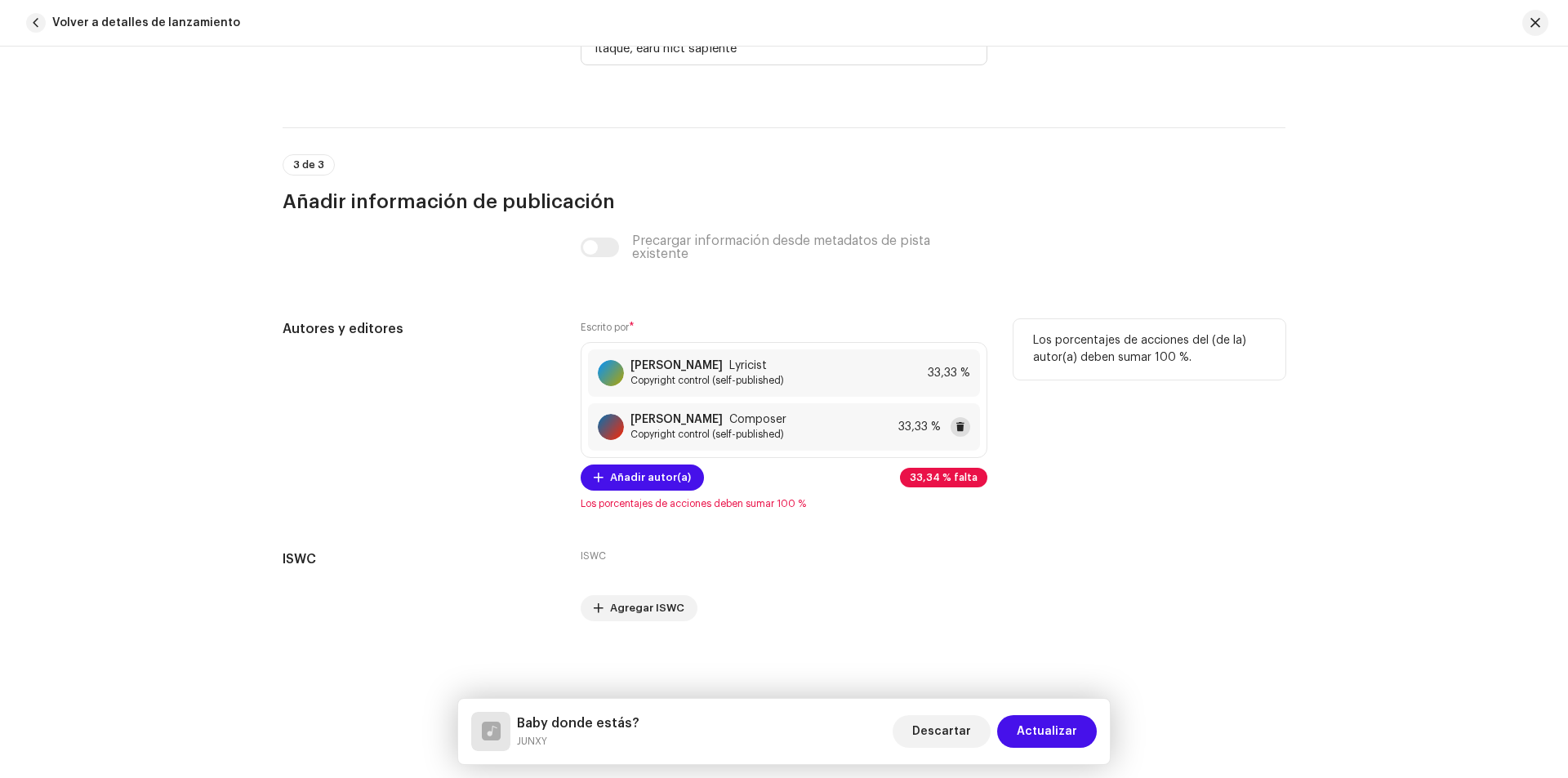
drag, startPoint x: 960, startPoint y: 426, endPoint x: 950, endPoint y: 429, distance: 10.4
click at [959, 426] on span at bounding box center [960, 427] width 10 height 13
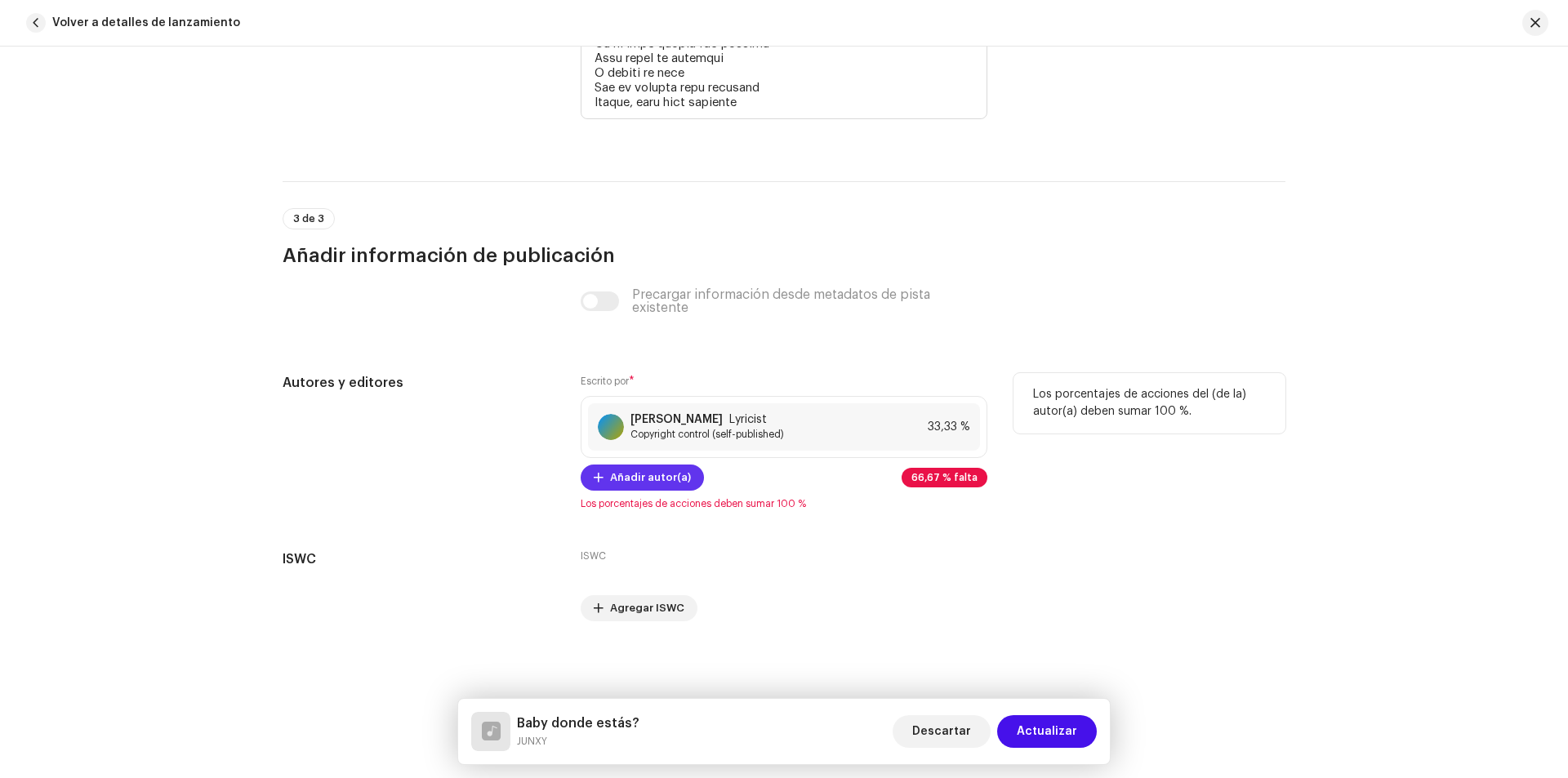
click at [659, 478] on span "Añadir autor(a)" at bounding box center [650, 477] width 80 height 32
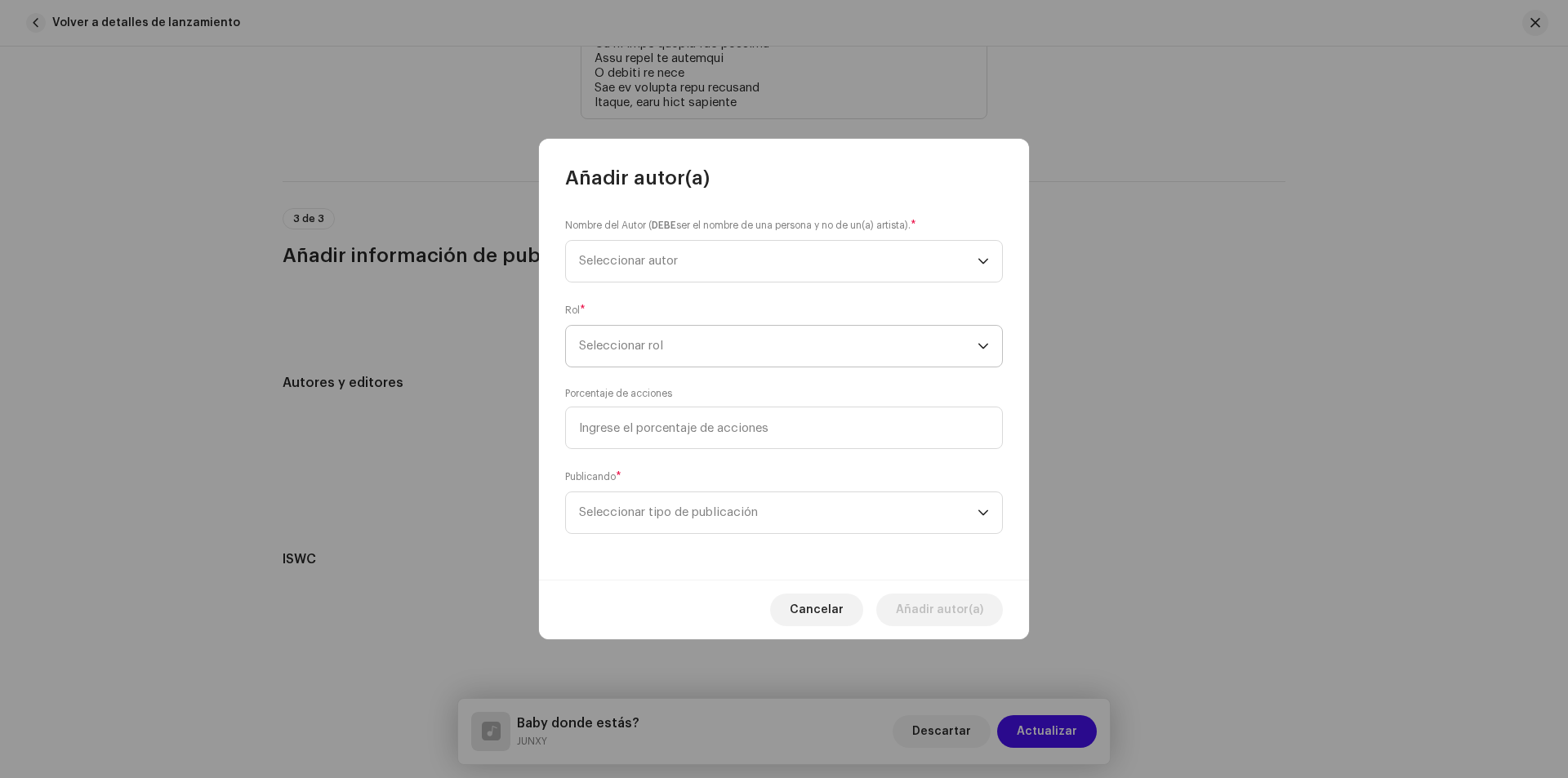
click at [669, 346] on span "Seleccionar rol" at bounding box center [778, 346] width 399 height 41
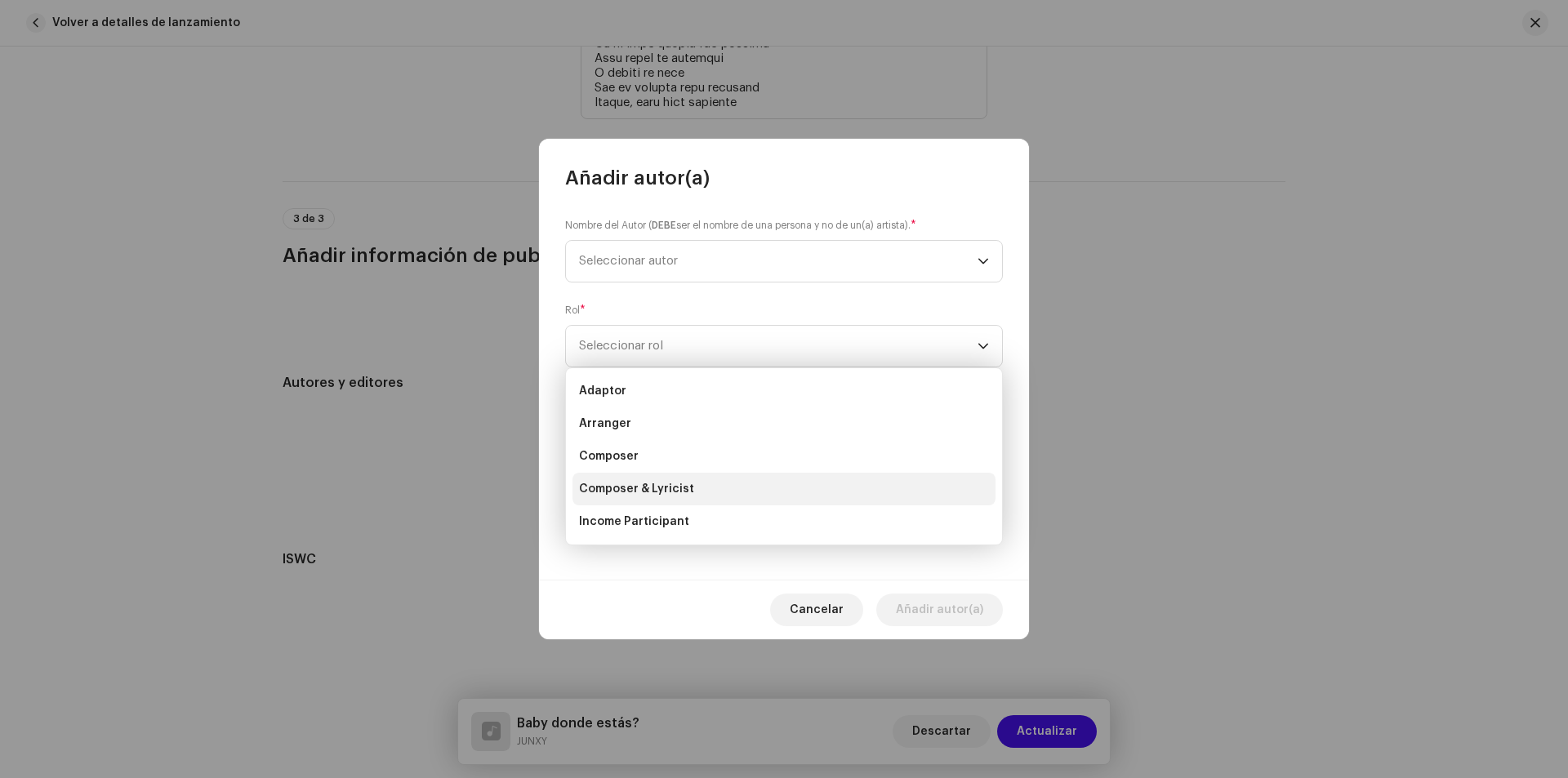
click at [663, 485] on span "Composer & Lyricist" at bounding box center [636, 489] width 115 height 17
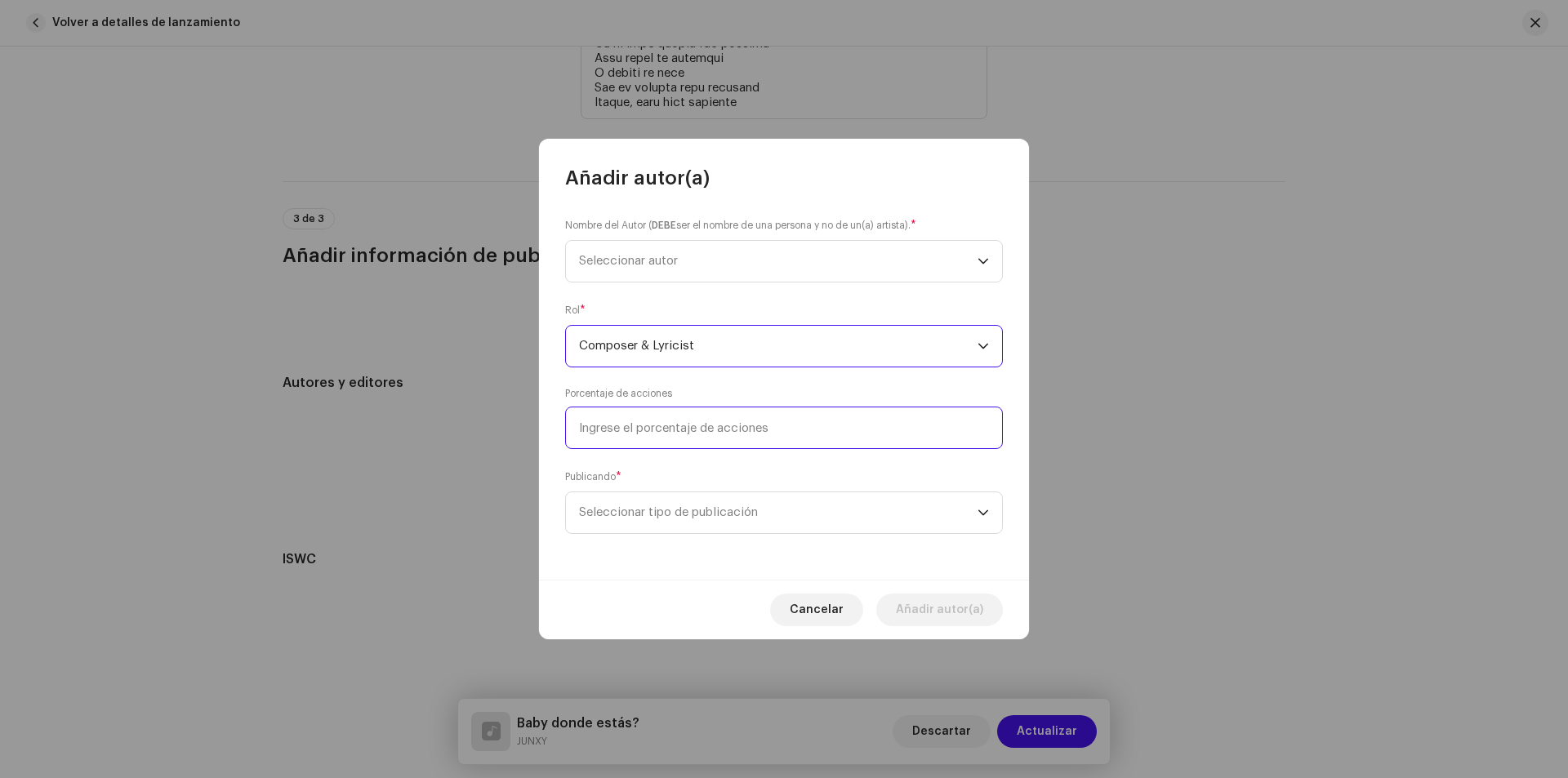
click at [635, 428] on input at bounding box center [783, 427] width 438 height 43
click at [664, 265] on span "Seleccionar autor" at bounding box center [628, 260] width 99 height 12
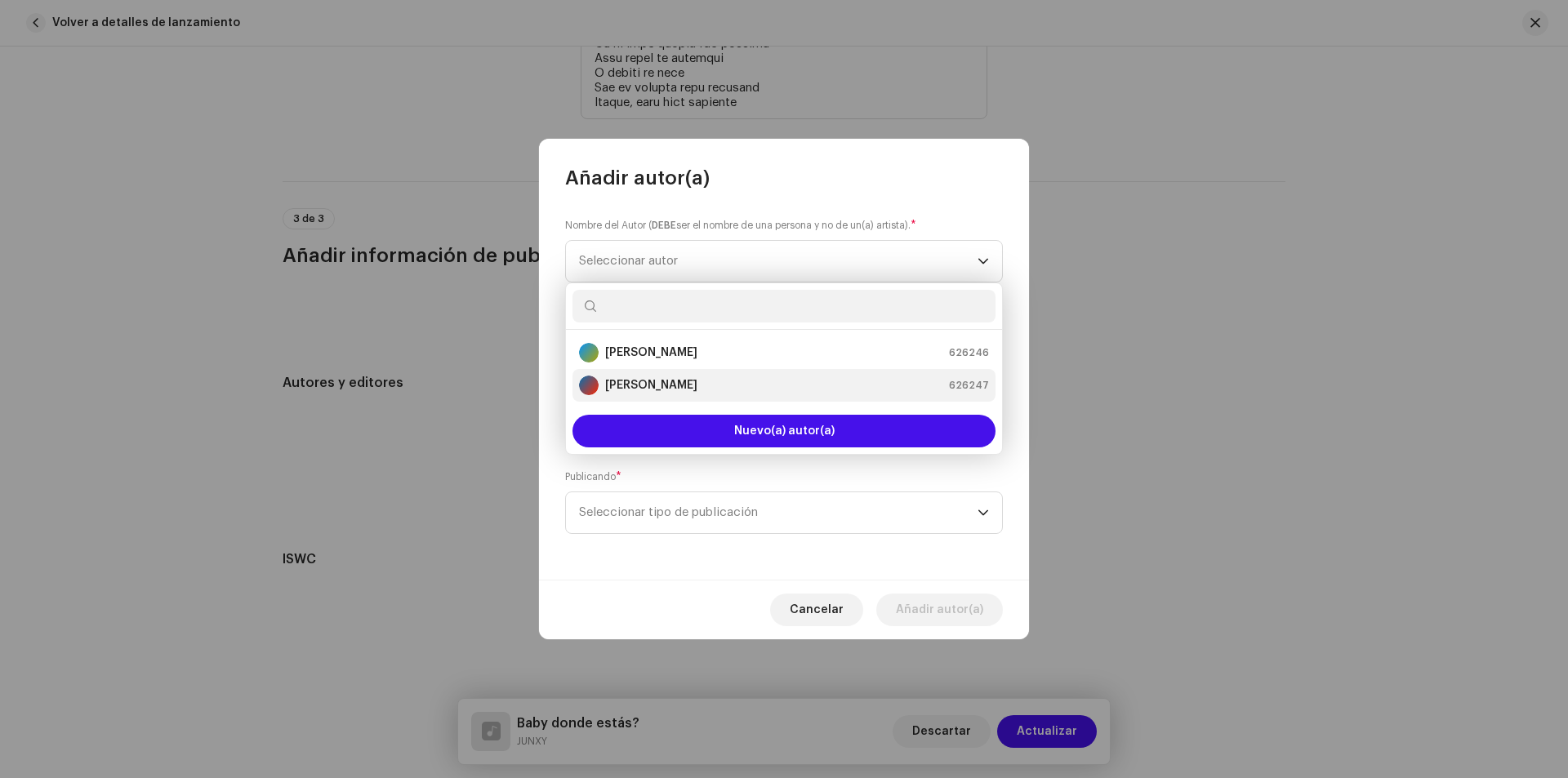
click at [652, 379] on strong "[PERSON_NAME]" at bounding box center [651, 386] width 93 height 17
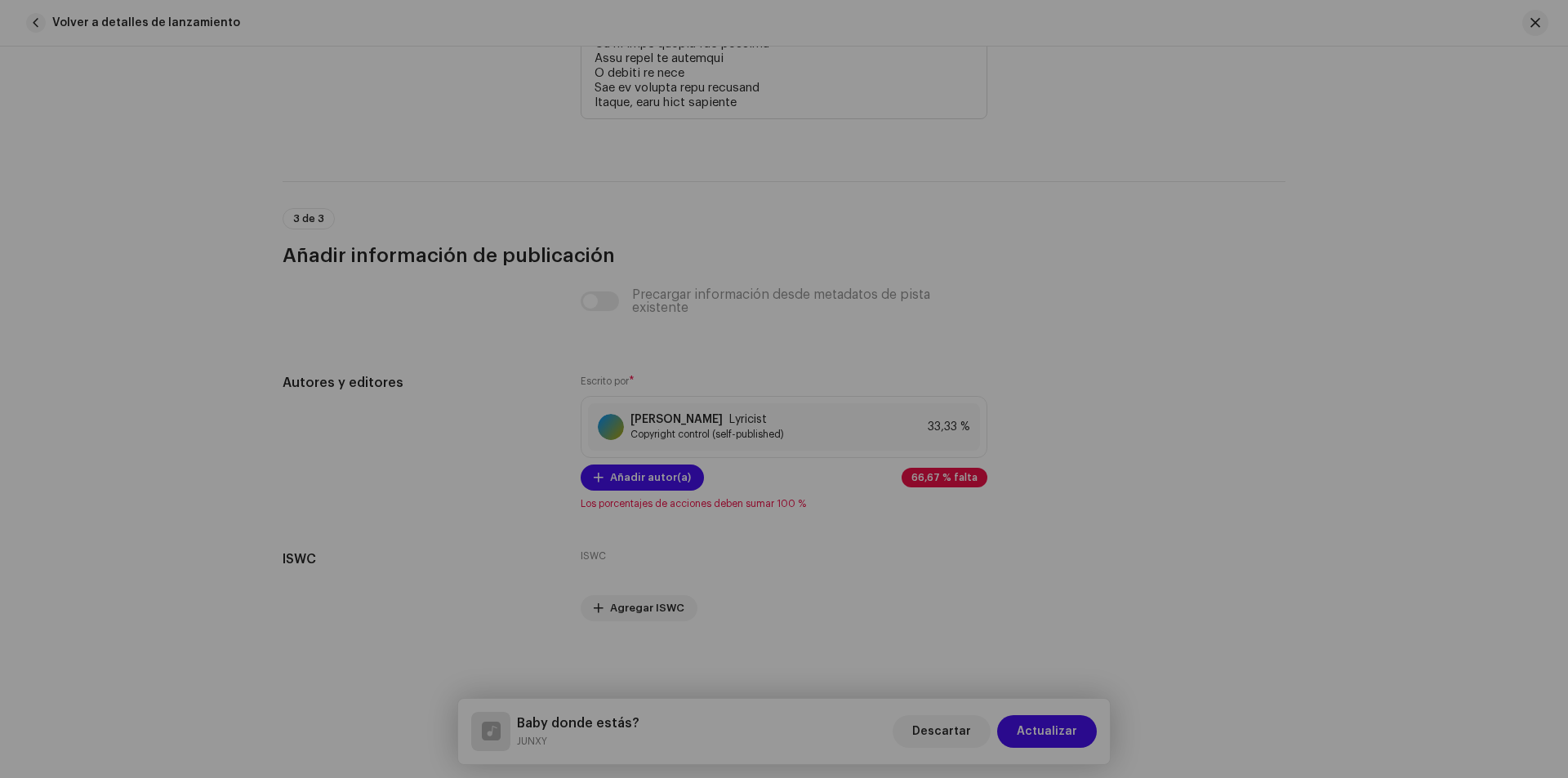
click at [1065, 332] on div "Añadir autor(a) Nombre del Autor ( DEBE ser el nombre de una persona y no de un…" at bounding box center [784, 389] width 1568 height 778
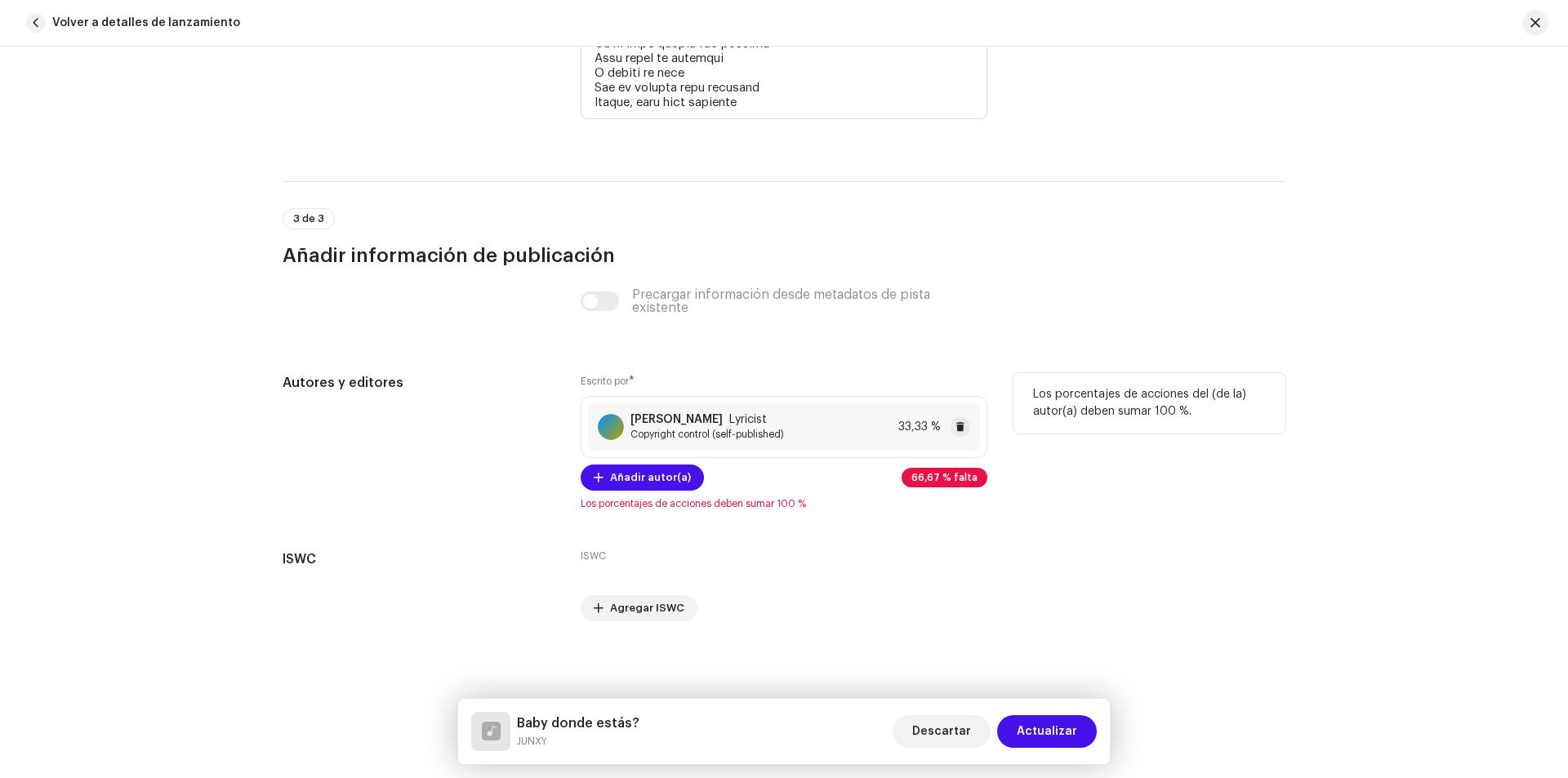
click at [723, 424] on strong "[PERSON_NAME]" at bounding box center [676, 420] width 93 height 13
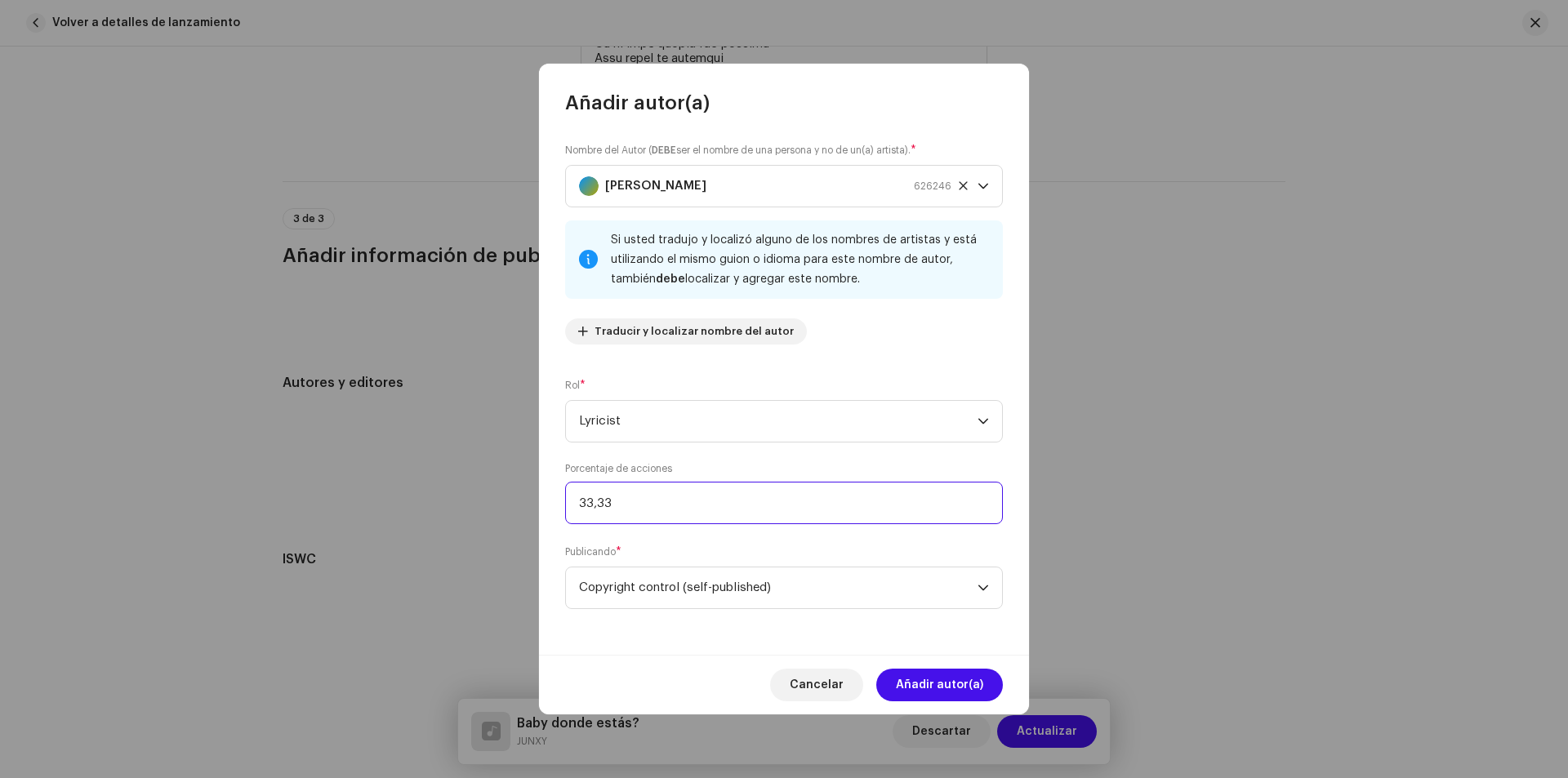
click at [642, 512] on input "33,33" at bounding box center [783, 503] width 438 height 43
click at [643, 504] on input "33,33" at bounding box center [783, 503] width 438 height 43
click at [635, 502] on input "33,33" at bounding box center [783, 503] width 438 height 43
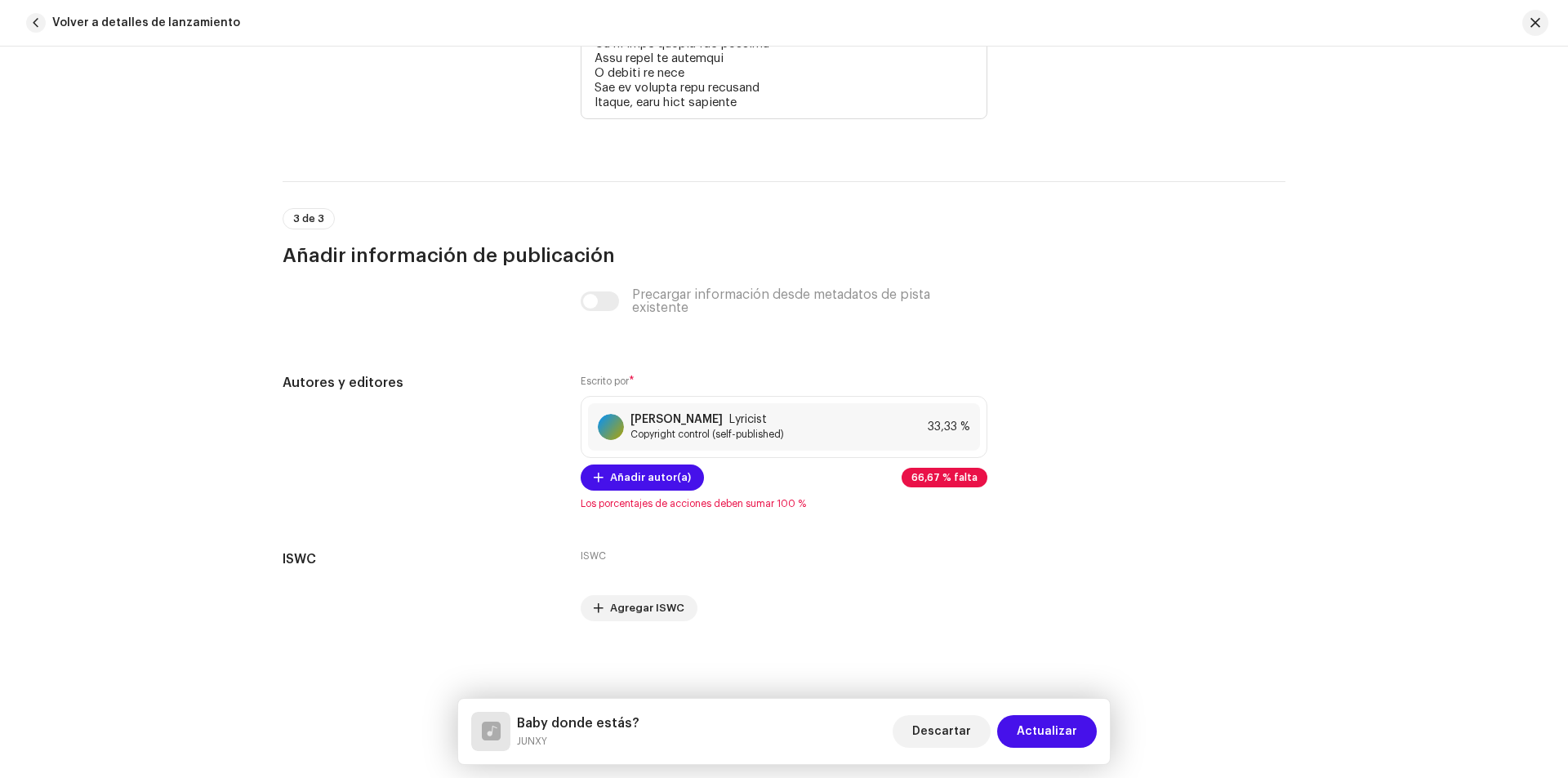
click at [463, 475] on div "Añadir autor(a) Nombre del Autor ( DEBE ser el nombre de una persona y no de un…" at bounding box center [784, 389] width 1568 height 778
click at [772, 428] on span "Copyright control (self-published)" at bounding box center [707, 434] width 154 height 13
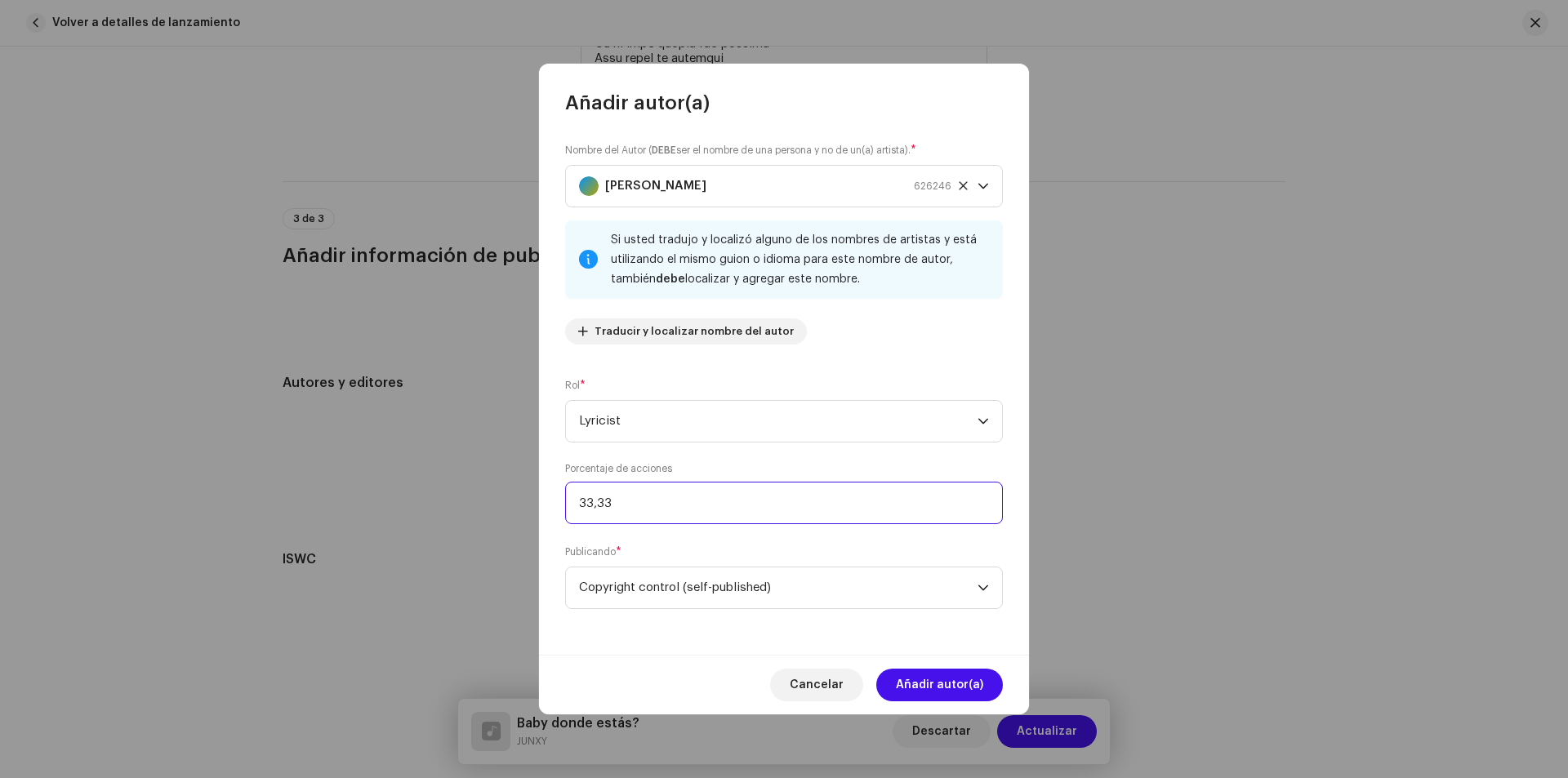
click at [646, 496] on input "33,33" at bounding box center [783, 503] width 438 height 43
click at [647, 496] on input "33,33" at bounding box center [783, 503] width 438 height 43
type input "66,67"
click at [944, 677] on span "Añadir autor(a)" at bounding box center [940, 684] width 87 height 32
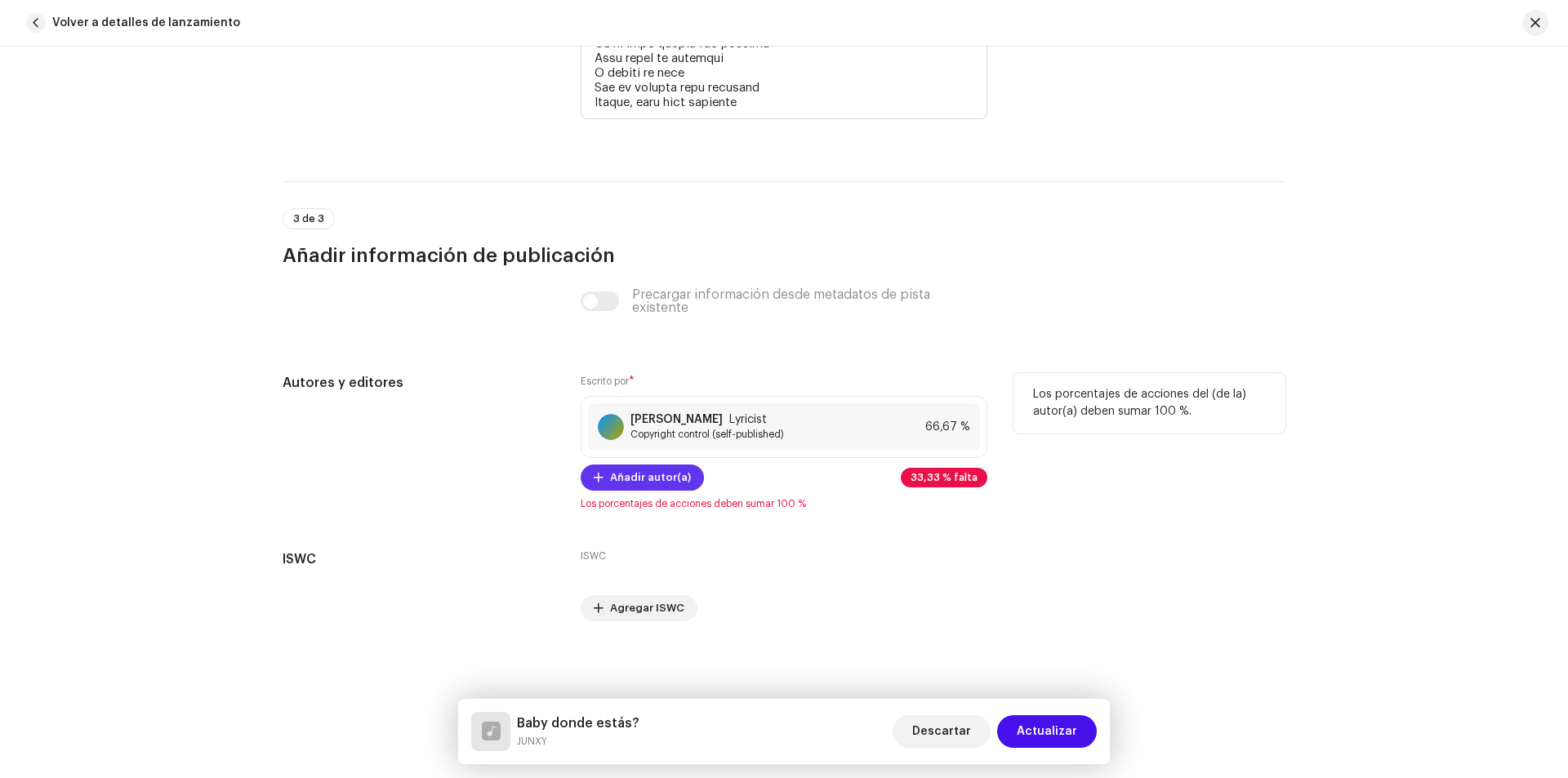
click at [649, 483] on span "Añadir autor(a)" at bounding box center [650, 477] width 80 height 32
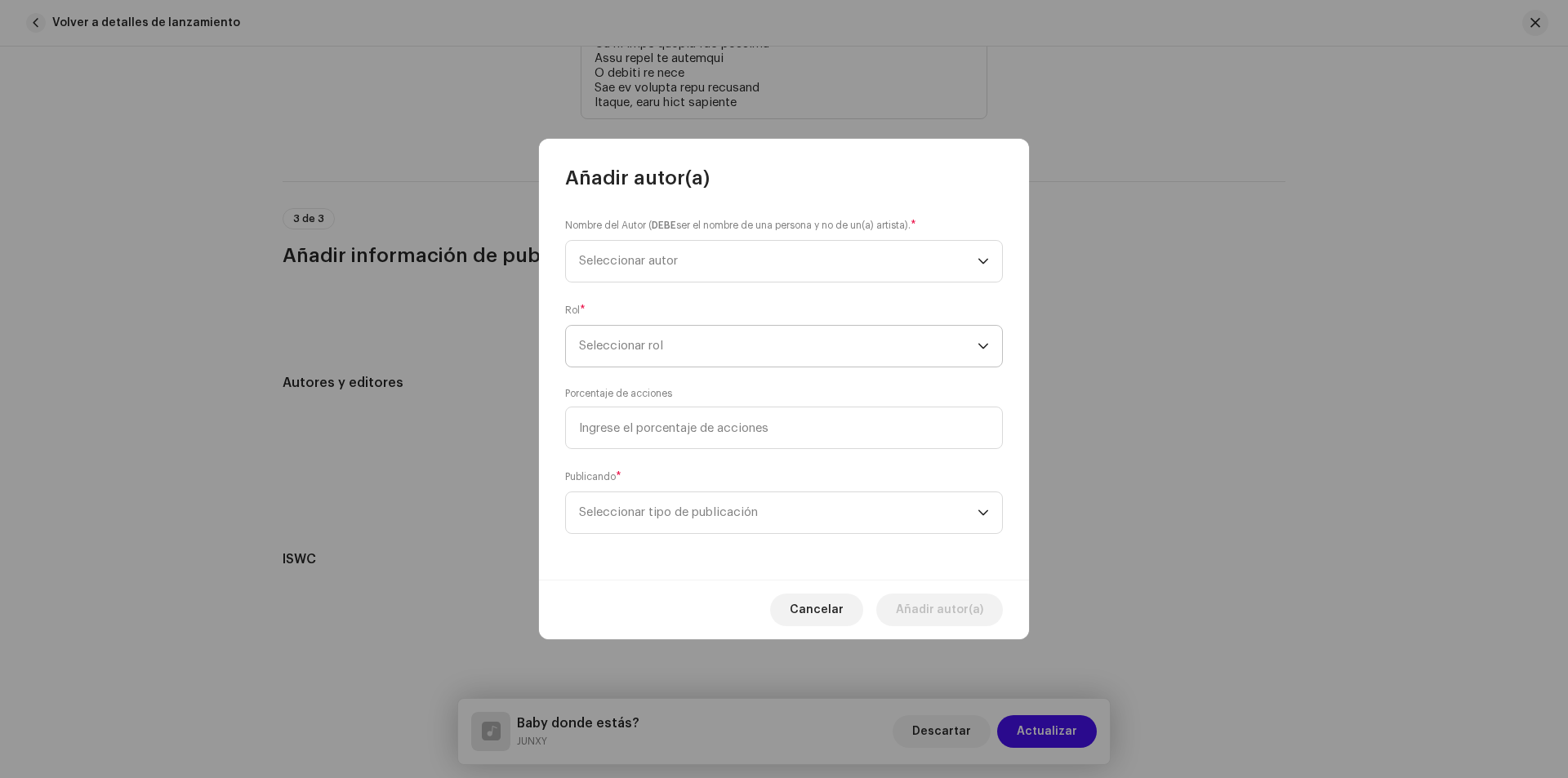
click at [638, 341] on span "Seleccionar rol" at bounding box center [778, 346] width 399 height 41
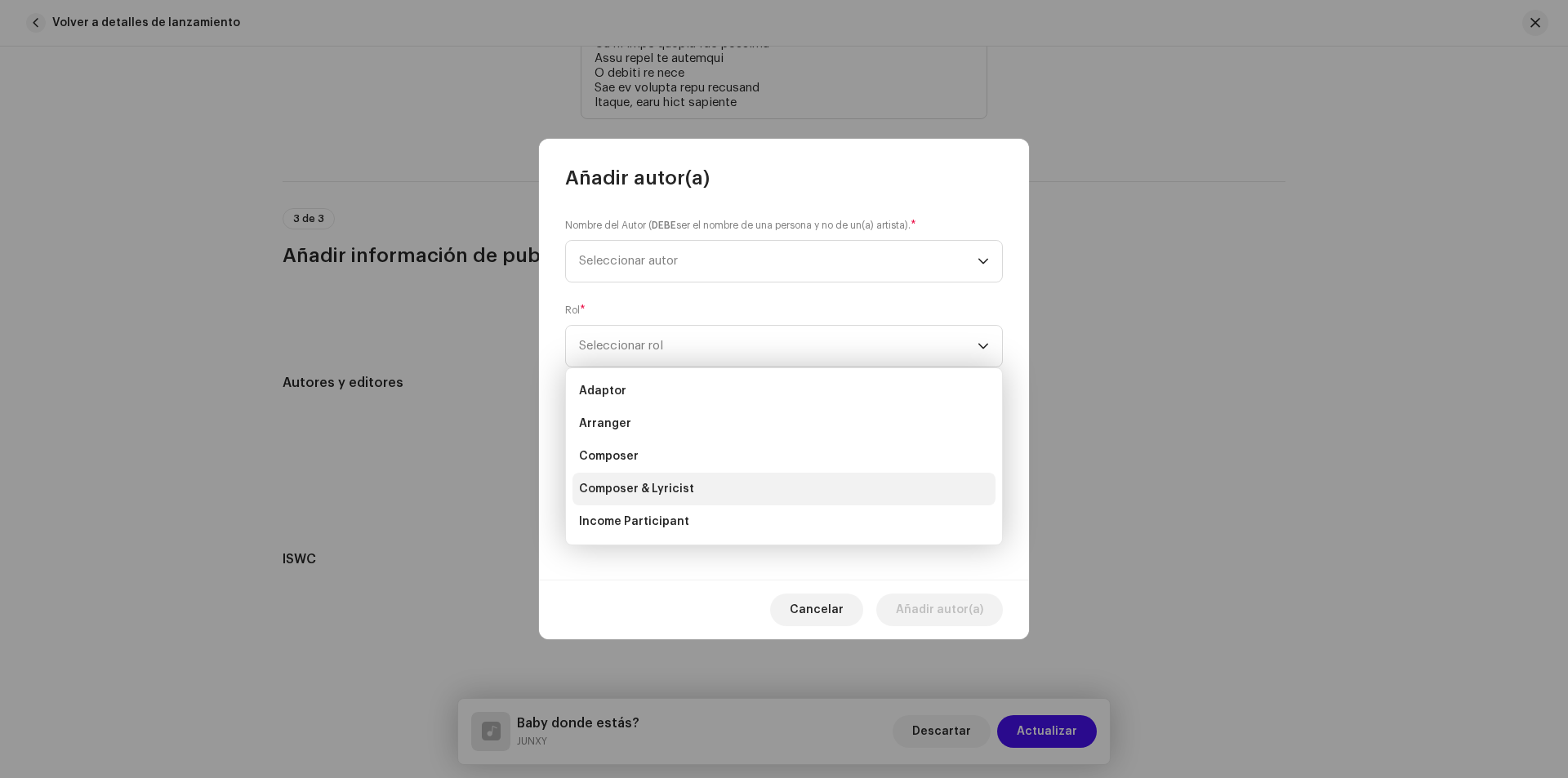
click at [642, 490] on span "Composer & Lyricist" at bounding box center [636, 489] width 115 height 17
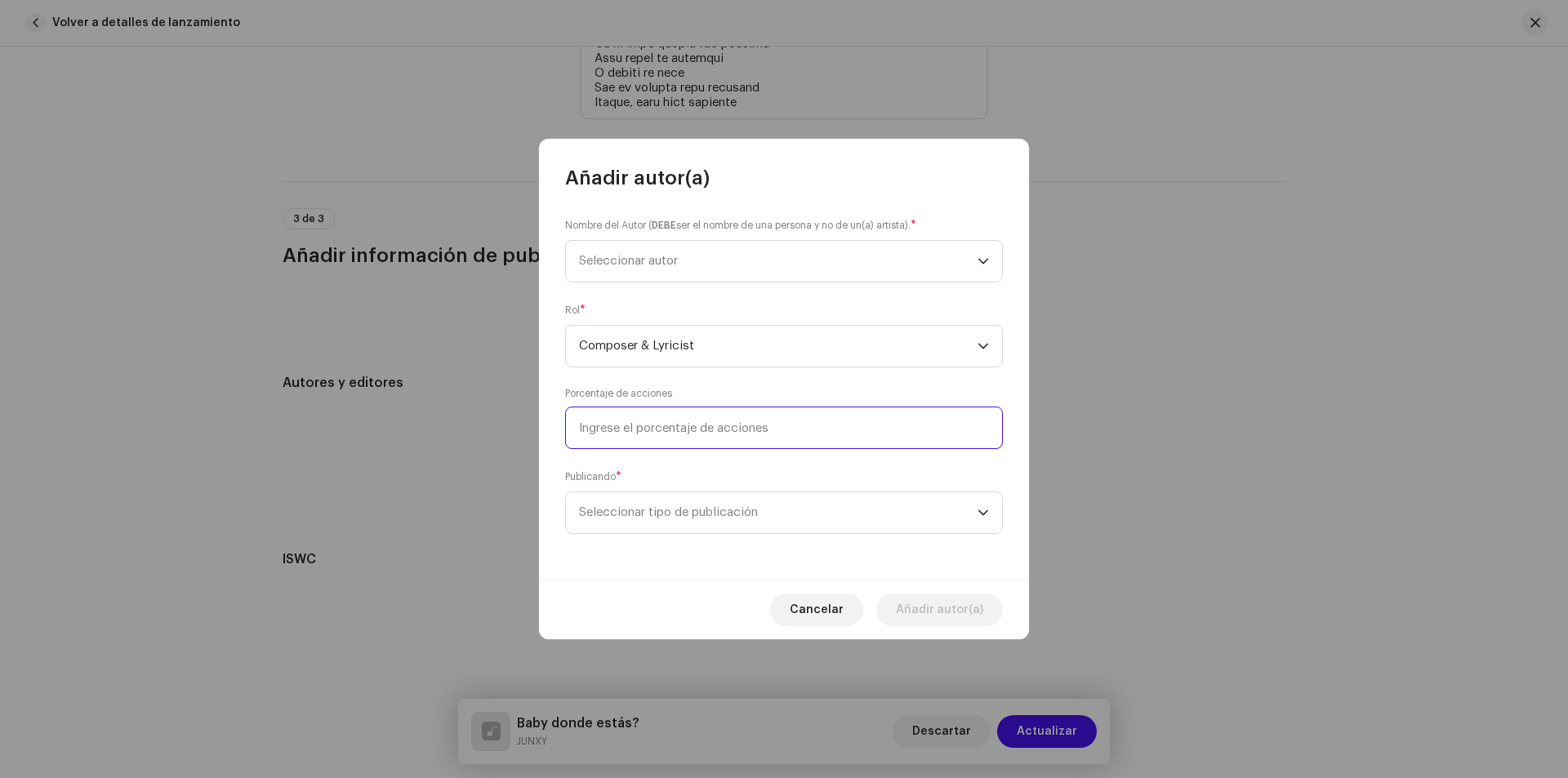
click at [632, 425] on input at bounding box center [783, 427] width 438 height 43
type input "33,33"
click at [746, 528] on span "Seleccionar tipo de publicación" at bounding box center [778, 512] width 399 height 41
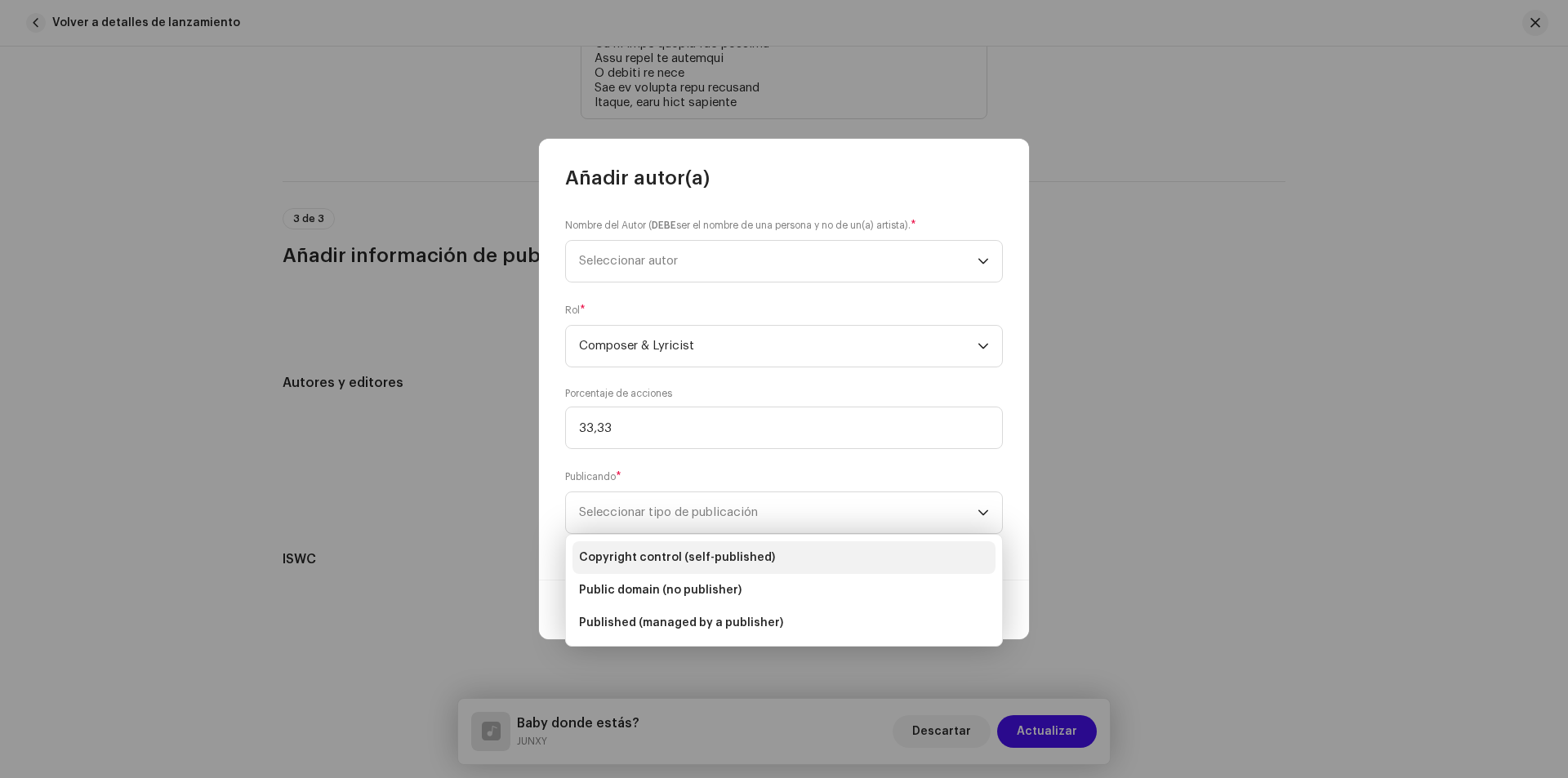
click at [651, 554] on span "Copyright control (self-published)" at bounding box center [676, 558] width 196 height 17
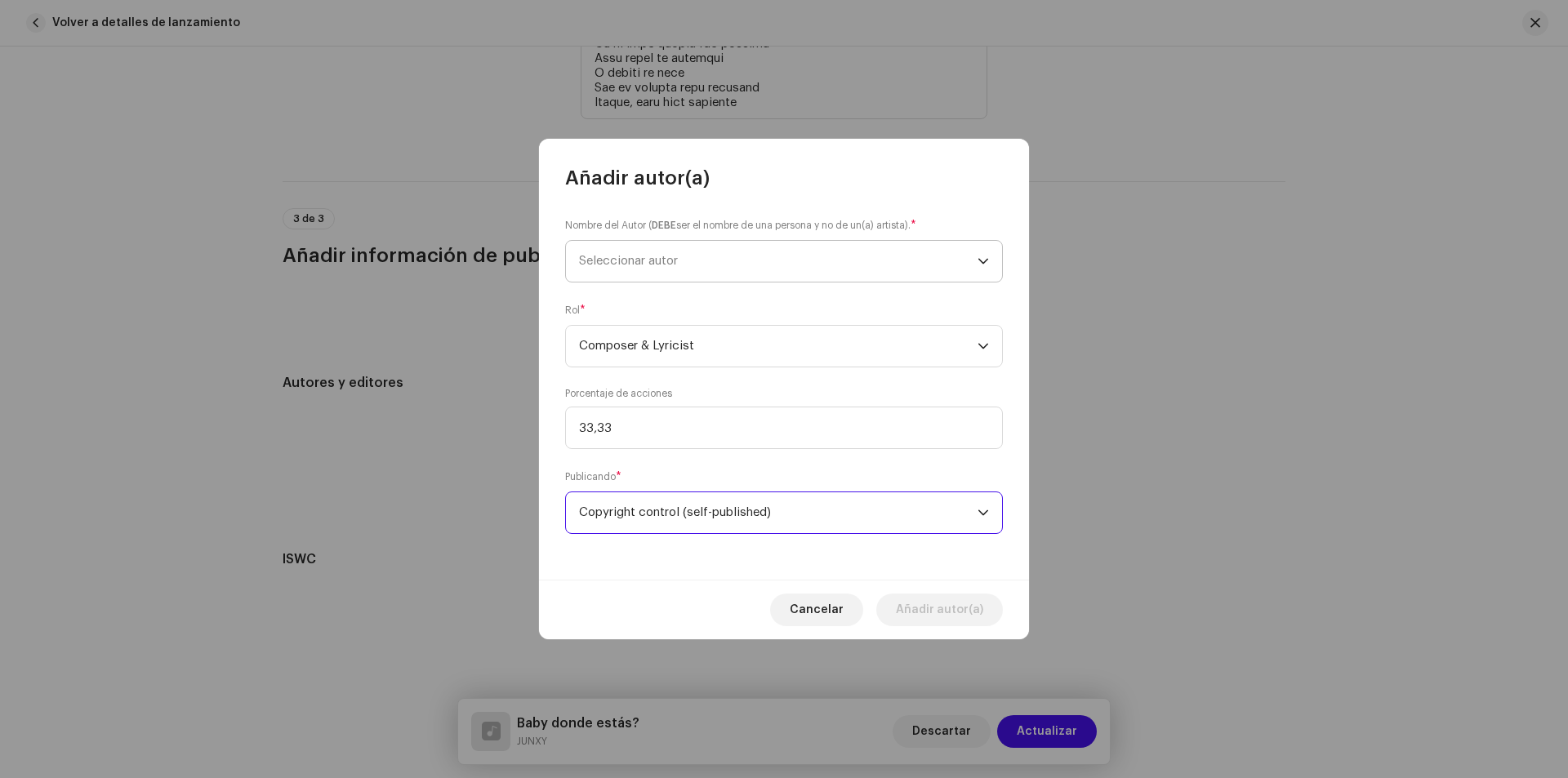
click at [677, 261] on span "Seleccionar autor" at bounding box center [628, 260] width 99 height 12
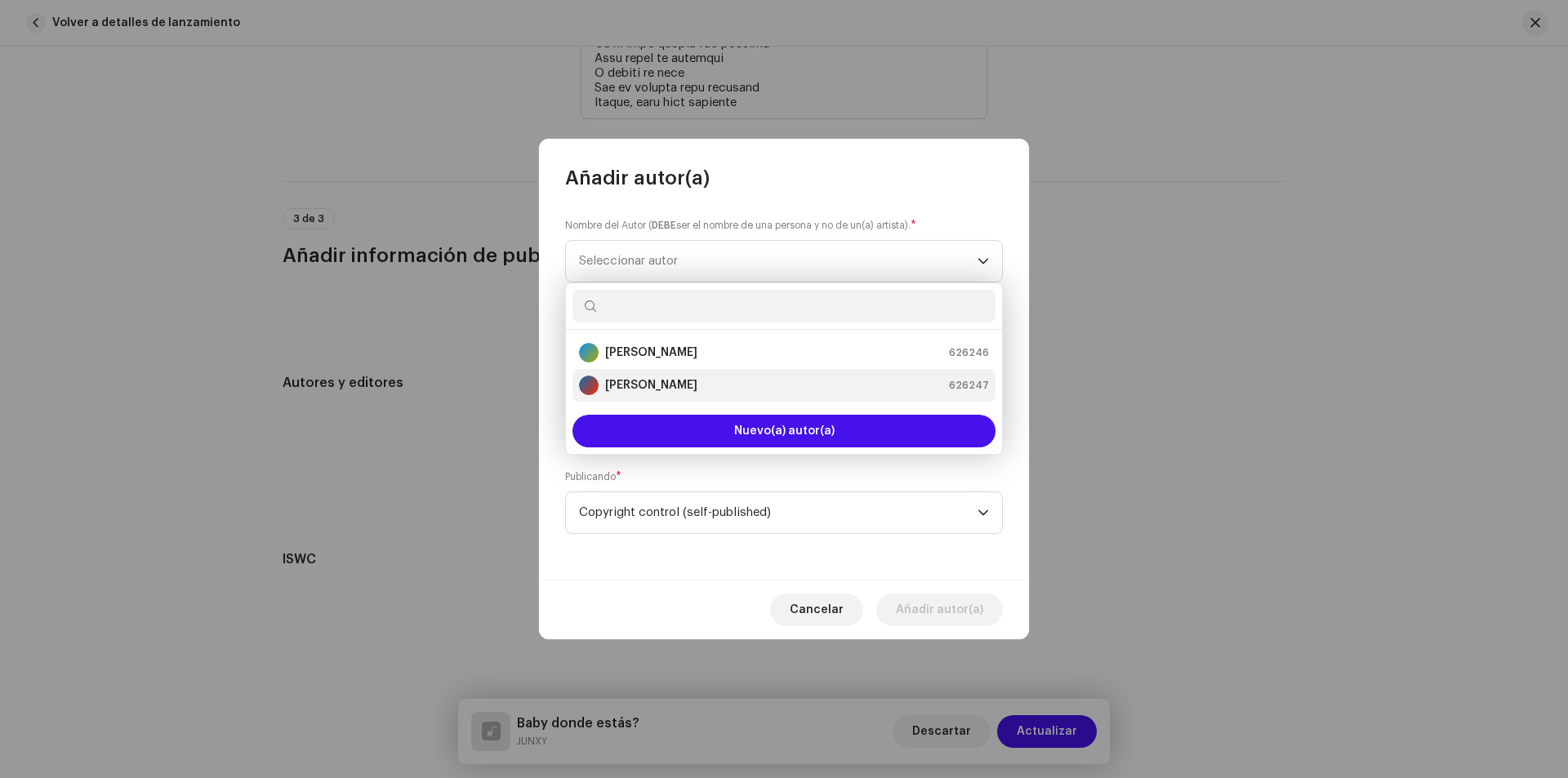
click at [680, 388] on strong "[PERSON_NAME]" at bounding box center [651, 386] width 93 height 17
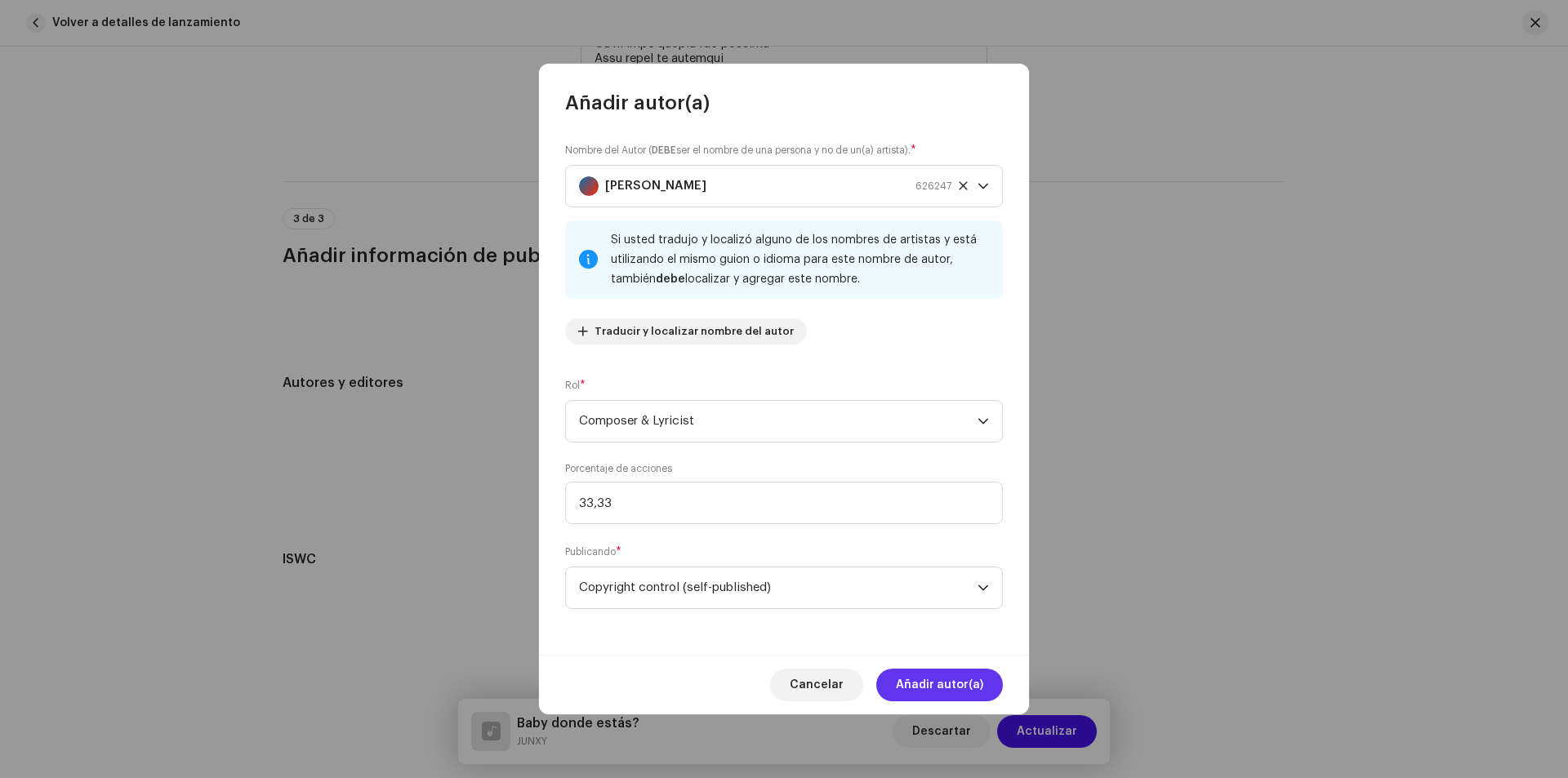
click at [940, 678] on span "Añadir autor(a)" at bounding box center [940, 684] width 87 height 32
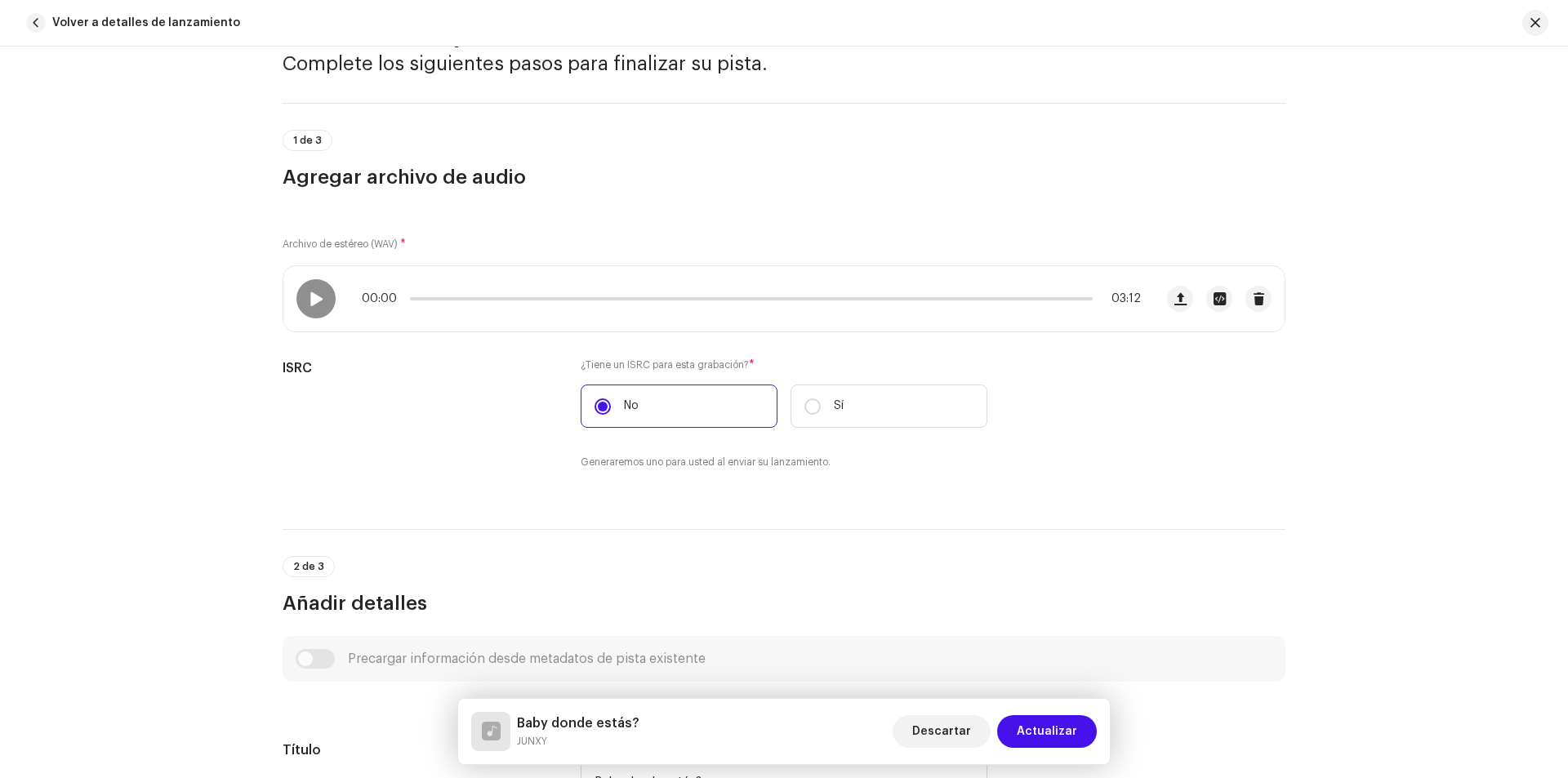
scroll to position [0, 0]
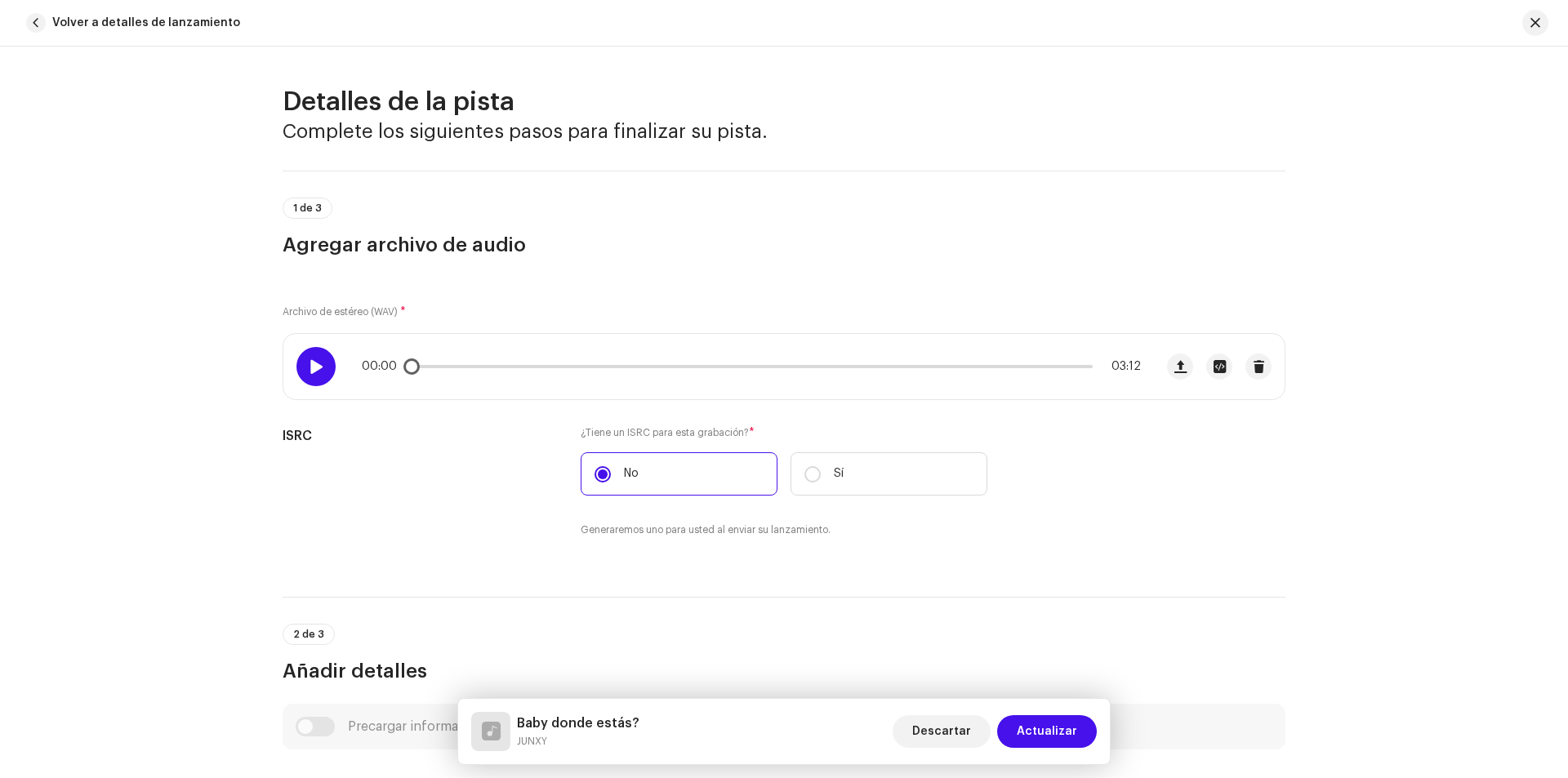
click at [304, 366] on div at bounding box center [316, 366] width 39 height 39
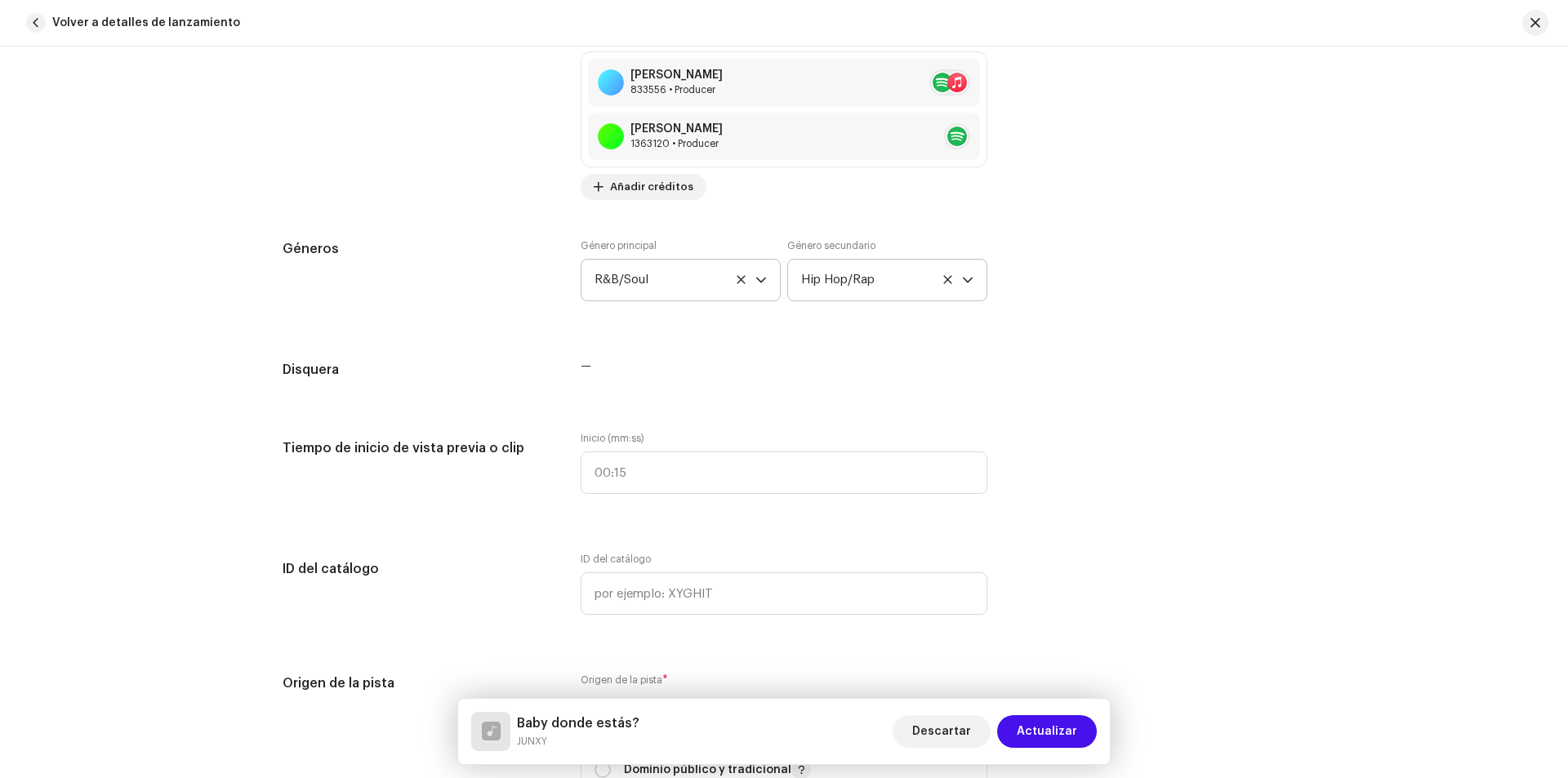
scroll to position [1633, 0]
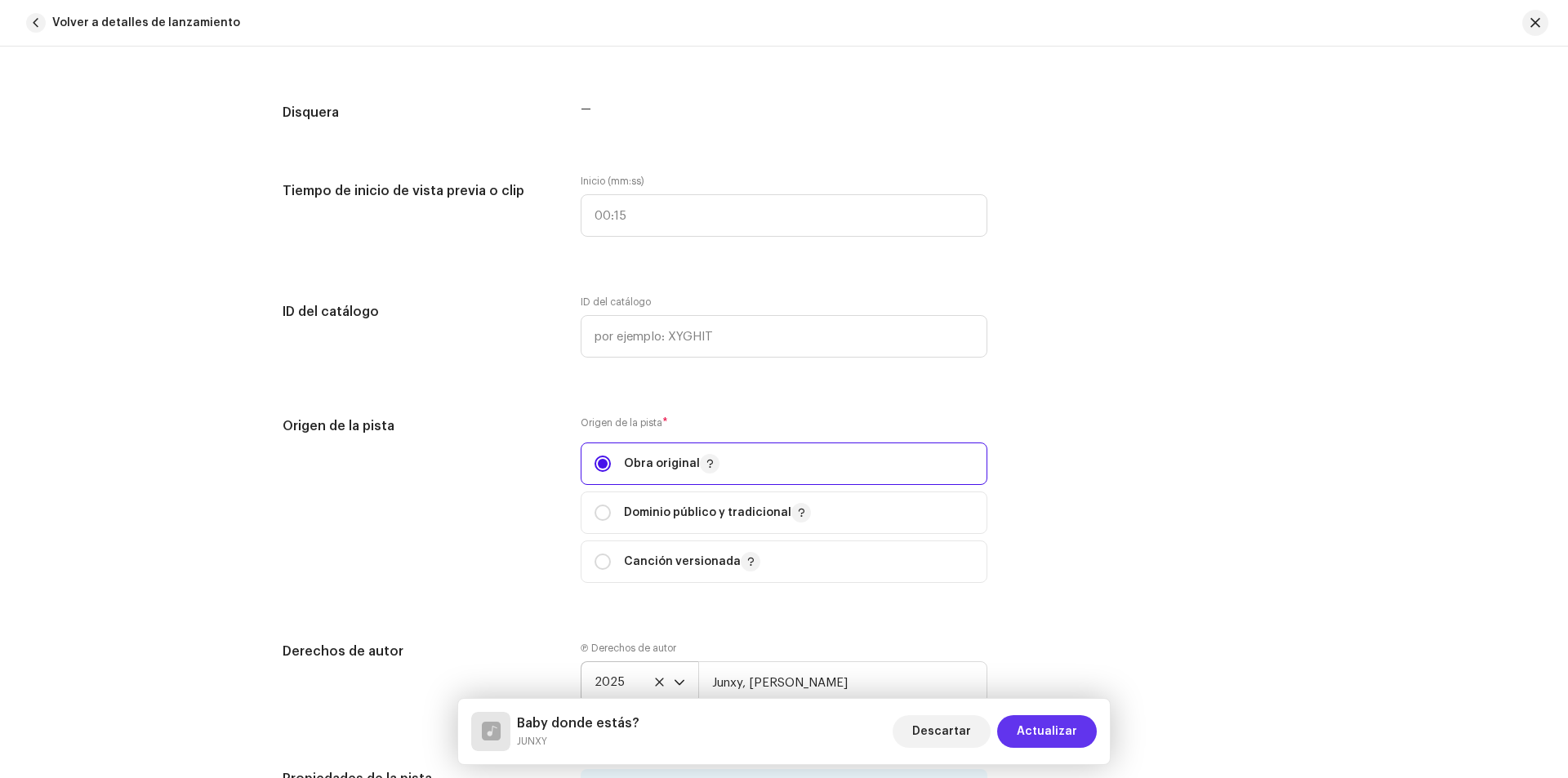
click at [1055, 726] on span "Actualizar" at bounding box center [1046, 731] width 60 height 32
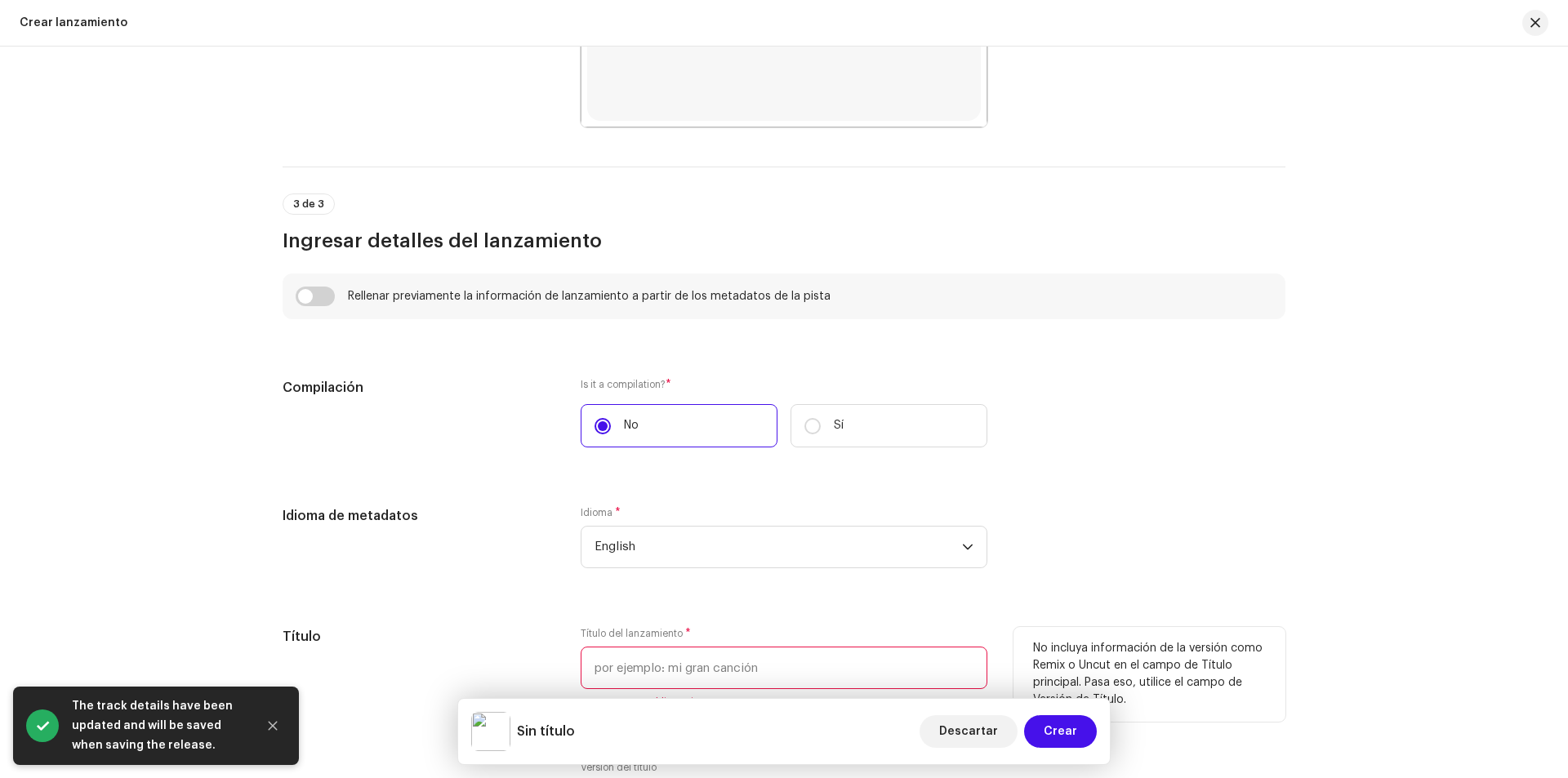
scroll to position [1225, 0]
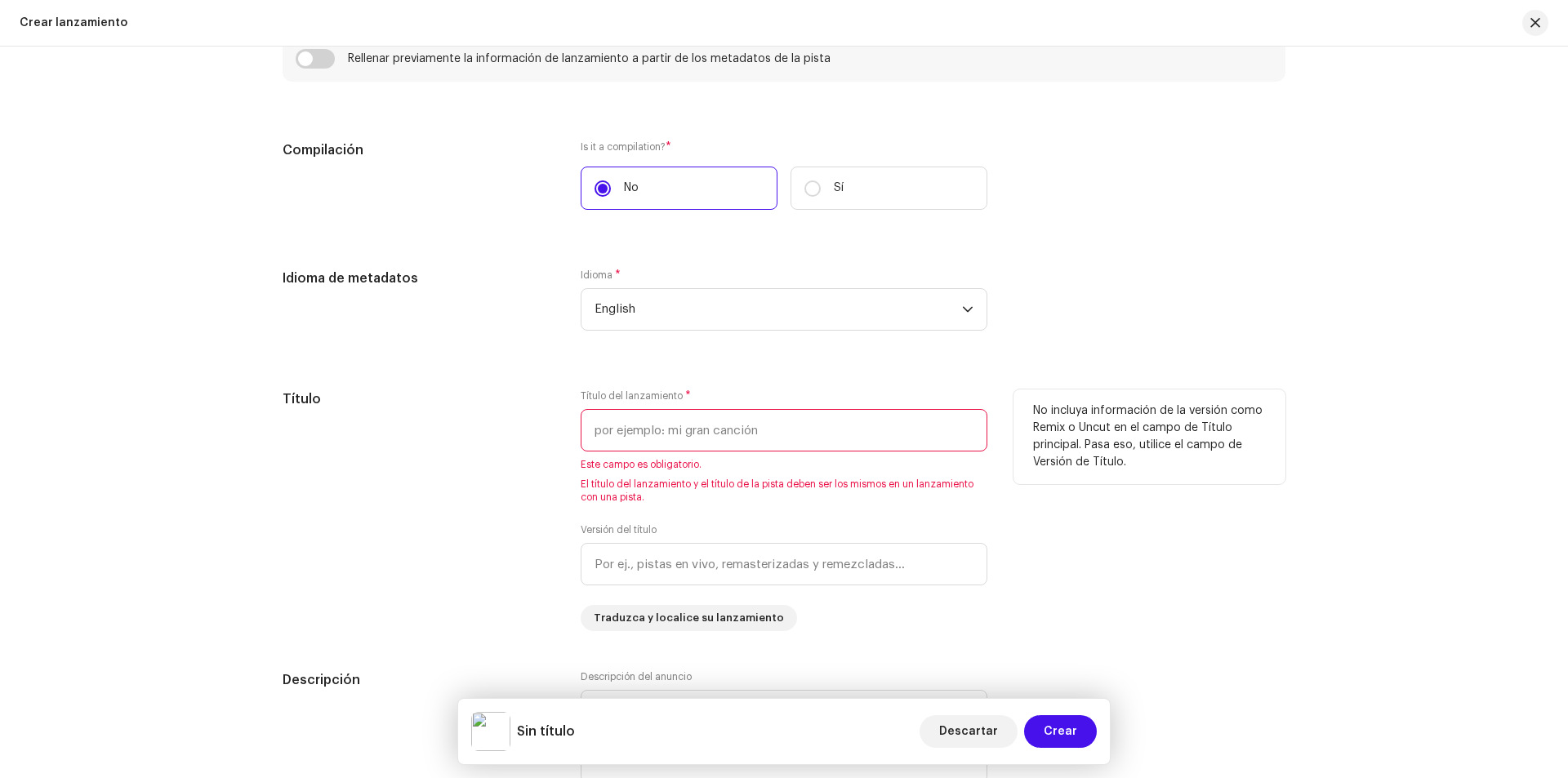
click at [683, 447] on input "text" at bounding box center [783, 430] width 406 height 43
click at [705, 285] on div "Idioma * English" at bounding box center [783, 299] width 406 height 62
click at [711, 294] on span "English" at bounding box center [778, 309] width 367 height 41
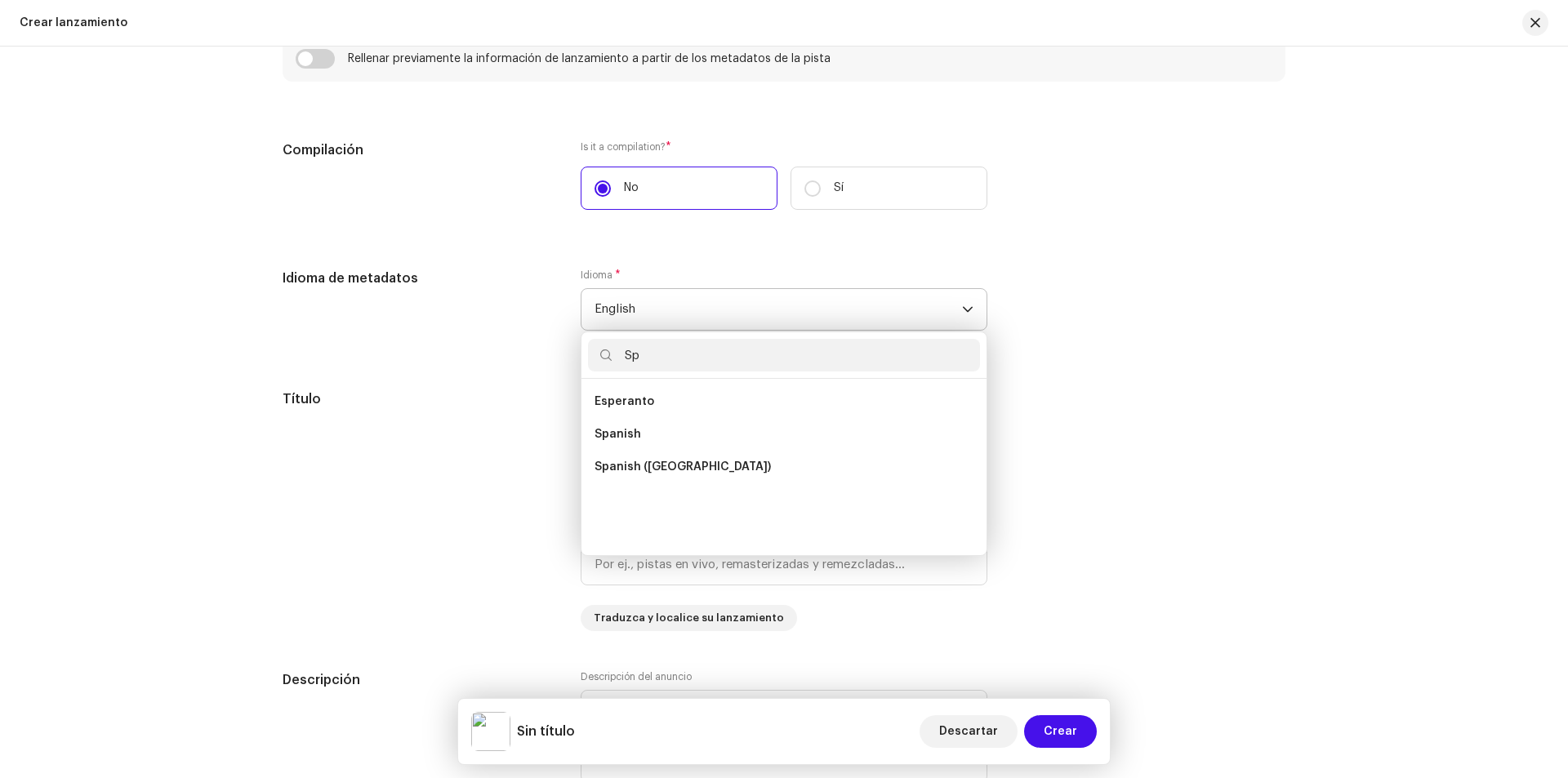
scroll to position [0, 0]
type input "Spa"
click at [691, 427] on span "Spanish ([GEOGRAPHIC_DATA])" at bounding box center [683, 434] width 177 height 17
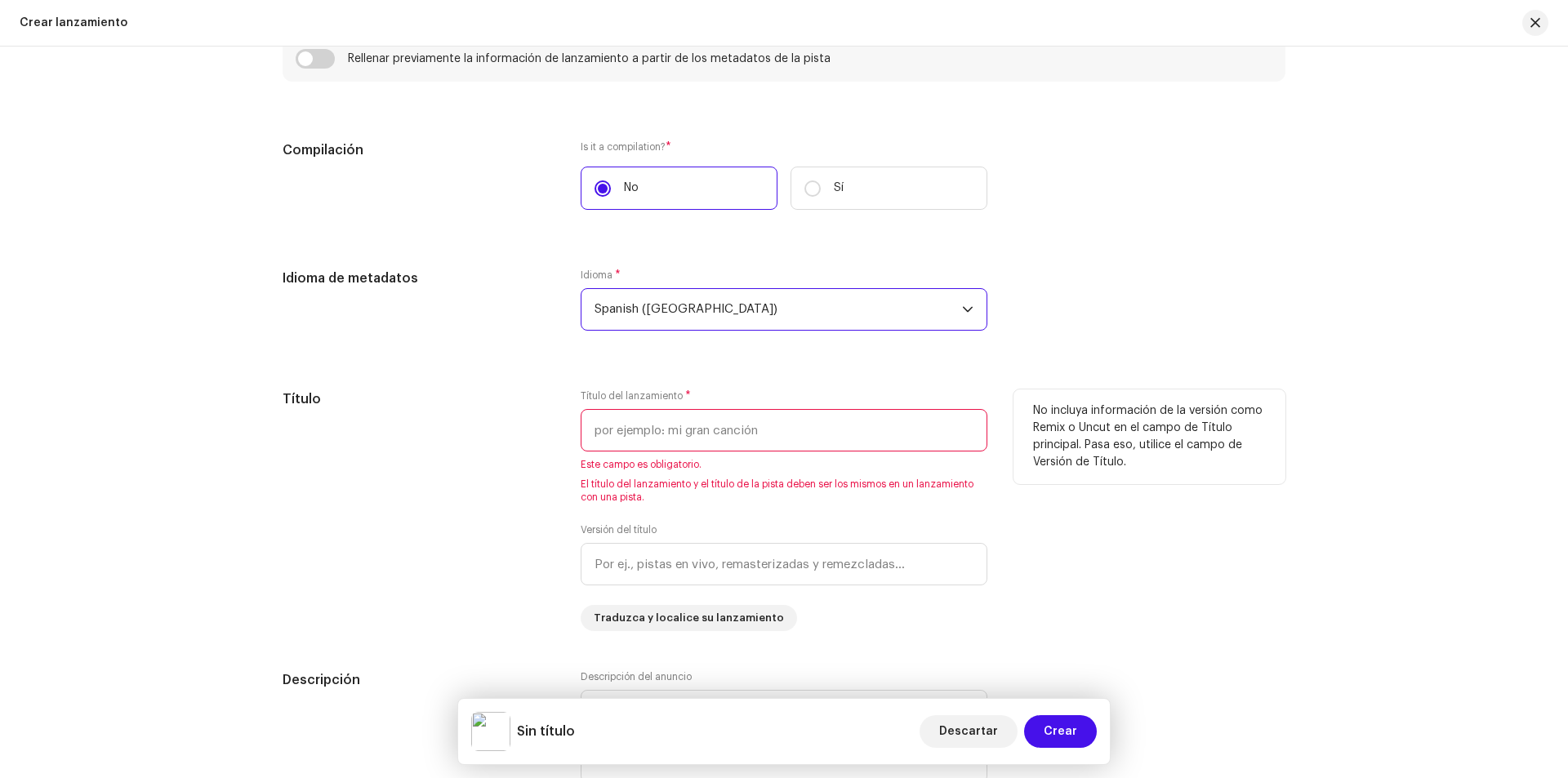
click at [680, 437] on input "text" at bounding box center [783, 430] width 406 height 43
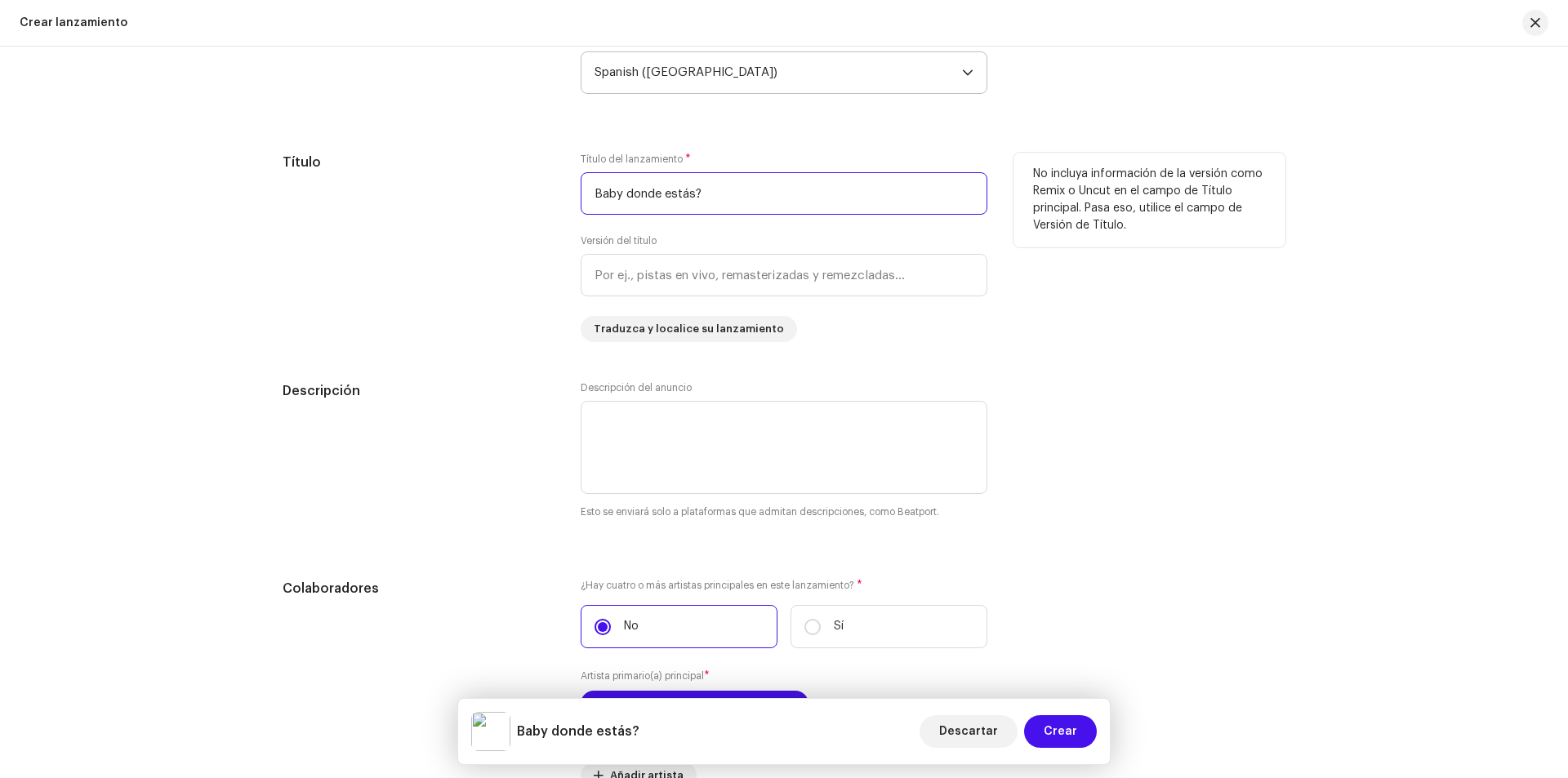
scroll to position [1470, 0]
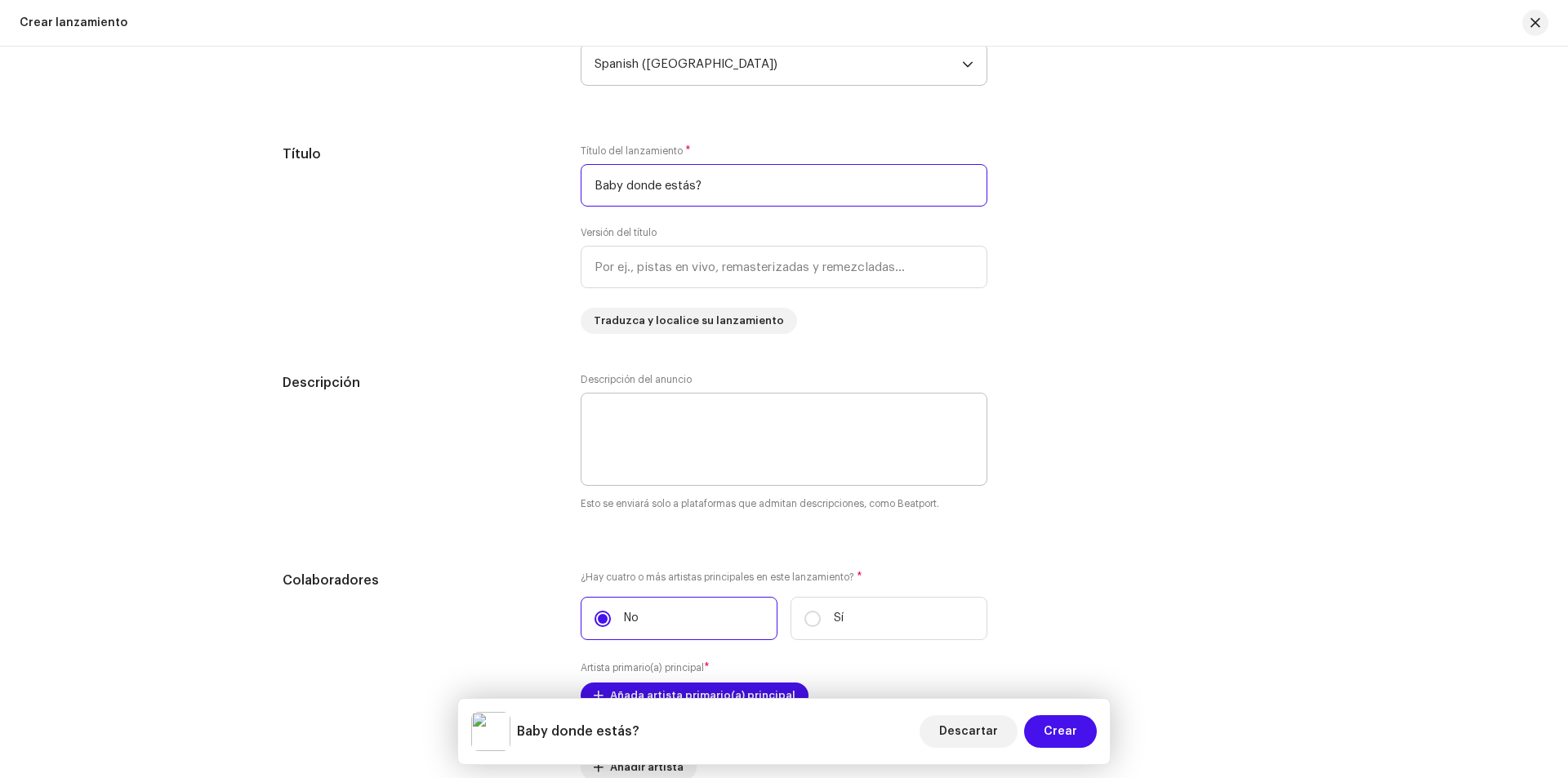
type input "Baby donde estás?"
click at [726, 441] on textarea at bounding box center [783, 439] width 406 height 94
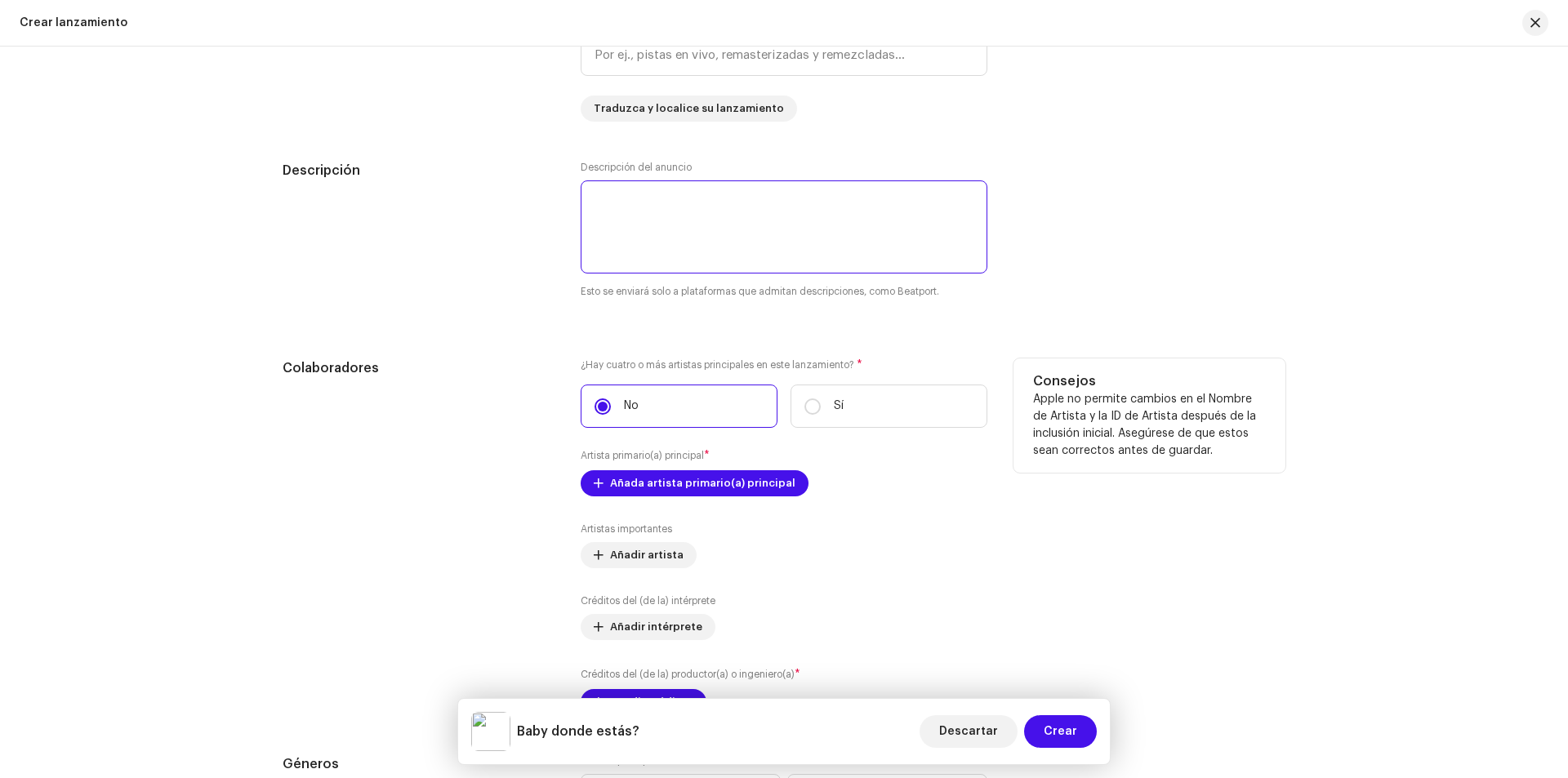
scroll to position [1796, 0]
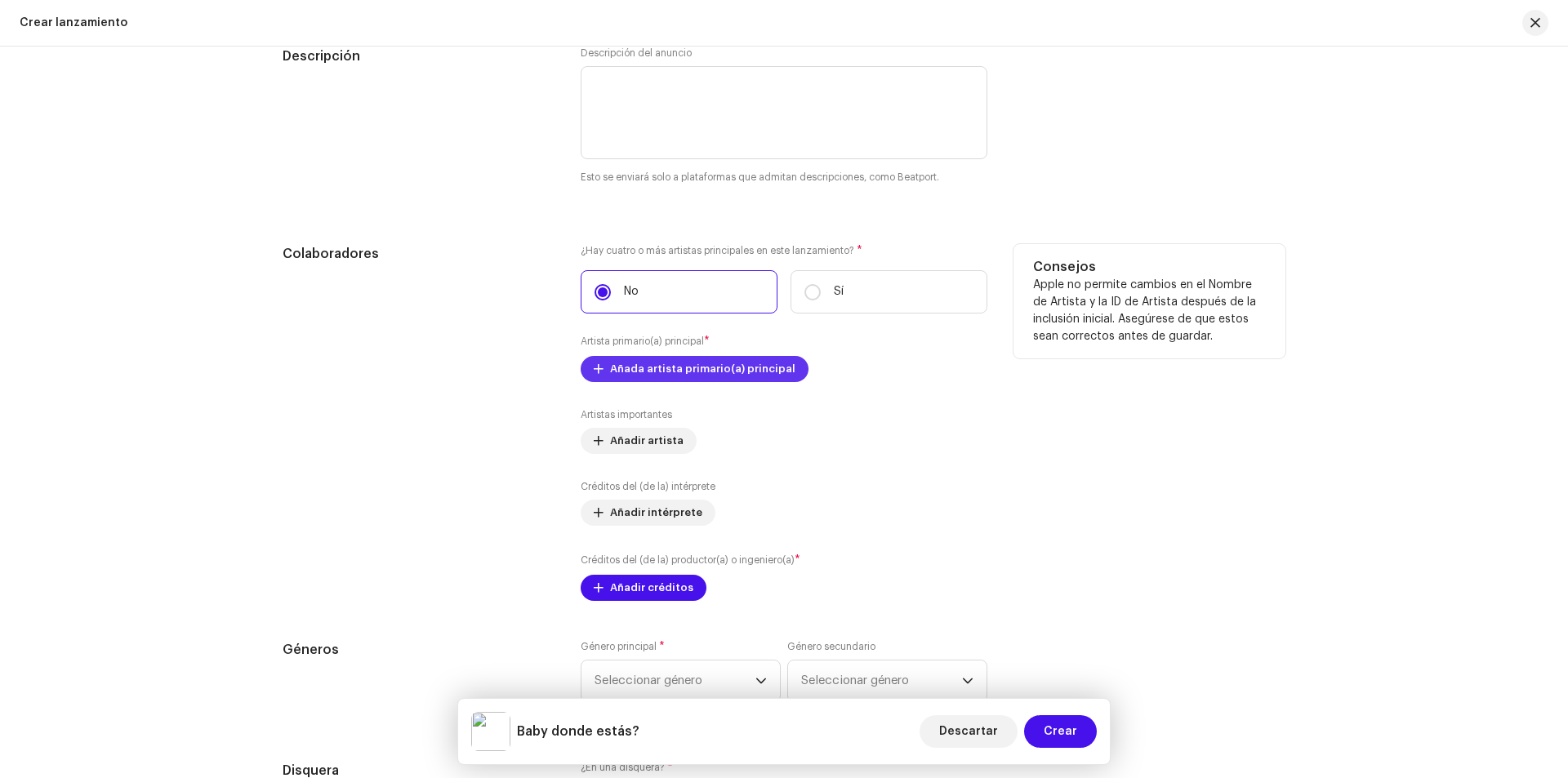
click at [697, 366] on span "Añada artista primario(a) principal" at bounding box center [703, 369] width 185 height 32
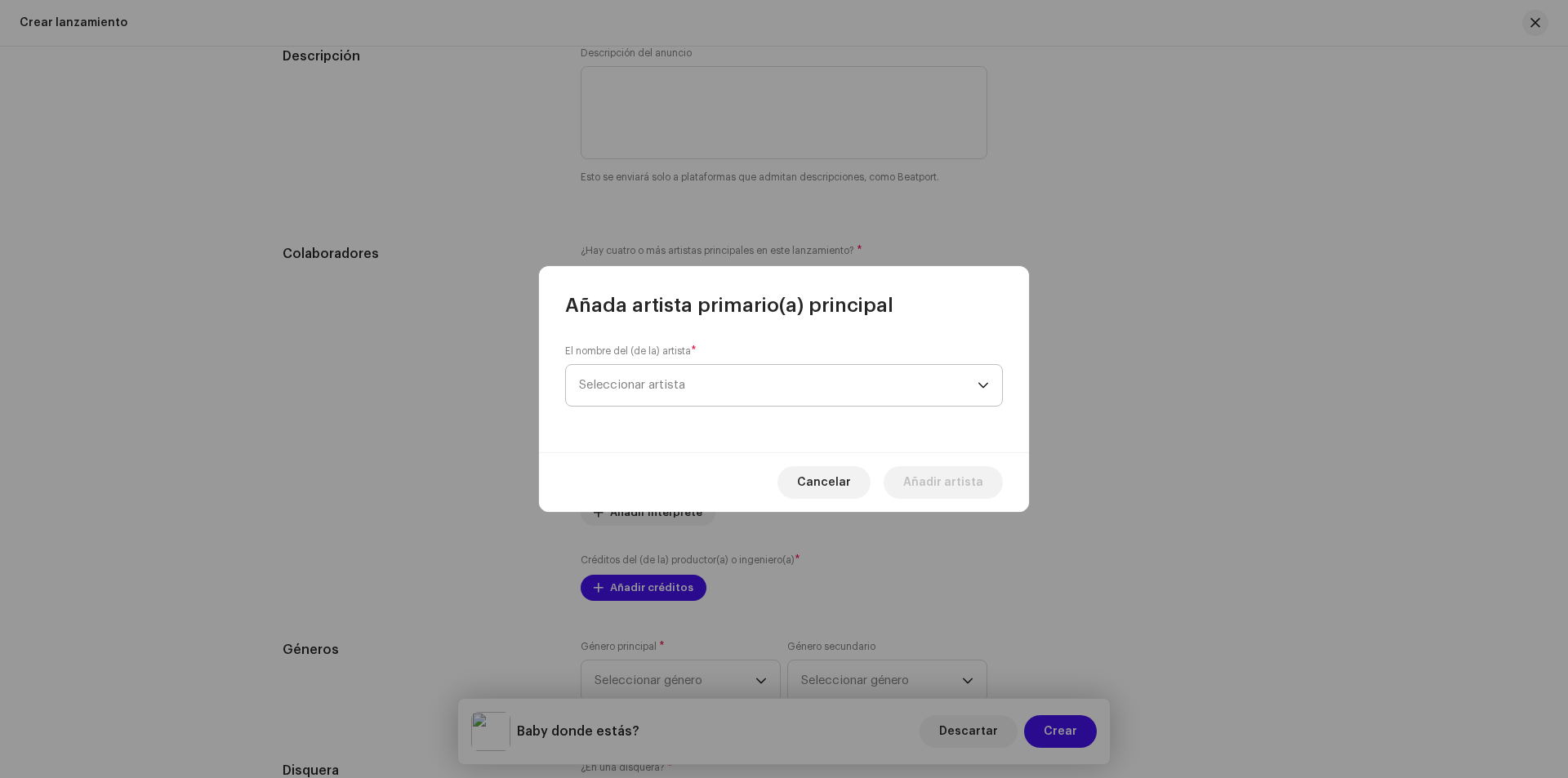
click at [695, 371] on span "Seleccionar artista" at bounding box center [778, 386] width 399 height 41
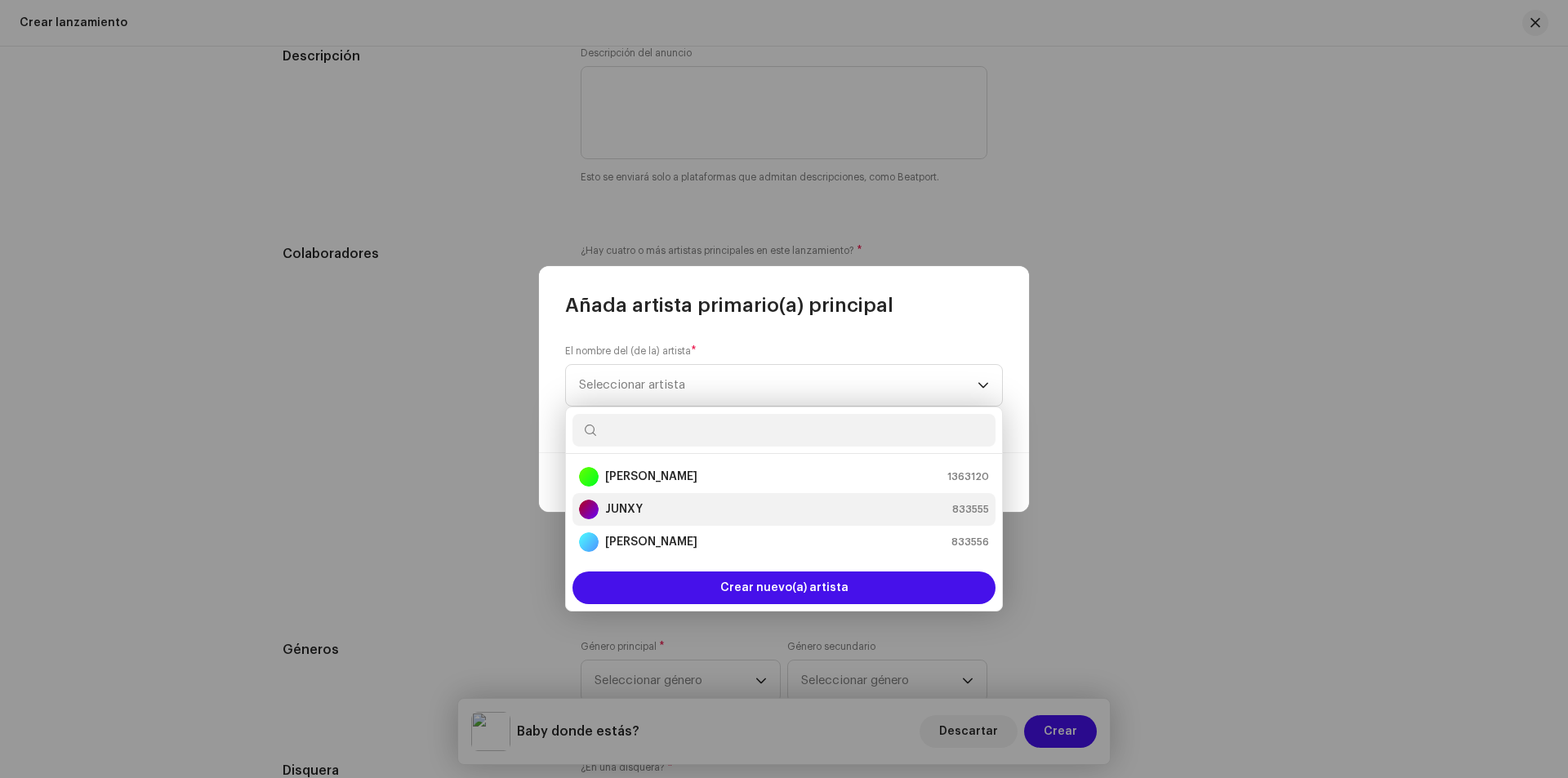
click at [643, 508] on div "JUNXY 833555" at bounding box center [783, 510] width 410 height 19
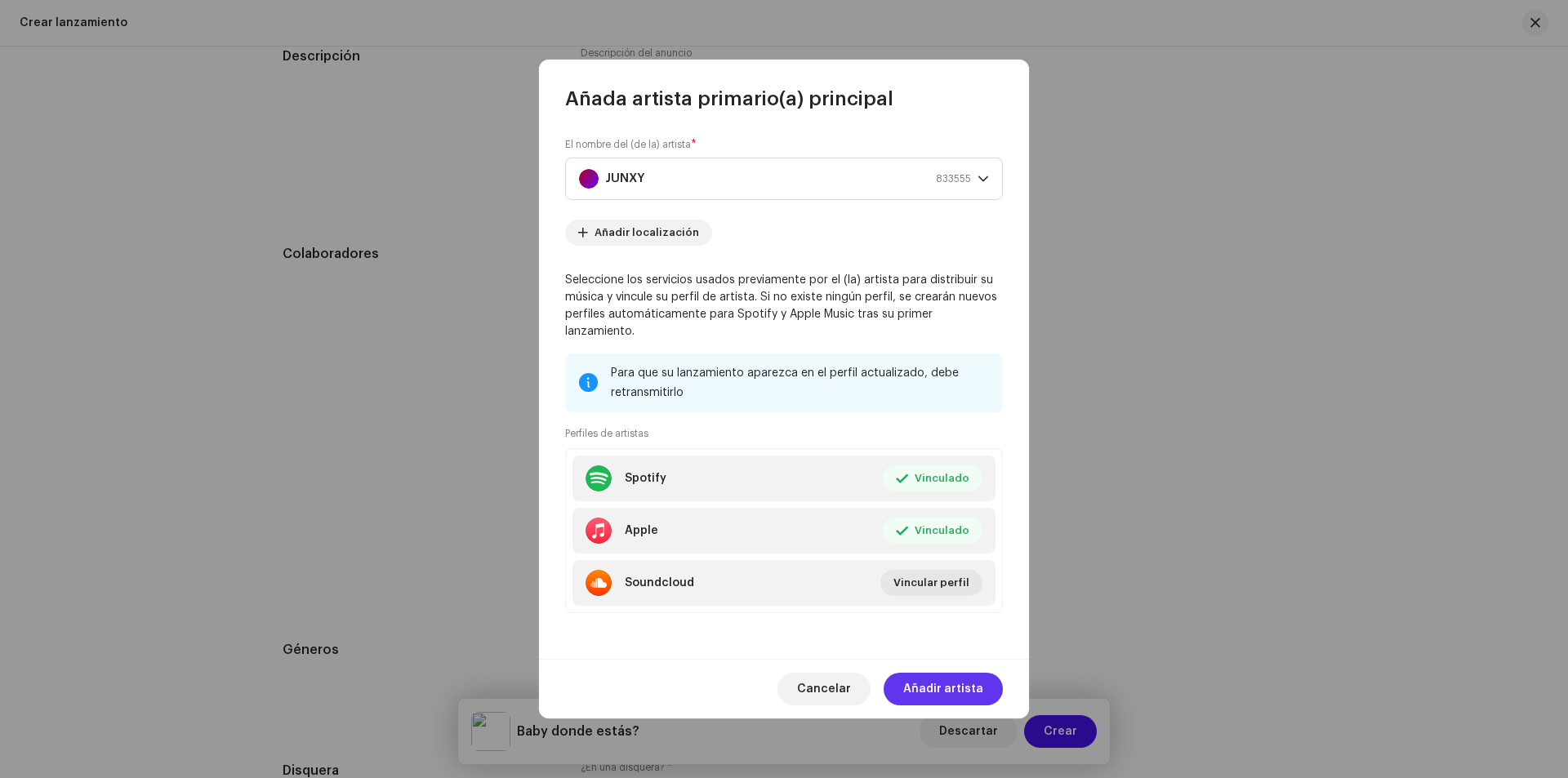
click at [947, 676] on span "Añadir artista" at bounding box center [943, 689] width 80 height 32
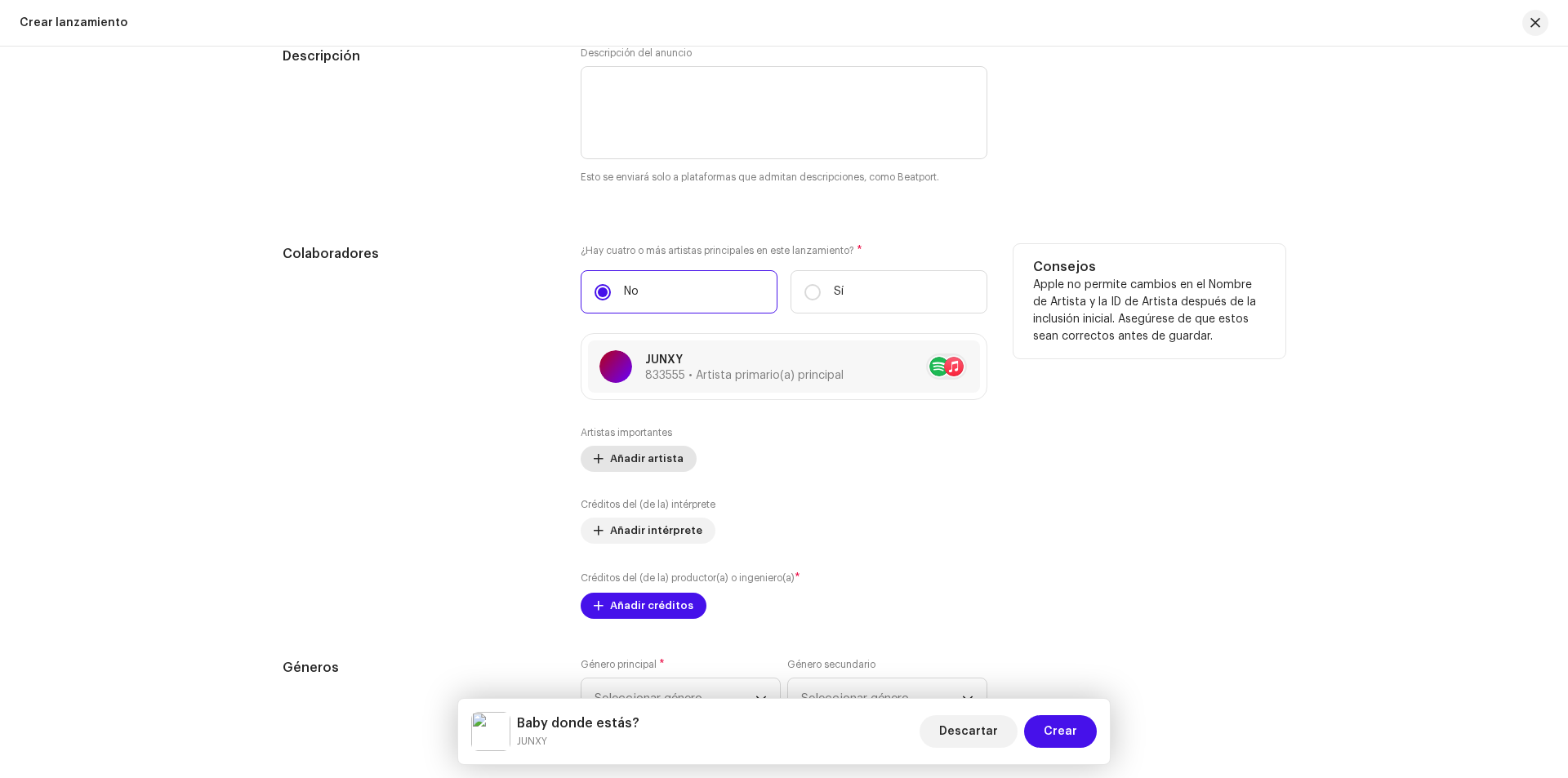
click at [647, 454] on span "Añadir artista" at bounding box center [647, 458] width 73 height 32
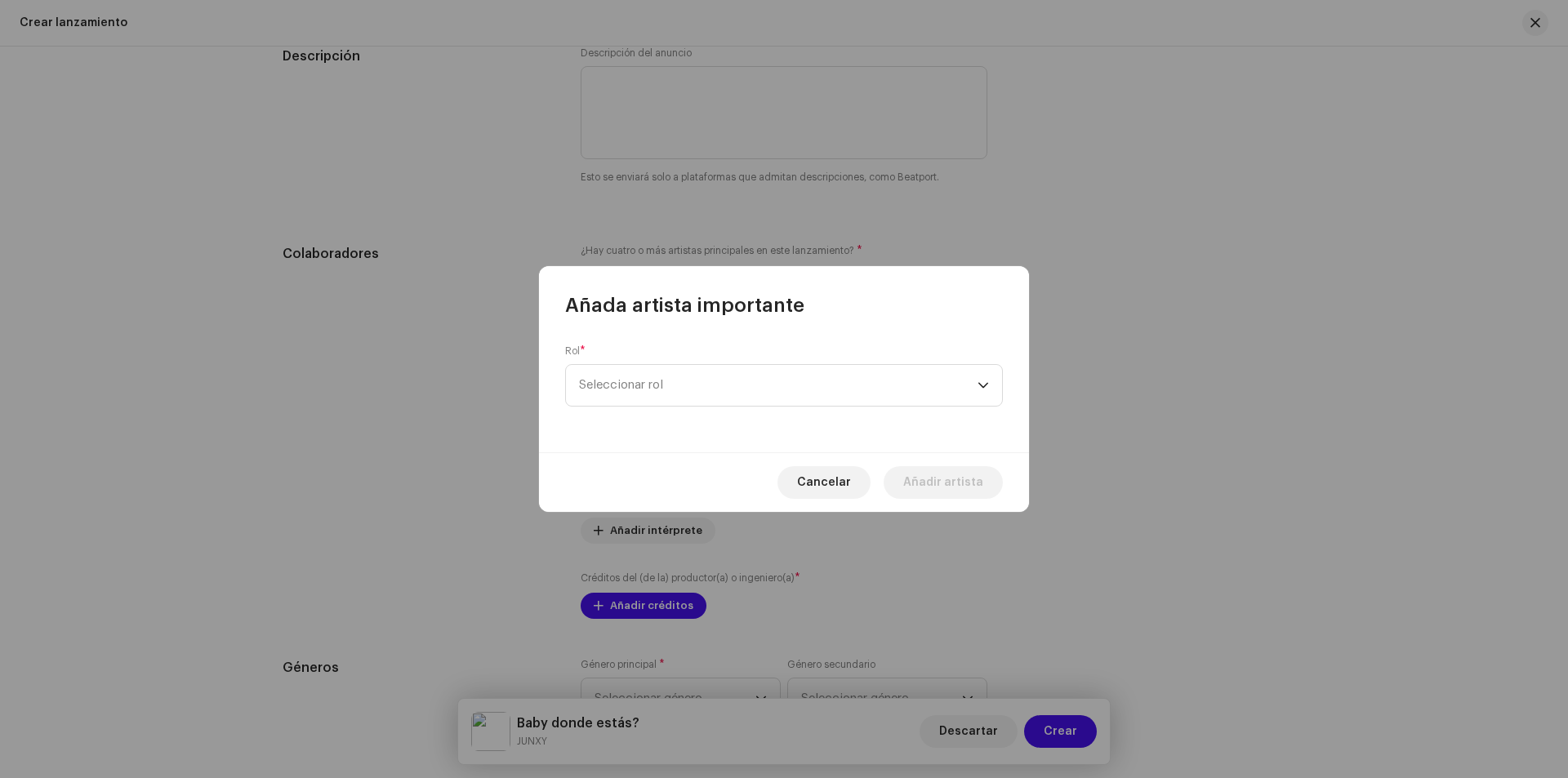
click at [673, 416] on div "Rol * Seleccionar rol" at bounding box center [784, 385] width 490 height 134
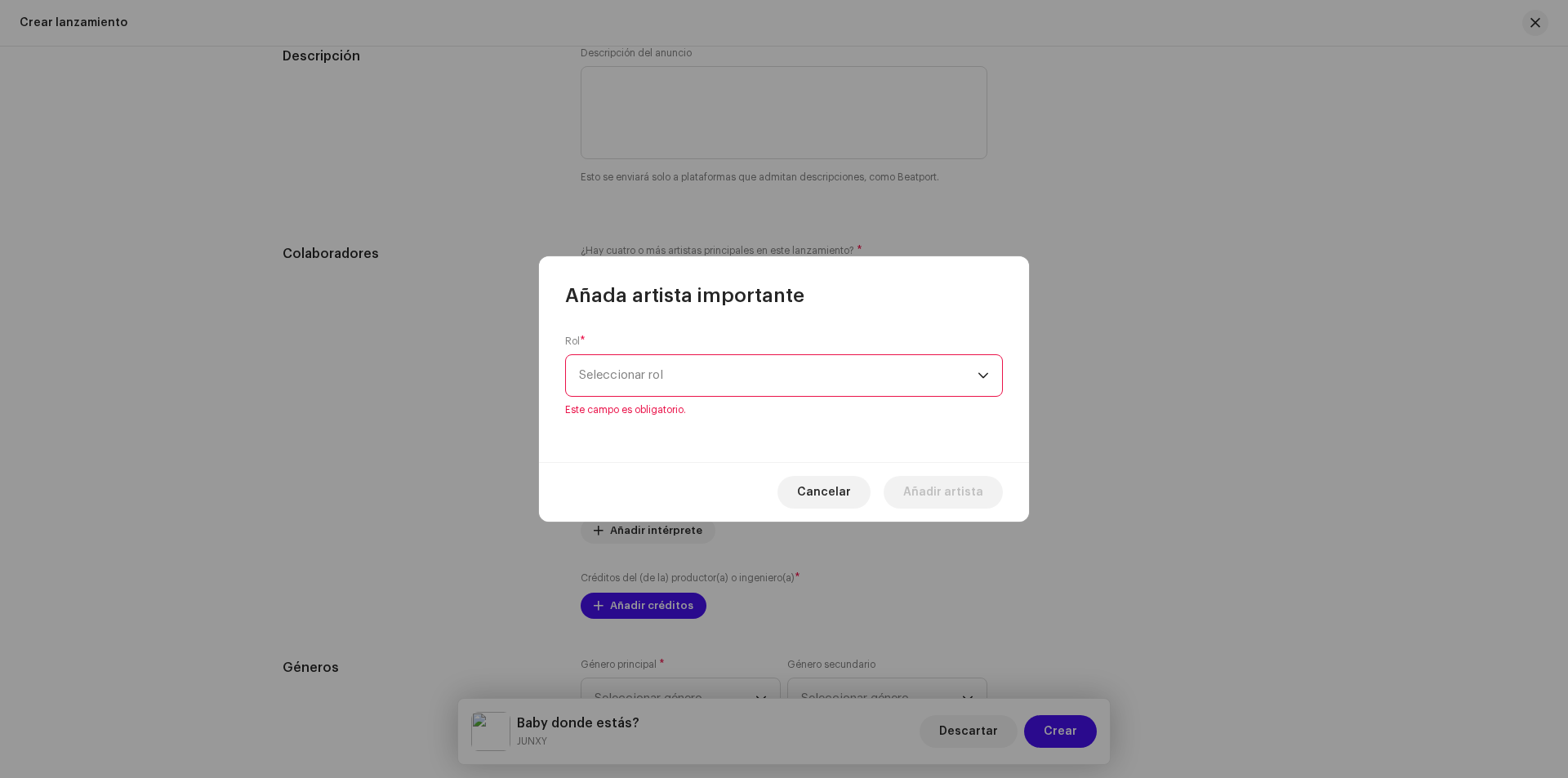
click at [688, 380] on span "Seleccionar rol" at bounding box center [778, 375] width 399 height 41
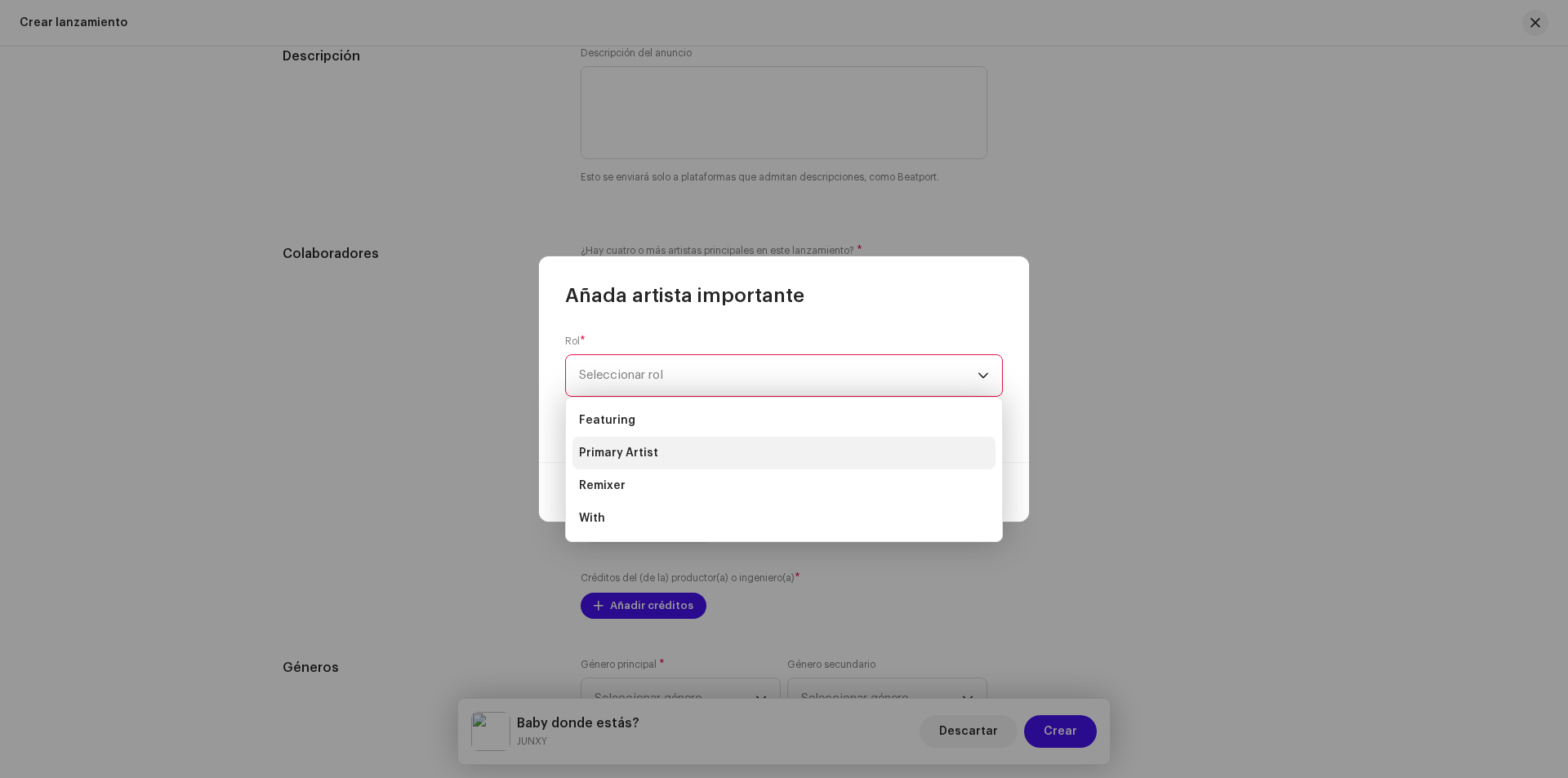
click at [653, 452] on span "Primary Artist" at bounding box center [618, 453] width 80 height 17
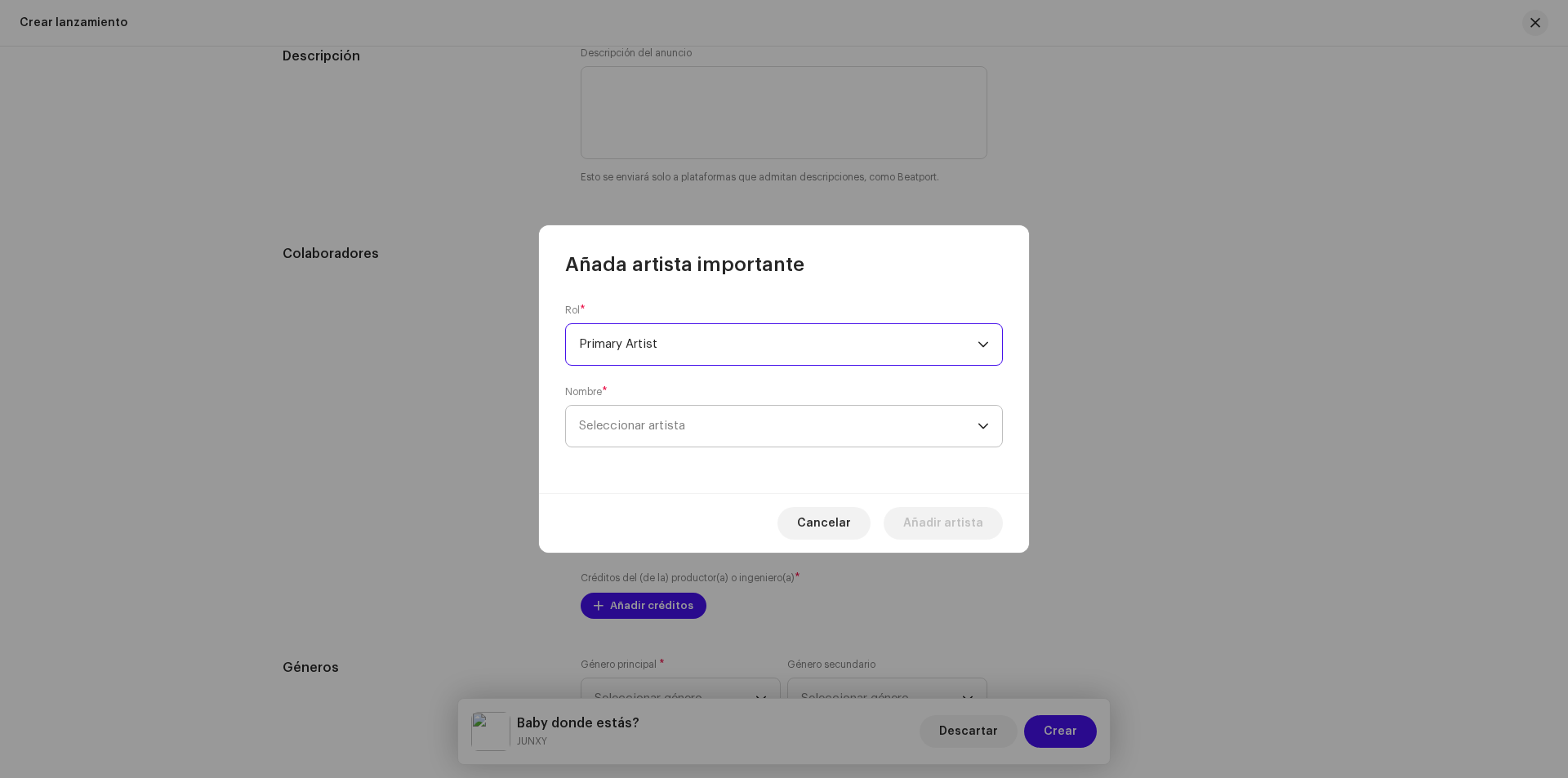
click at [656, 430] on span "Seleccionar artista" at bounding box center [631, 426] width 106 height 12
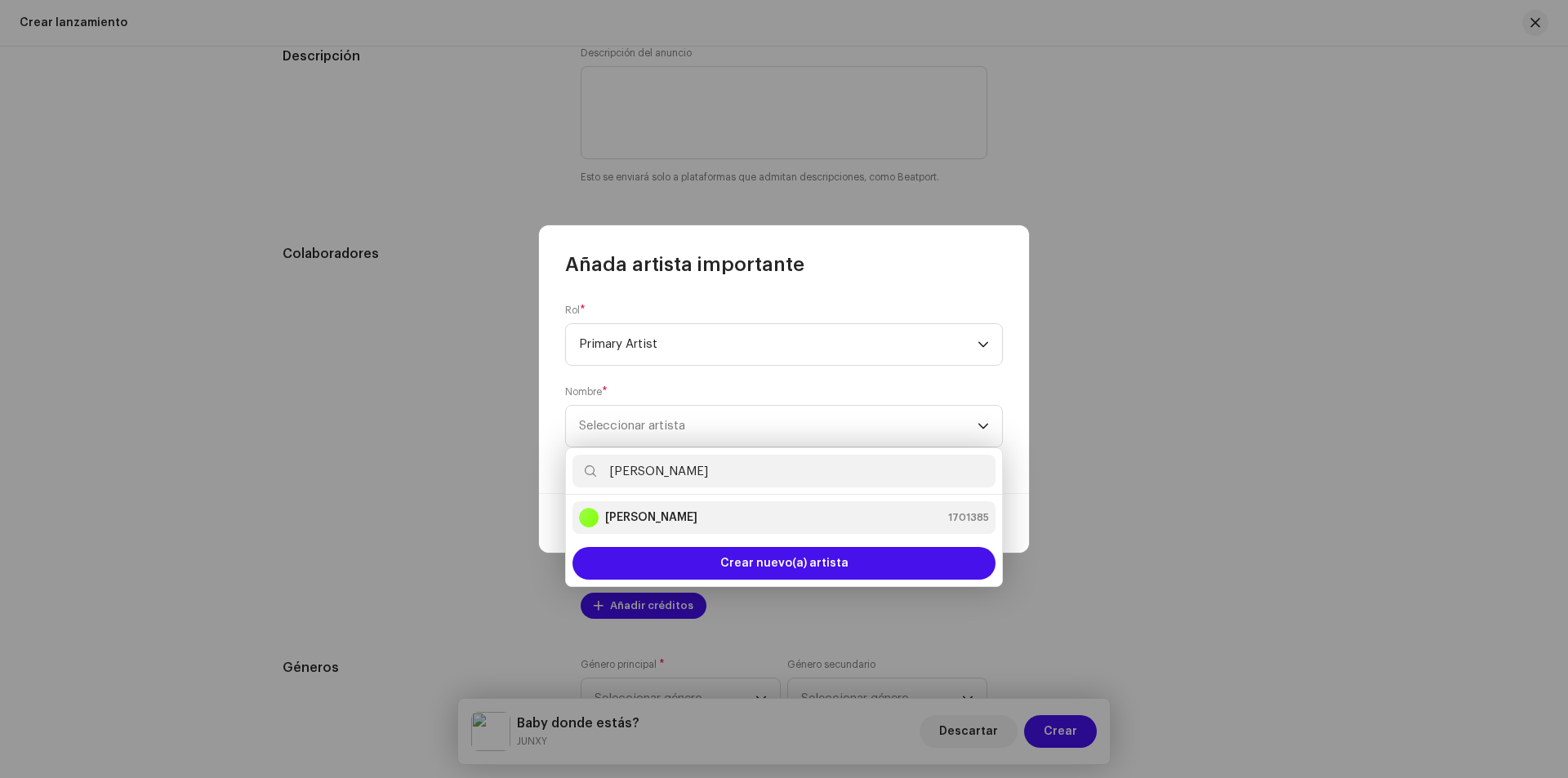
type input "[PERSON_NAME]"
click at [733, 519] on div "[PERSON_NAME] 1701385" at bounding box center [783, 518] width 410 height 19
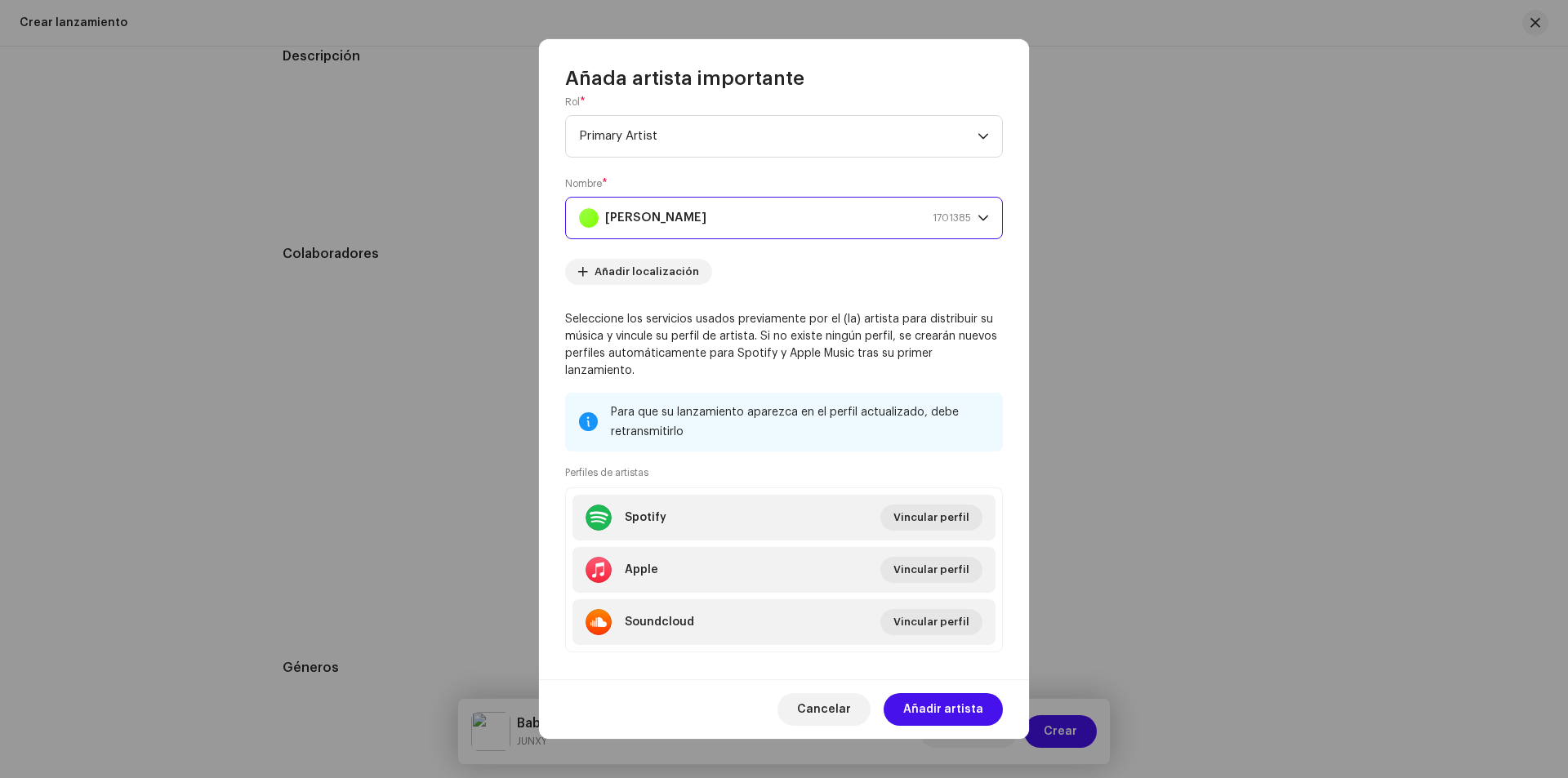
scroll to position [40, 0]
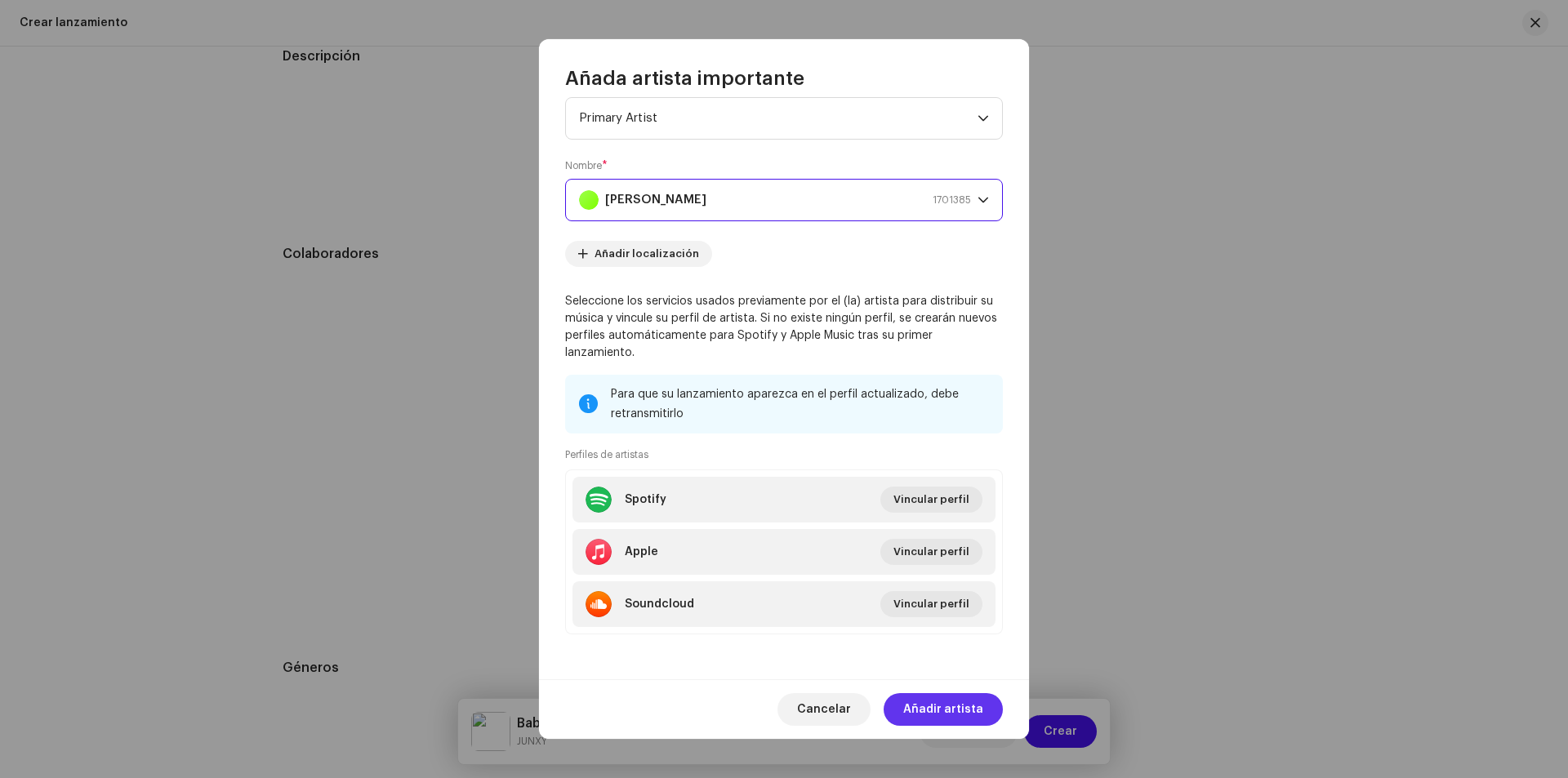
click at [946, 698] on span "Añadir artista" at bounding box center [943, 709] width 80 height 32
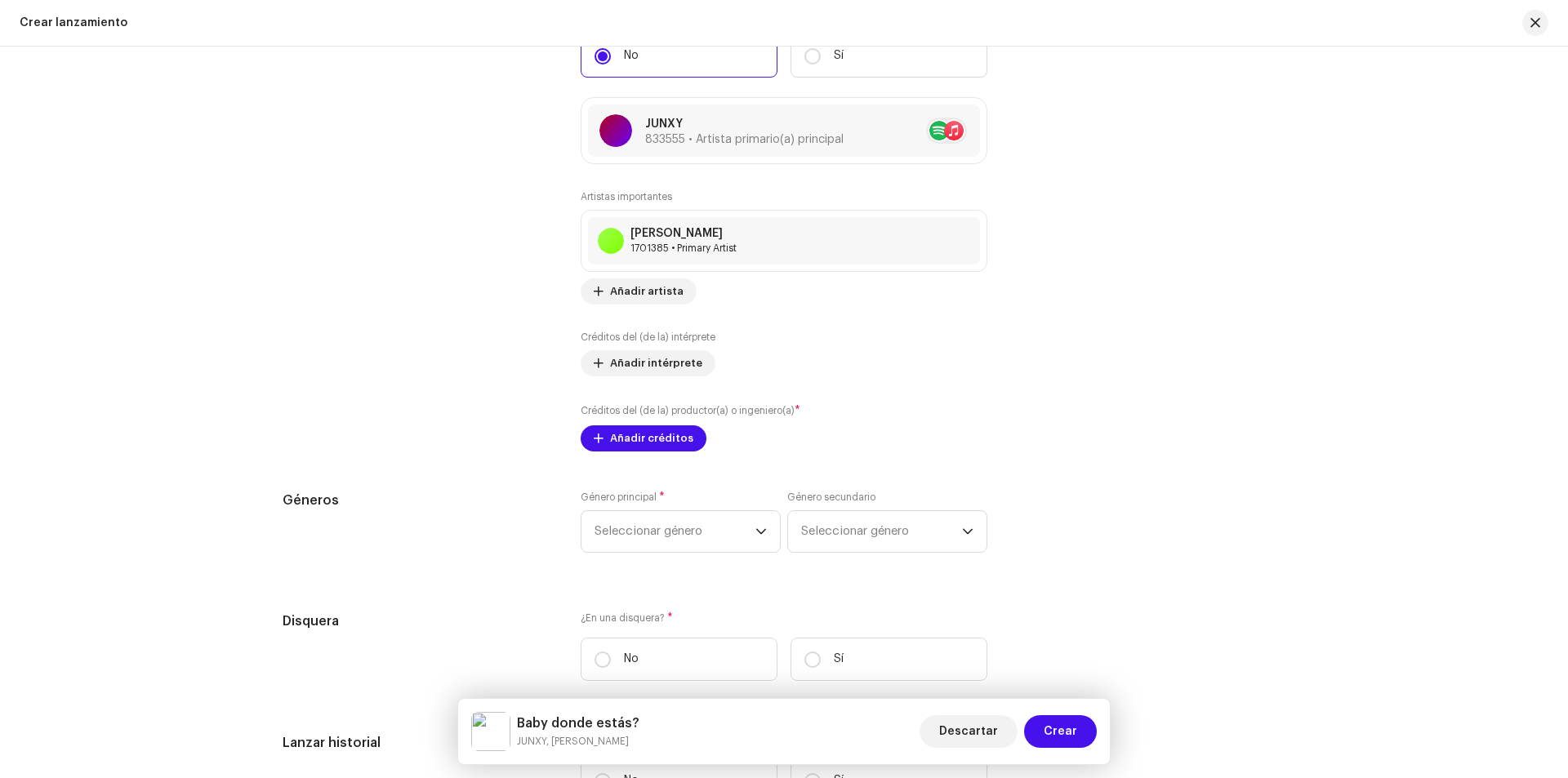
scroll to position [2042, 0]
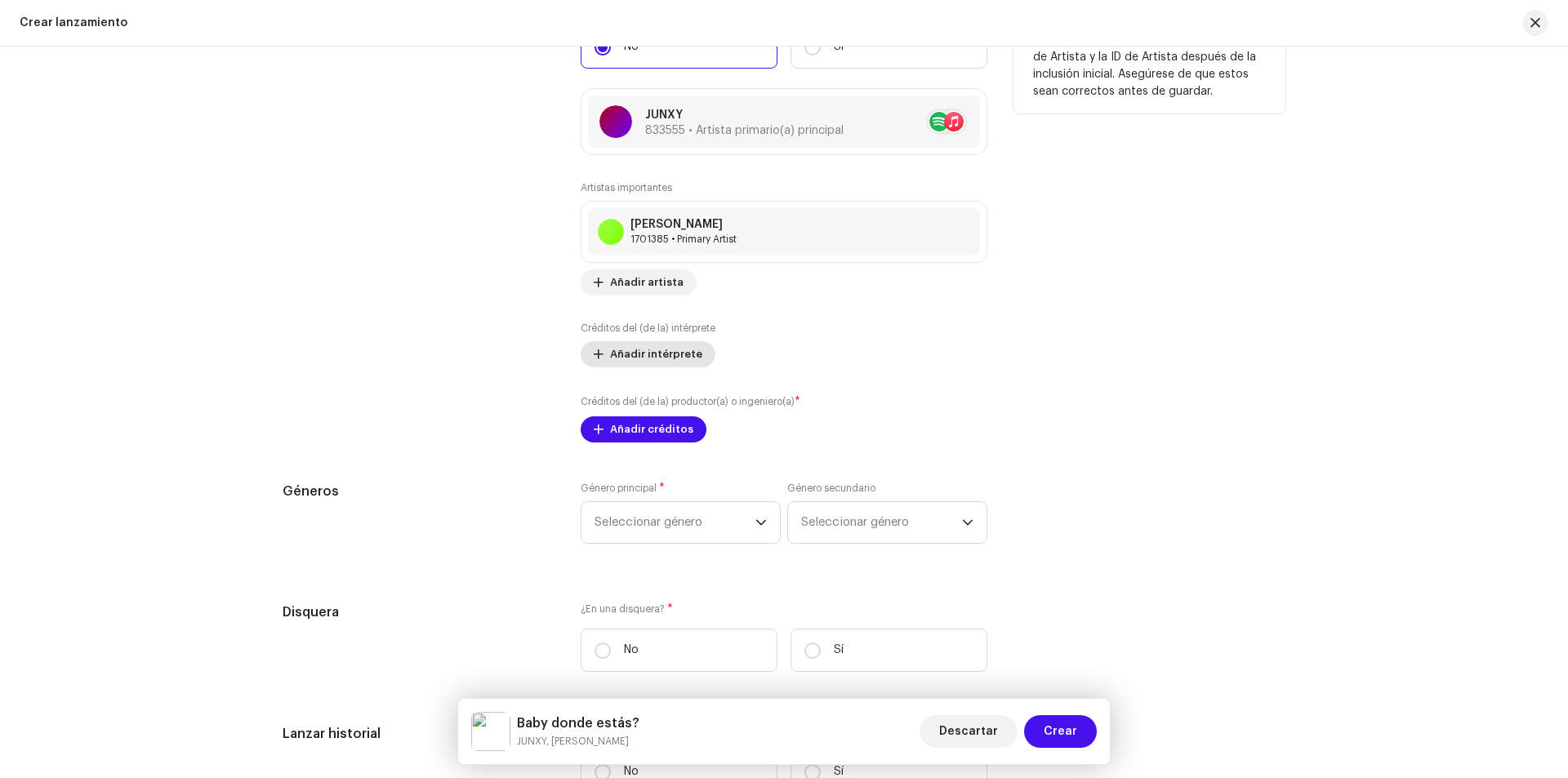
click at [664, 354] on span "Añadir intérprete" at bounding box center [656, 354] width 93 height 32
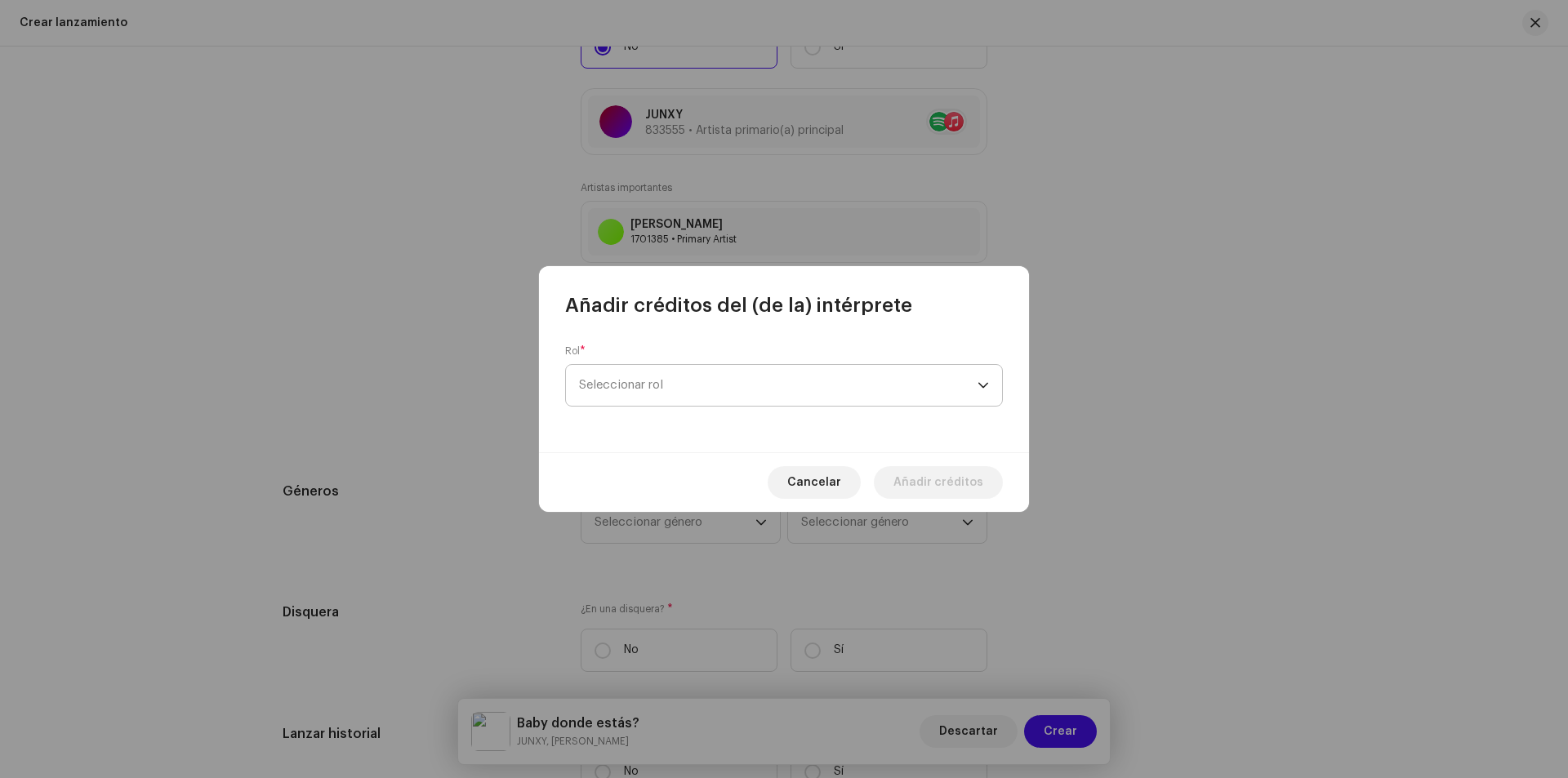
click at [681, 368] on span "Seleccionar rol" at bounding box center [778, 386] width 399 height 41
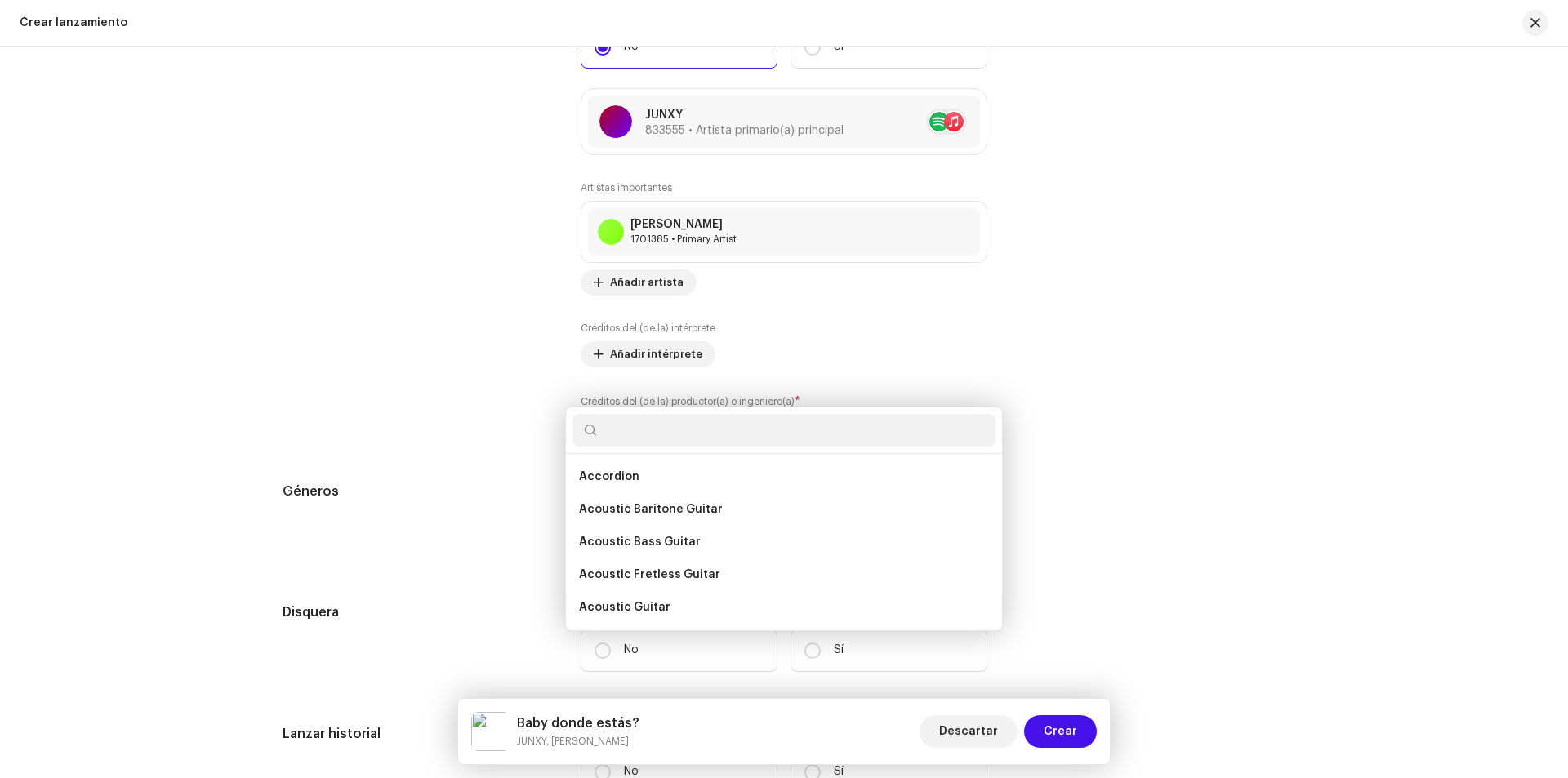
click at [789, 235] on div "Añadir créditos del (de la) intérprete Rol * Seleccionar rol Cancelar Añadir cr…" at bounding box center [784, 389] width 1568 height 778
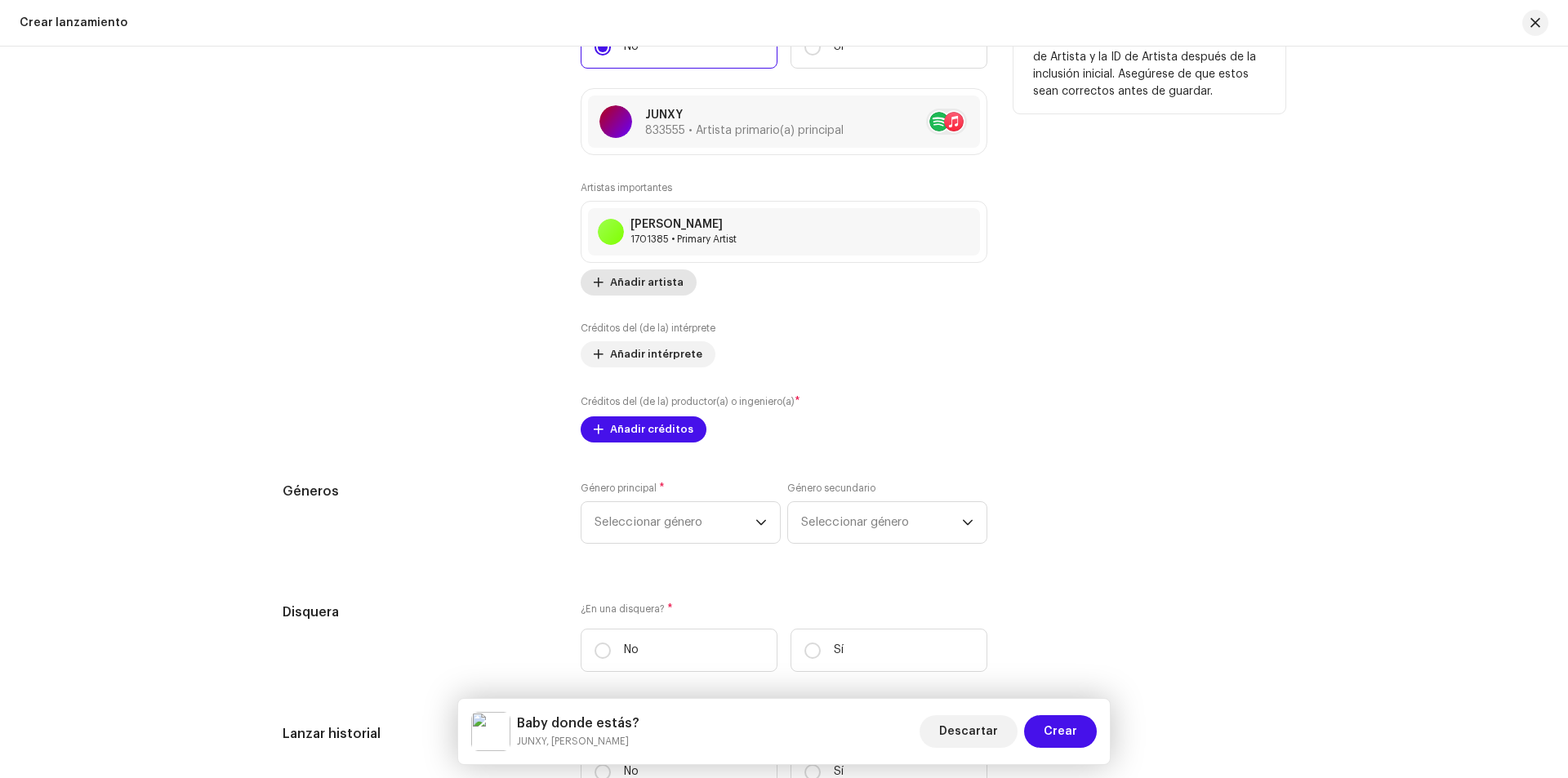
click at [656, 282] on span "Añadir artista" at bounding box center [647, 282] width 73 height 32
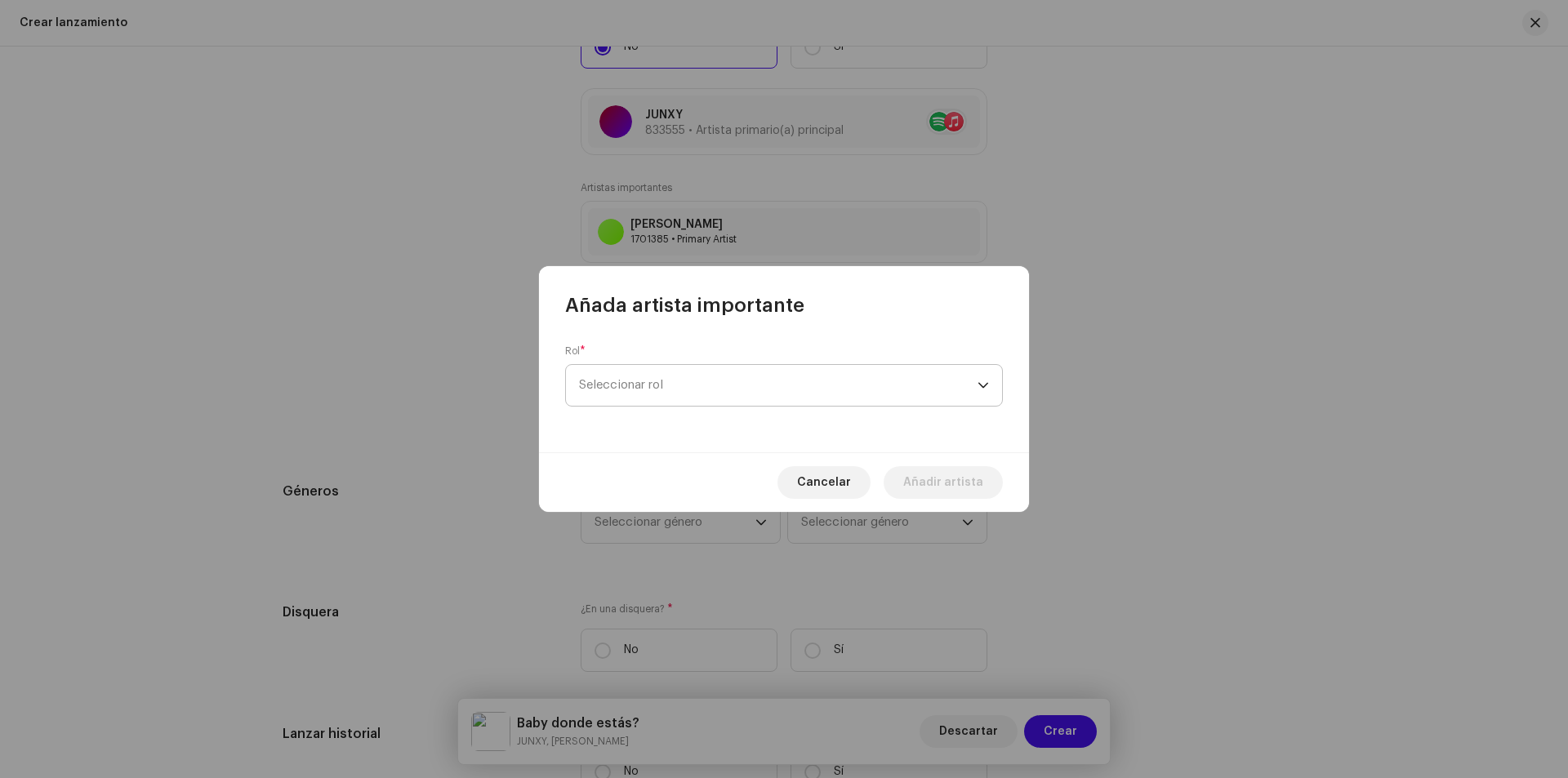
click at [678, 383] on span "Seleccionar rol" at bounding box center [778, 386] width 399 height 41
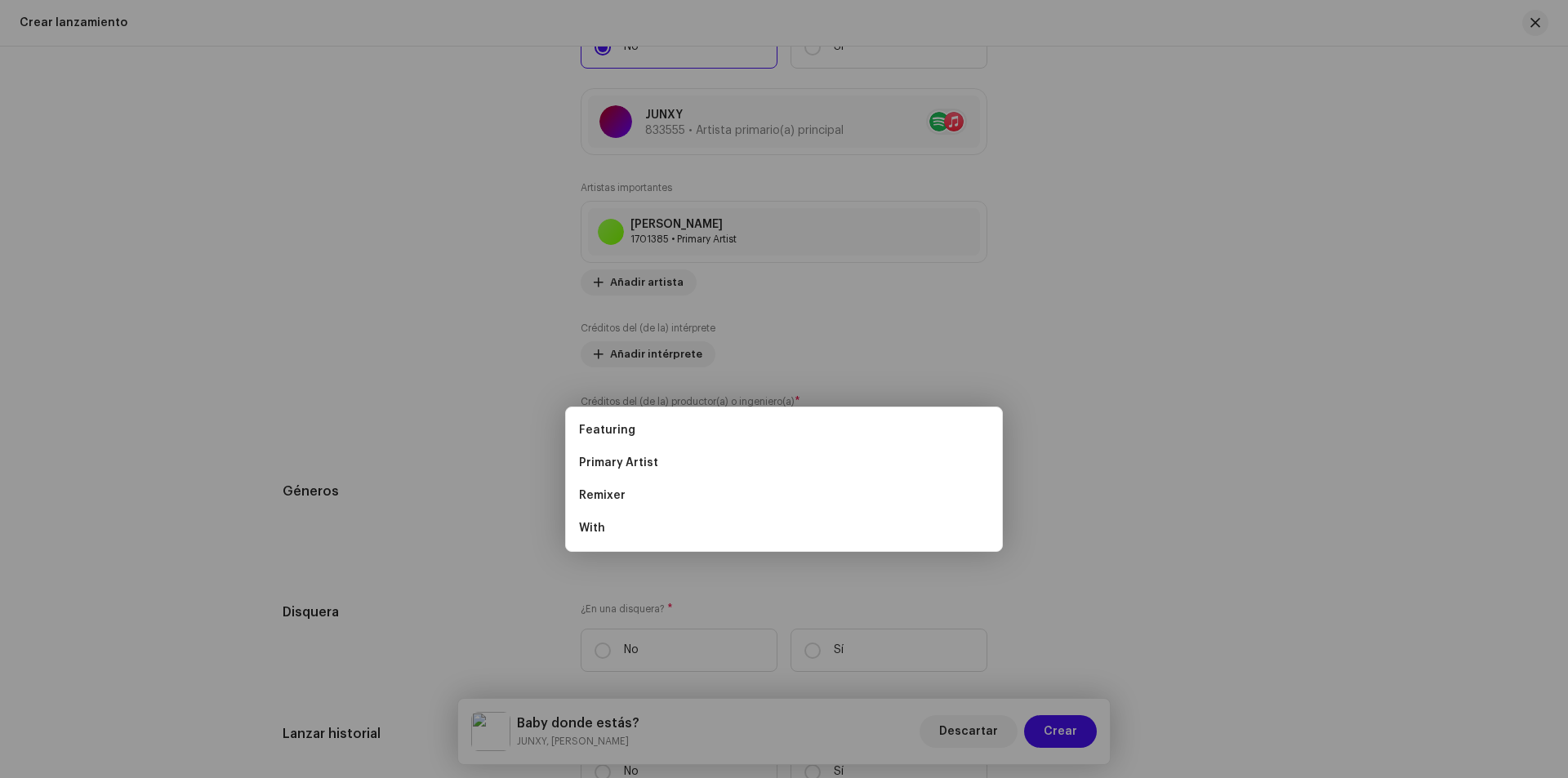
click at [1212, 365] on div "Añada artista importante Rol * Seleccionar rol Cancelar Añadir artista" at bounding box center [784, 389] width 1568 height 778
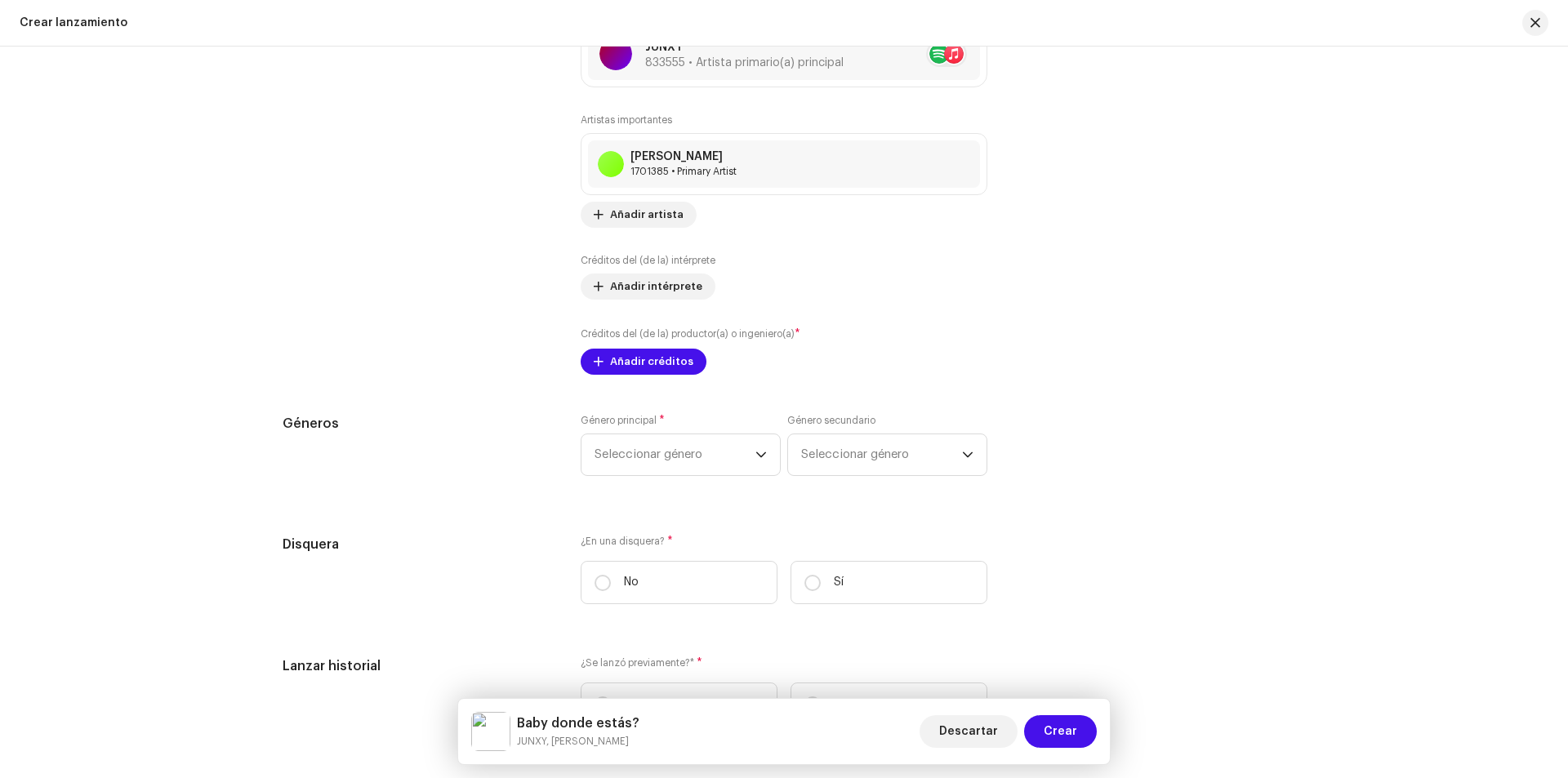
scroll to position [2123, 0]
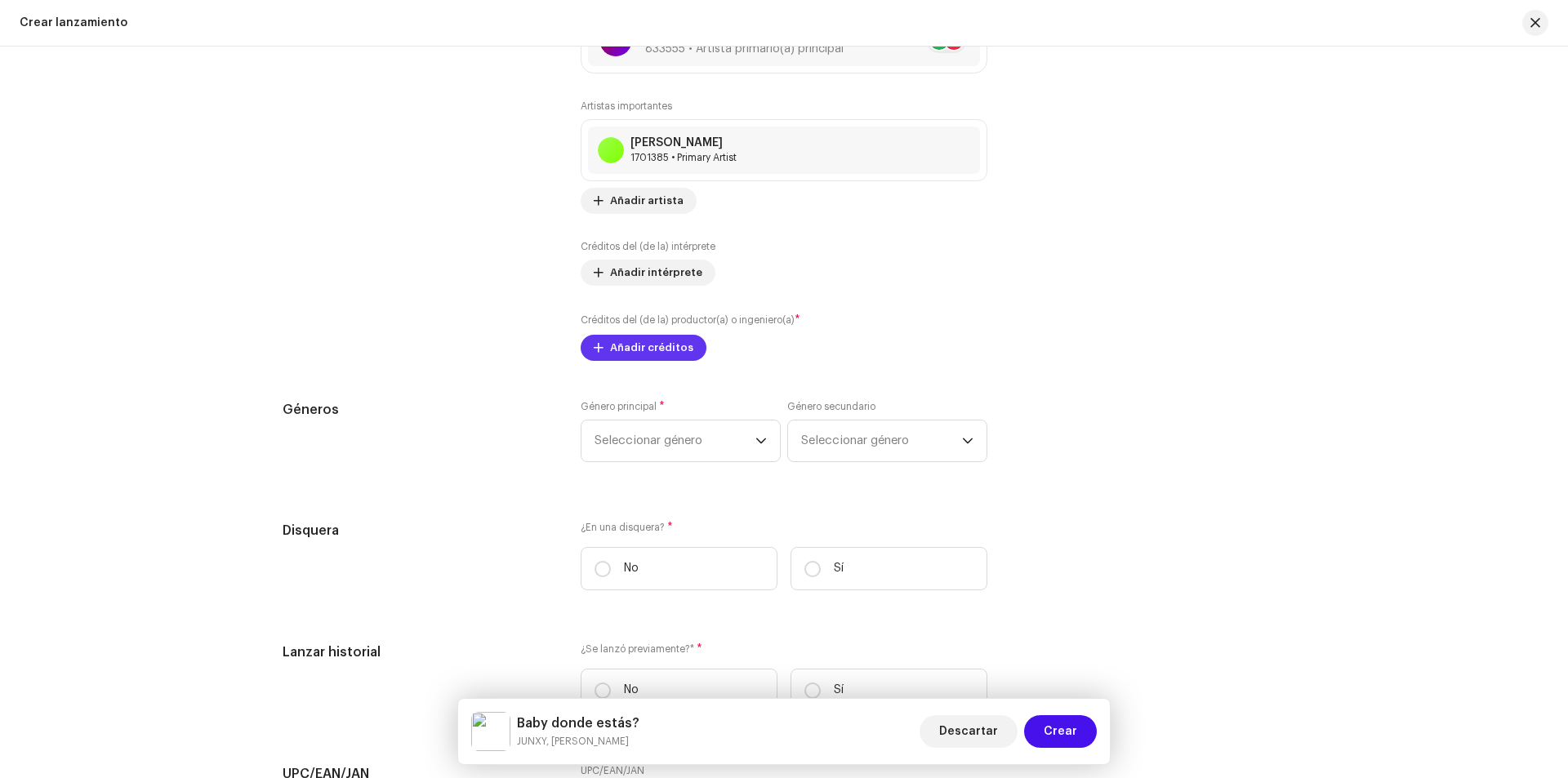
click at [625, 348] on span "Añadir créditos" at bounding box center [651, 347] width 83 height 32
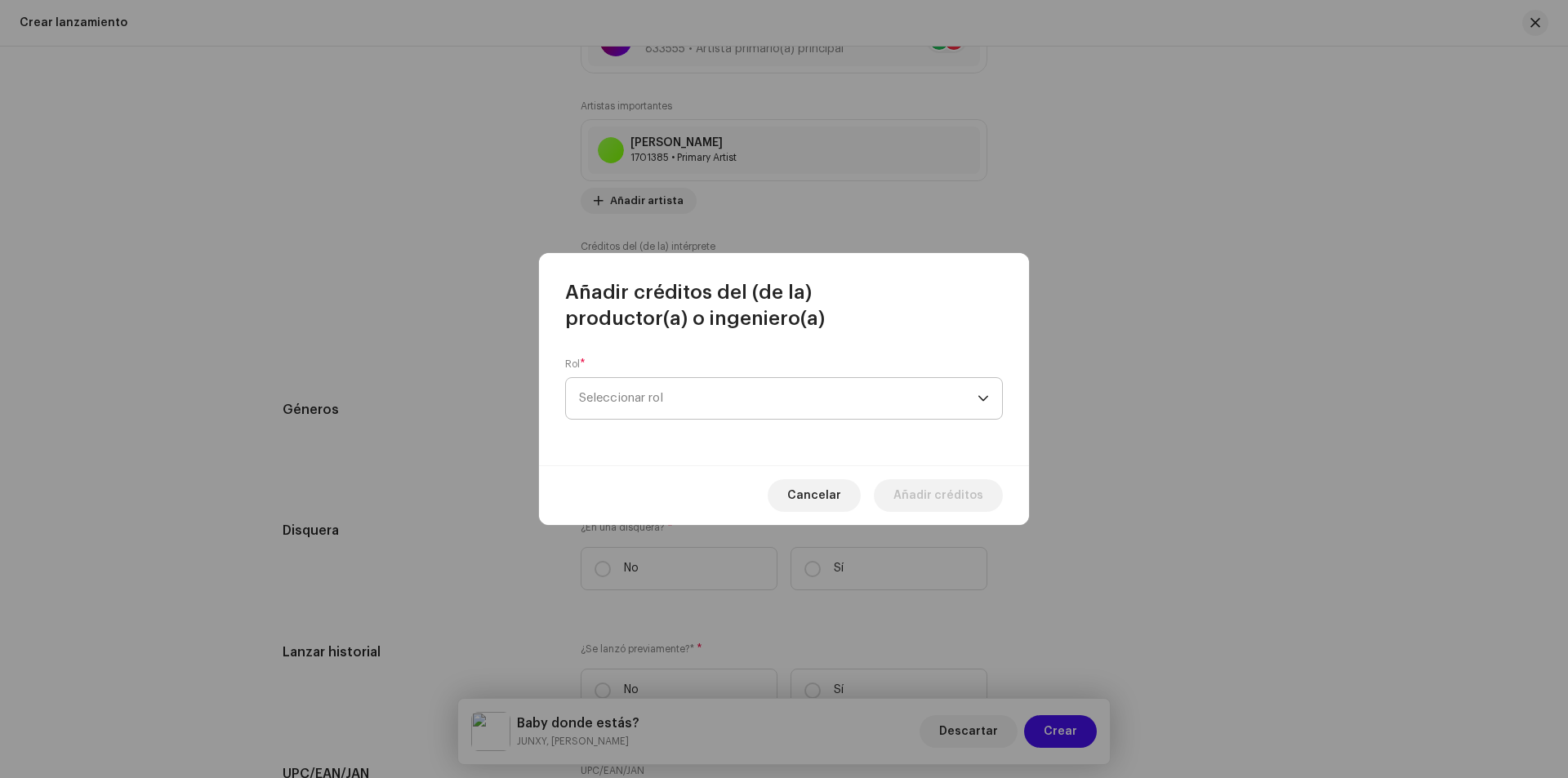
click at [684, 385] on span "Seleccionar rol" at bounding box center [778, 399] width 399 height 41
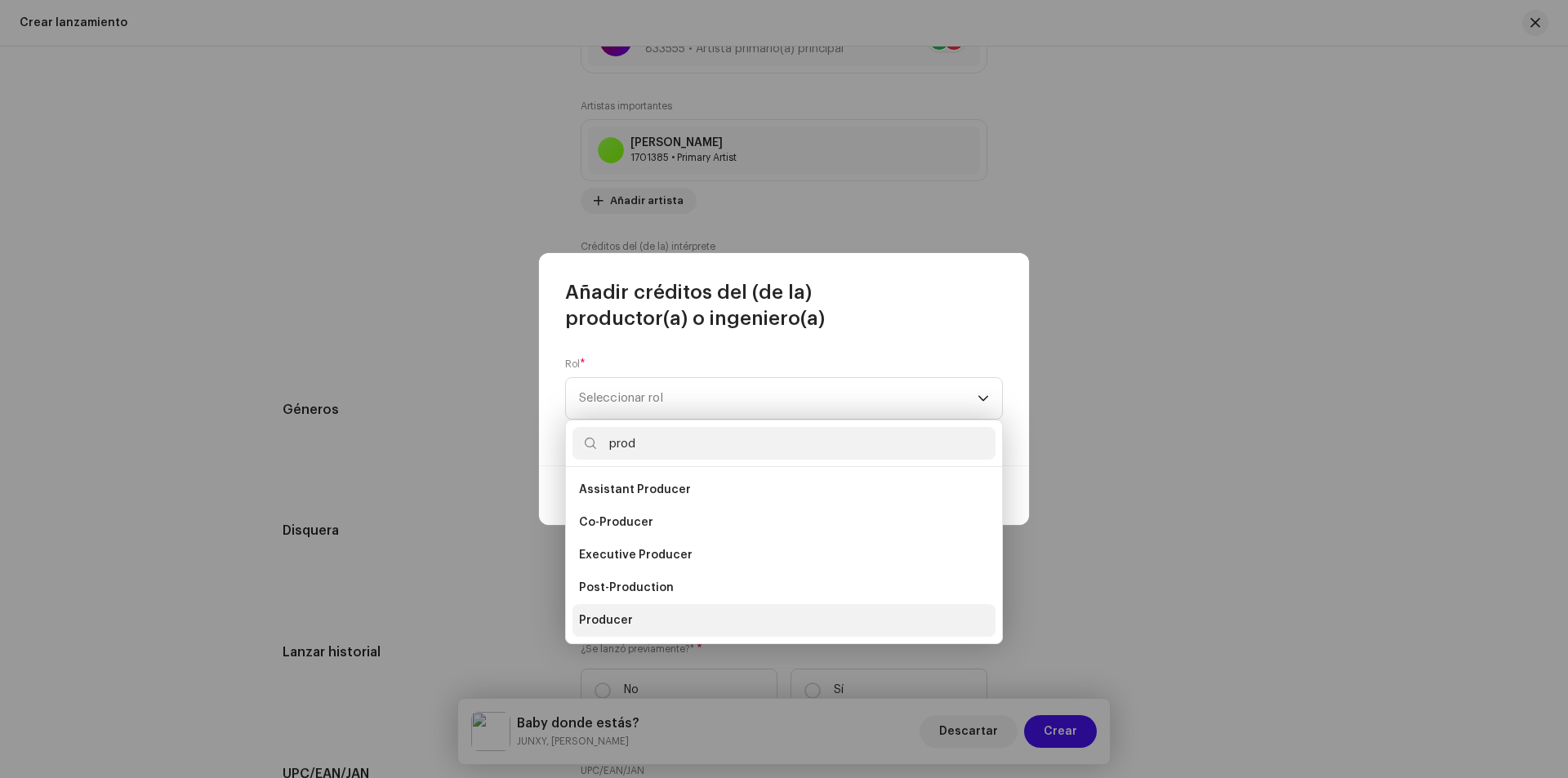
type input "prod"
click at [626, 614] on span "Producer" at bounding box center [606, 621] width 54 height 17
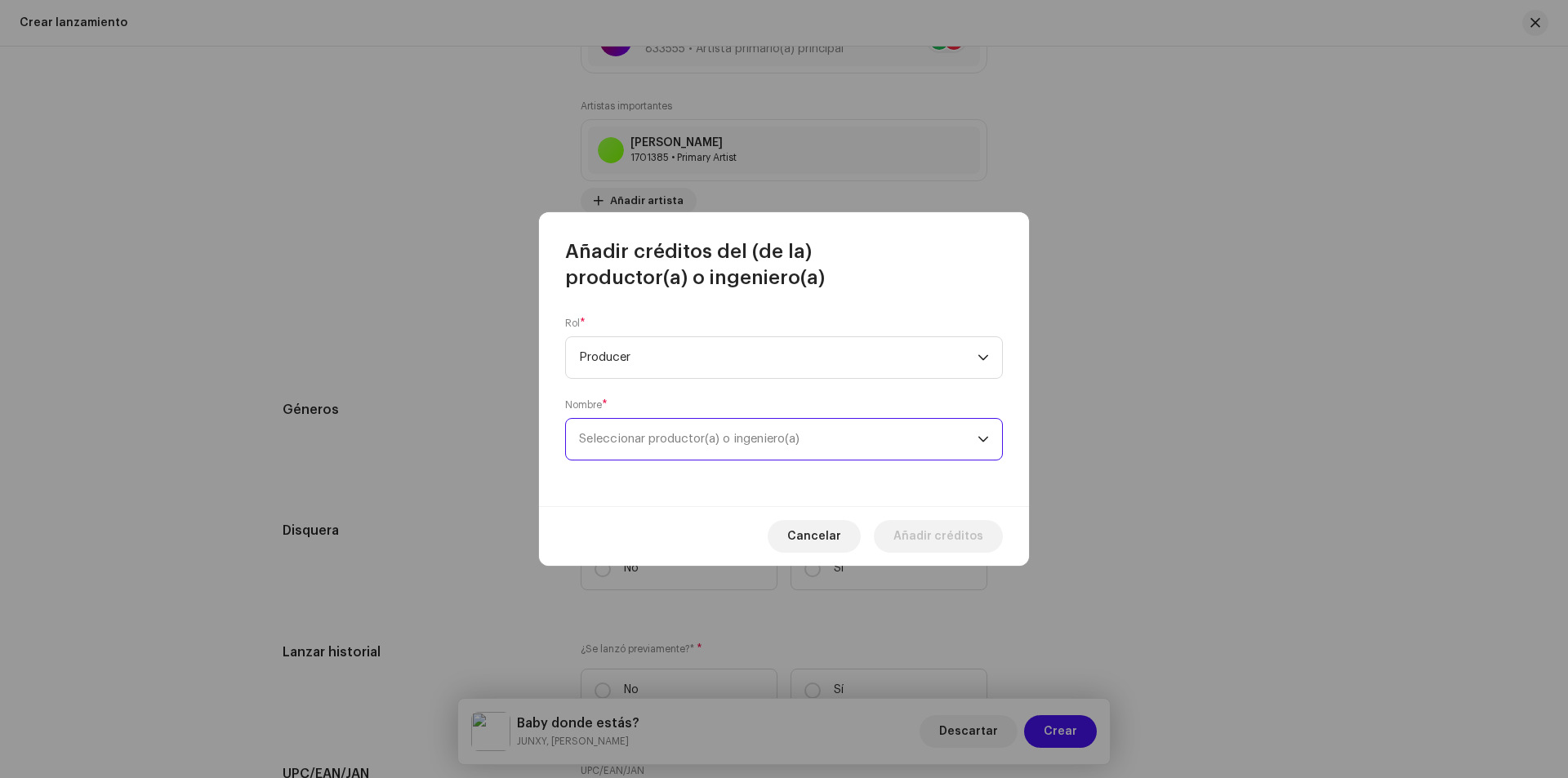
click at [680, 426] on span "Seleccionar productor(a) o ingeniero(a)" at bounding box center [778, 439] width 399 height 41
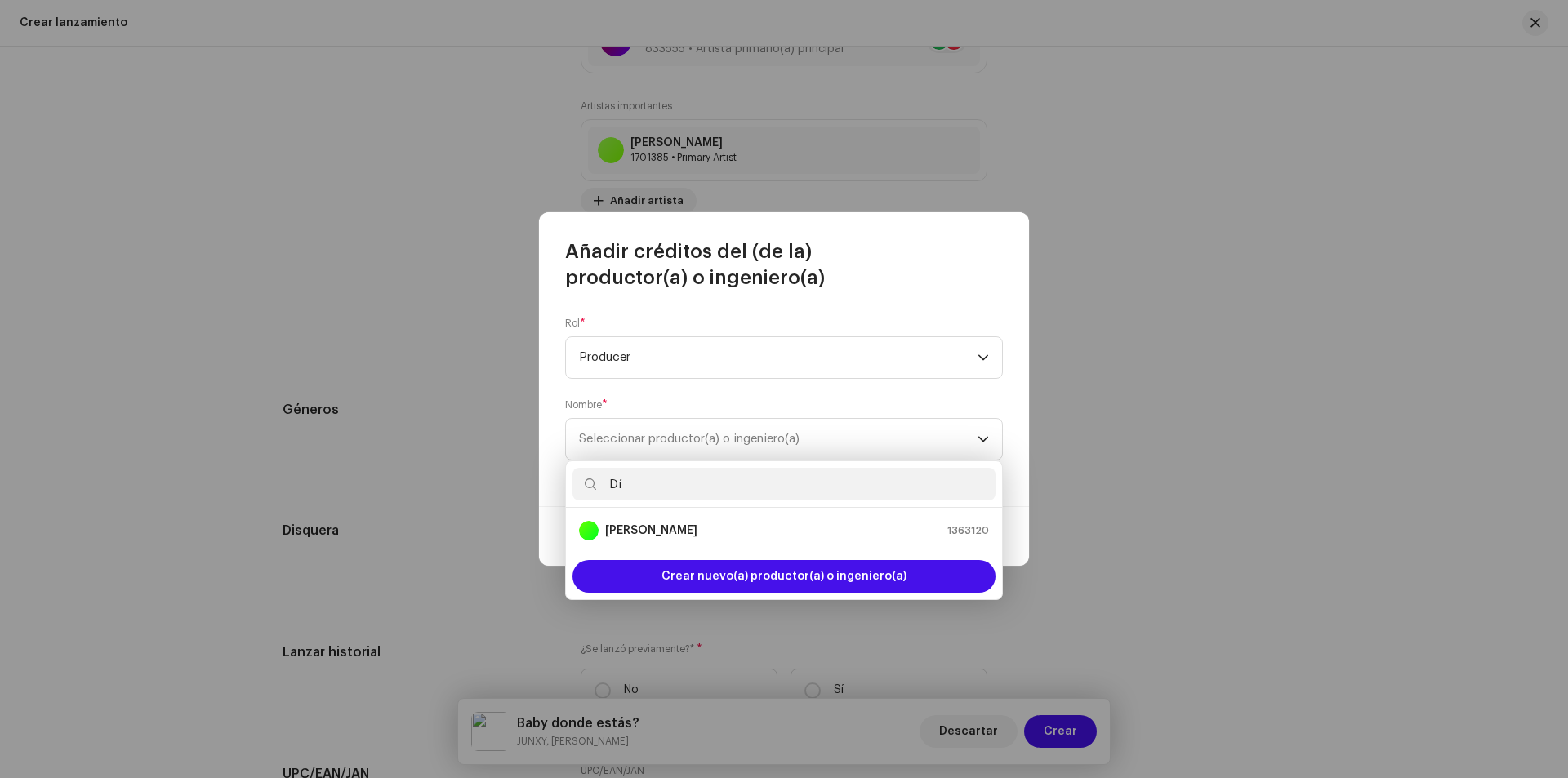
type input "D"
type input "[PERSON_NAME]"
click at [705, 538] on div "[PERSON_NAME] 833556" at bounding box center [783, 531] width 410 height 19
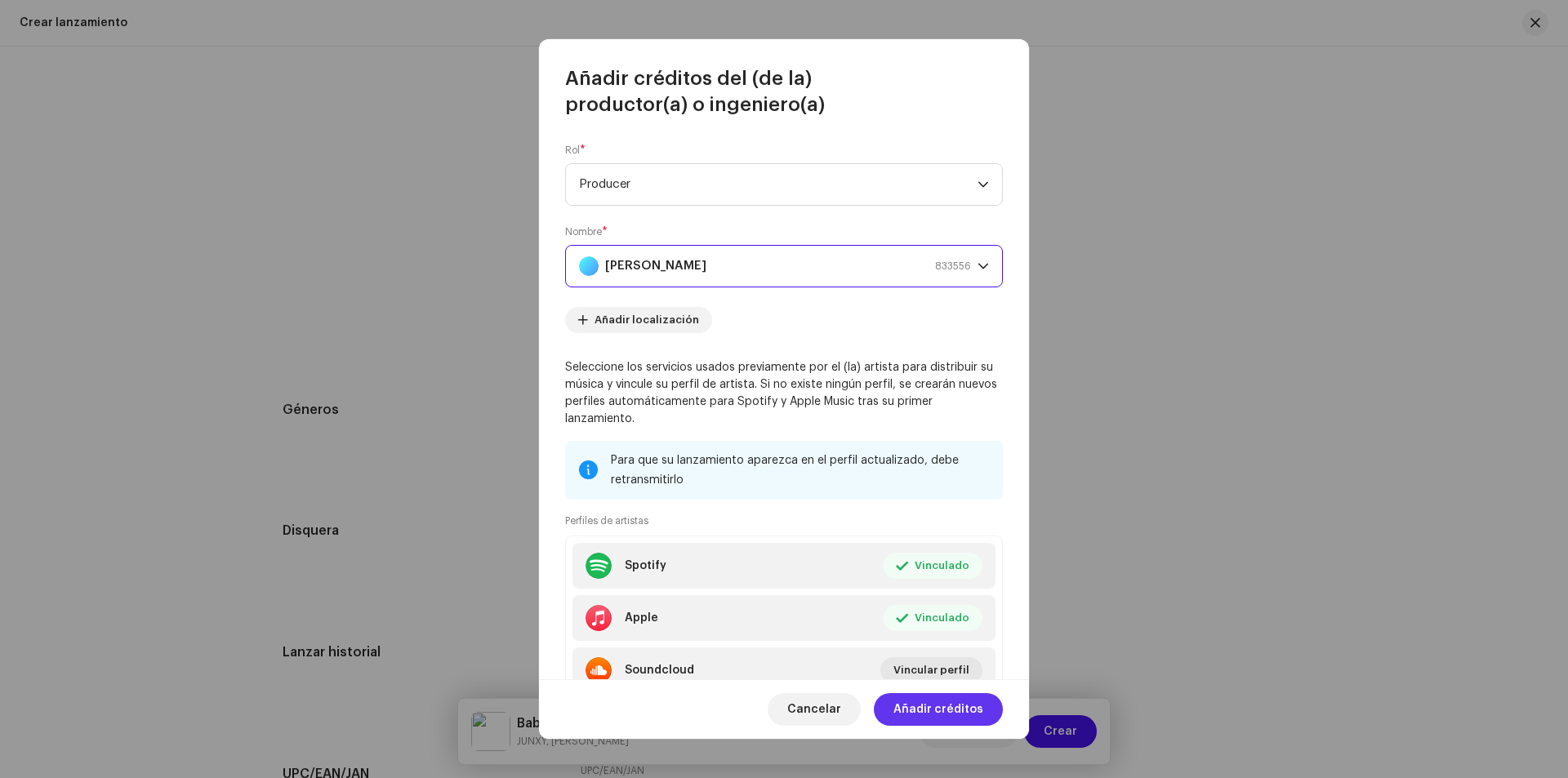
click at [946, 702] on span "Añadir créditos" at bounding box center [938, 709] width 90 height 32
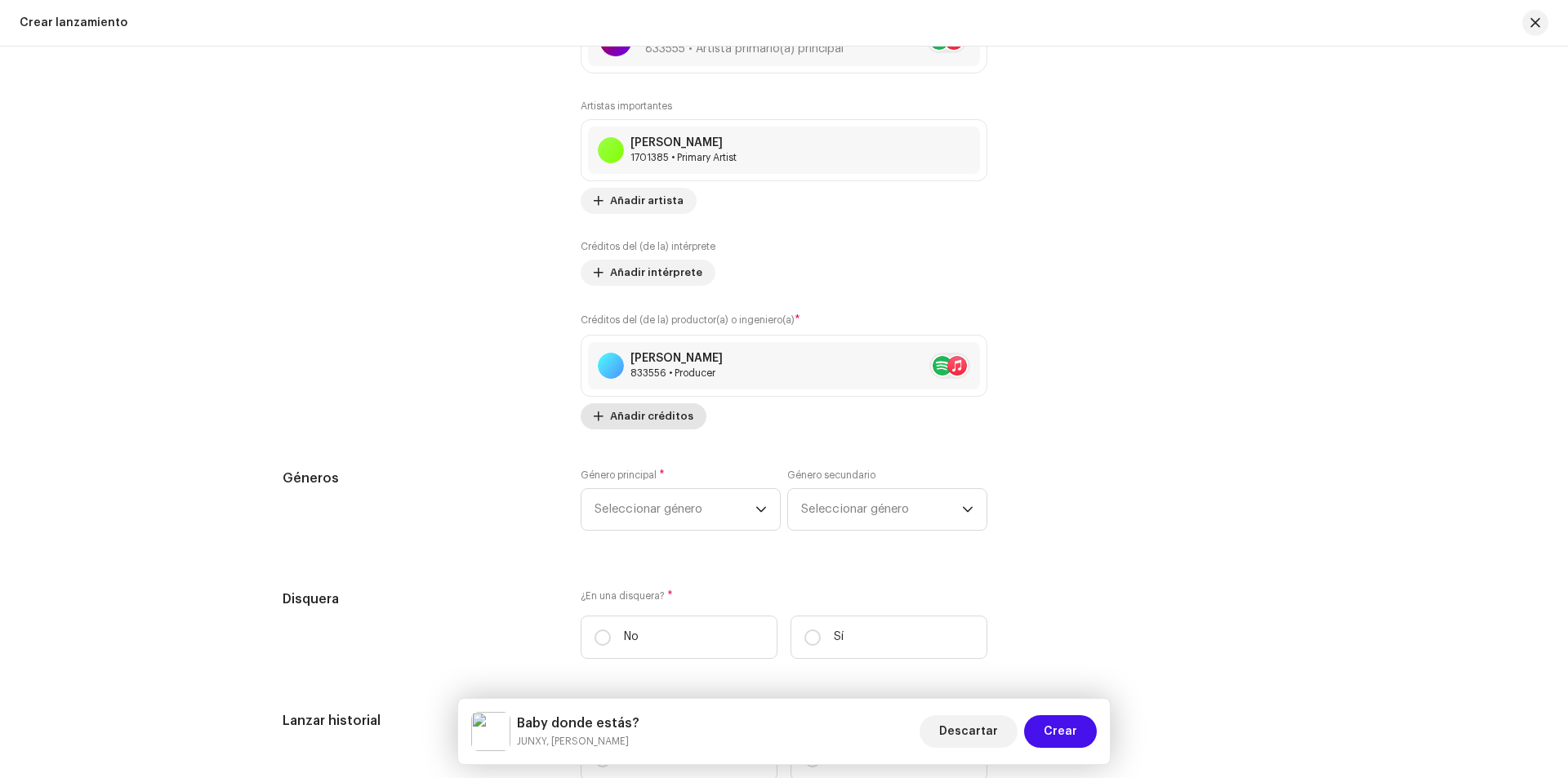
click at [649, 416] on span "Añadir créditos" at bounding box center [651, 416] width 83 height 32
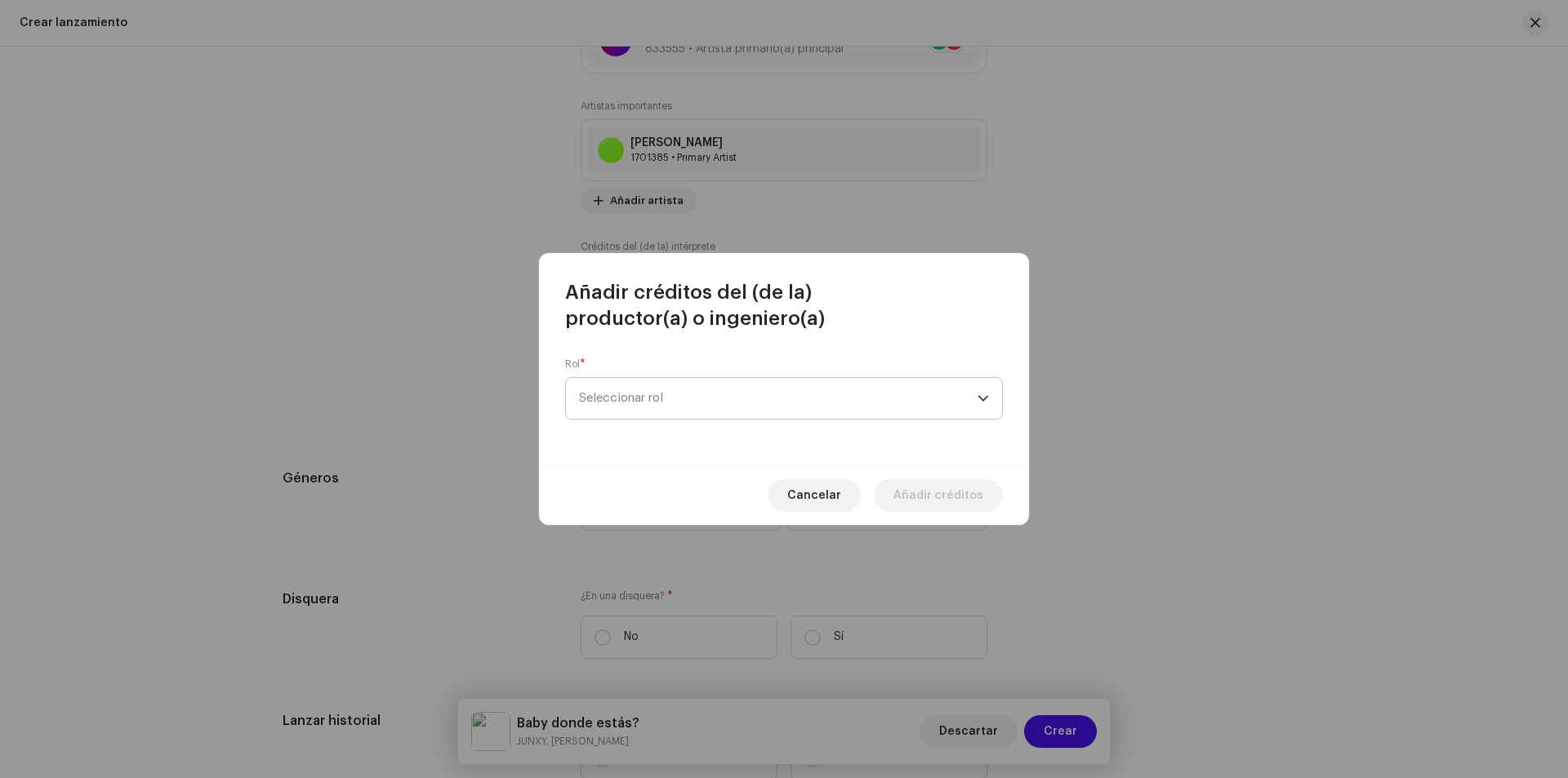
click at [687, 393] on span "Seleccionar rol" at bounding box center [778, 399] width 399 height 41
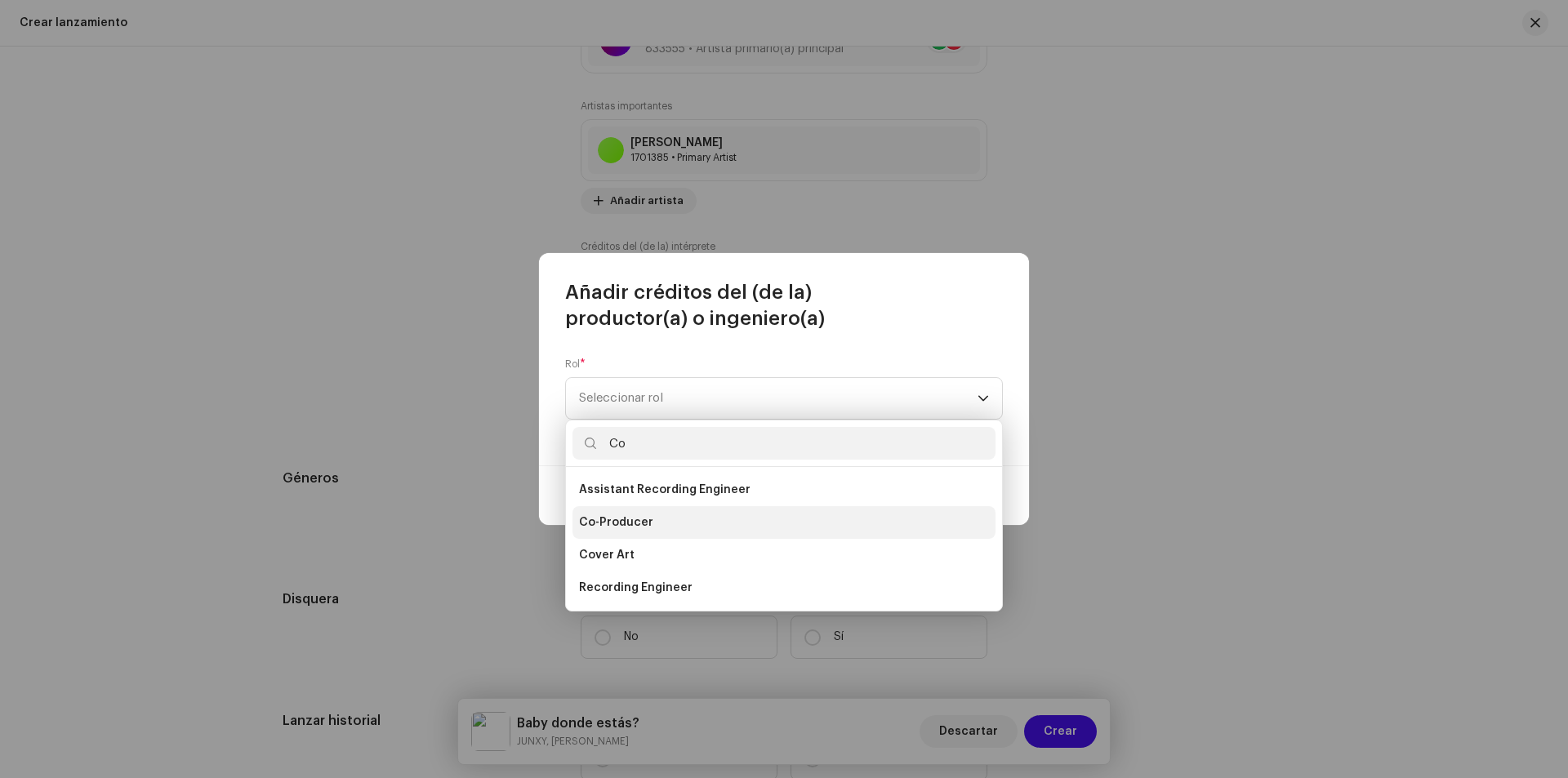
type input "Co"
click at [636, 524] on span "Co-Producer" at bounding box center [615, 523] width 74 height 17
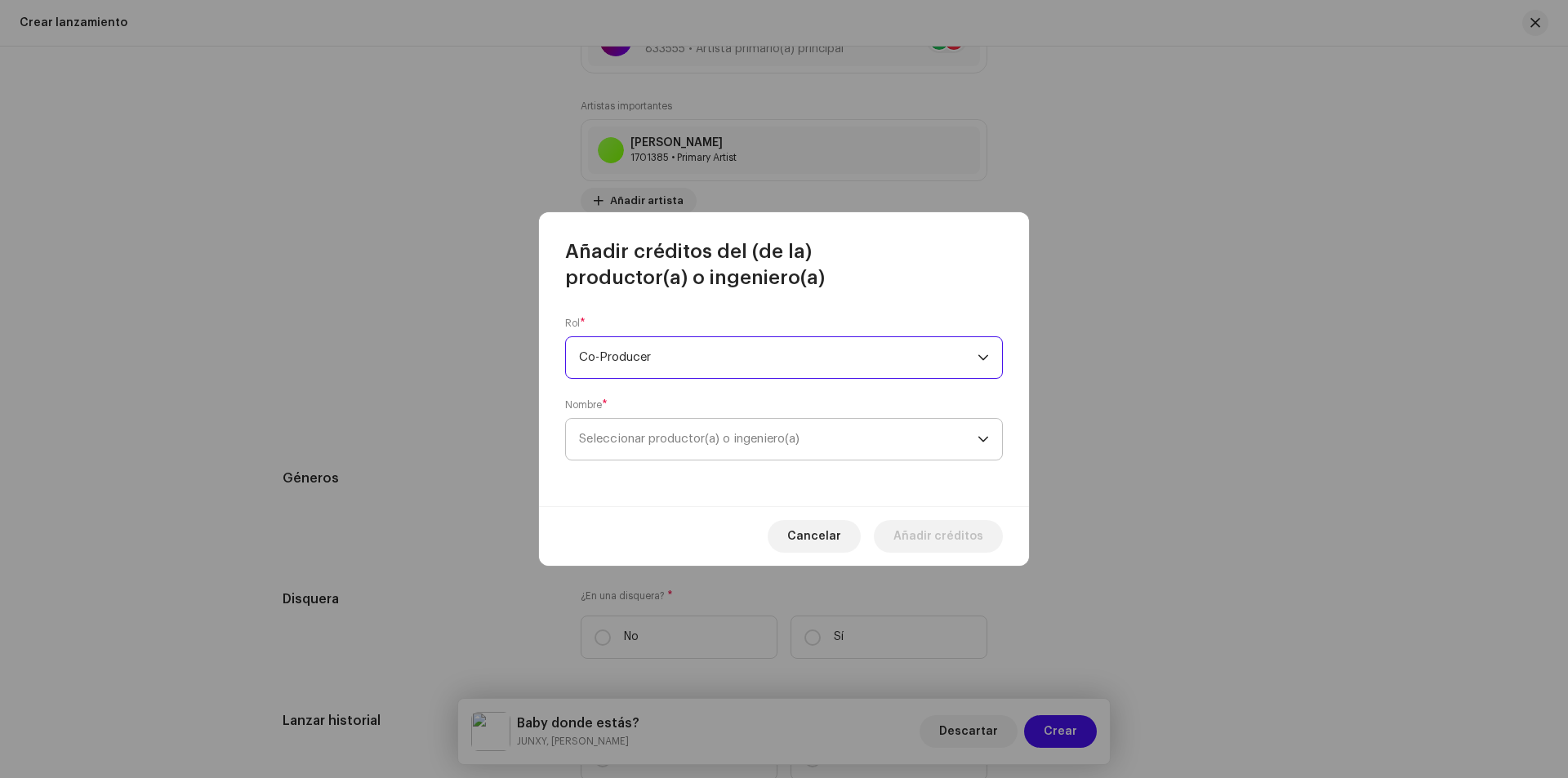
click at [666, 445] on span "Seleccionar productor(a) o ingeniero(a)" at bounding box center [778, 439] width 399 height 41
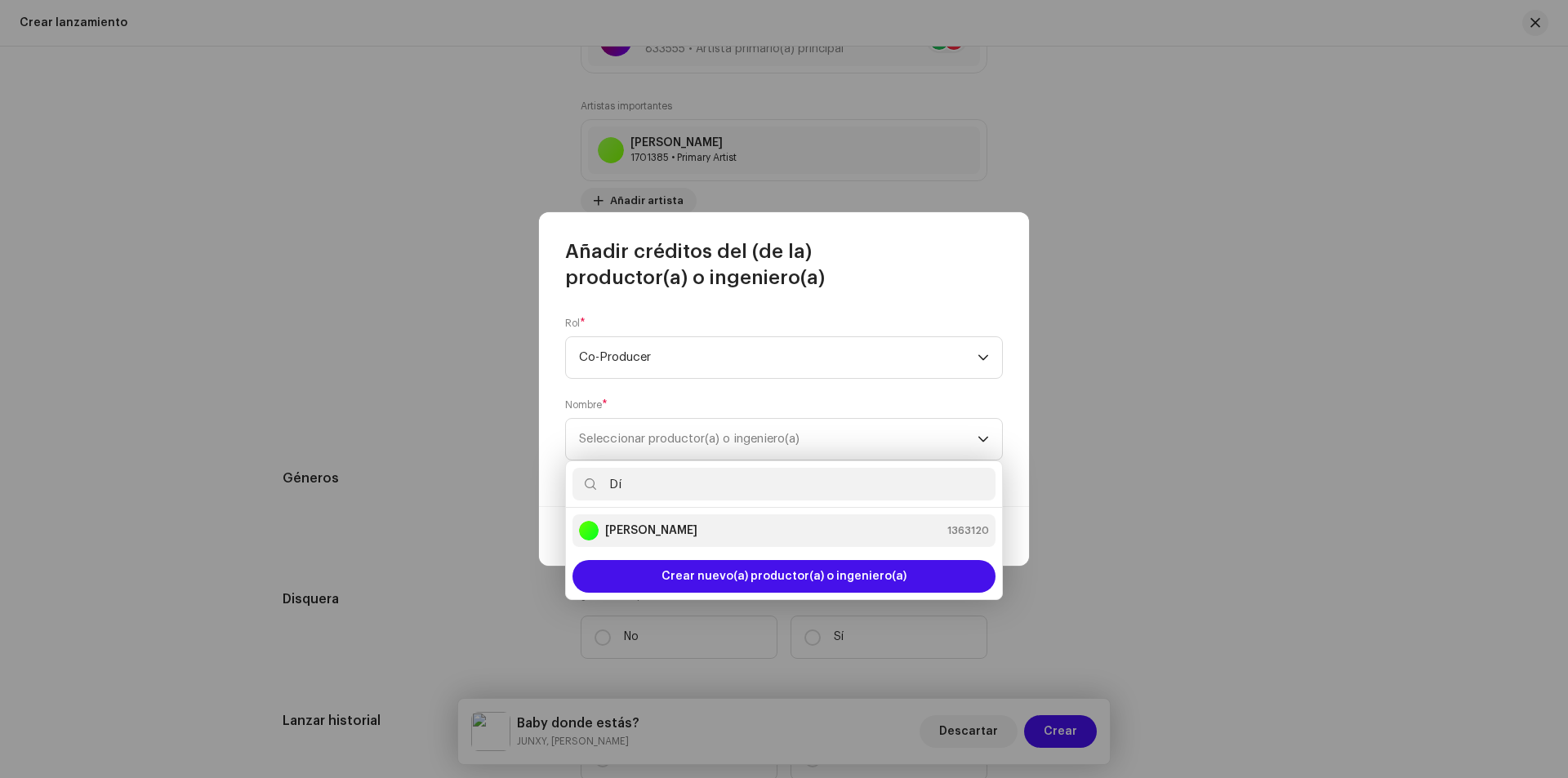
type input "Dí"
click at [666, 533] on strong "[PERSON_NAME]" at bounding box center [651, 531] width 93 height 17
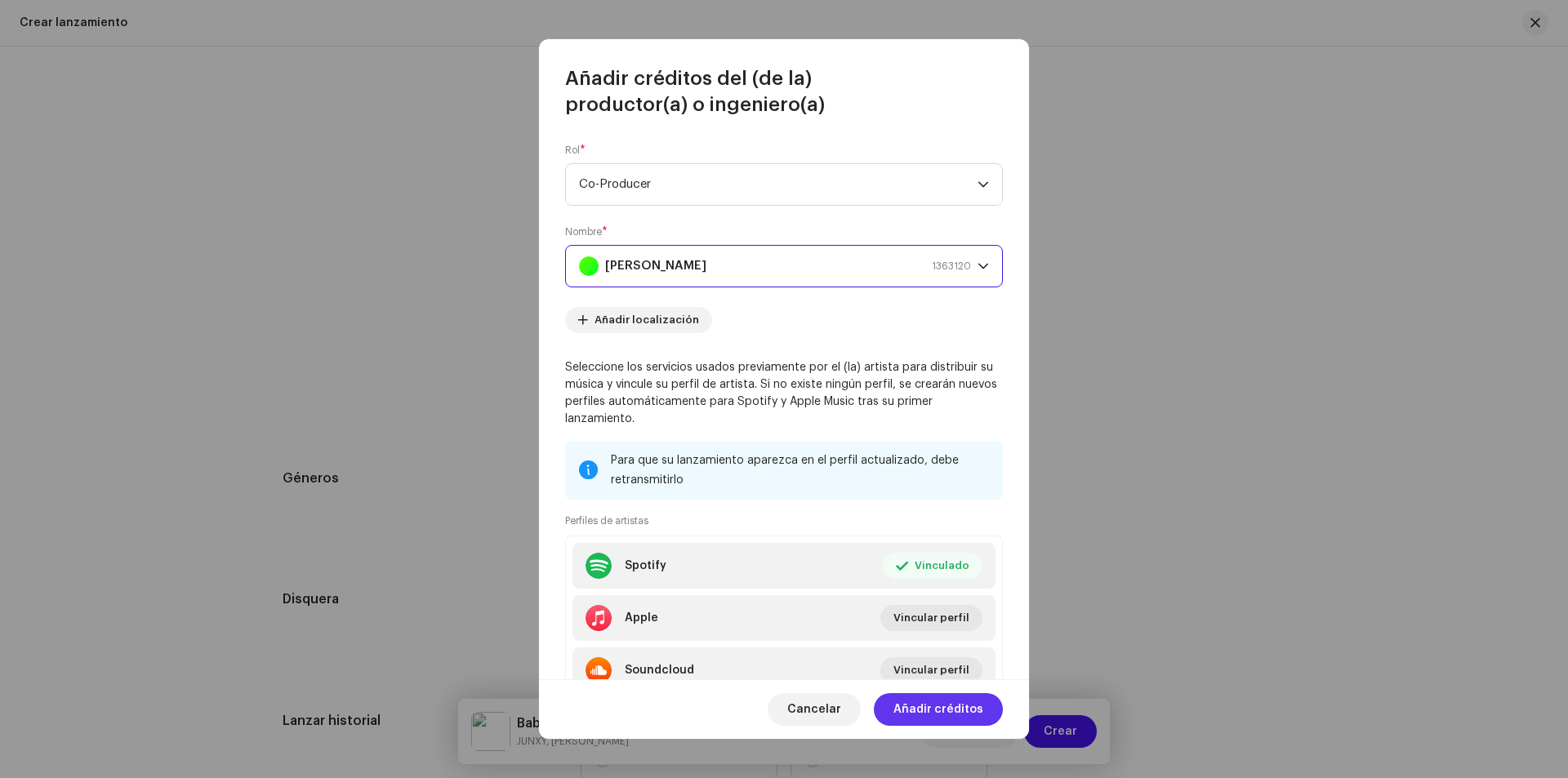
click at [947, 712] on span "Añadir créditos" at bounding box center [938, 709] width 90 height 32
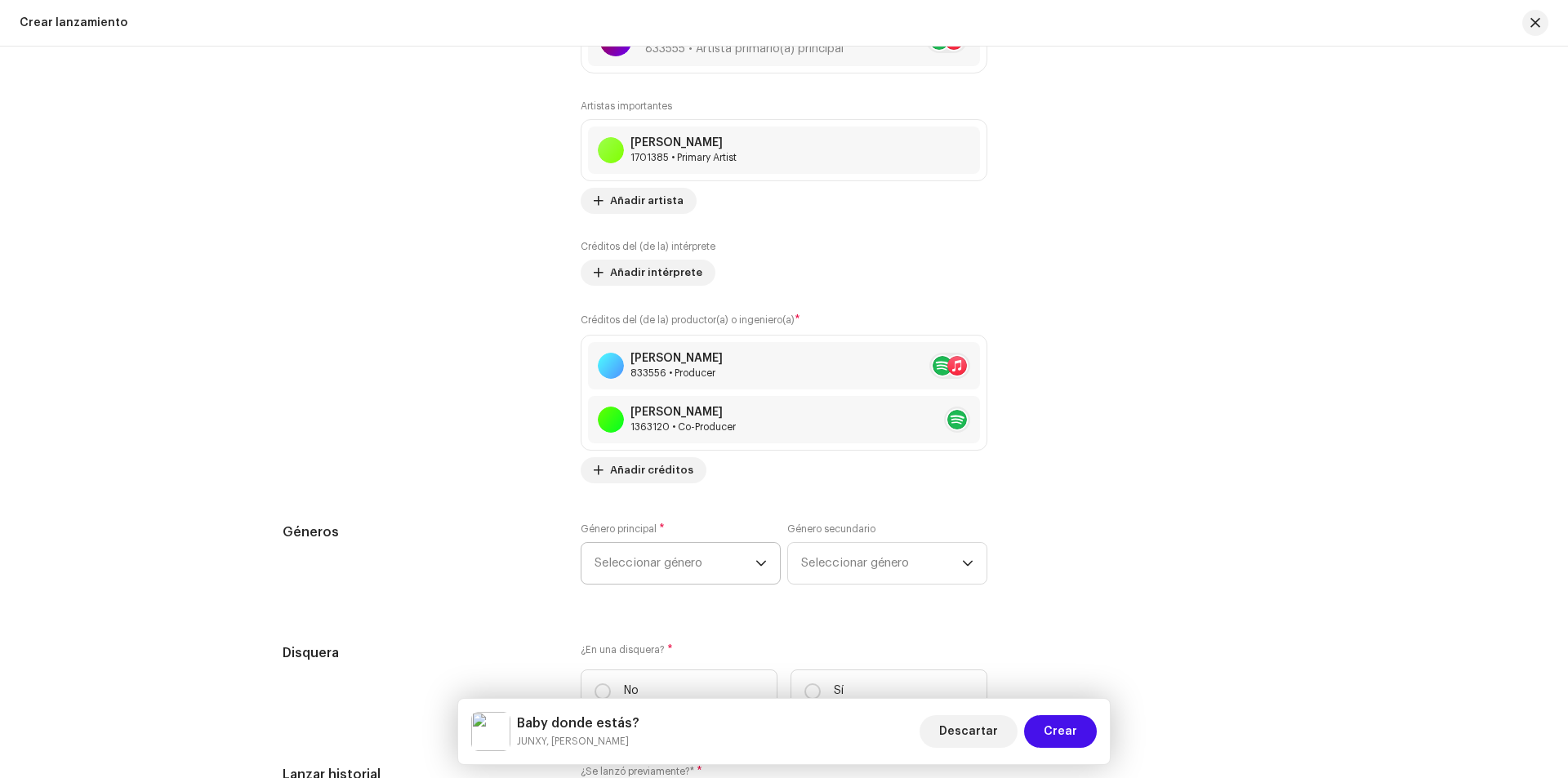
click at [742, 561] on span "Seleccionar género" at bounding box center [675, 563] width 161 height 41
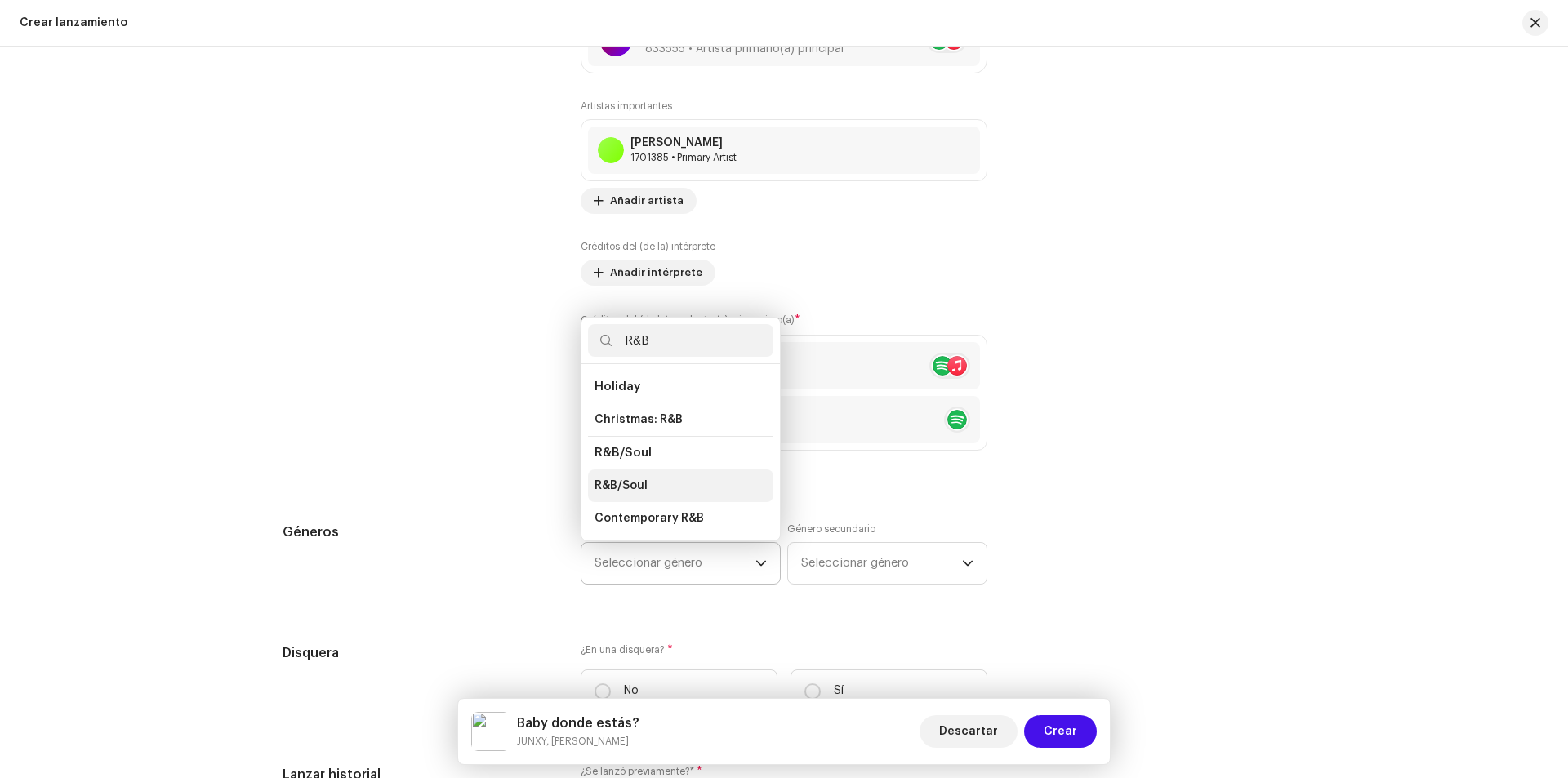
type input "R&B"
click at [649, 477] on li "R&B/Soul" at bounding box center [681, 485] width 185 height 32
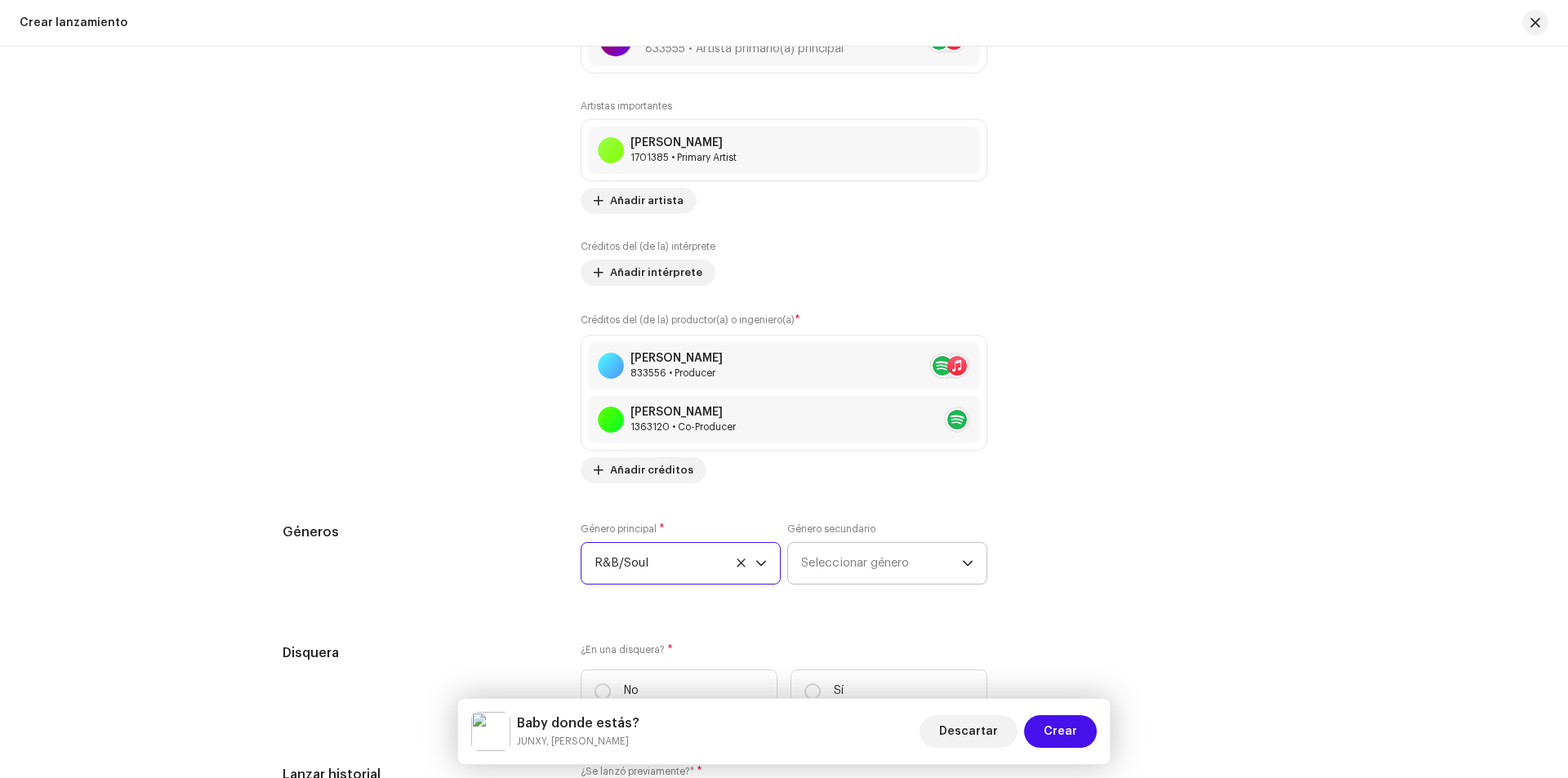
click at [838, 568] on span "Seleccionar género" at bounding box center [881, 563] width 161 height 41
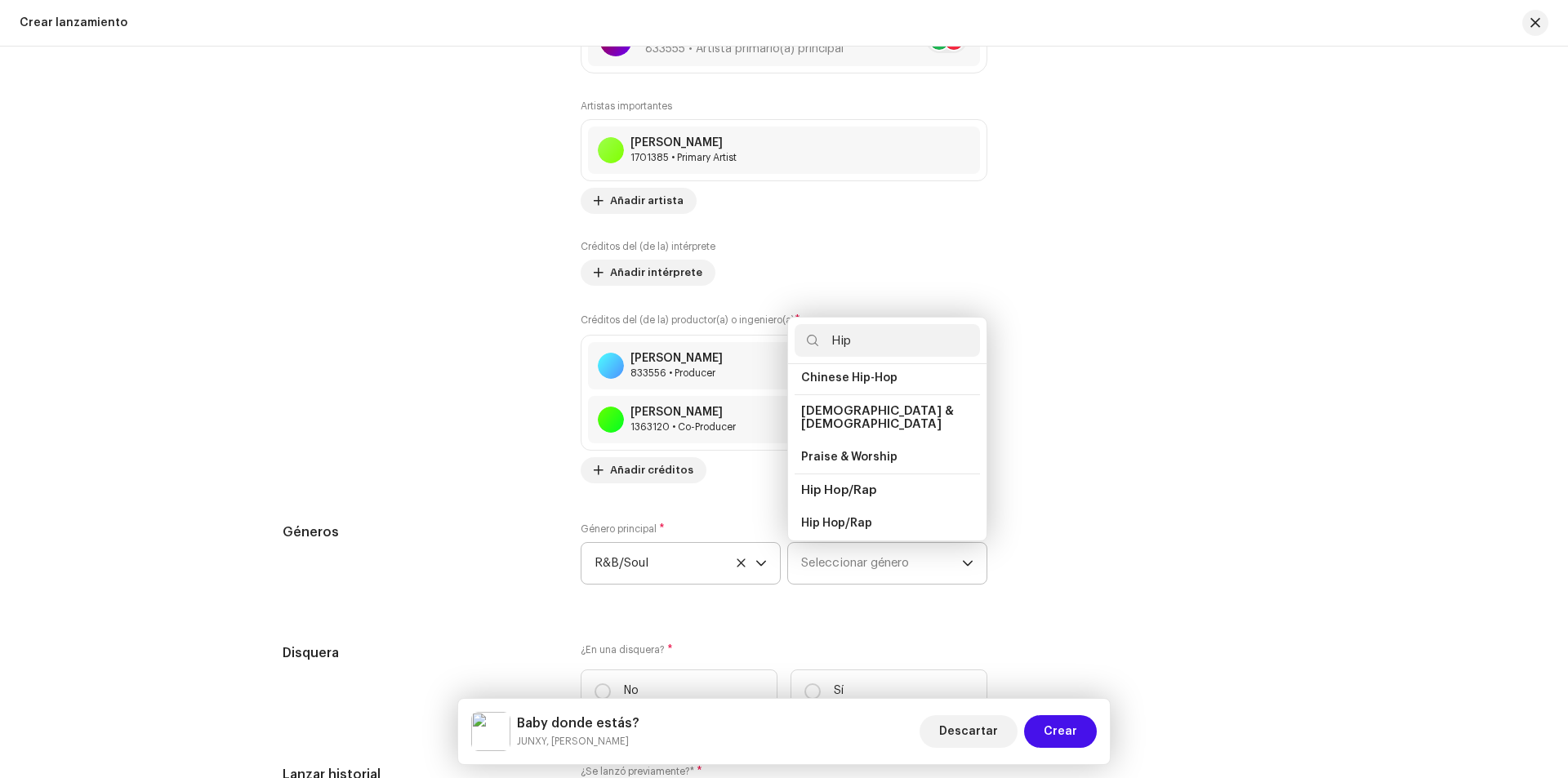
scroll to position [81, 0]
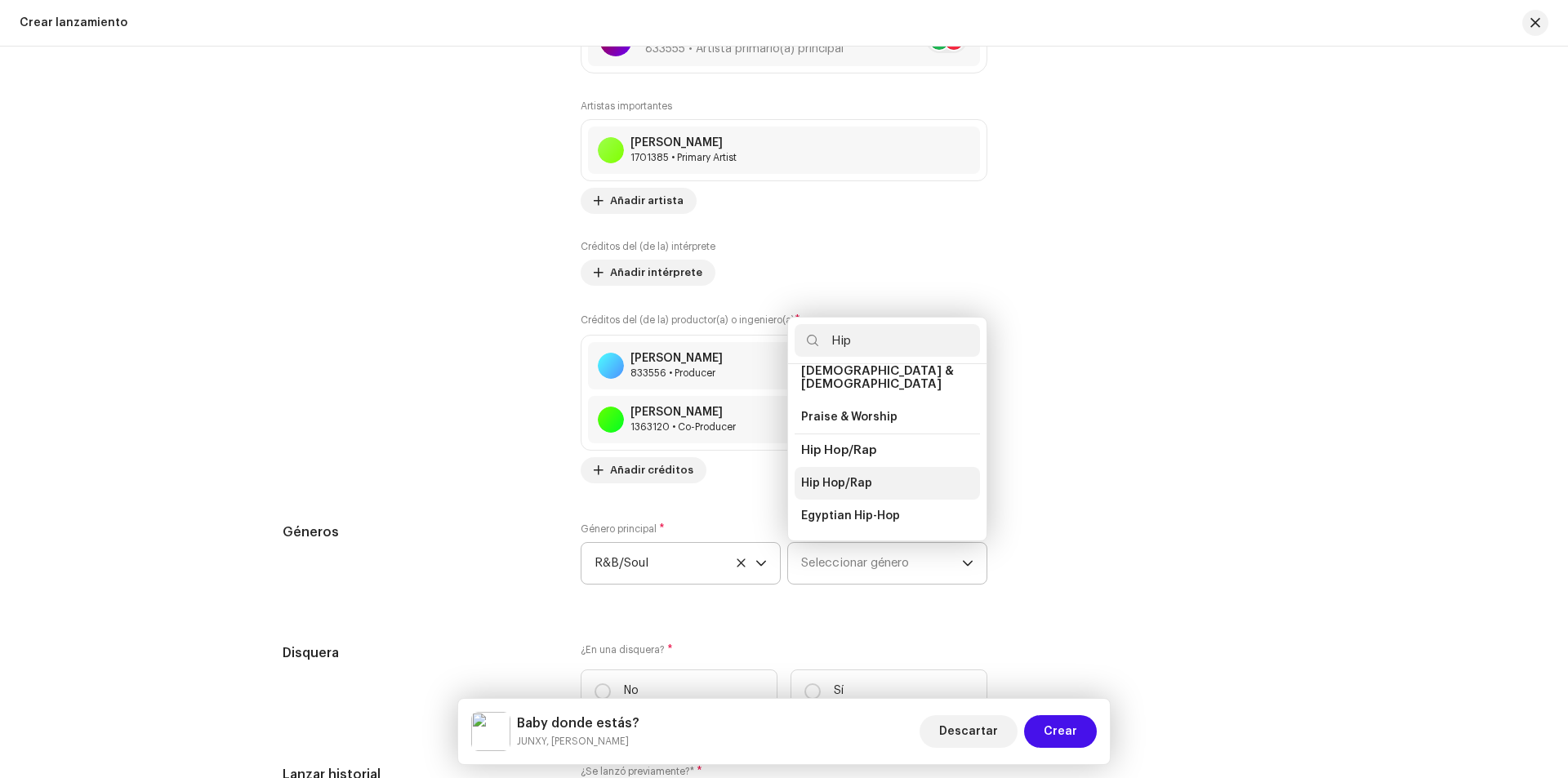
type input "Hip"
click at [852, 476] on span "Hip Hop/Rap" at bounding box center [836, 483] width 71 height 17
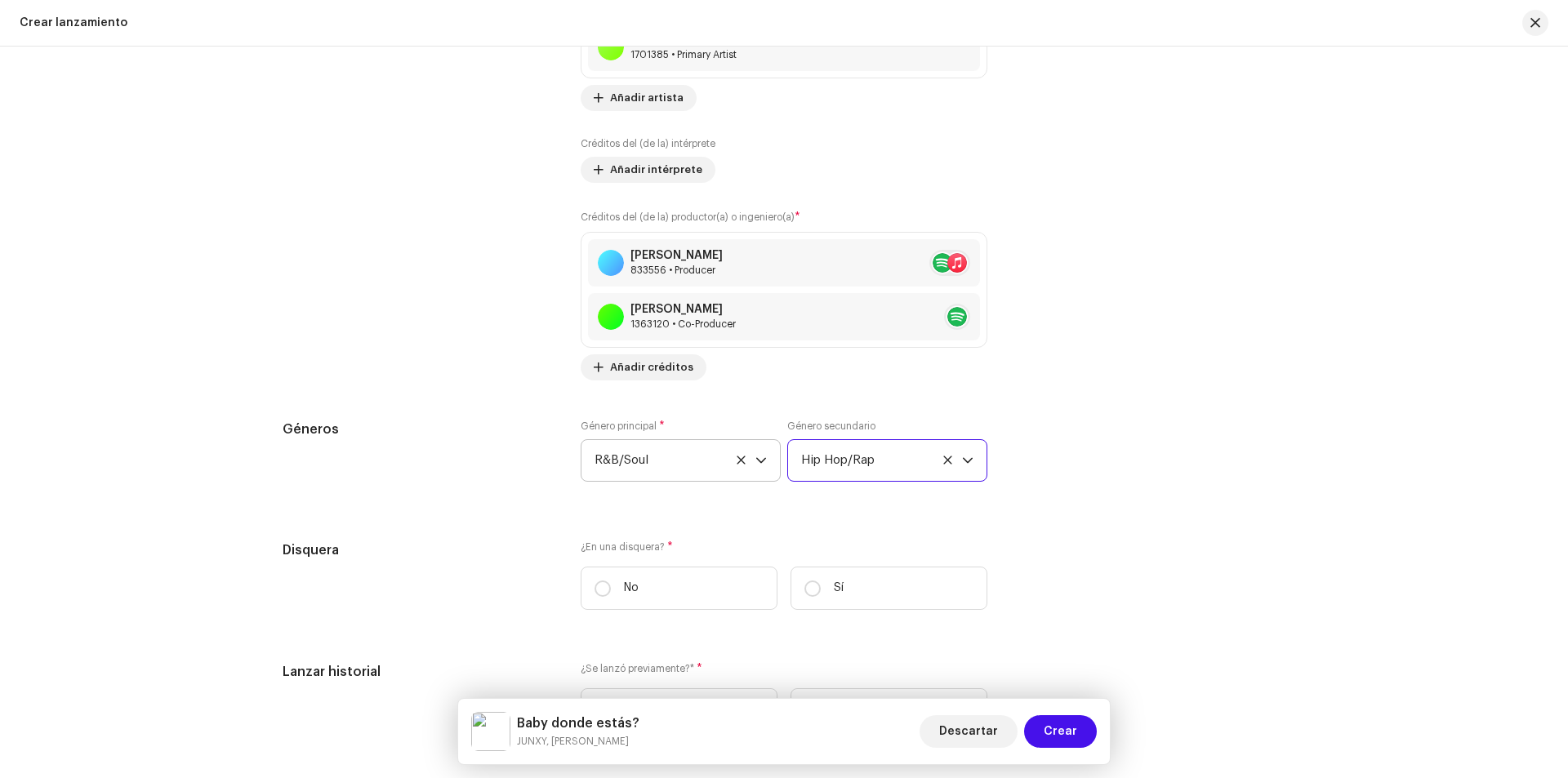
scroll to position [2368, 0]
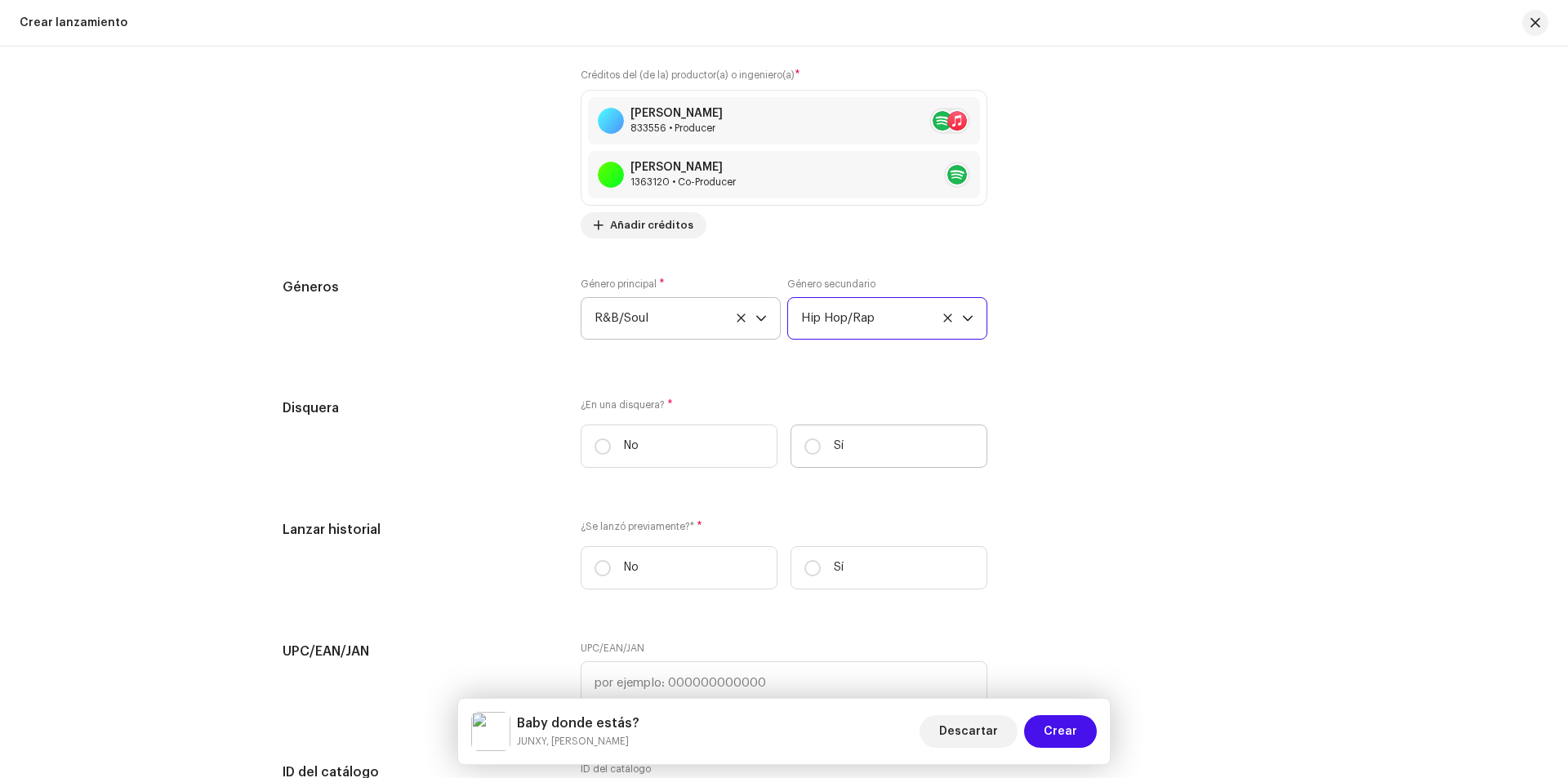
click at [888, 450] on label "Sí" at bounding box center [888, 447] width 197 height 44
click at [821, 450] on input "Sí" at bounding box center [812, 447] width 17 height 17
radio input "true"
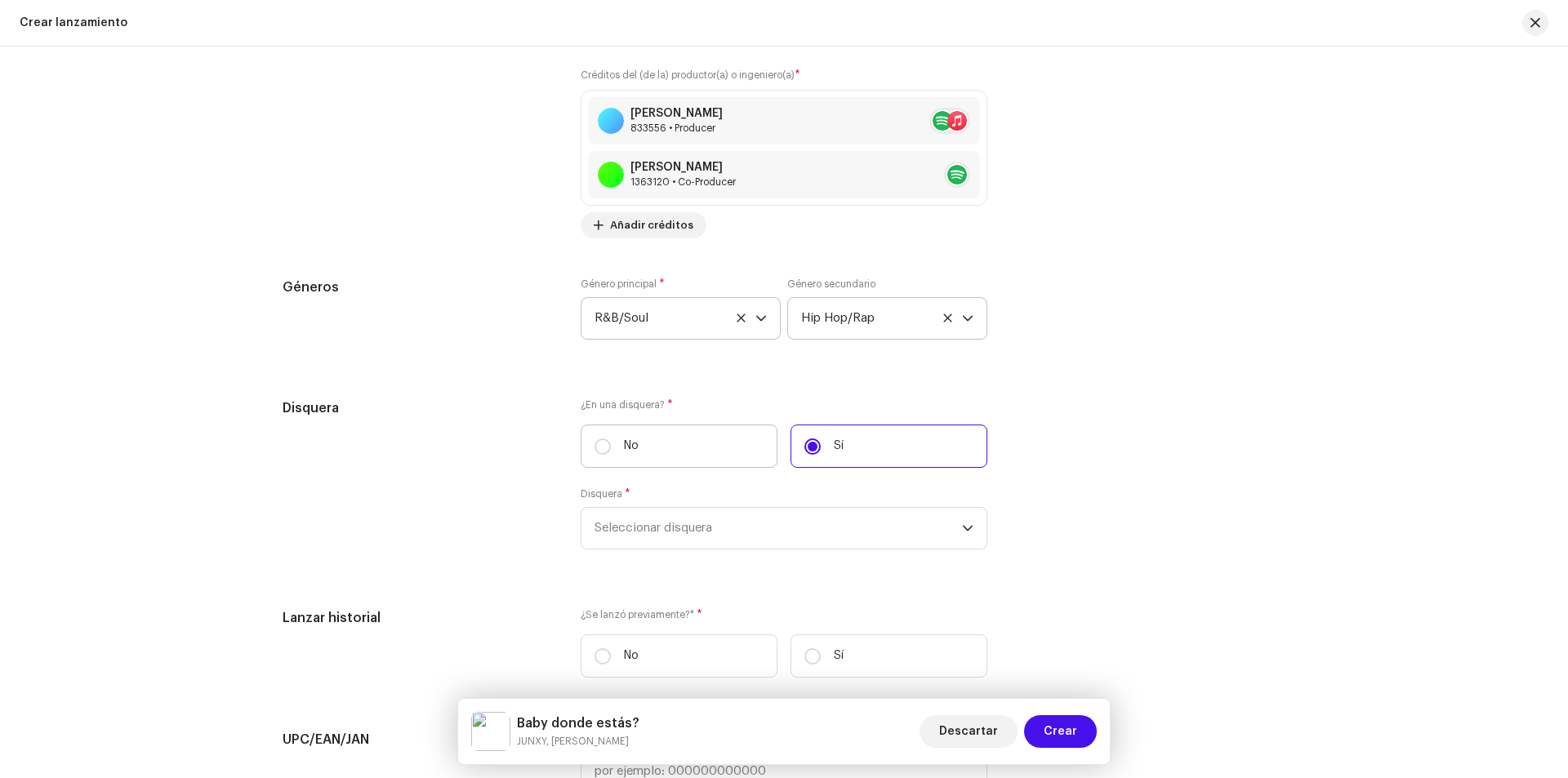
click at [735, 456] on label "No" at bounding box center [678, 447] width 197 height 44
click at [611, 455] on input "No" at bounding box center [602, 447] width 17 height 17
radio input "true"
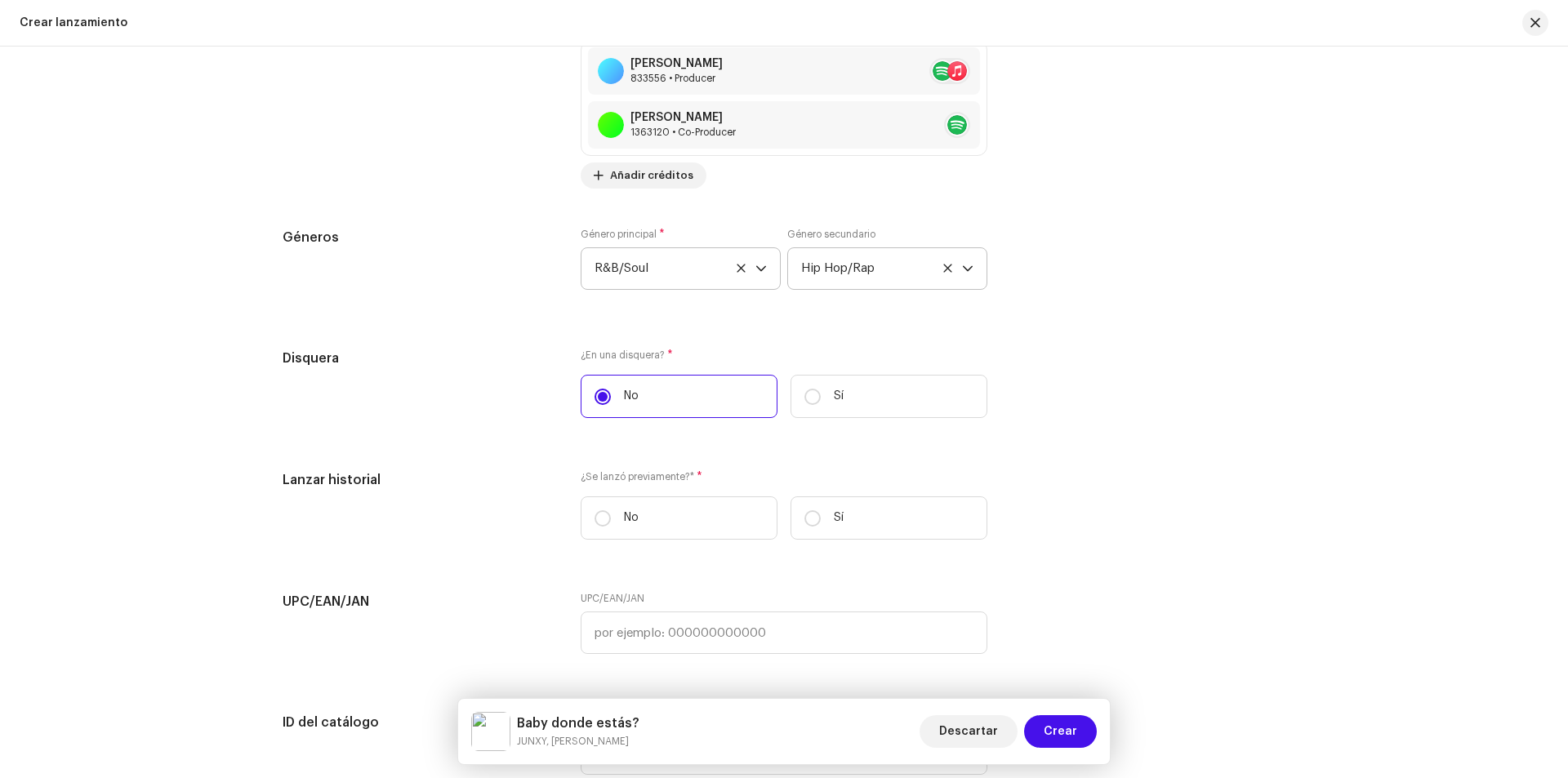
scroll to position [2614, 0]
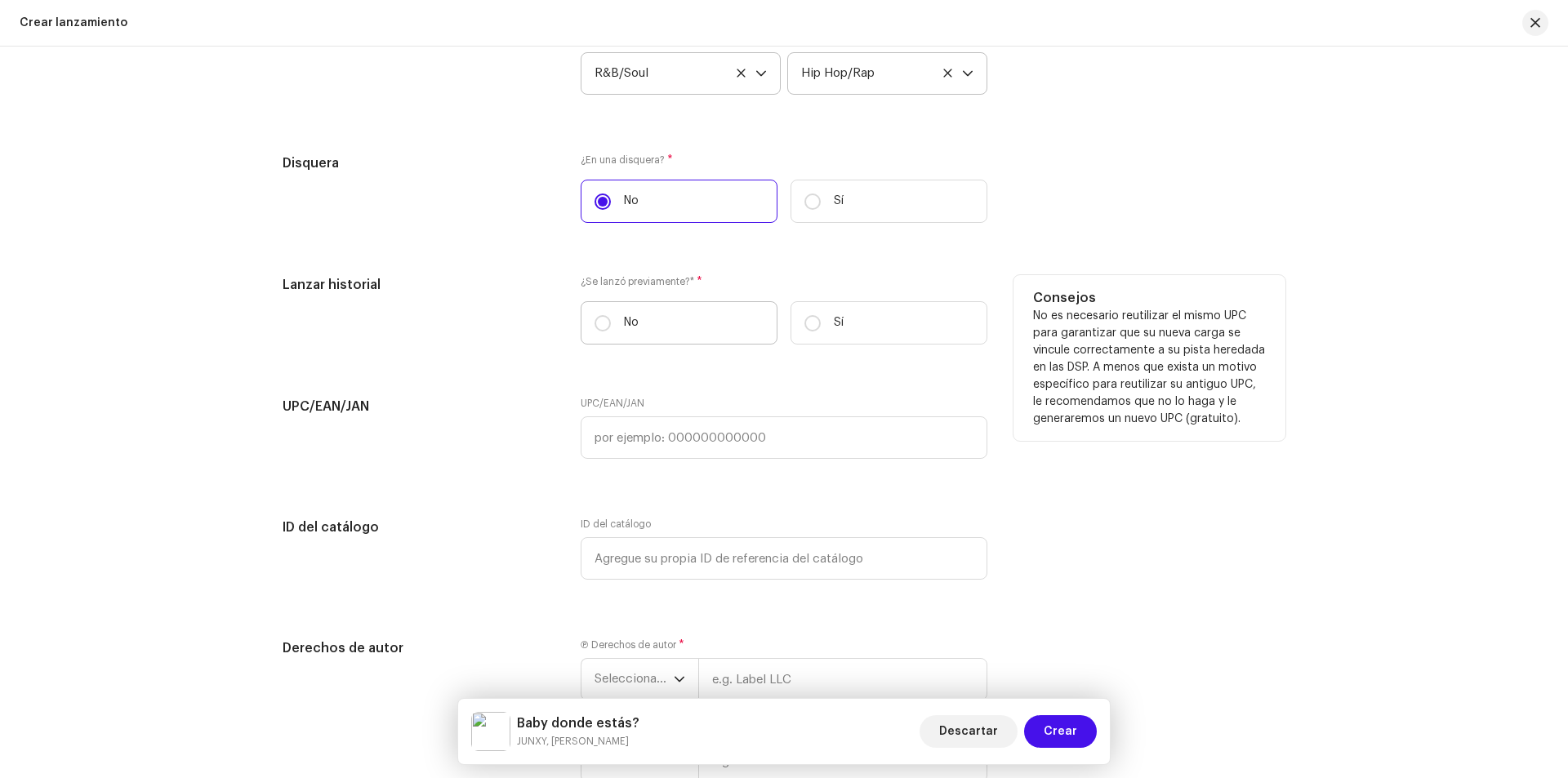
click at [624, 318] on p "No" at bounding box center [631, 323] width 15 height 17
click at [611, 318] on input "No" at bounding box center [602, 323] width 17 height 17
radio input "true"
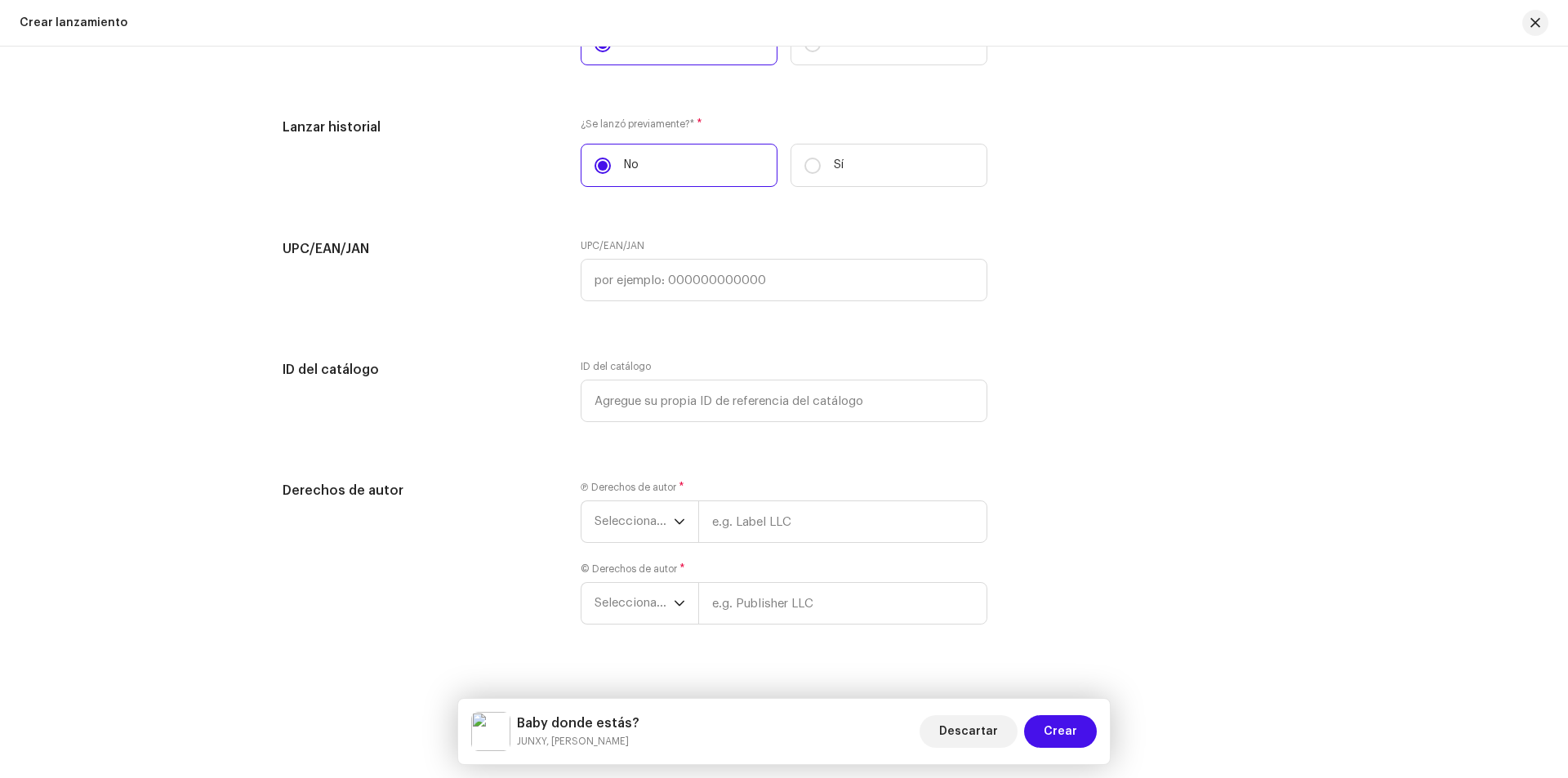
scroll to position [2794, 0]
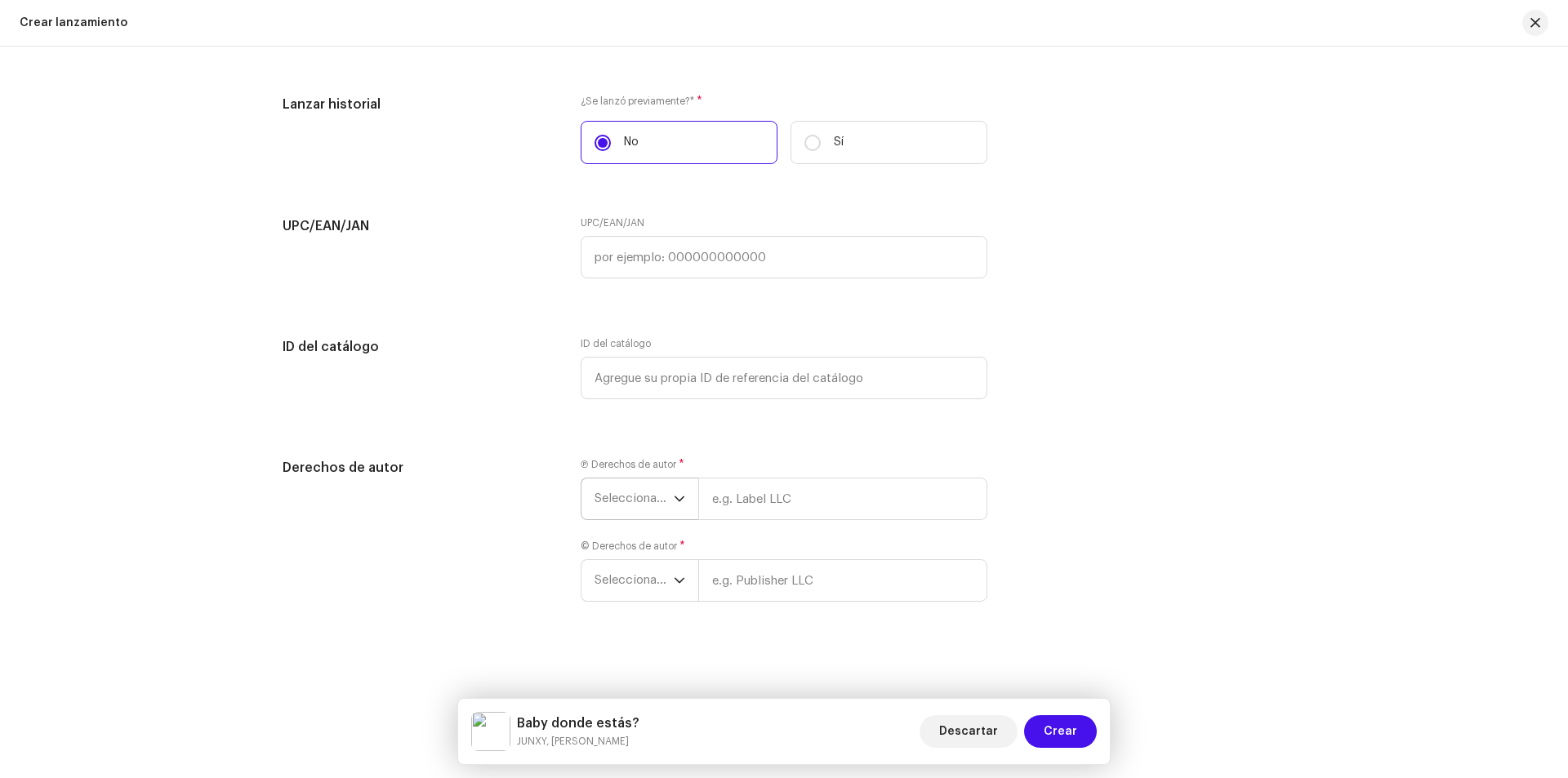
click at [650, 498] on span "Seleccionar año" at bounding box center [634, 498] width 80 height 41
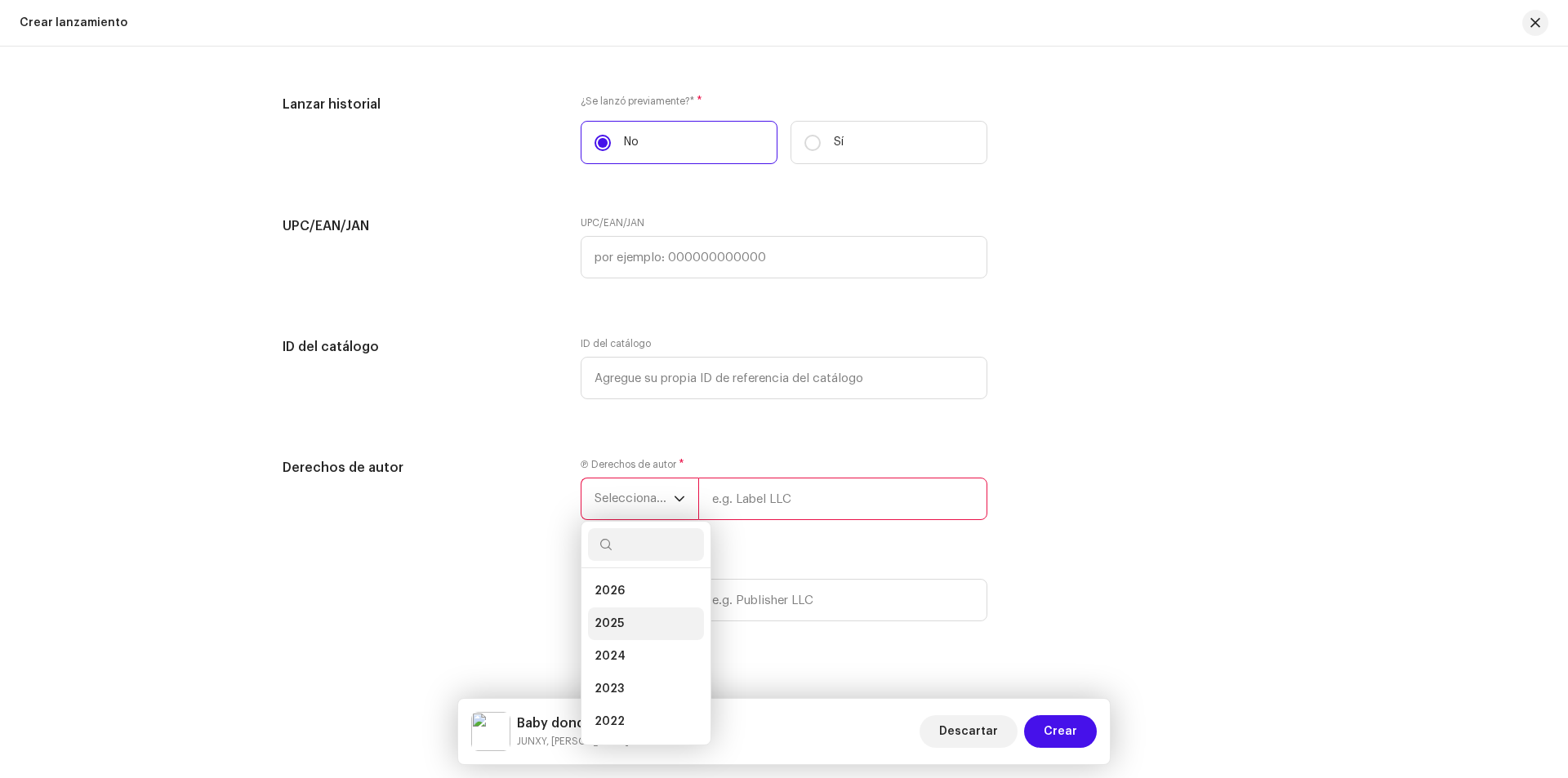
click at [629, 625] on li "2025" at bounding box center [646, 623] width 116 height 32
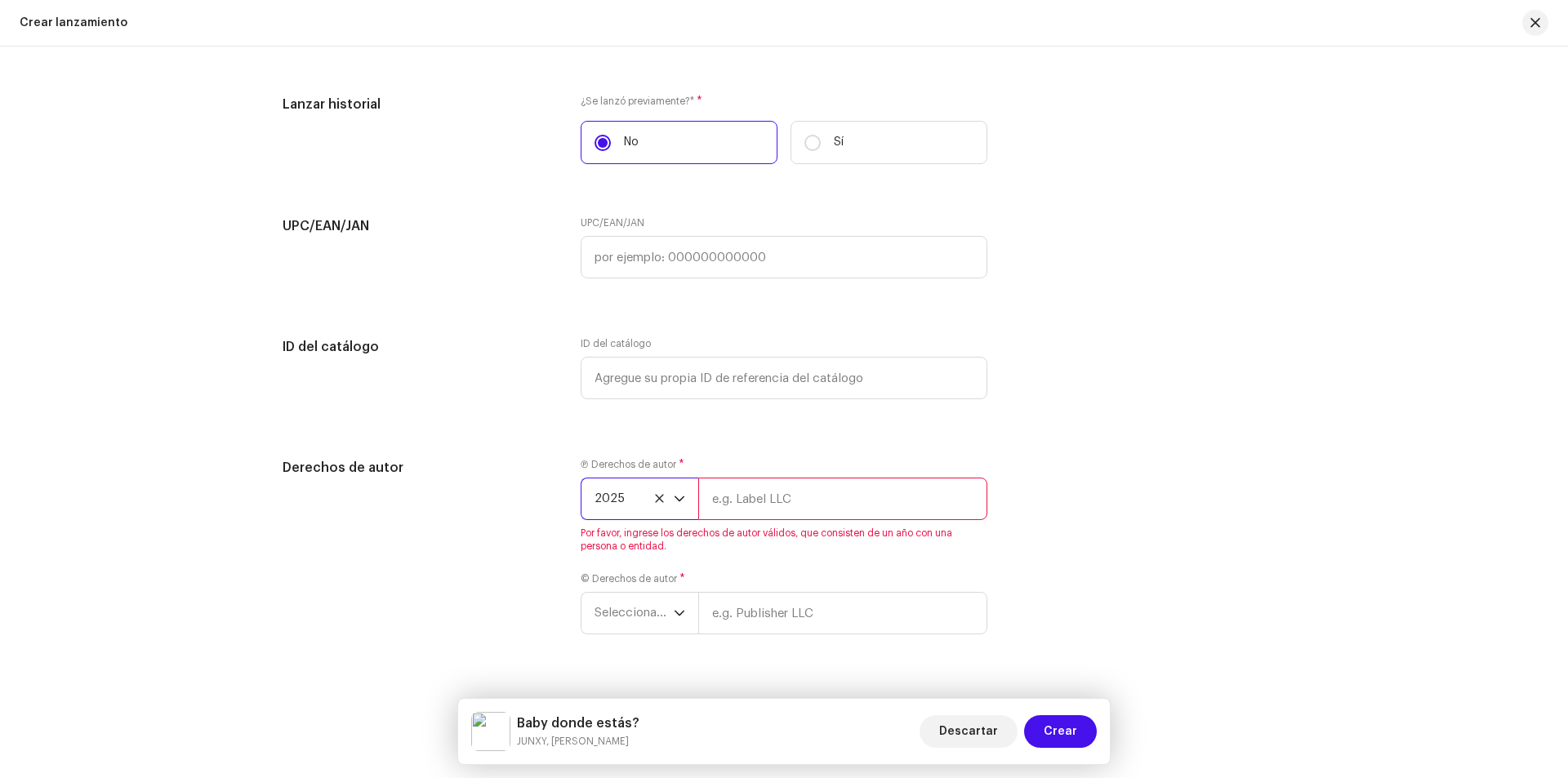
click at [744, 511] on input "text" at bounding box center [843, 499] width 289 height 43
type input "Junxy"
click at [751, 611] on div "Ⓟ Derechos de autor * 2025 Junxy Por favor, ingrese los derechos de autor válid…" at bounding box center [783, 556] width 406 height 196
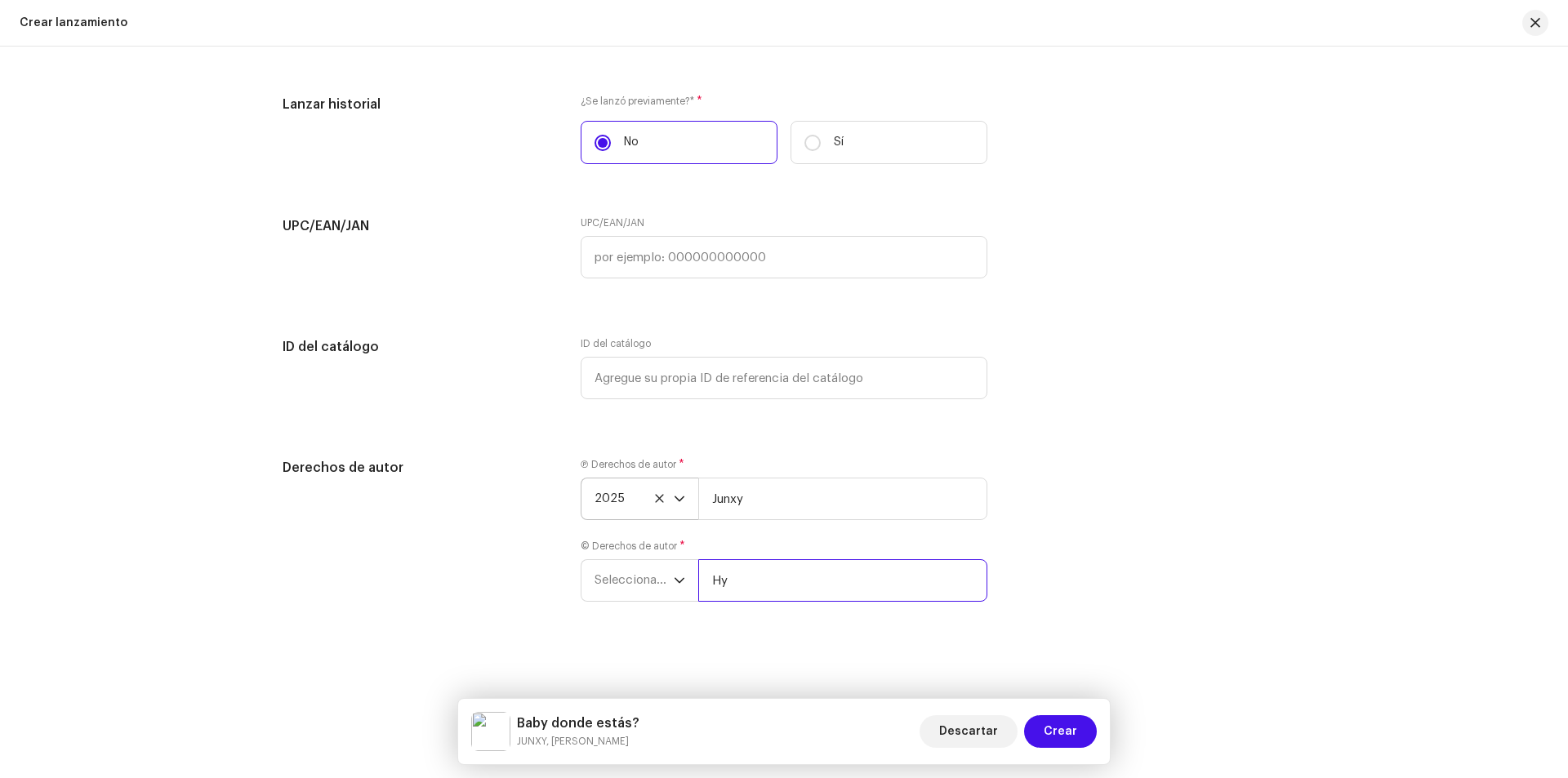
type input "H"
drag, startPoint x: 781, startPoint y: 587, endPoint x: 746, endPoint y: 580, distance: 35.7
click at [746, 580] on input "Junxy, [PERSON_NAME]" at bounding box center [843, 580] width 289 height 43
type input "Junxy, [PERSON_NAME]"
click at [746, 501] on input "Junxy" at bounding box center [843, 499] width 289 height 43
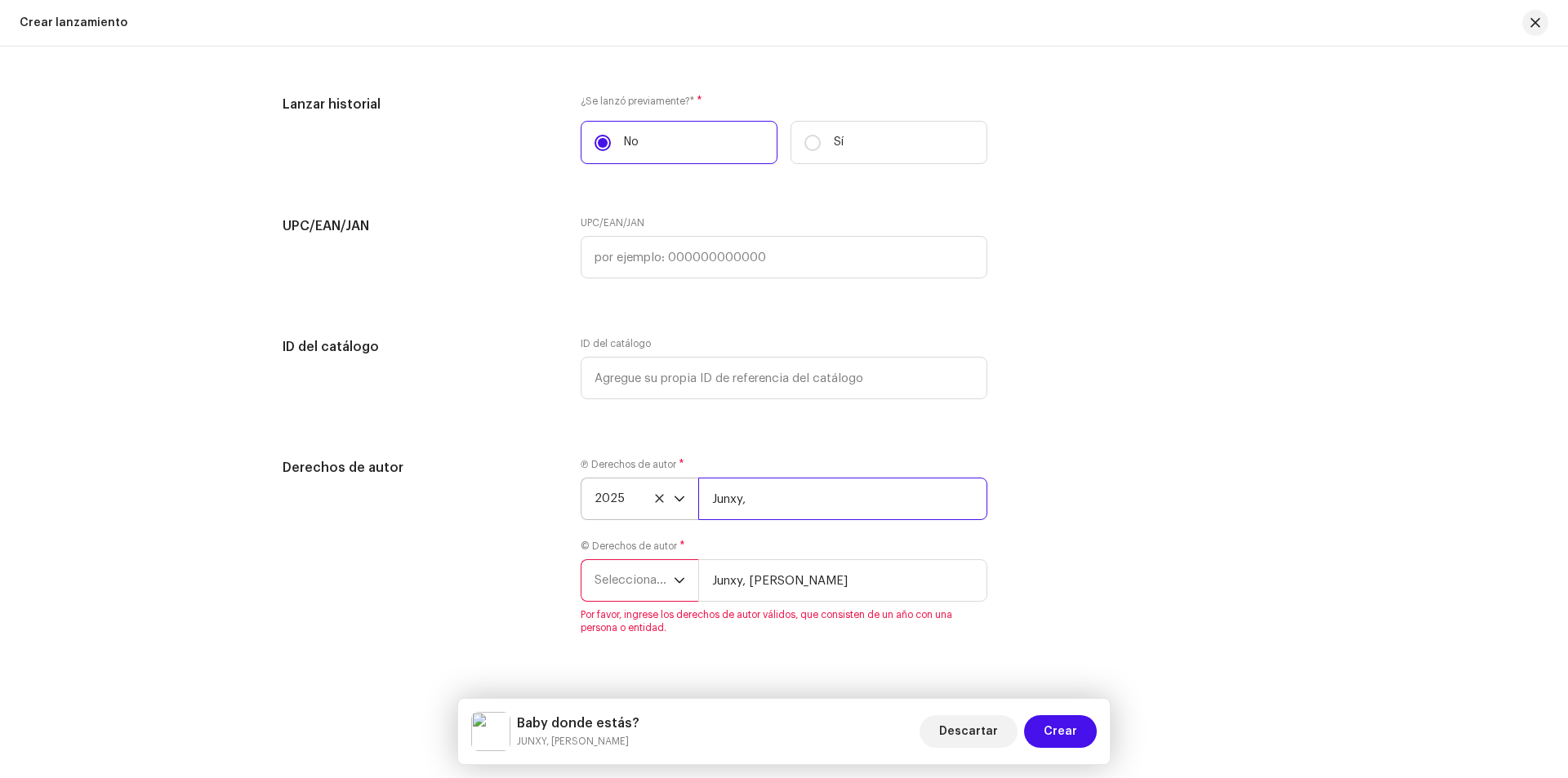
paste input "[PERSON_NAME]"
type input "Junxy, [PERSON_NAME]"
click at [649, 582] on span "Seleccionar año" at bounding box center [634, 580] width 80 height 41
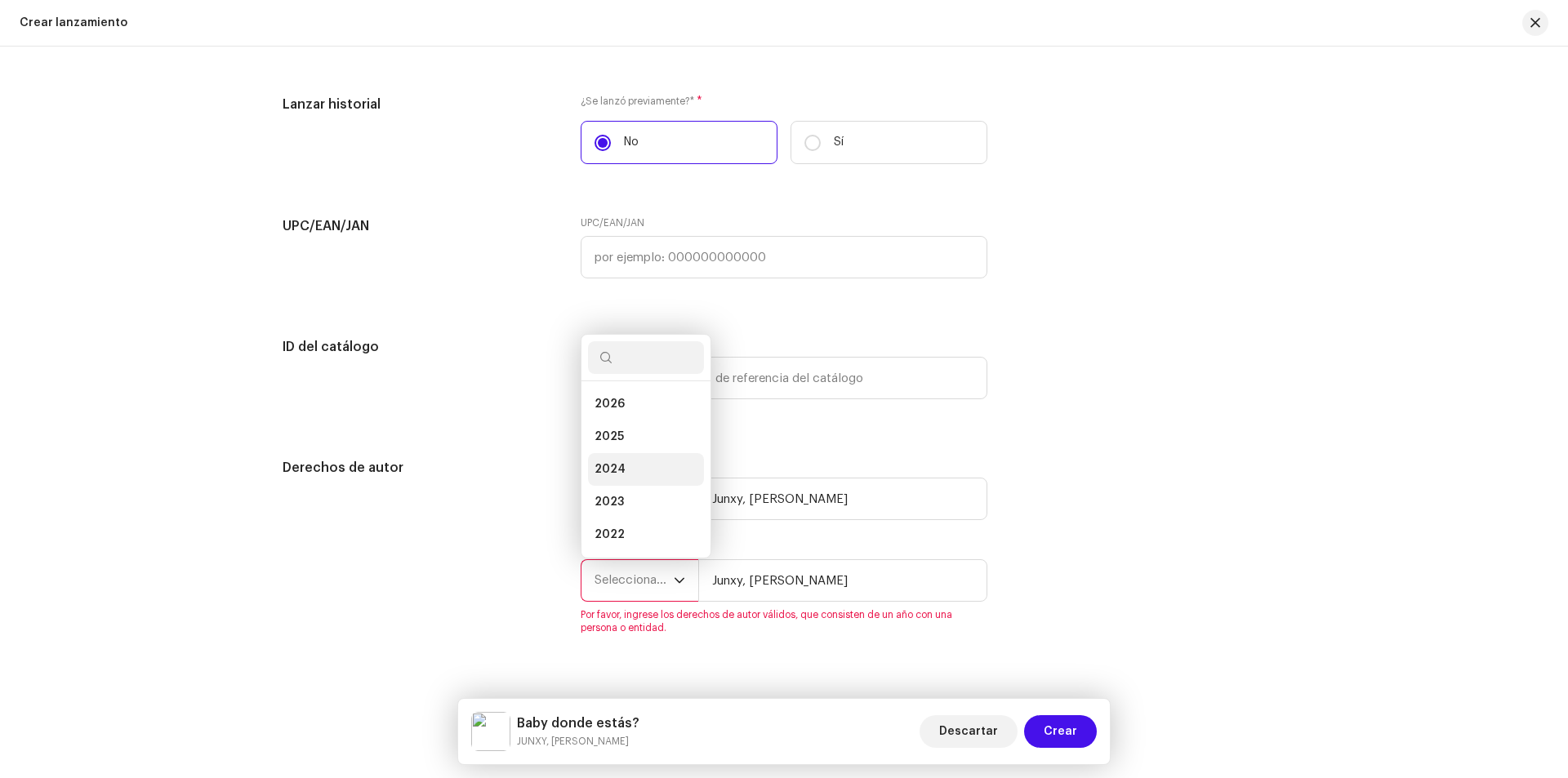
scroll to position [26, 0]
click at [628, 411] on li "2025" at bounding box center [646, 410] width 116 height 32
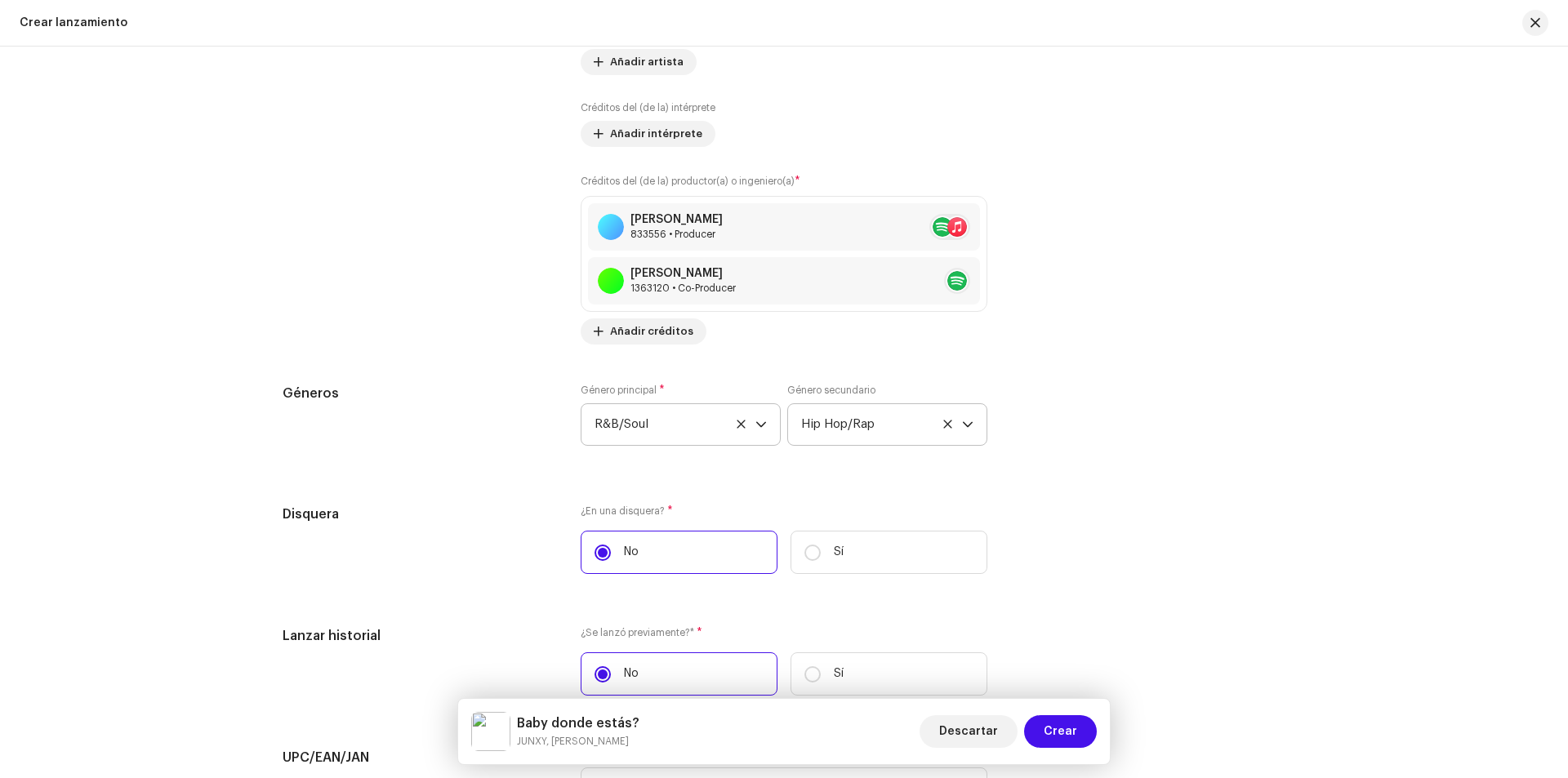
scroll to position [2141, 0]
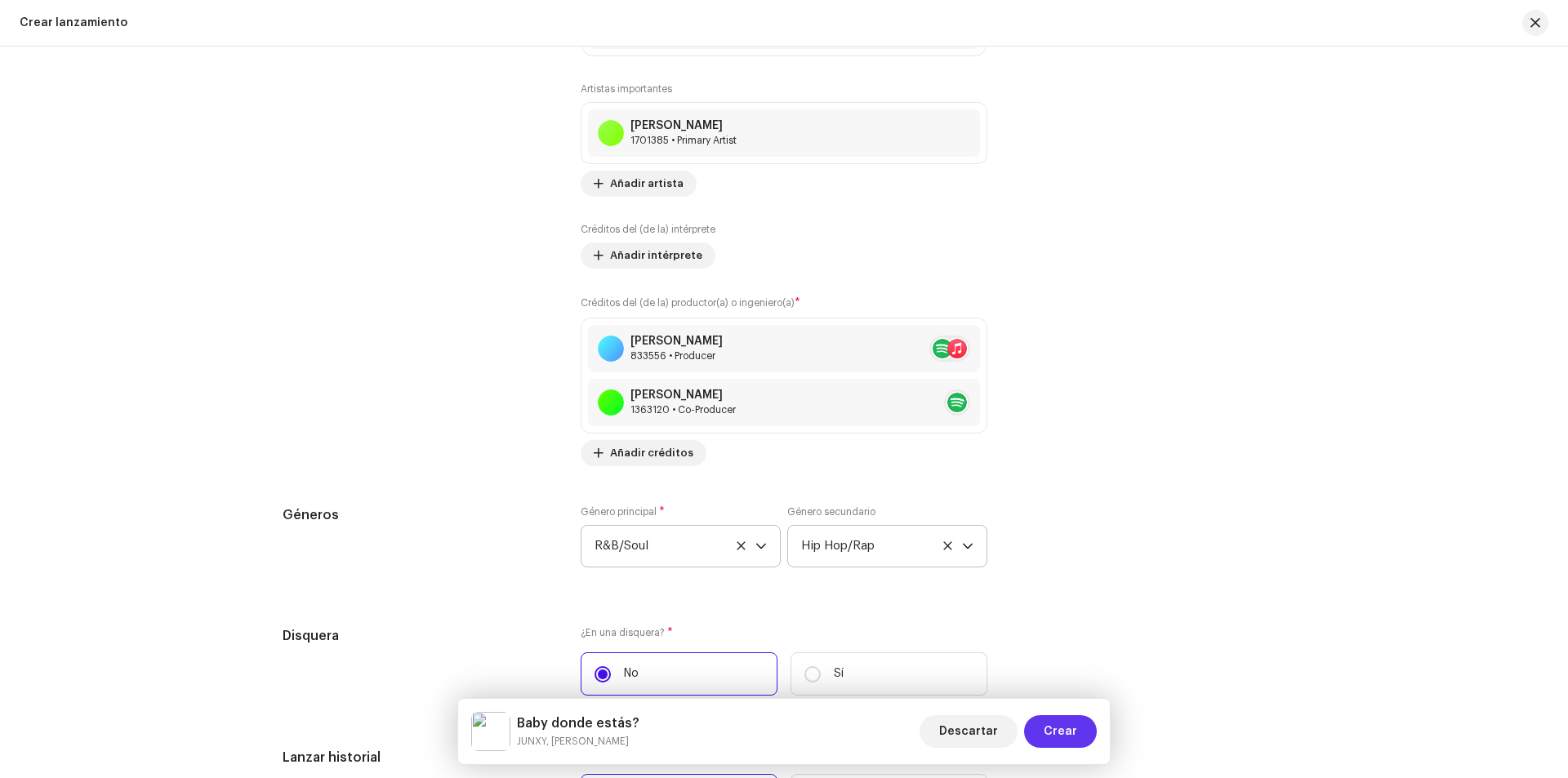
click at [1057, 729] on span "Crear" at bounding box center [1060, 731] width 33 height 32
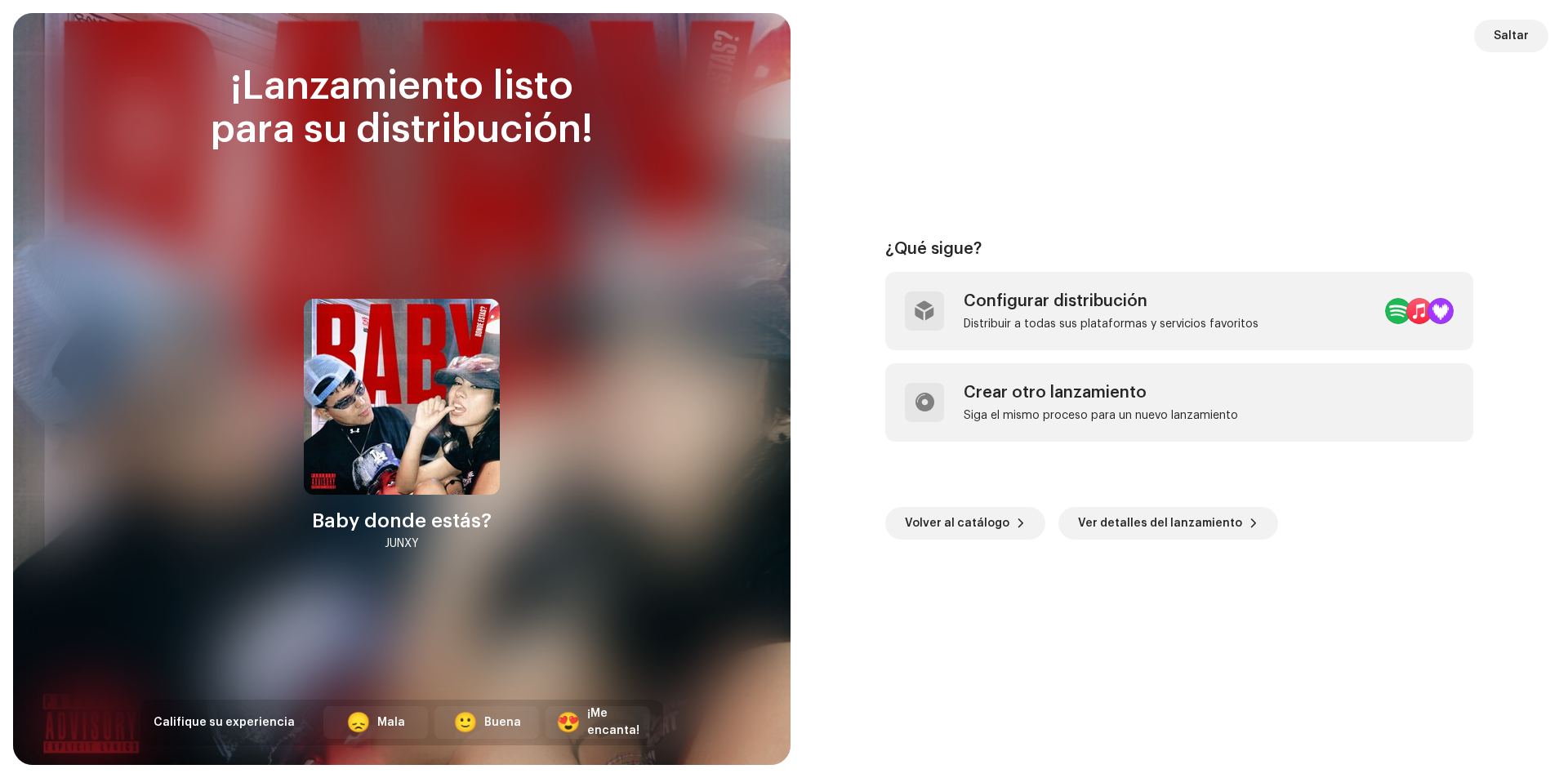
click at [1391, 552] on div "¿Qué sigue? Configurar distribución Distribuir a todas sus plataformas y servic…" at bounding box center [1179, 389] width 739 height 713
click at [1520, 31] on span "Saltar" at bounding box center [1511, 35] width 35 height 32
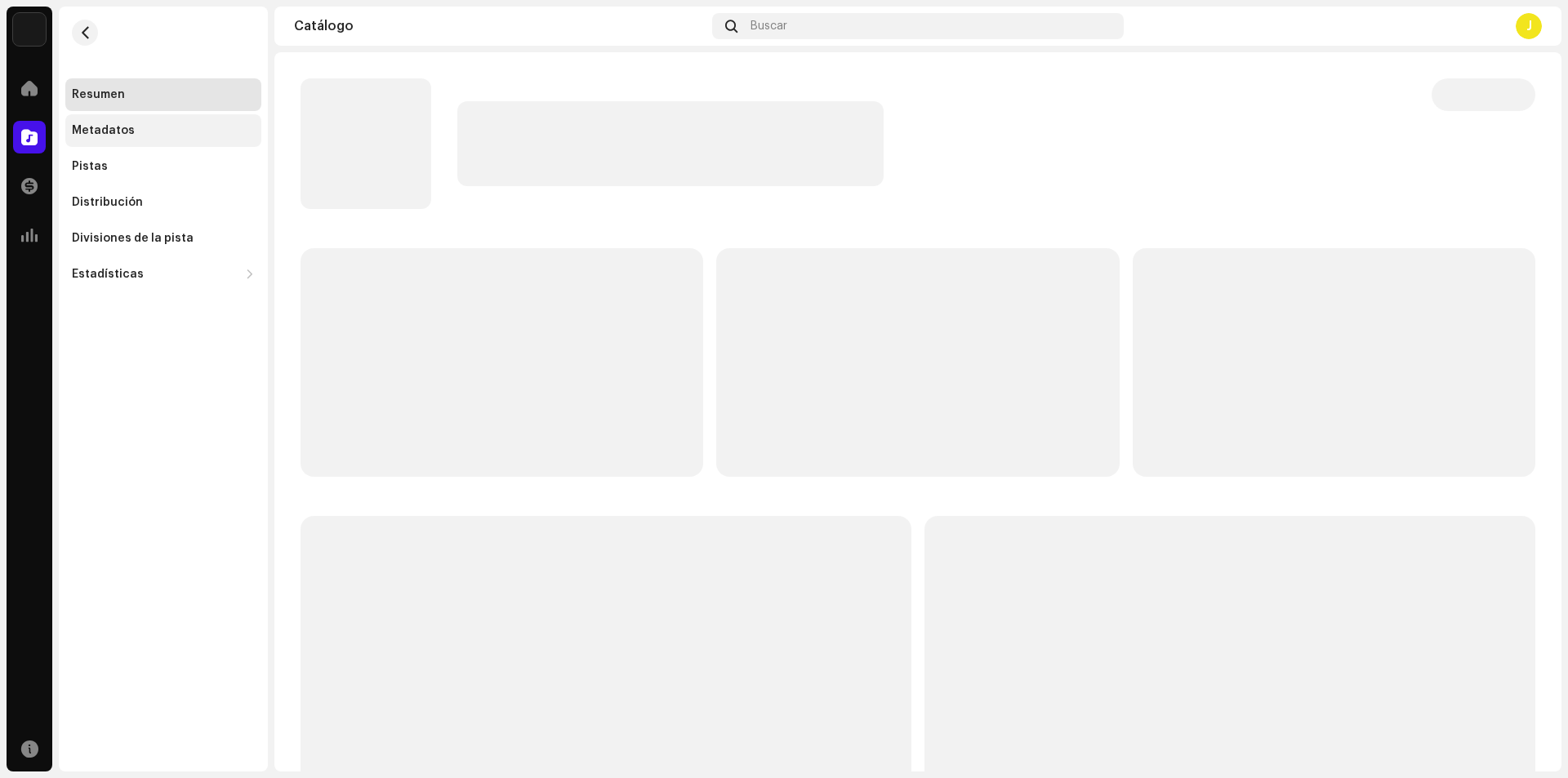
click at [143, 123] on div "Metadatos" at bounding box center [163, 130] width 196 height 32
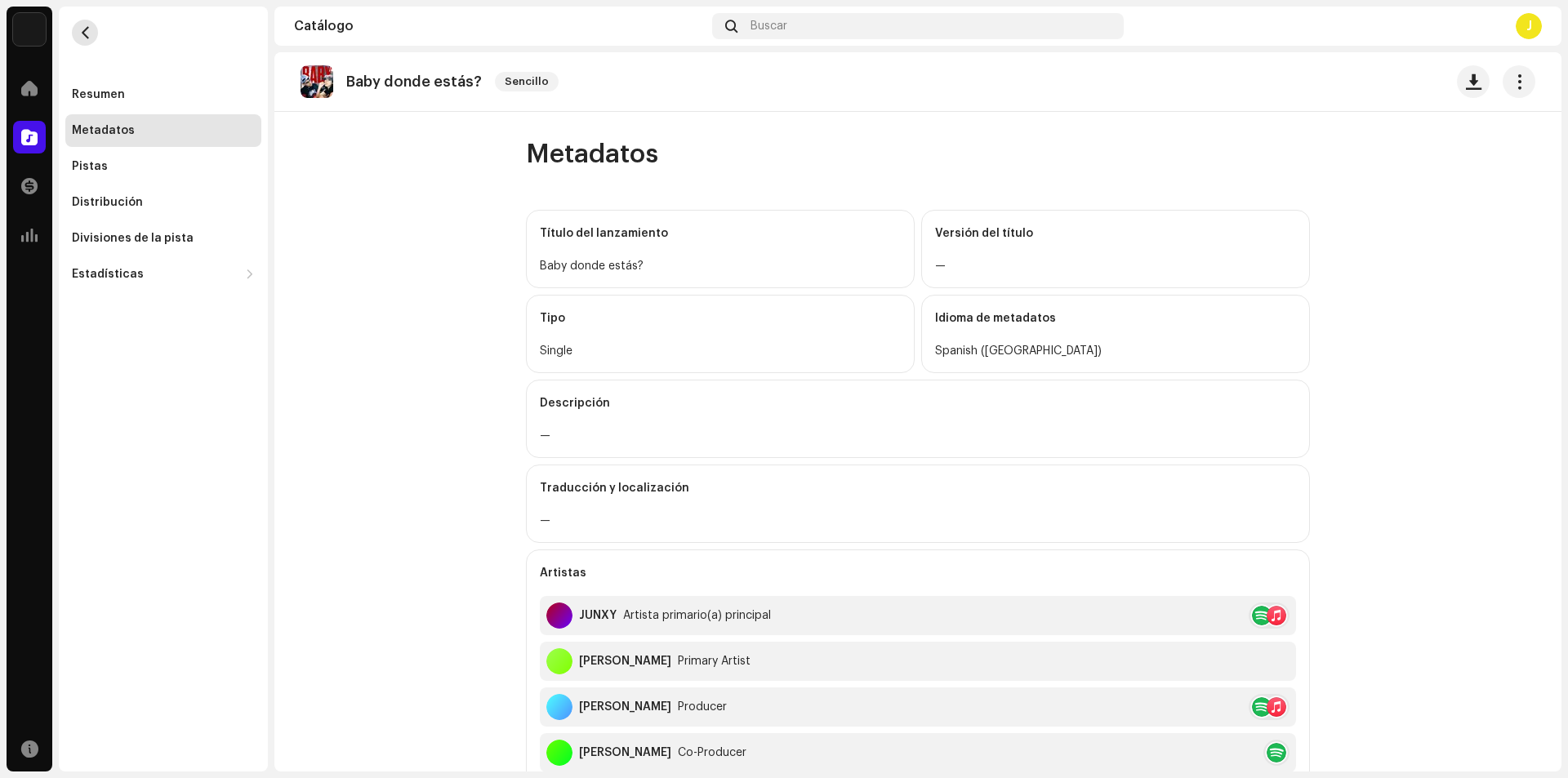
click at [79, 40] on button "button" at bounding box center [85, 32] width 26 height 26
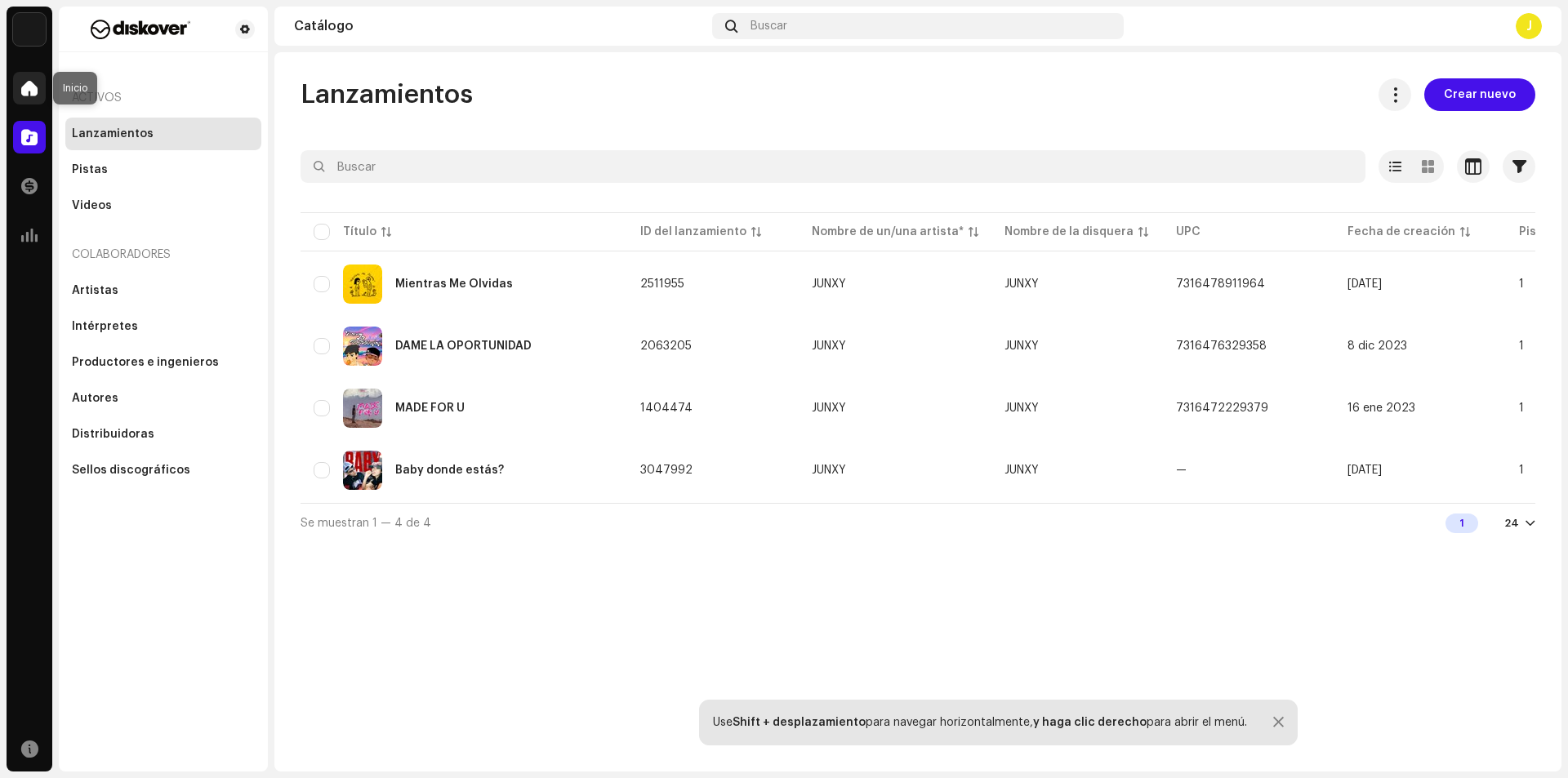
click at [24, 85] on span at bounding box center [29, 87] width 17 height 13
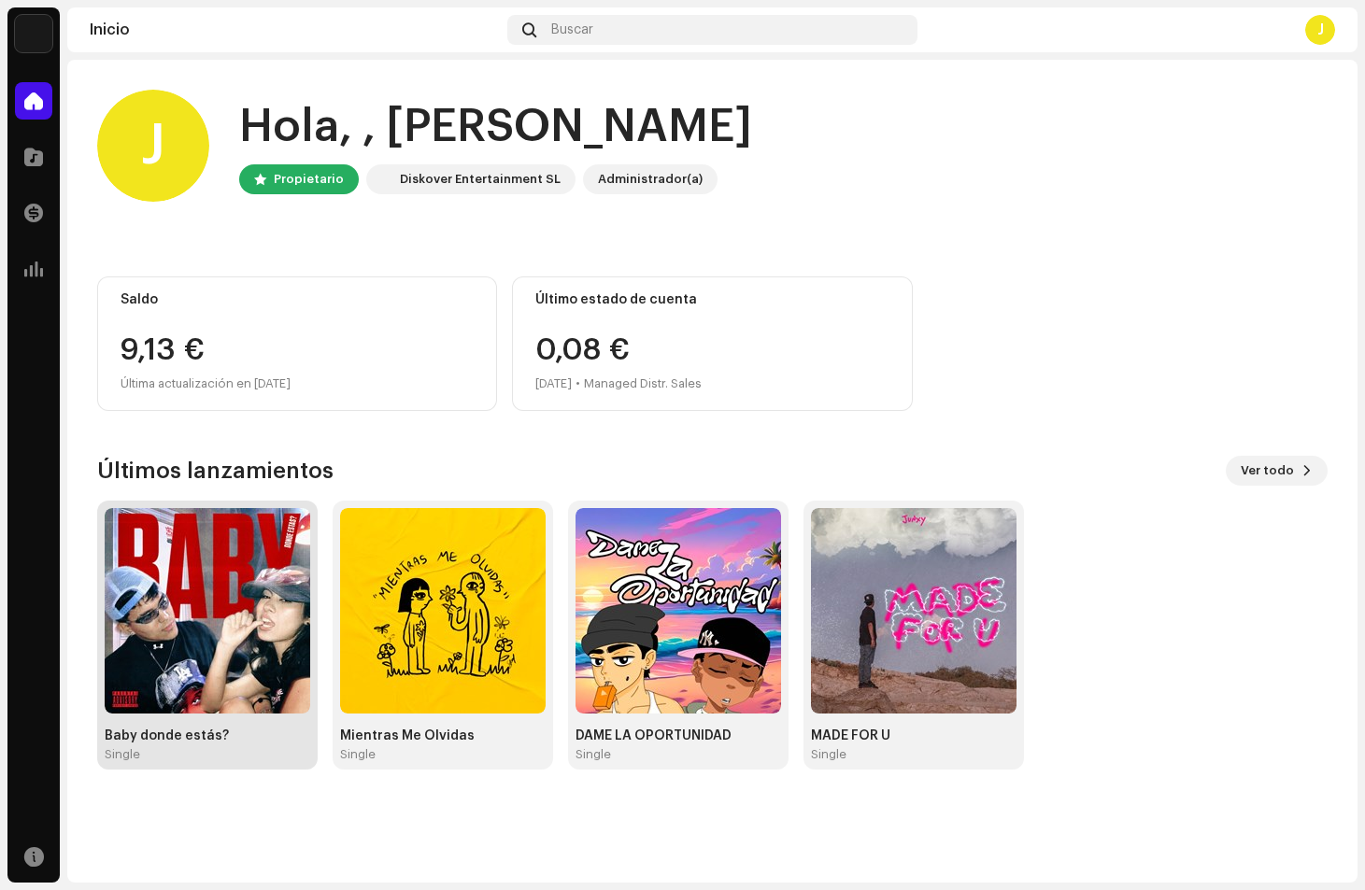
click at [266, 728] on div "Baby donde estás? Single" at bounding box center [208, 635] width 206 height 254
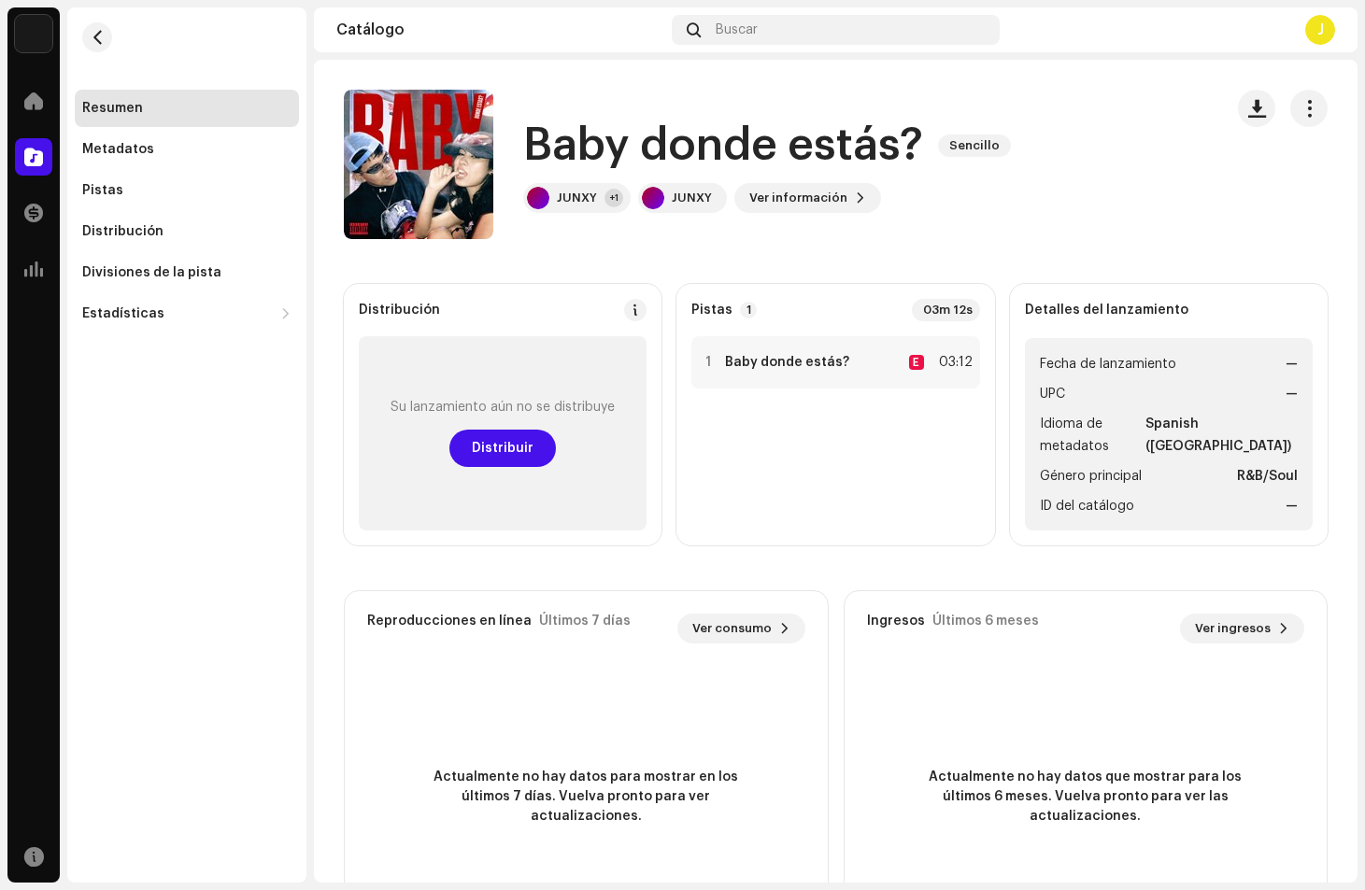
click at [211, 457] on div "Resumen Metadatos Pistas Distribución Divisiones de la pista Estadísticas Consu…" at bounding box center [186, 444] width 239 height 875
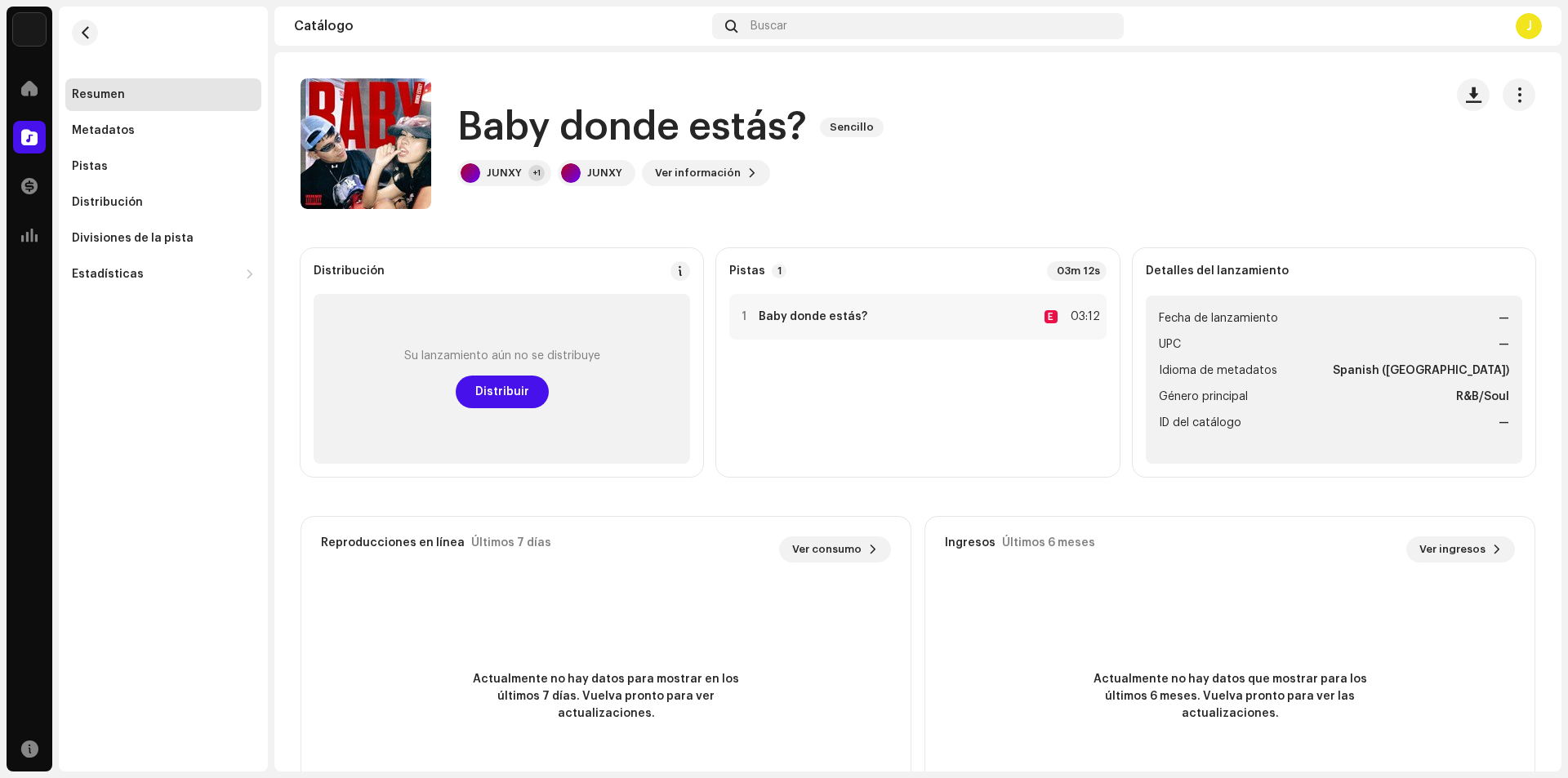
click at [1321, 217] on catalog-releases-details-overview "Baby donde estás? Sencillo Baby donde estás? Sencillo JUNXY +1 JUNXY Ver inform…" at bounding box center [918, 461] width 1287 height 816
